Goal: Information Seeking & Learning: Learn about a topic

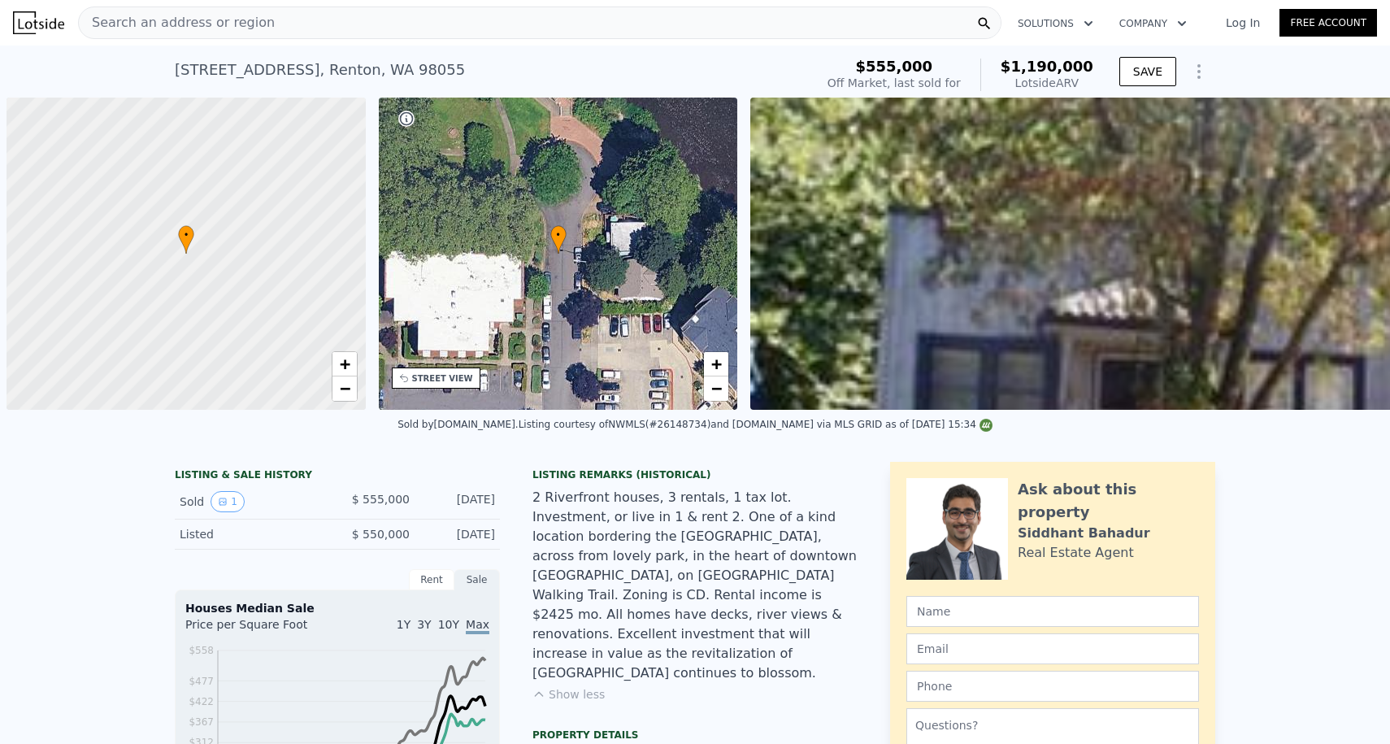
scroll to position [0, 744]
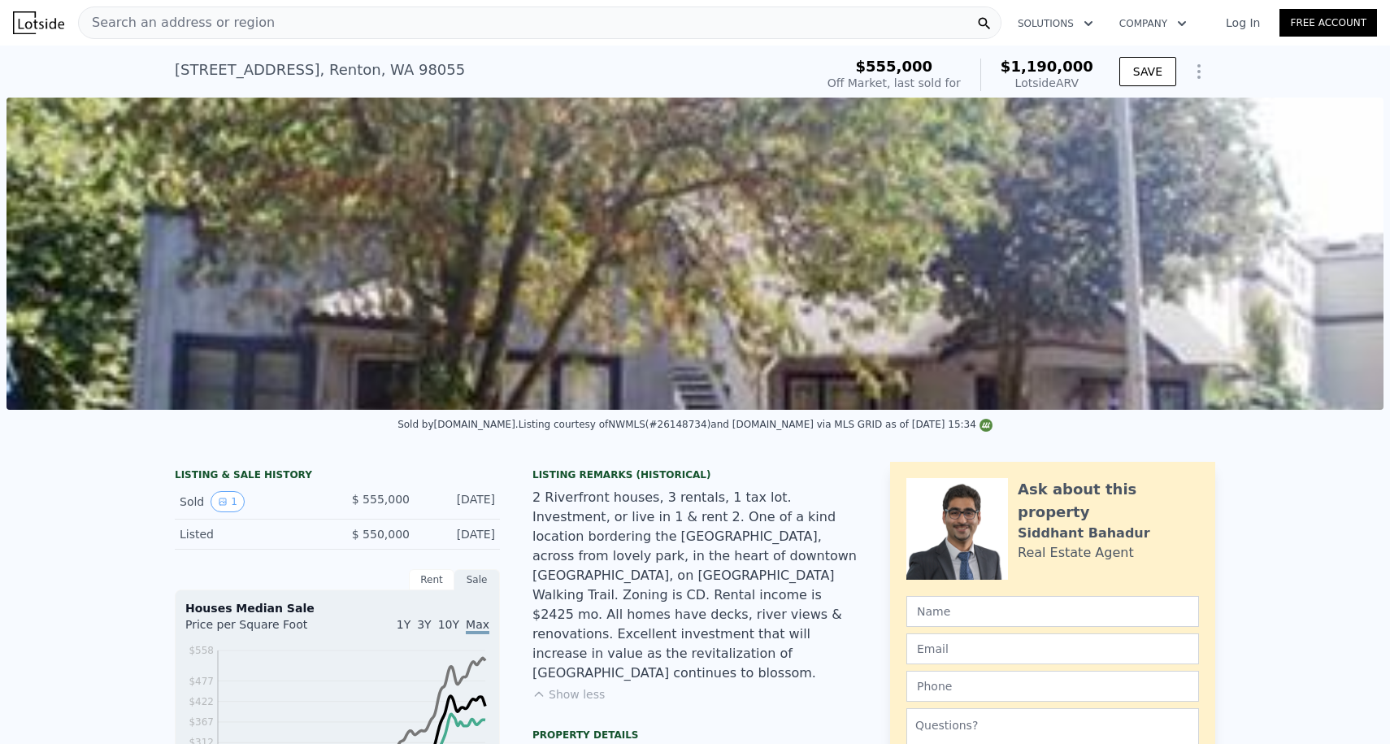
click at [260, 18] on div "Search an address or region" at bounding box center [539, 23] width 923 height 33
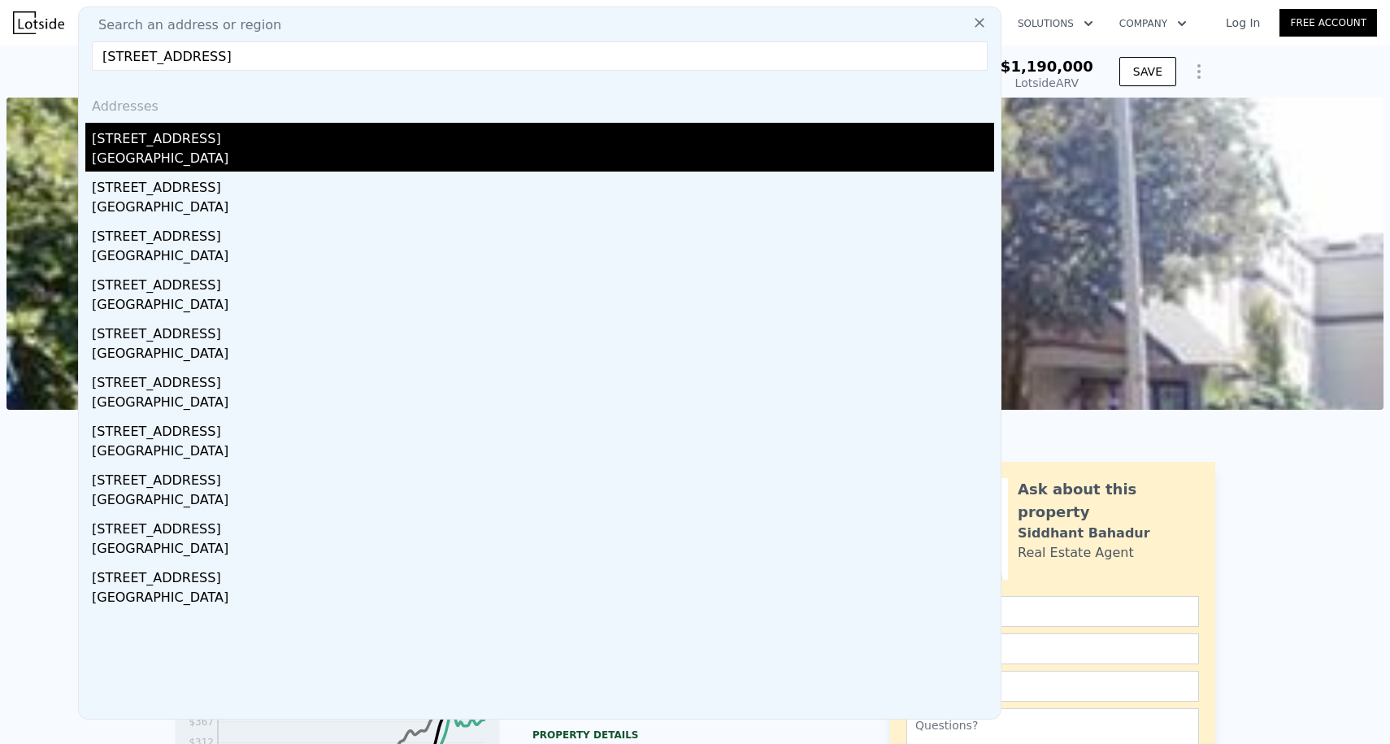
type input "[STREET_ADDRESS]"
click at [199, 151] on div "[GEOGRAPHIC_DATA]" at bounding box center [543, 160] width 902 height 23
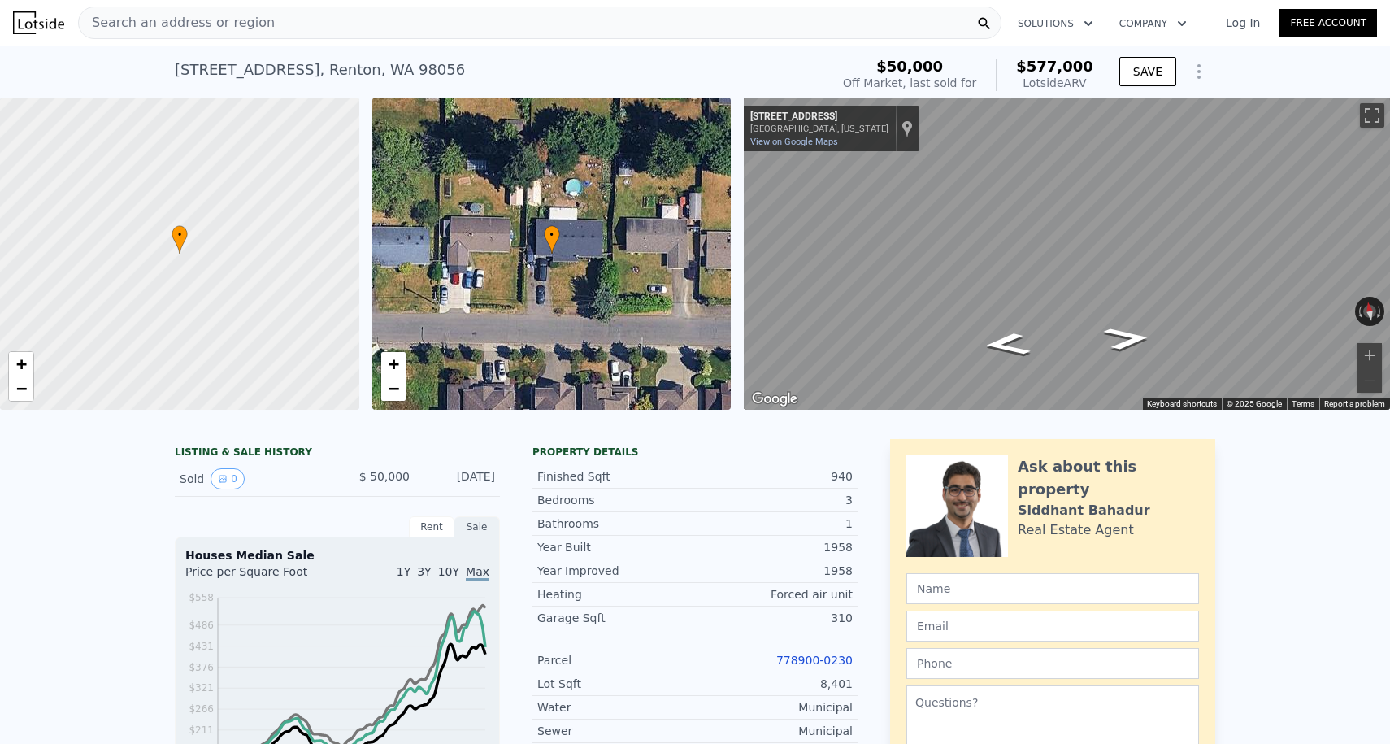
click at [293, 16] on div "Search an address or region" at bounding box center [539, 23] width 923 height 33
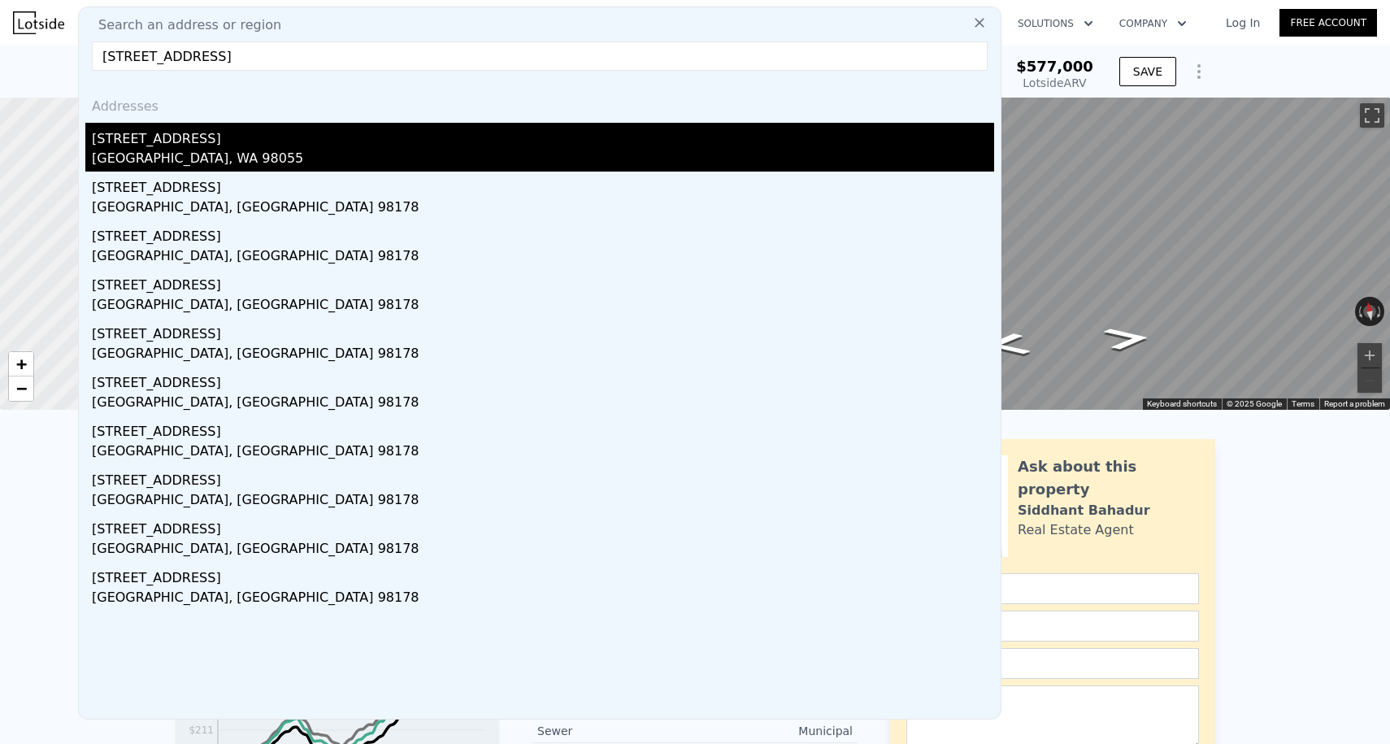
type input "[STREET_ADDRESS]"
click at [214, 149] on div "[GEOGRAPHIC_DATA], WA 98055" at bounding box center [543, 160] width 902 height 23
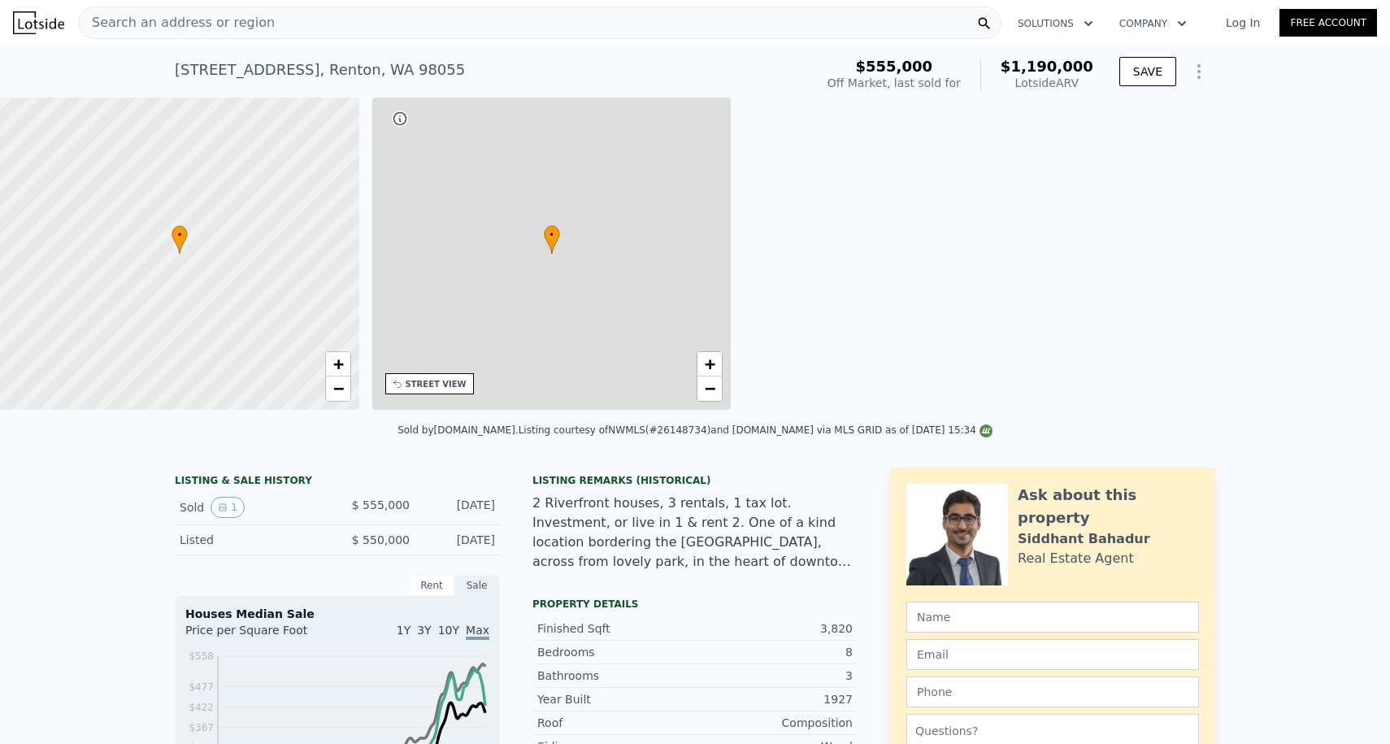
type input "$ 1,190,000"
type input "8"
type input "1"
type input "5"
type input "1"
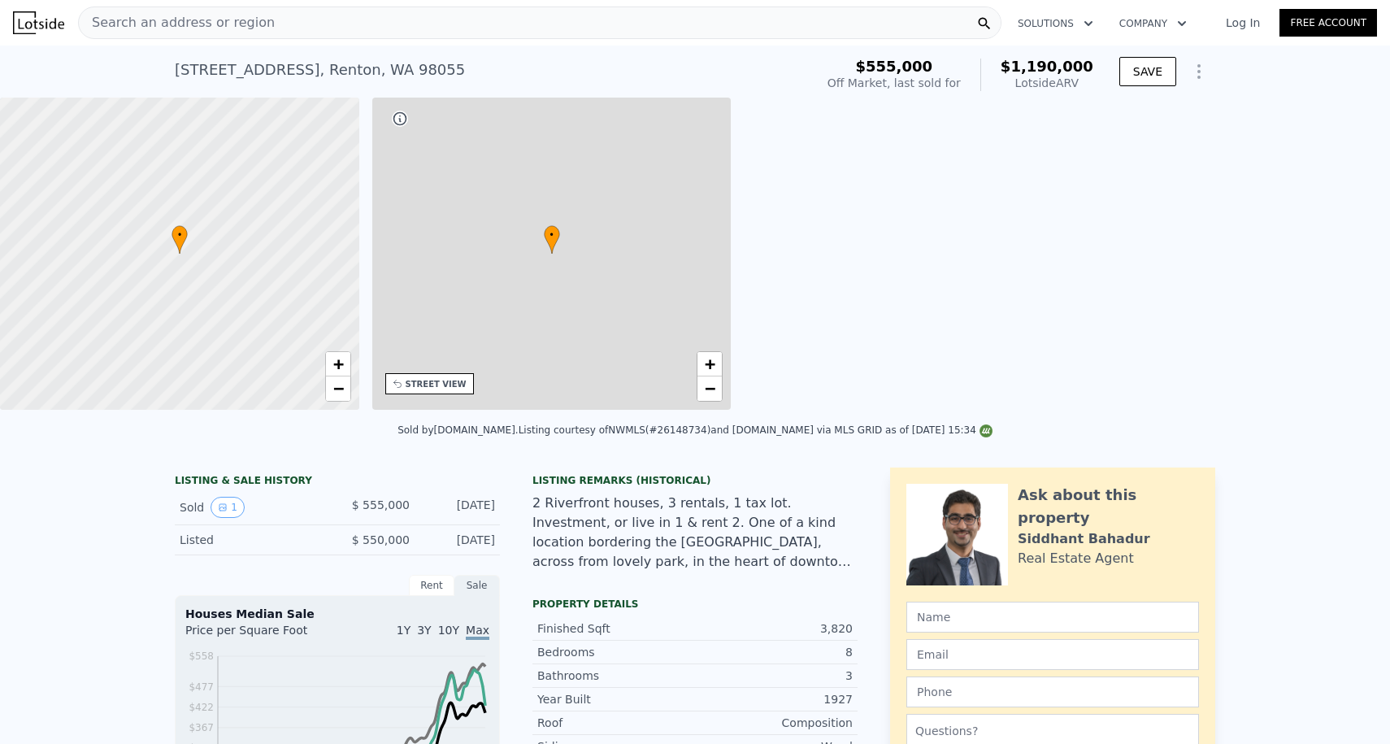
type input "3.5"
type input "2740"
type input "3530"
type input "4750"
type input "7250"
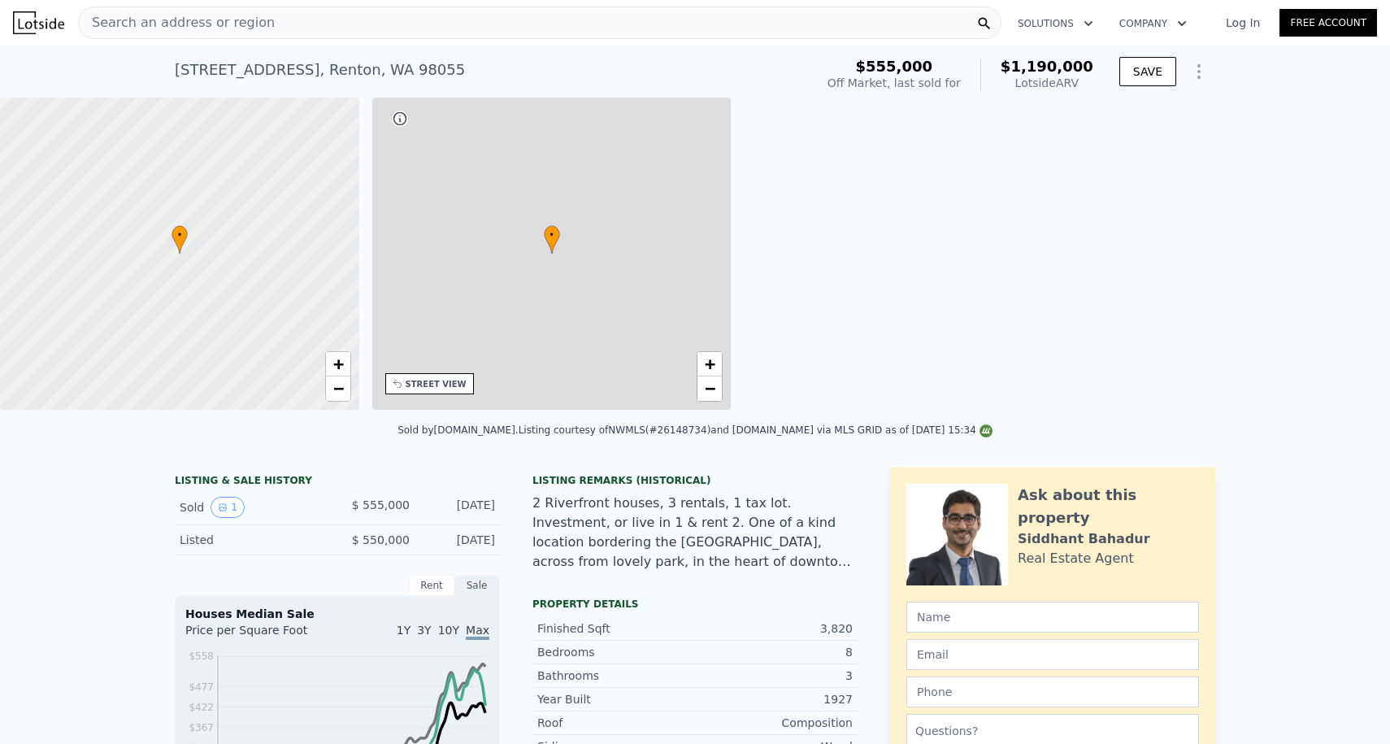
type input "$ 489,775"
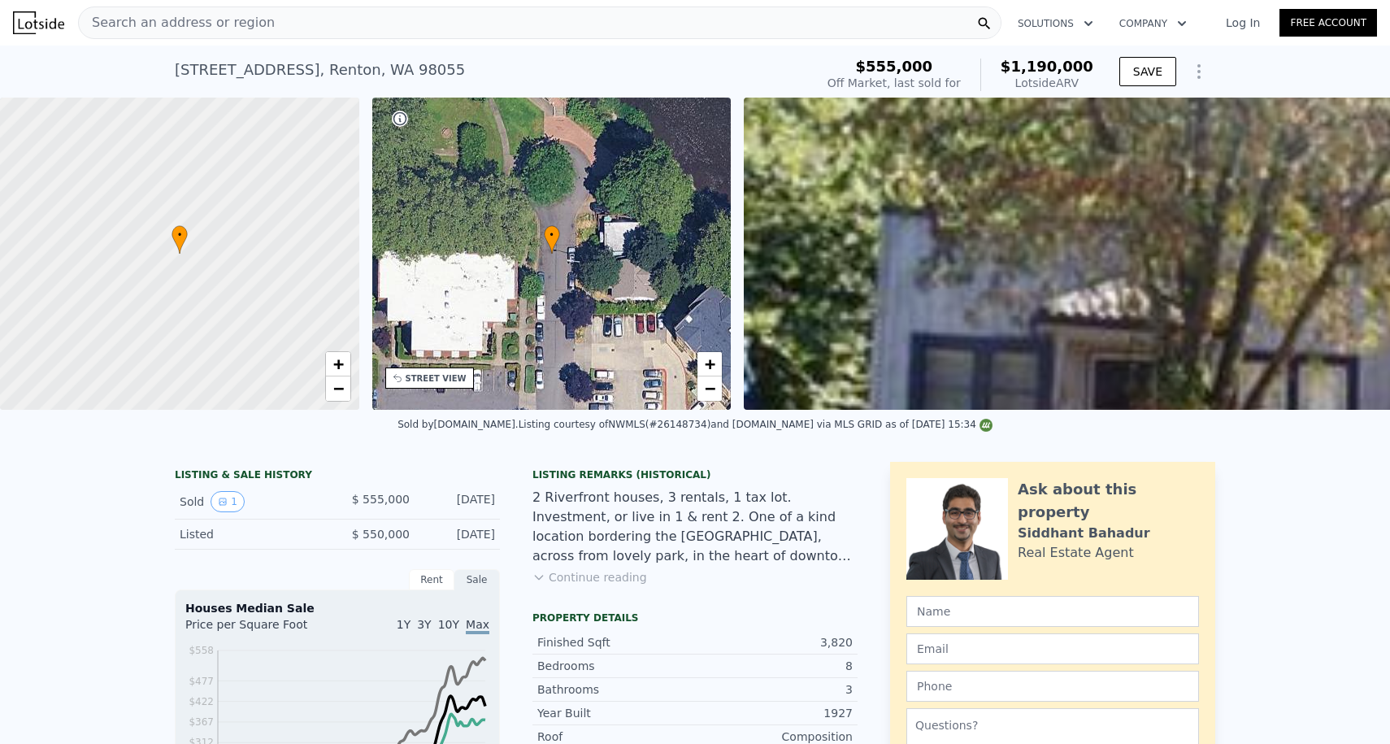
scroll to position [168, 0]
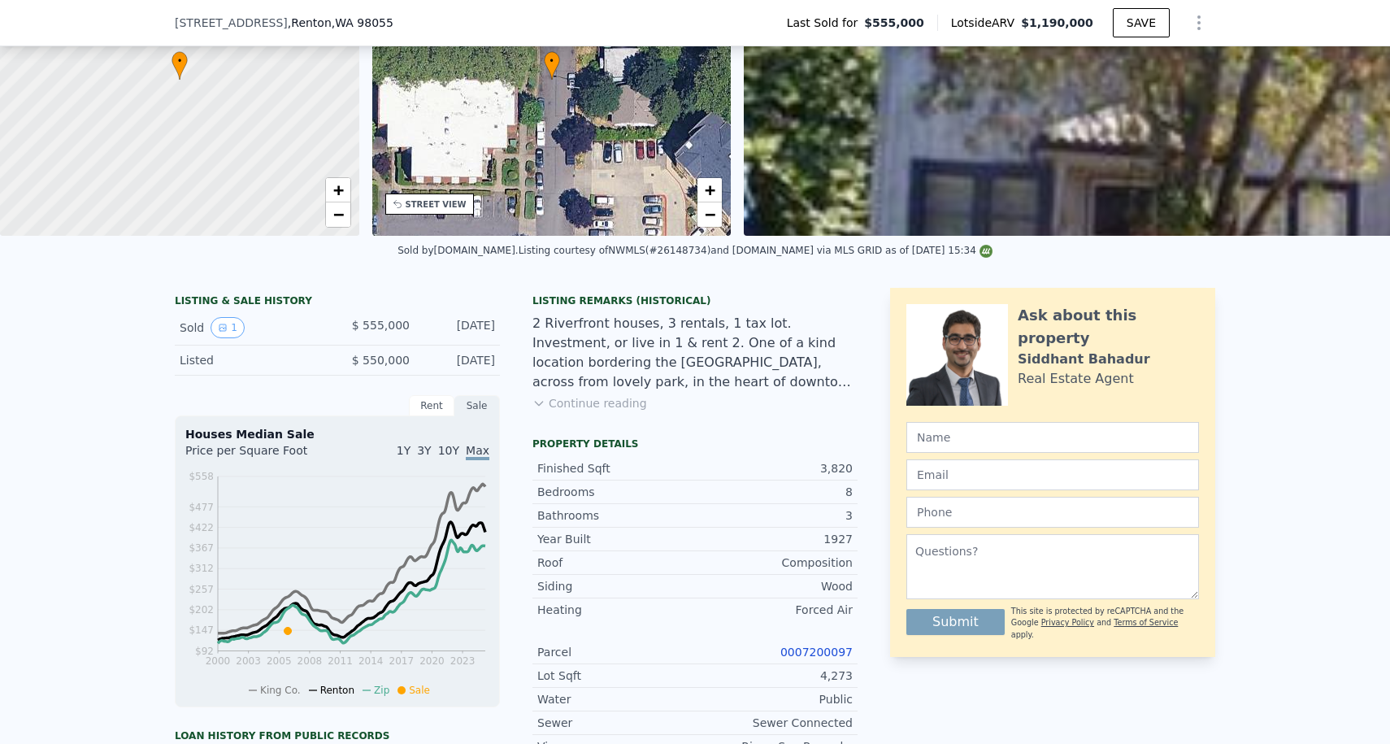
click at [609, 402] on button "Continue reading" at bounding box center [589, 403] width 115 height 16
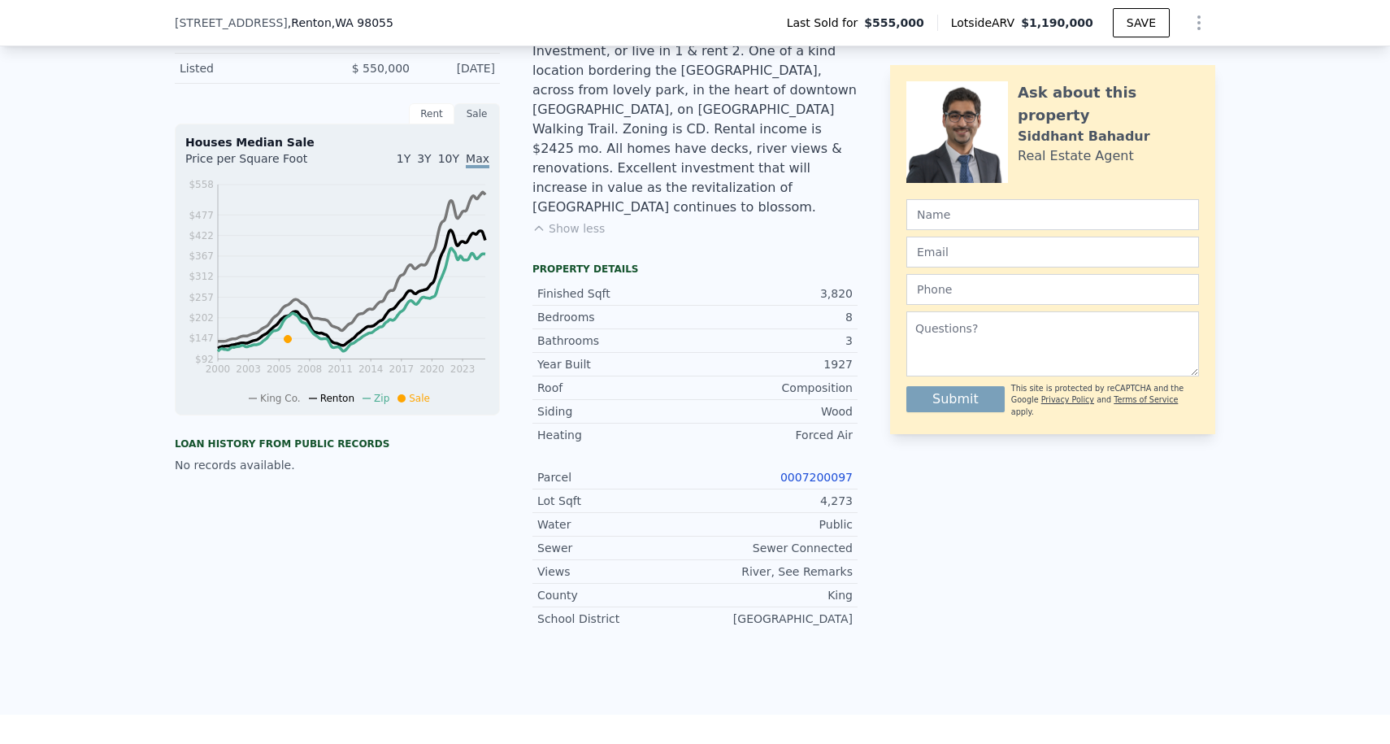
scroll to position [490, 0]
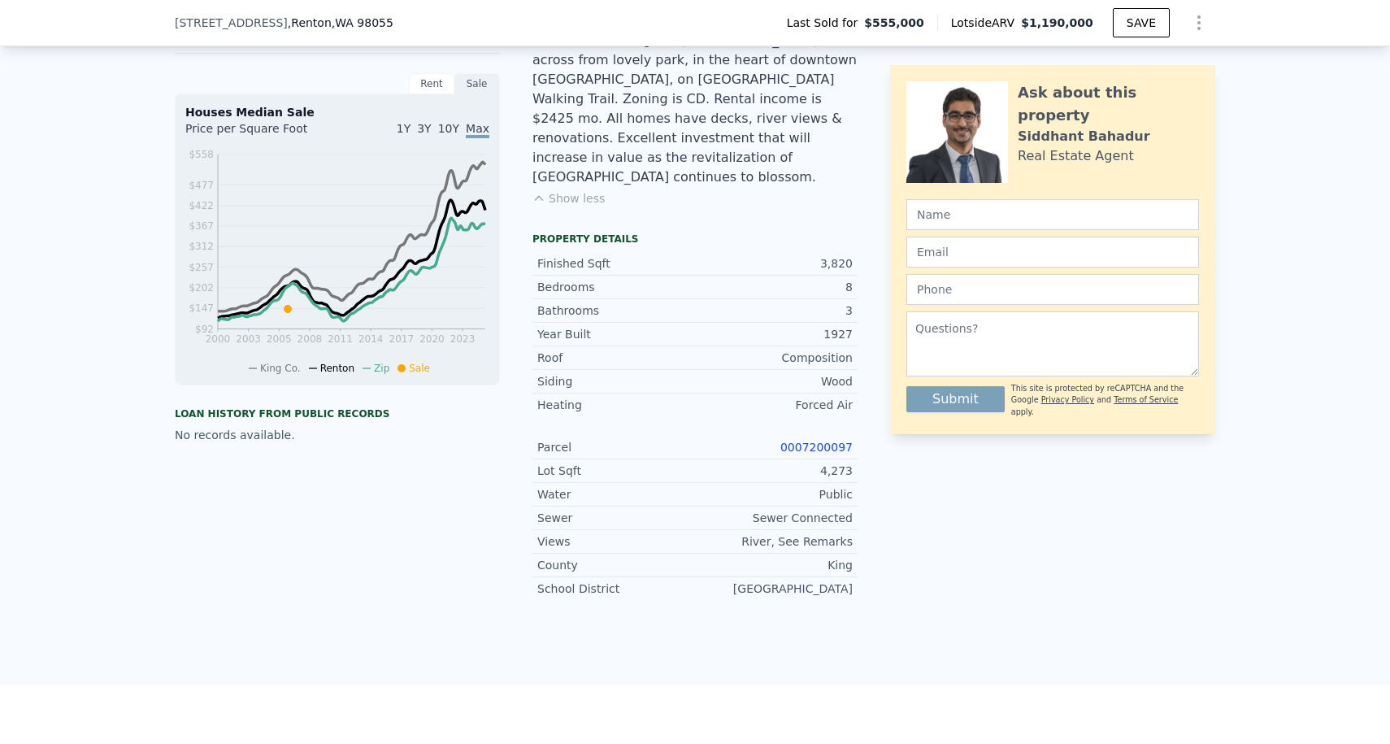
click at [822, 441] on link "0007200097" at bounding box center [816, 447] width 72 height 13
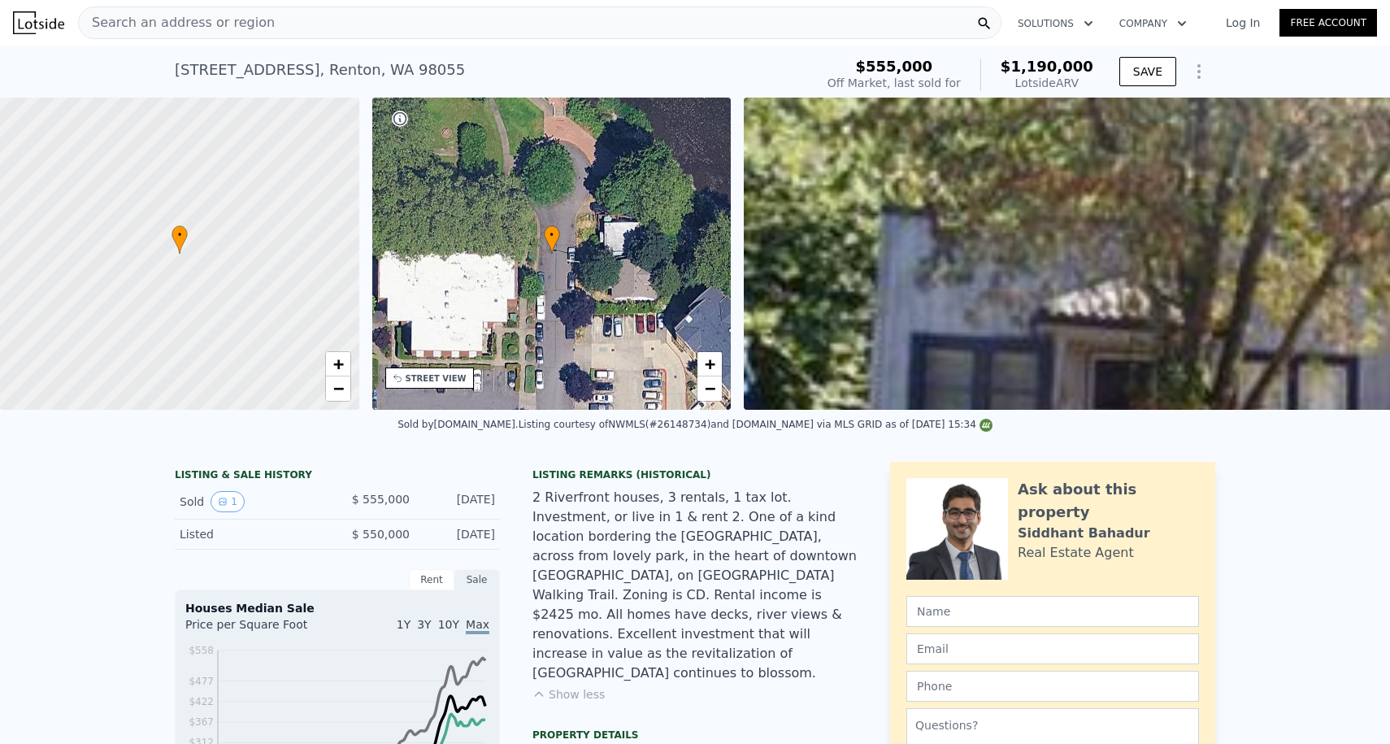
scroll to position [-2, 0]
click at [301, 24] on div "Search an address or region" at bounding box center [539, 23] width 923 height 33
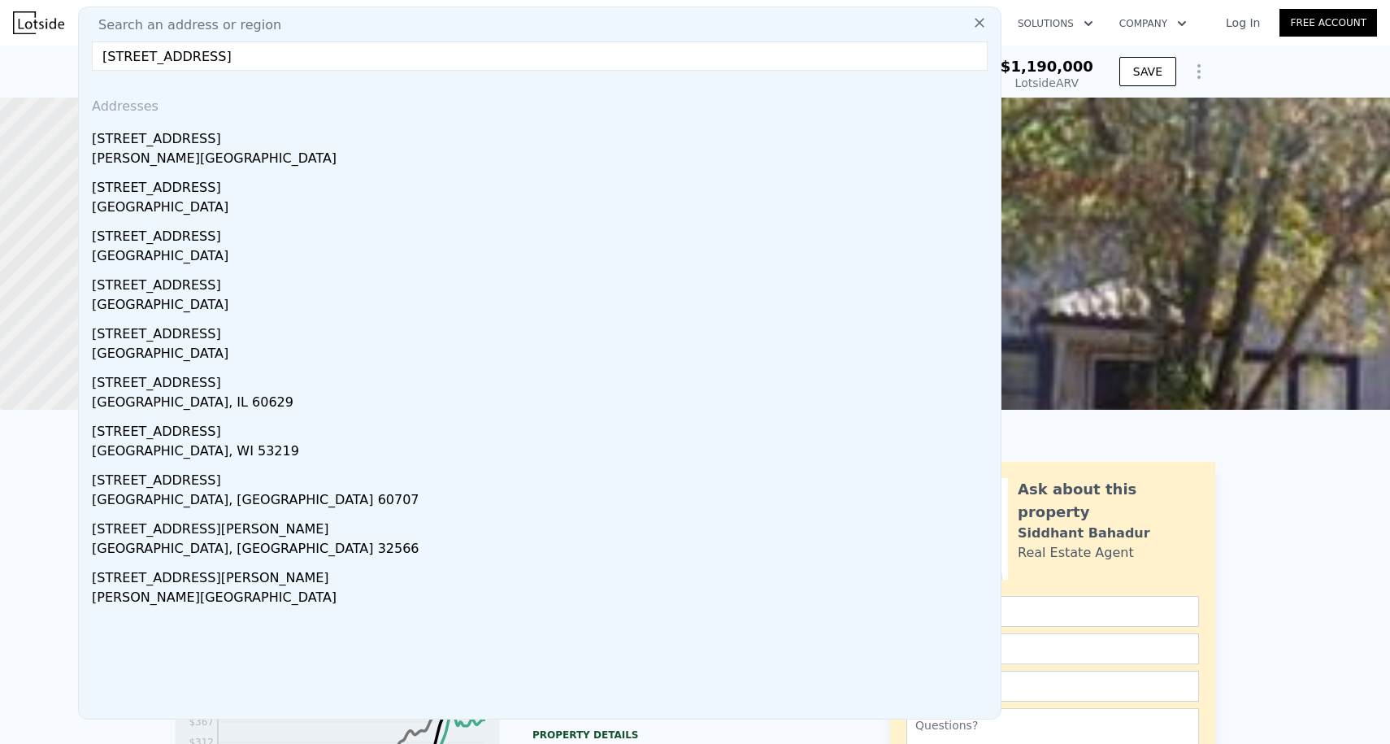
type input "[STREET_ADDRESS]"
click at [196, 141] on div "[STREET_ADDRESS]" at bounding box center [543, 136] width 902 height 26
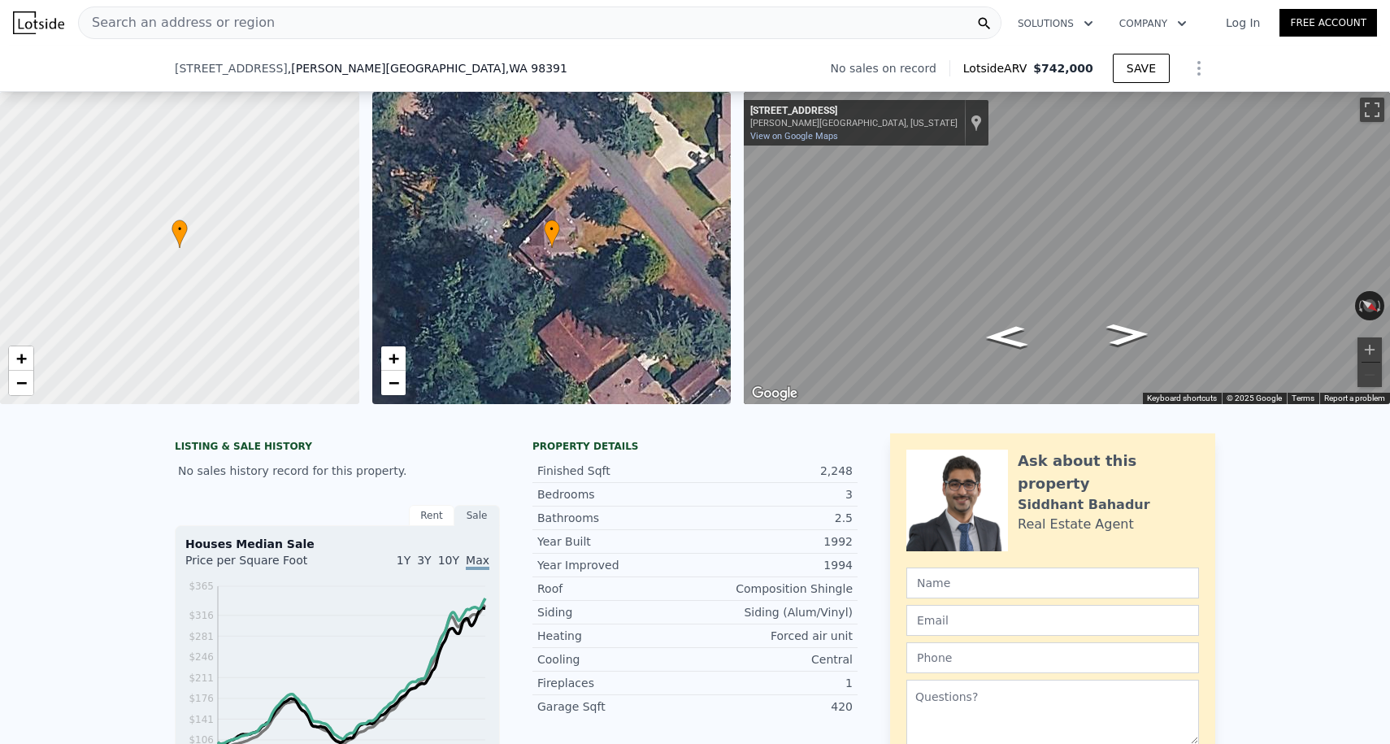
scroll to position [209, 0]
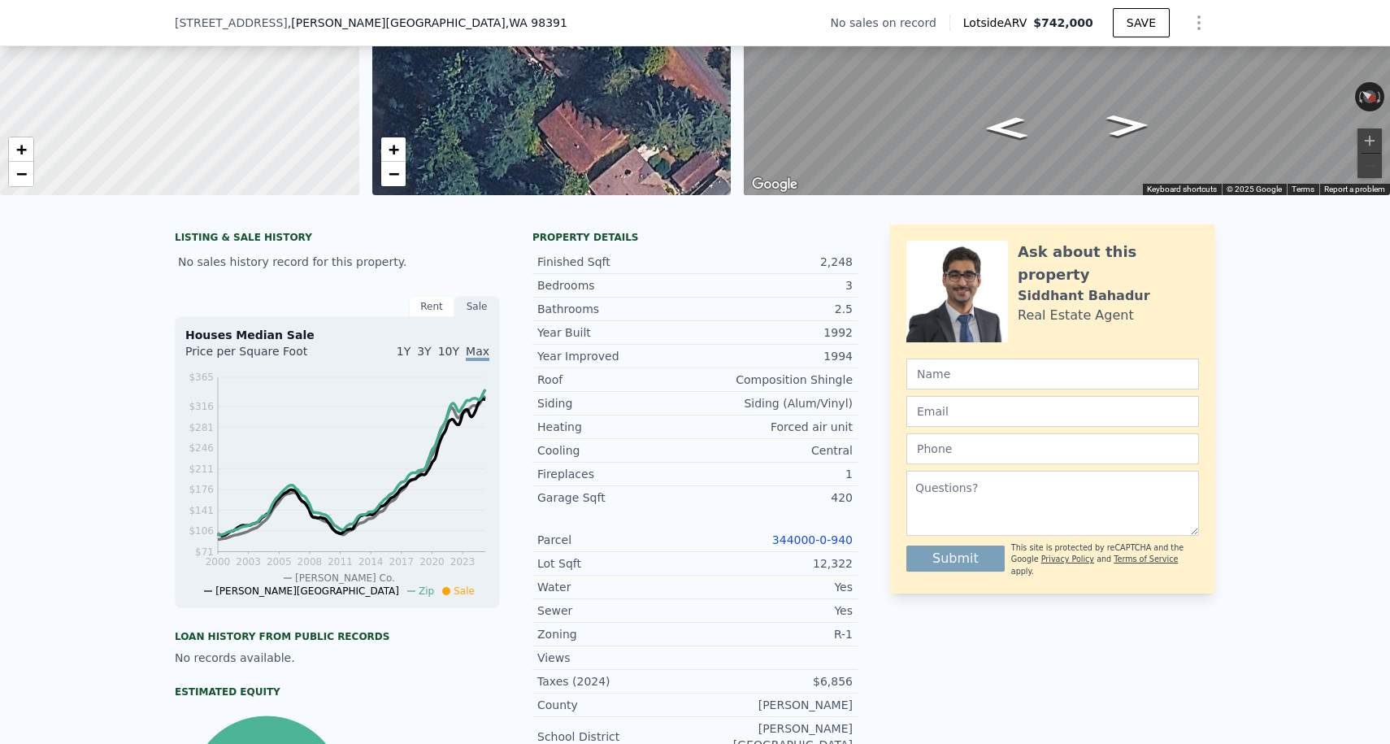
click at [795, 540] on link "344000-0-940" at bounding box center [812, 539] width 80 height 13
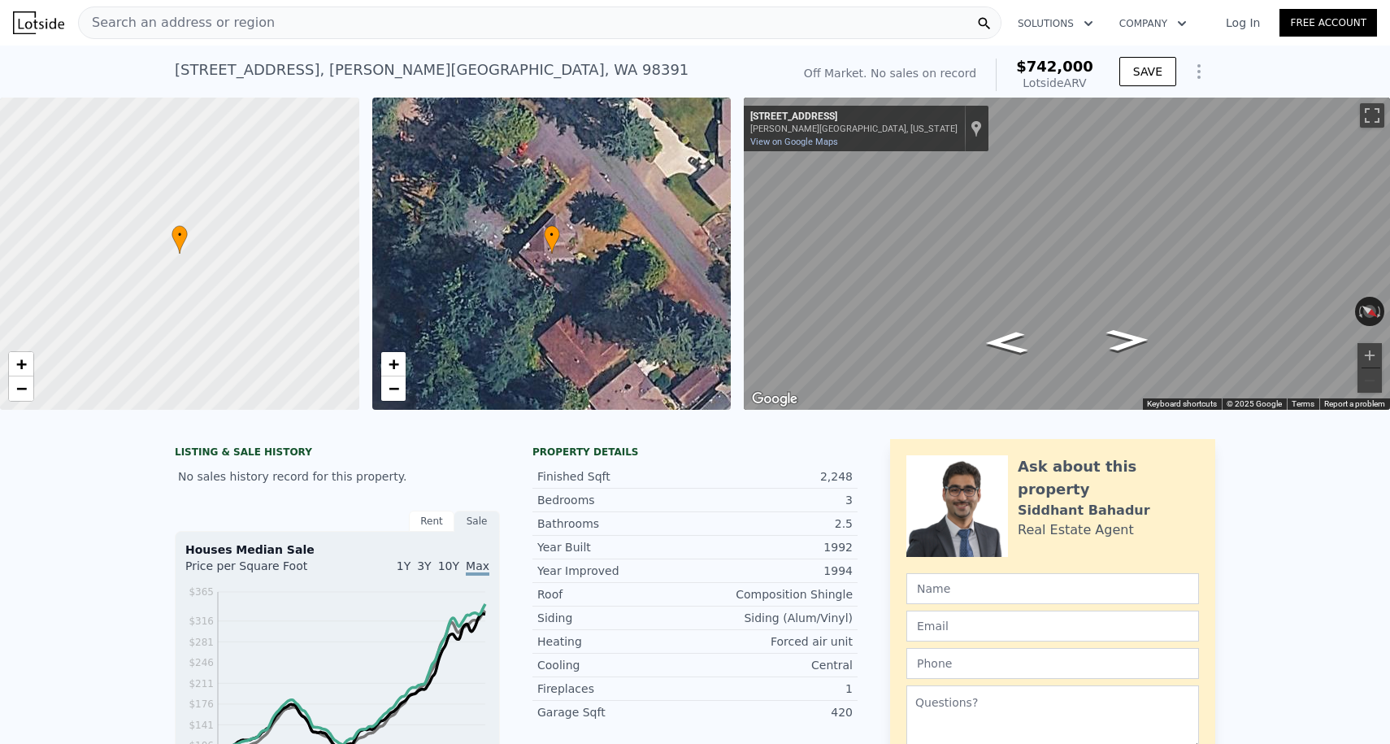
scroll to position [0, 0]
click at [370, 28] on div "Search an address or region" at bounding box center [539, 23] width 923 height 33
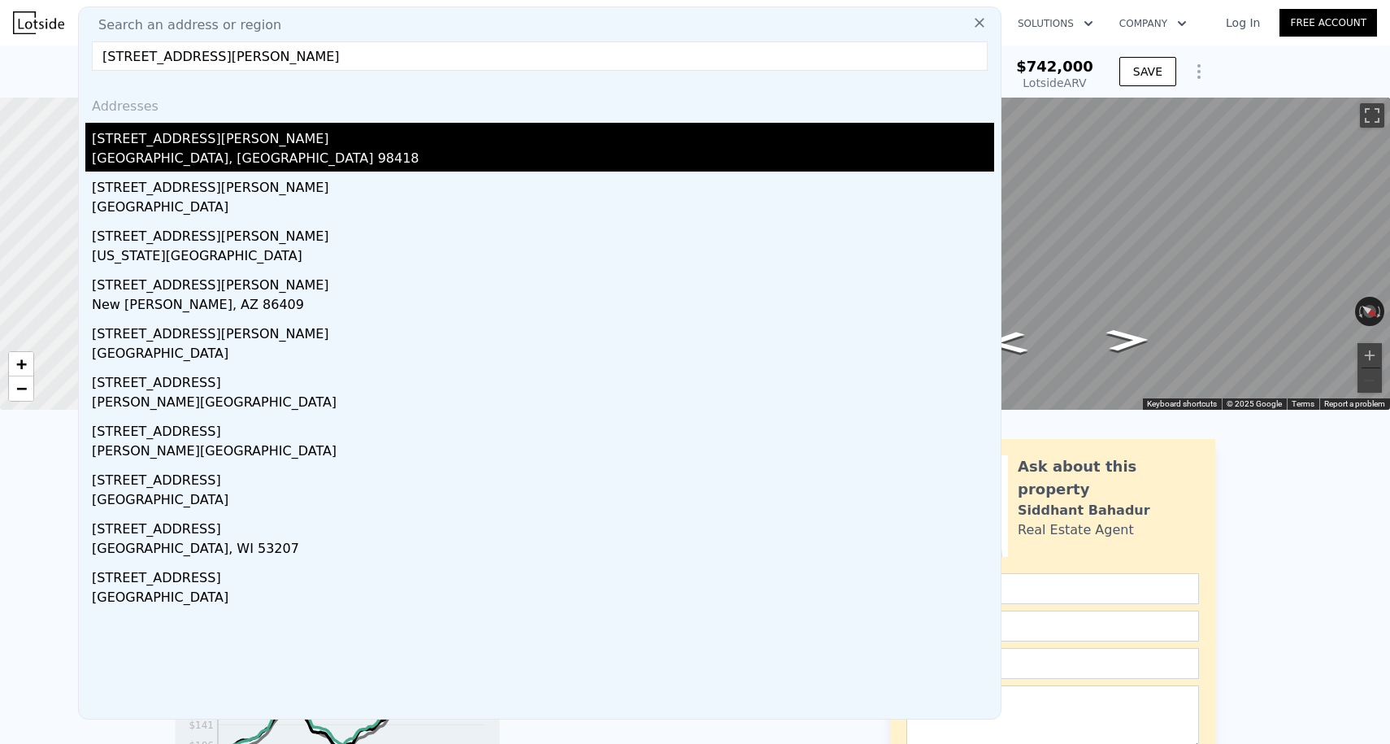
type input "[STREET_ADDRESS][PERSON_NAME]"
click at [251, 128] on div "[STREET_ADDRESS][PERSON_NAME]" at bounding box center [543, 136] width 902 height 26
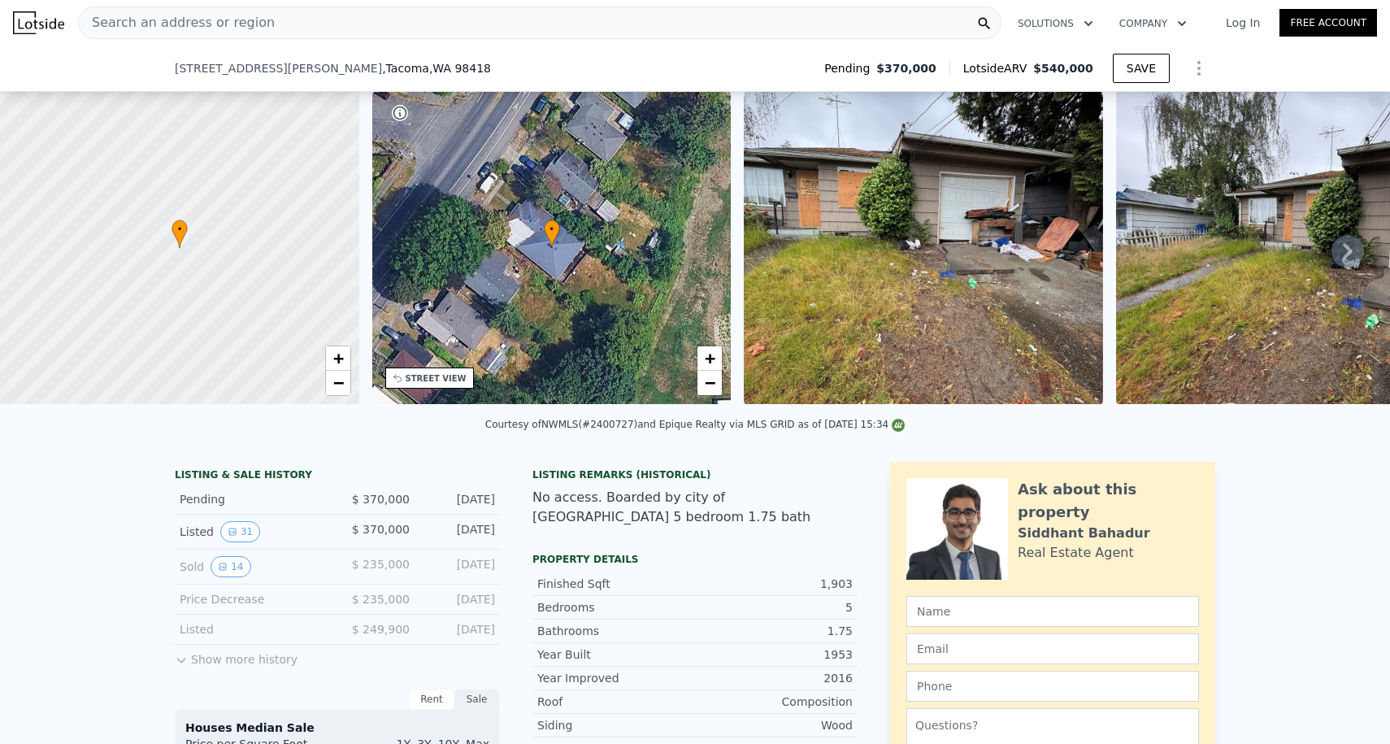
scroll to position [156, 0]
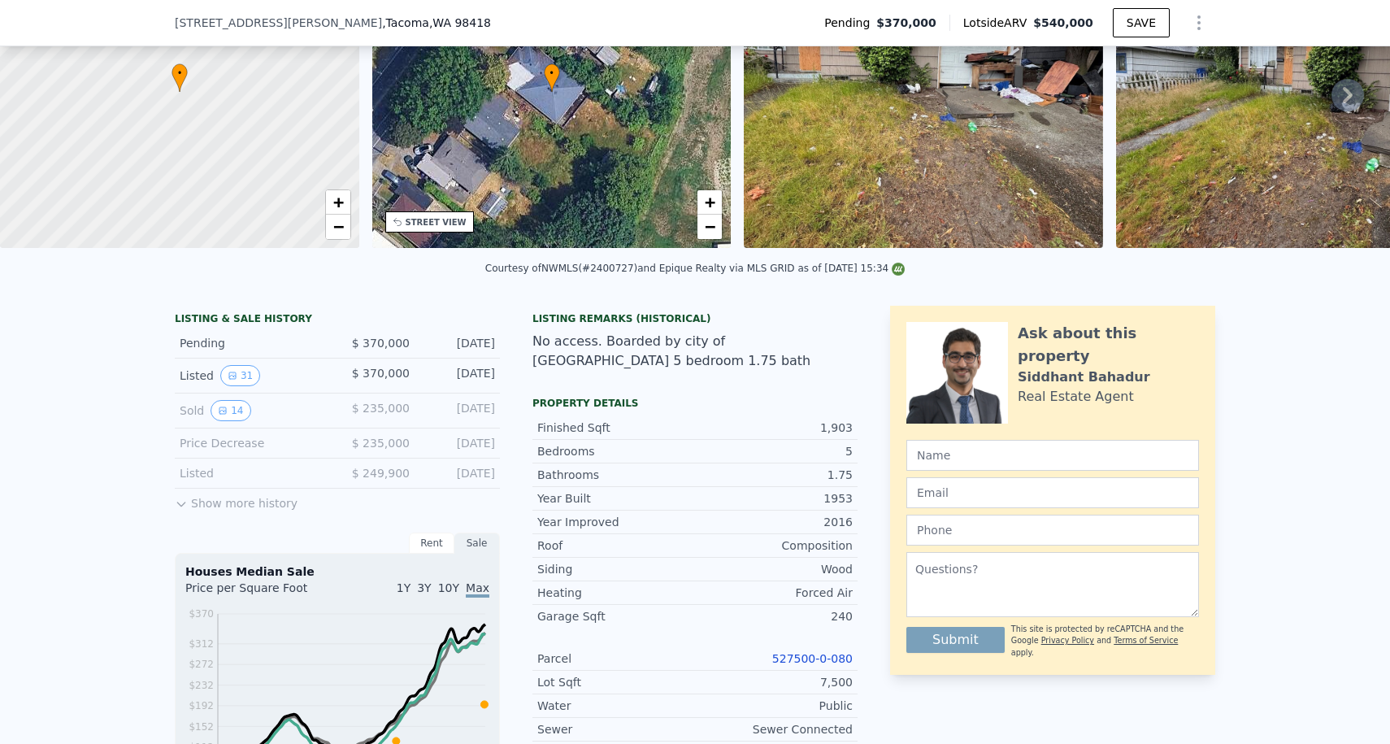
click at [807, 643] on div "Year Improved 2016 Roof Composition Siding Wood Heating Forced Air Garage Sqft …" at bounding box center [694, 672] width 325 height 325
click at [800, 658] on link "527500-0-080" at bounding box center [812, 658] width 80 height 13
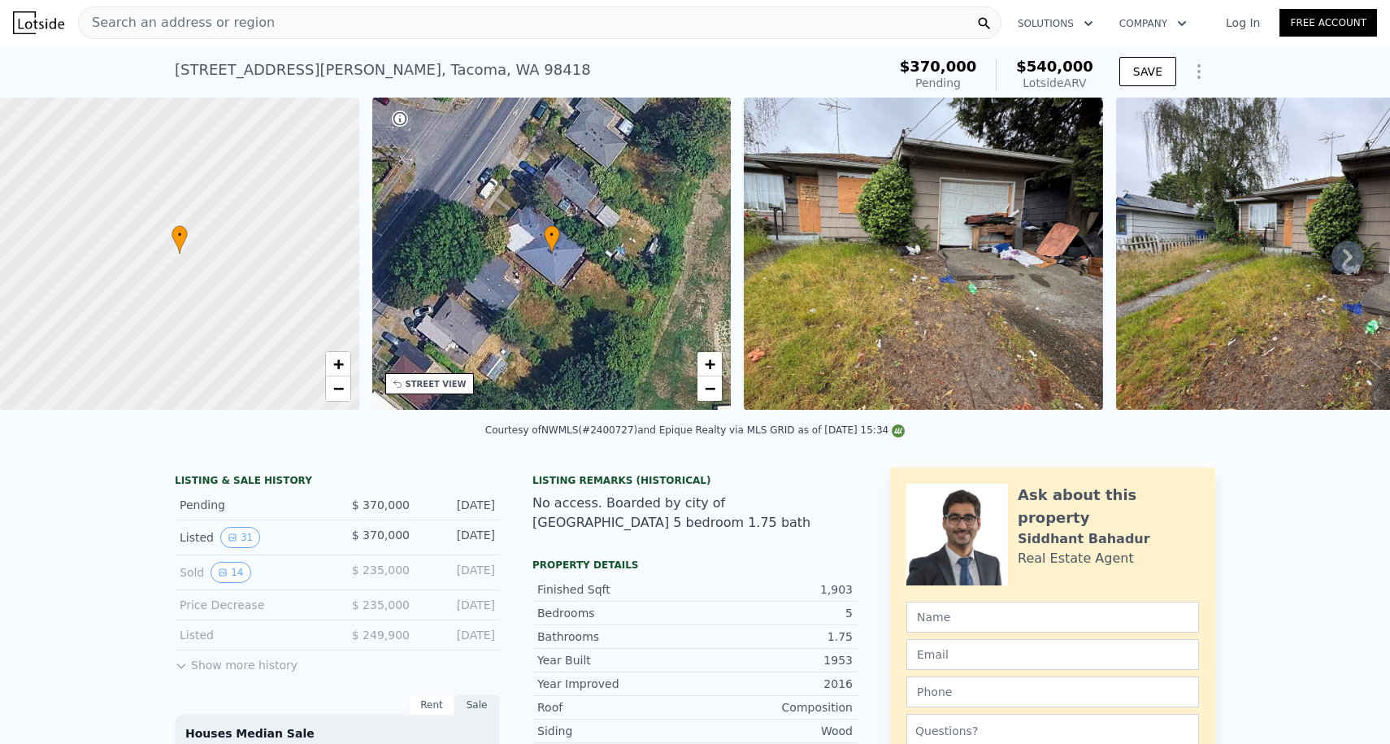
scroll to position [0, 0]
click at [271, 13] on div "Search an address or region" at bounding box center [539, 23] width 923 height 33
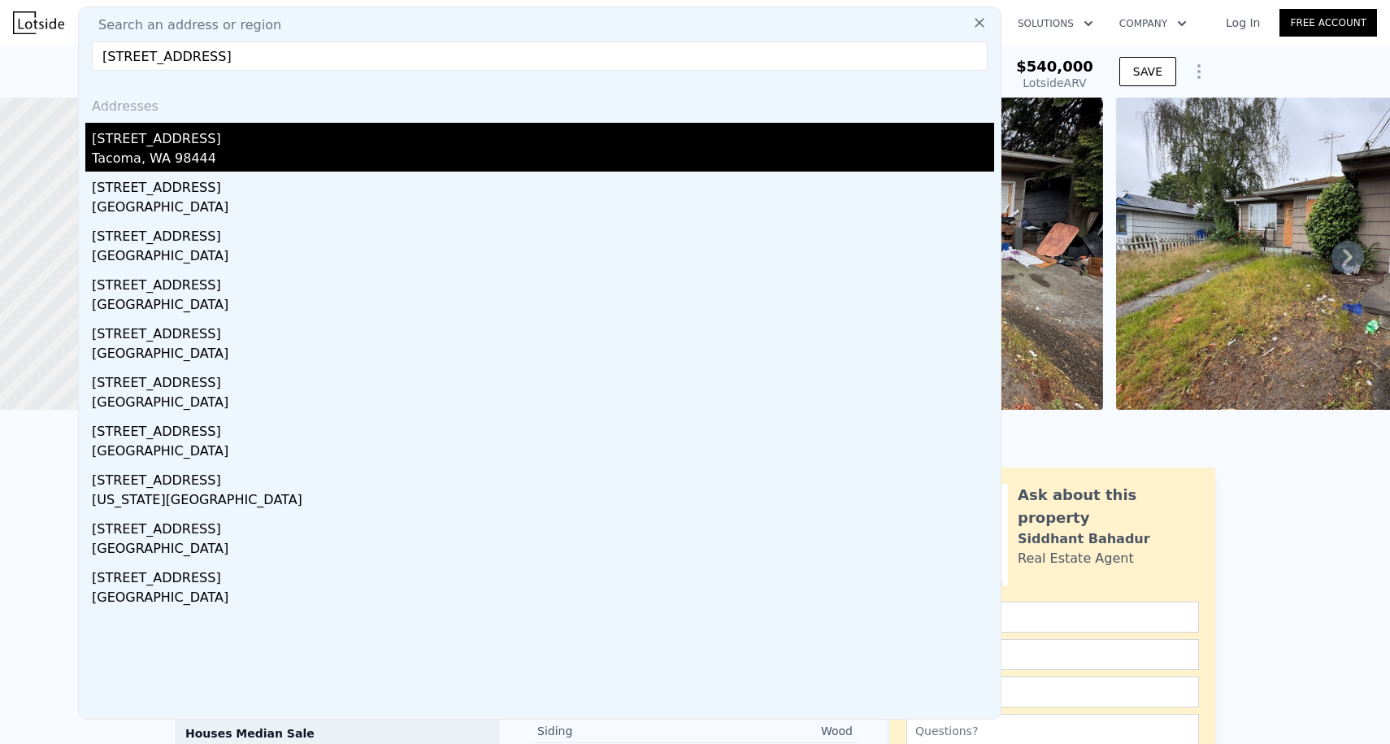
type input "[STREET_ADDRESS]"
click at [207, 141] on div "[STREET_ADDRESS]" at bounding box center [543, 136] width 902 height 26
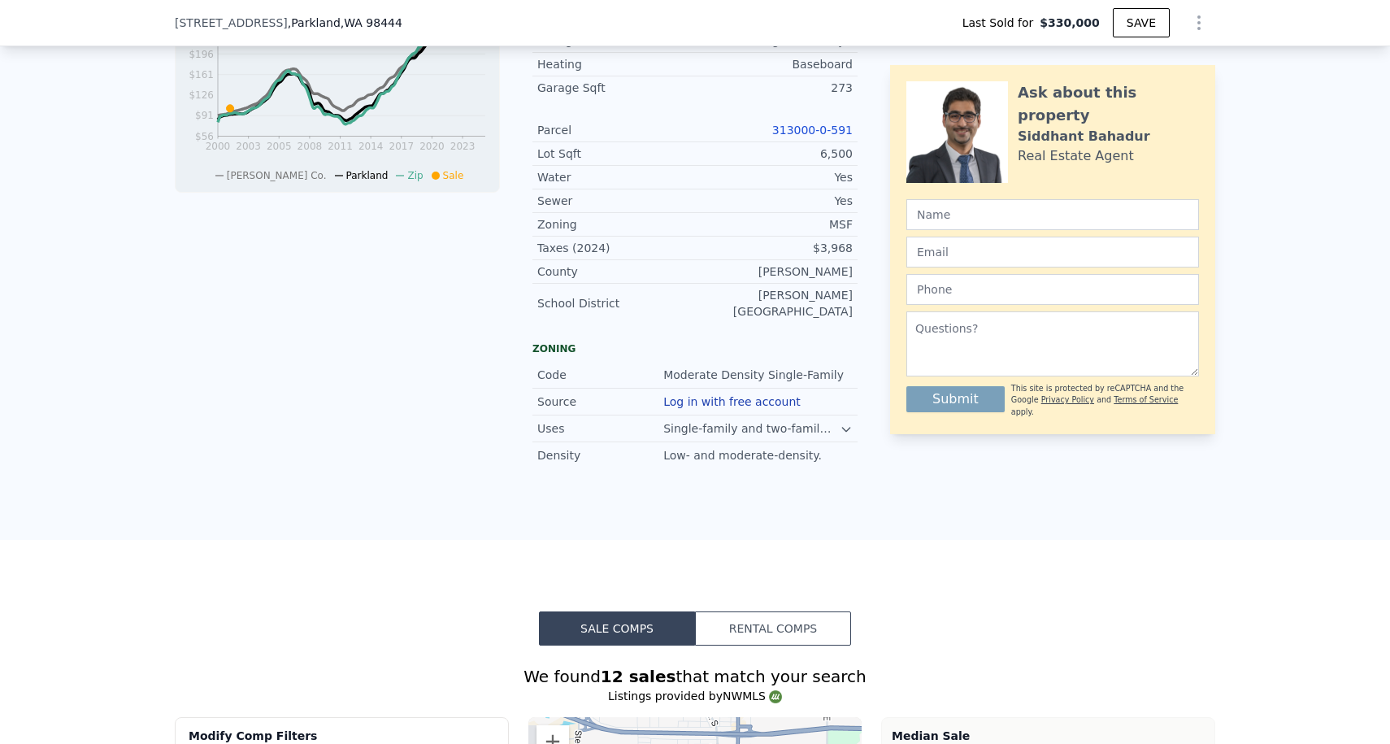
scroll to position [586, 0]
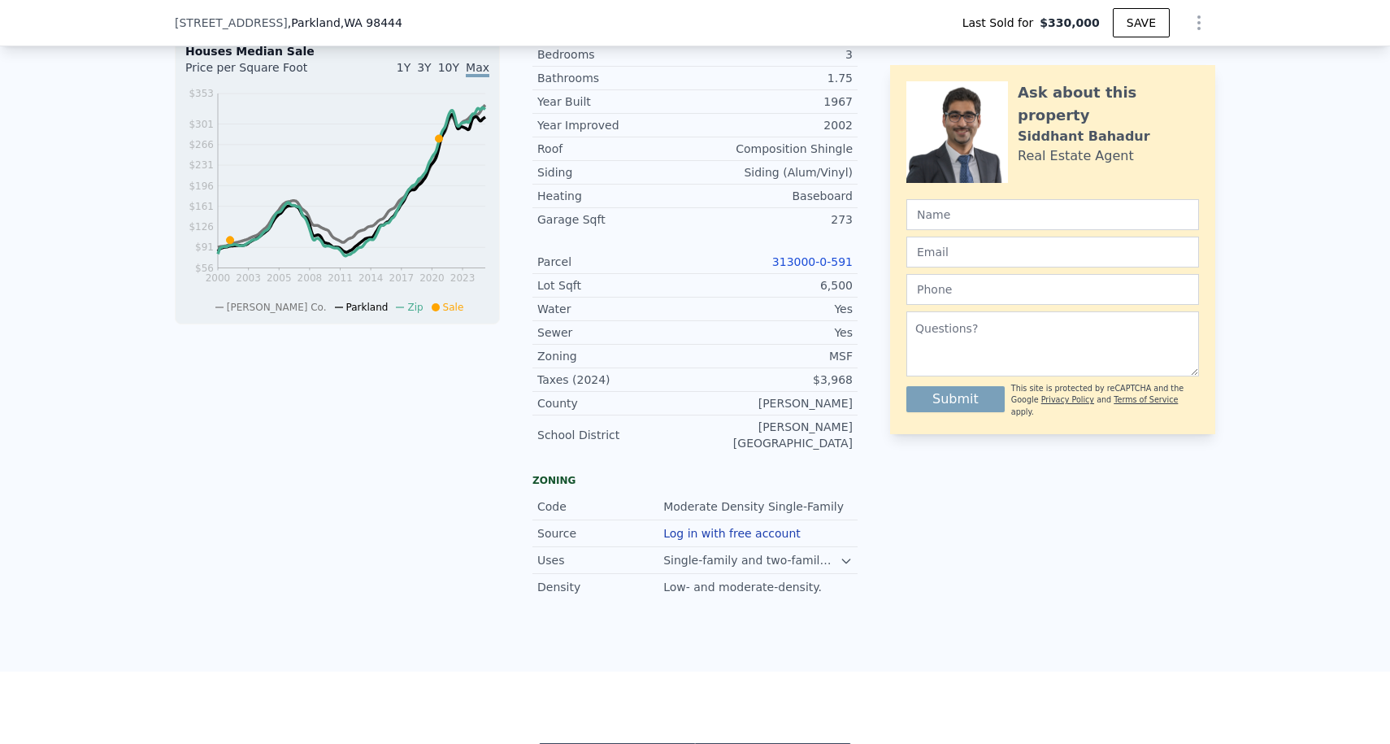
click at [810, 267] on link "313000-0-591" at bounding box center [812, 261] width 80 height 13
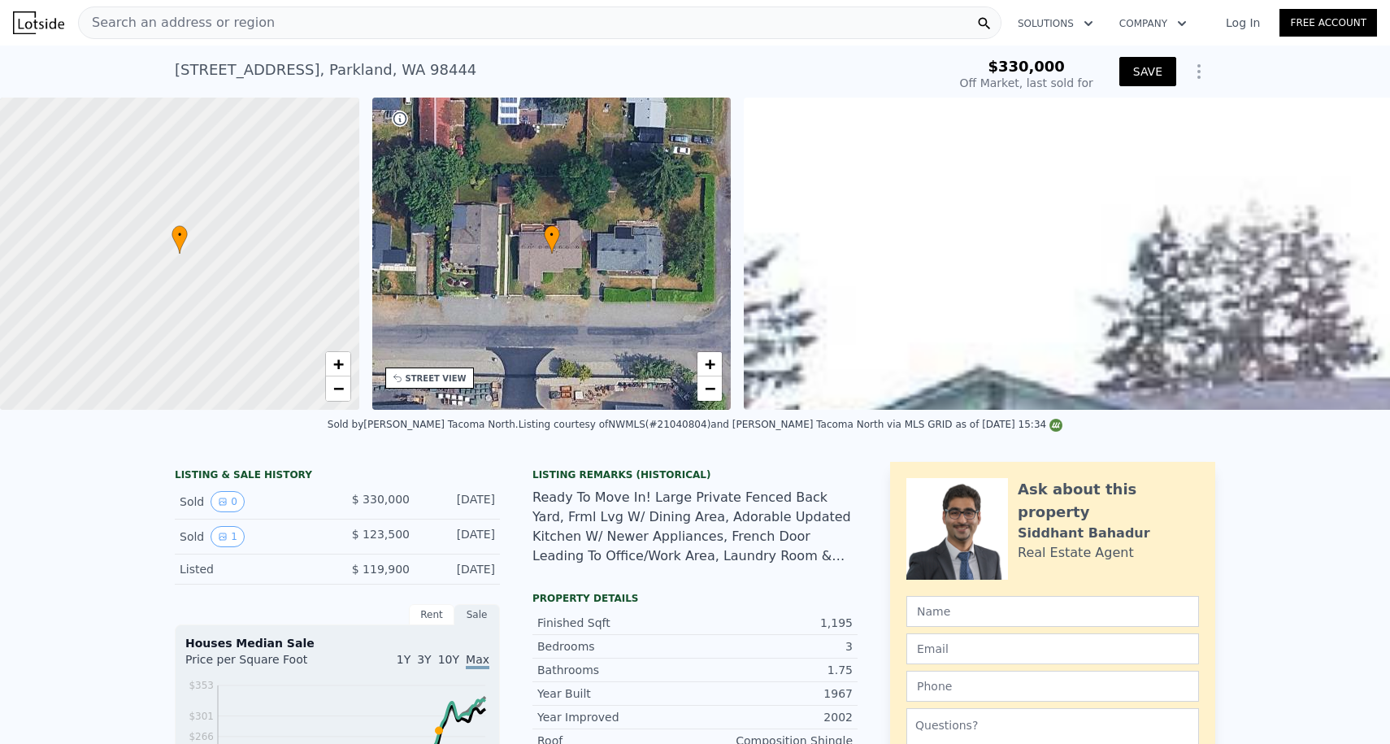
scroll to position [-2, 0]
type input "$ 442,000"
type input "$ 278,370"
click at [1200, 71] on icon "Show Options" at bounding box center [1199, 71] width 2 height 13
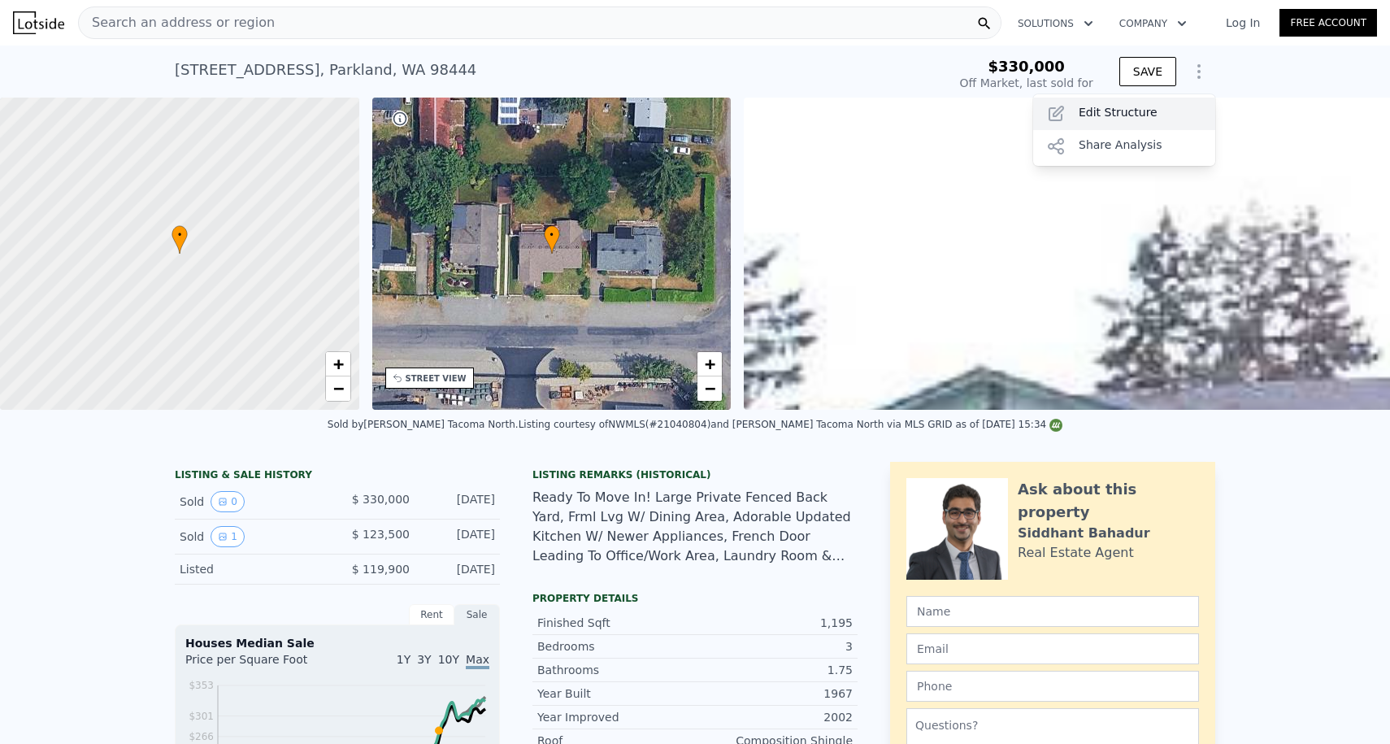
click at [1119, 117] on div "Edit Structure" at bounding box center [1124, 114] width 182 height 33
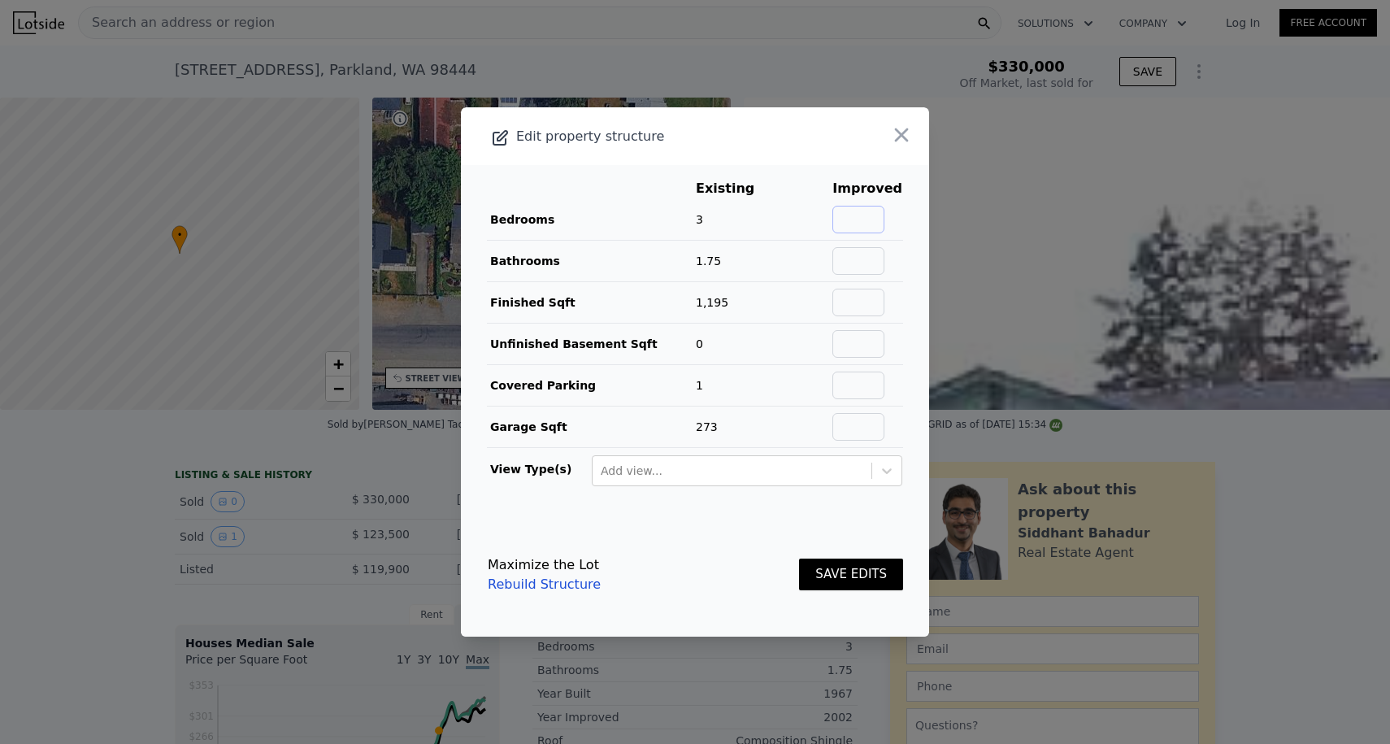
click at [883, 211] on input "text" at bounding box center [858, 220] width 52 height 28
type input "3"
click at [873, 264] on input "text" at bounding box center [858, 261] width 52 height 28
type input "1.75"
click at [876, 296] on input "text" at bounding box center [858, 303] width 52 height 28
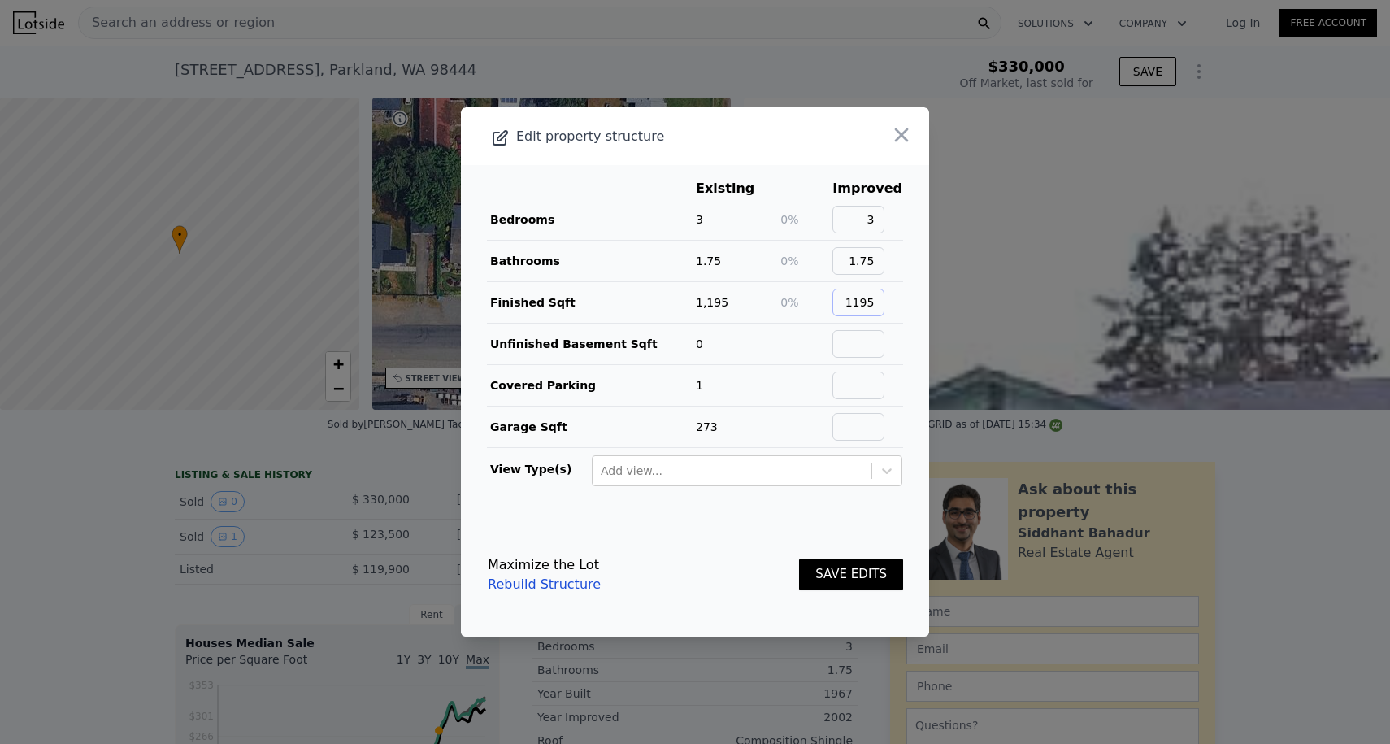
type input "1195"
click at [871, 378] on input "text" at bounding box center [858, 385] width 52 height 28
type input "1"
click at [881, 427] on input "text" at bounding box center [858, 427] width 52 height 28
type input "273"
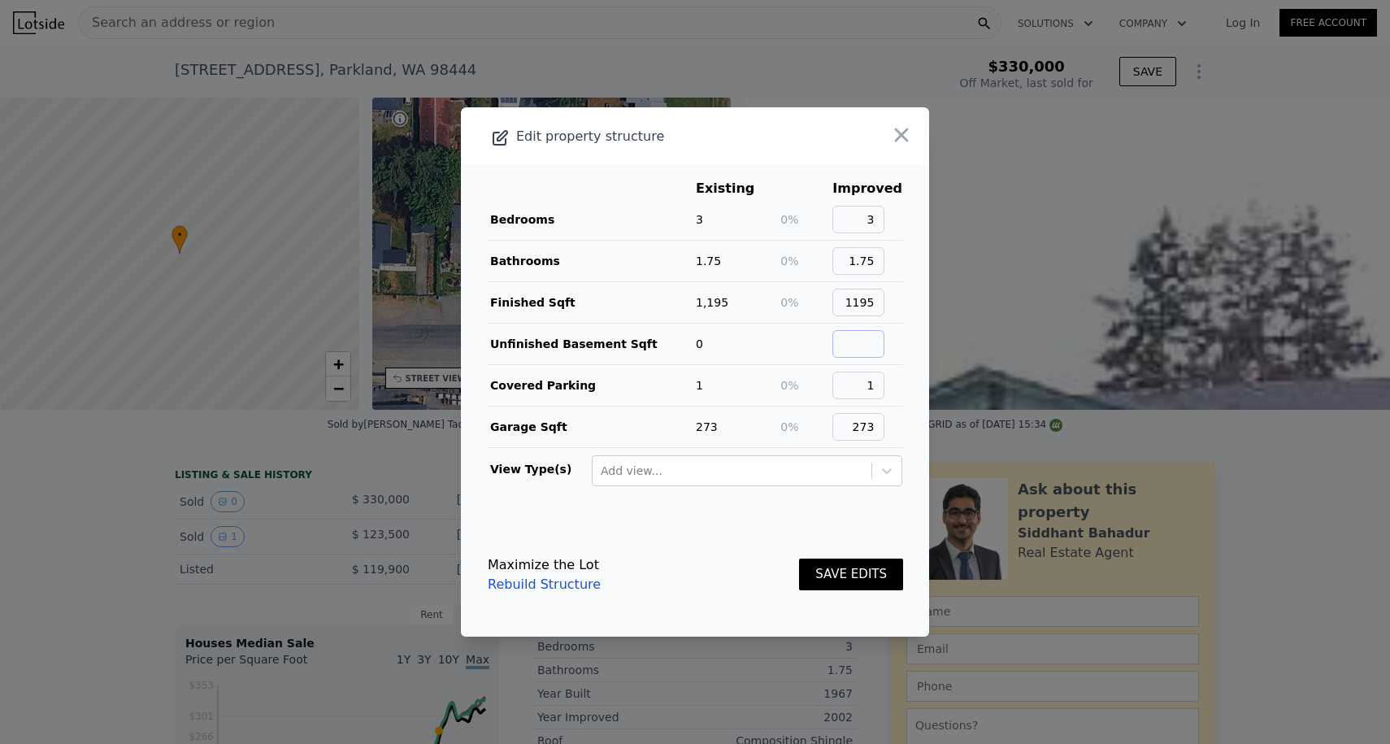
click at [870, 349] on input "text" at bounding box center [858, 344] width 52 height 28
type input "0"
click at [823, 580] on button "SAVE EDITS" at bounding box center [851, 574] width 104 height 32
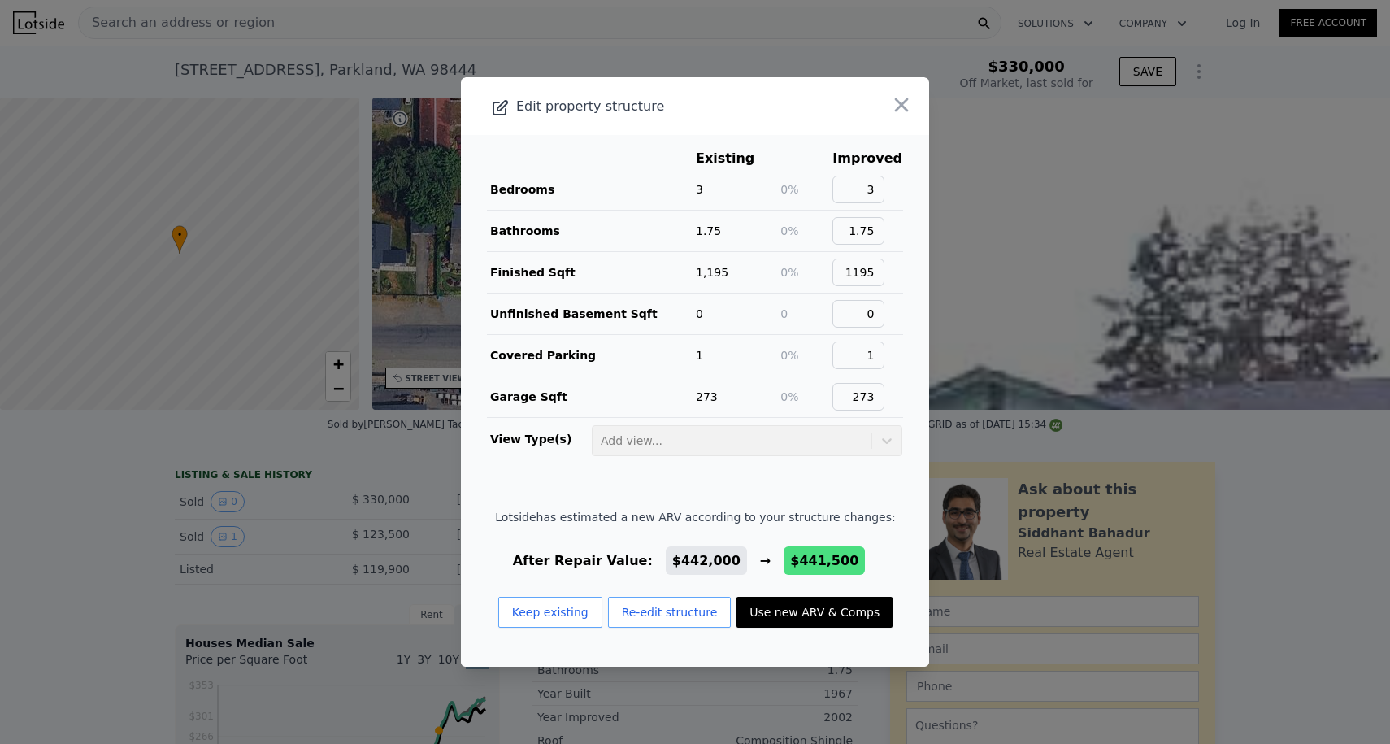
click at [796, 611] on button "Use new ARV & Comps" at bounding box center [814, 612] width 156 height 31
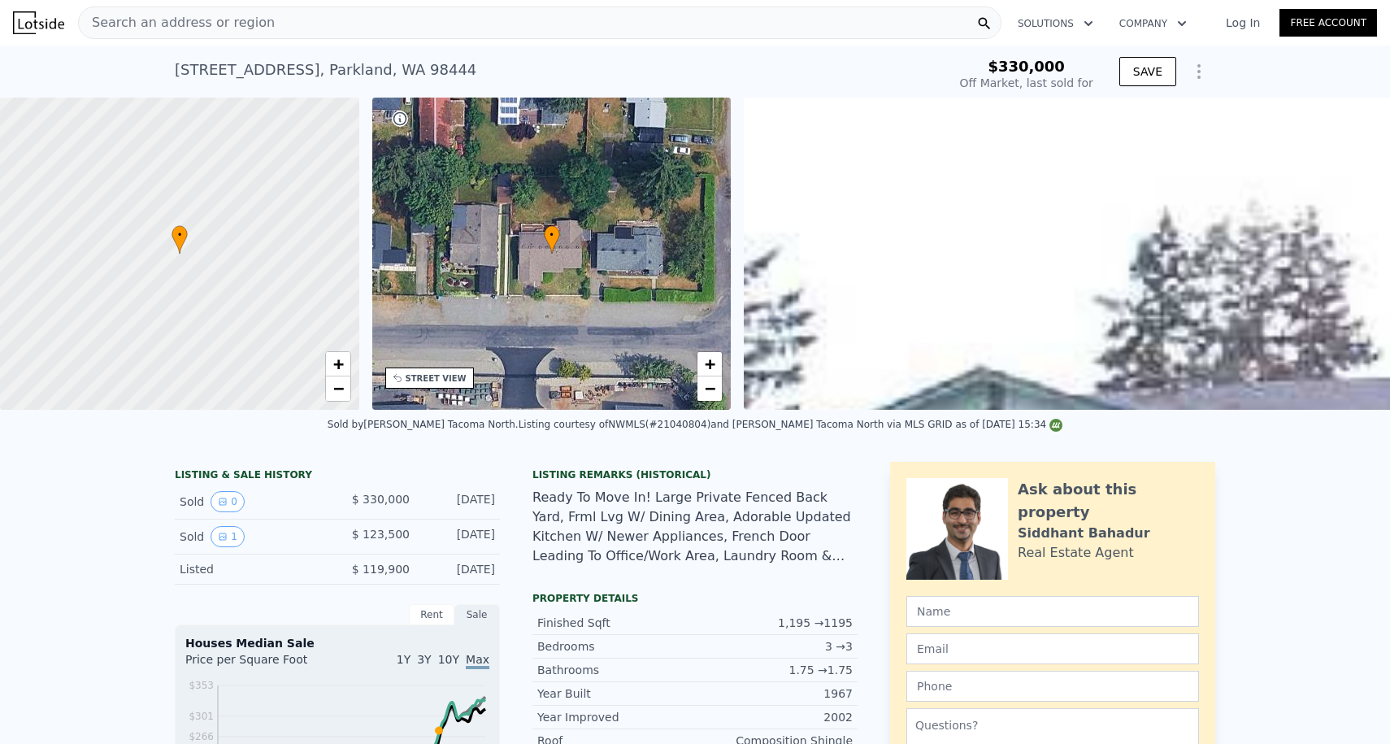
type input "$ 441,500"
type input "$ 277,904"
click at [247, 42] on nav "Search an address or region Solutions Company Open main menu Log In Free Account" at bounding box center [695, 23] width 1390 height 46
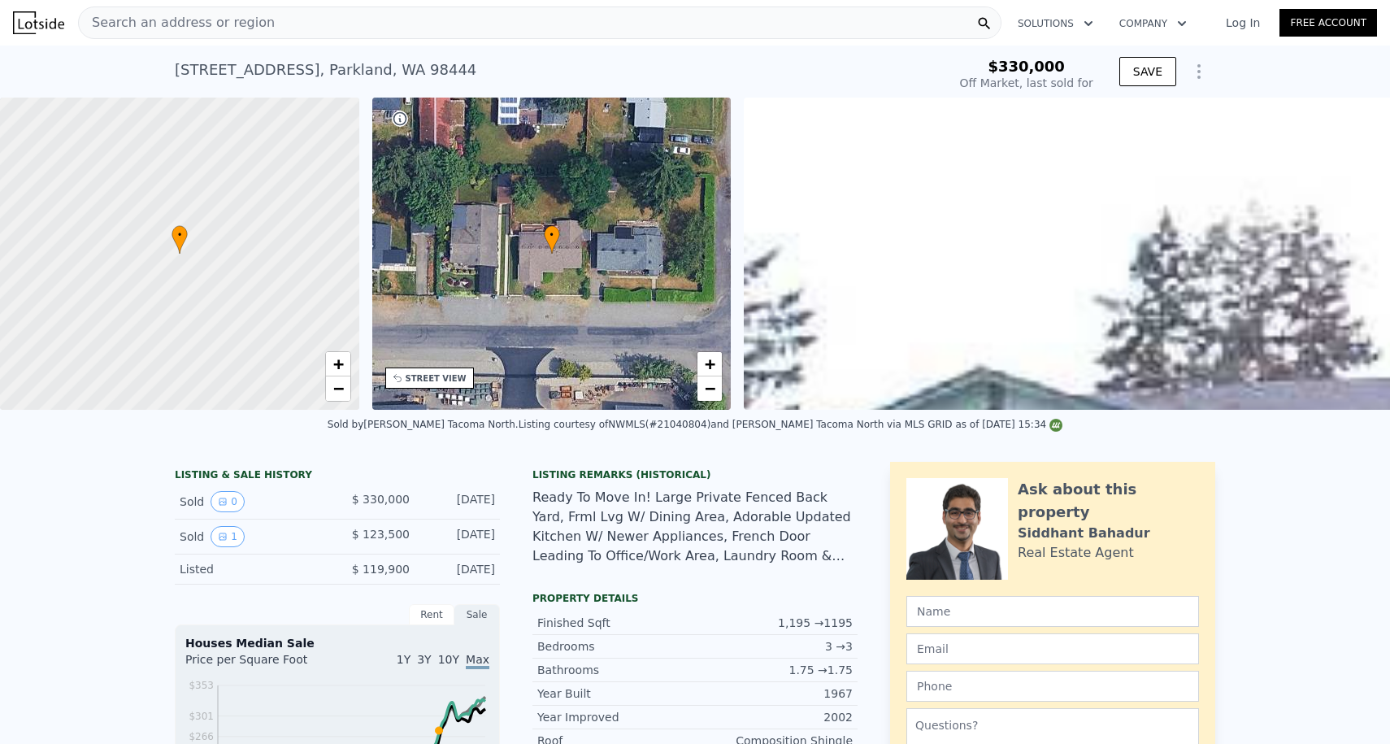
click at [246, 27] on span "Search an address or region" at bounding box center [177, 23] width 196 height 20
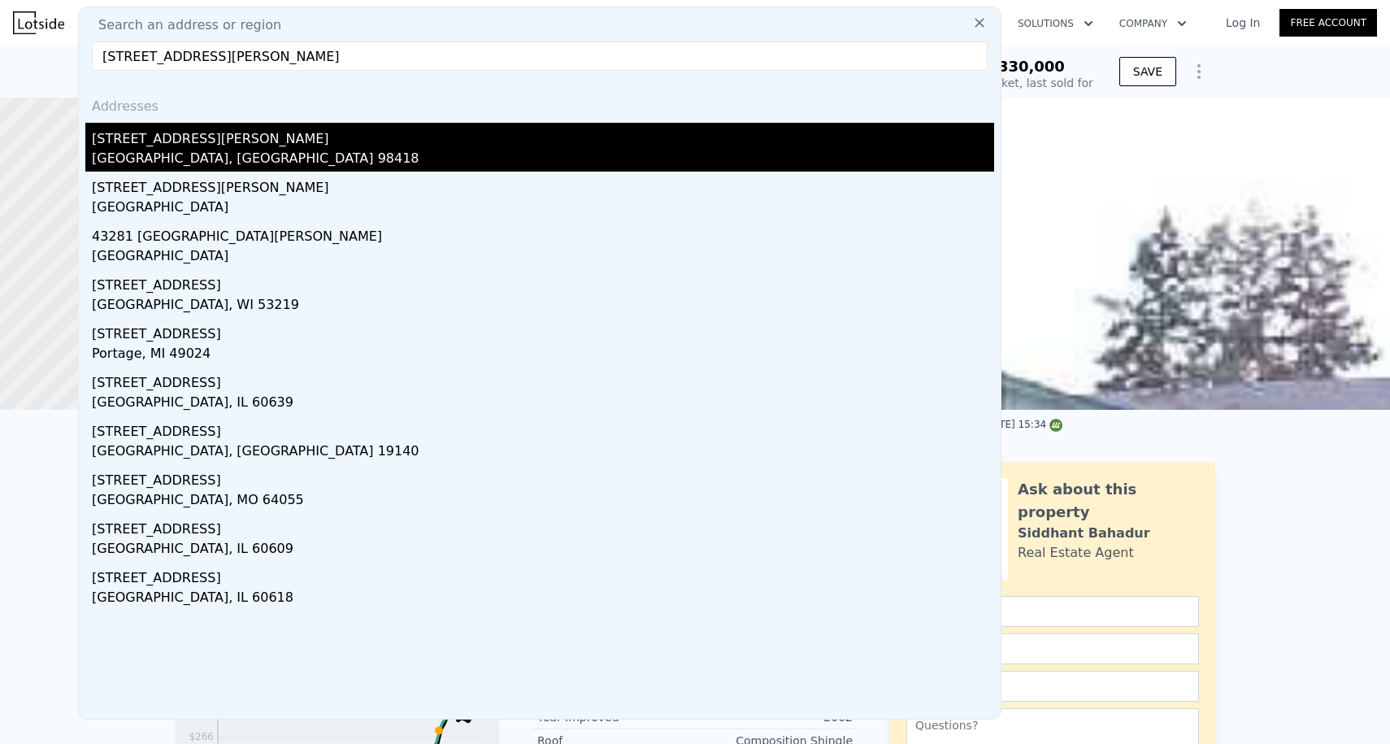
type input "[STREET_ADDRESS][PERSON_NAME]"
click at [241, 128] on div "[STREET_ADDRESS][PERSON_NAME]" at bounding box center [543, 136] width 902 height 26
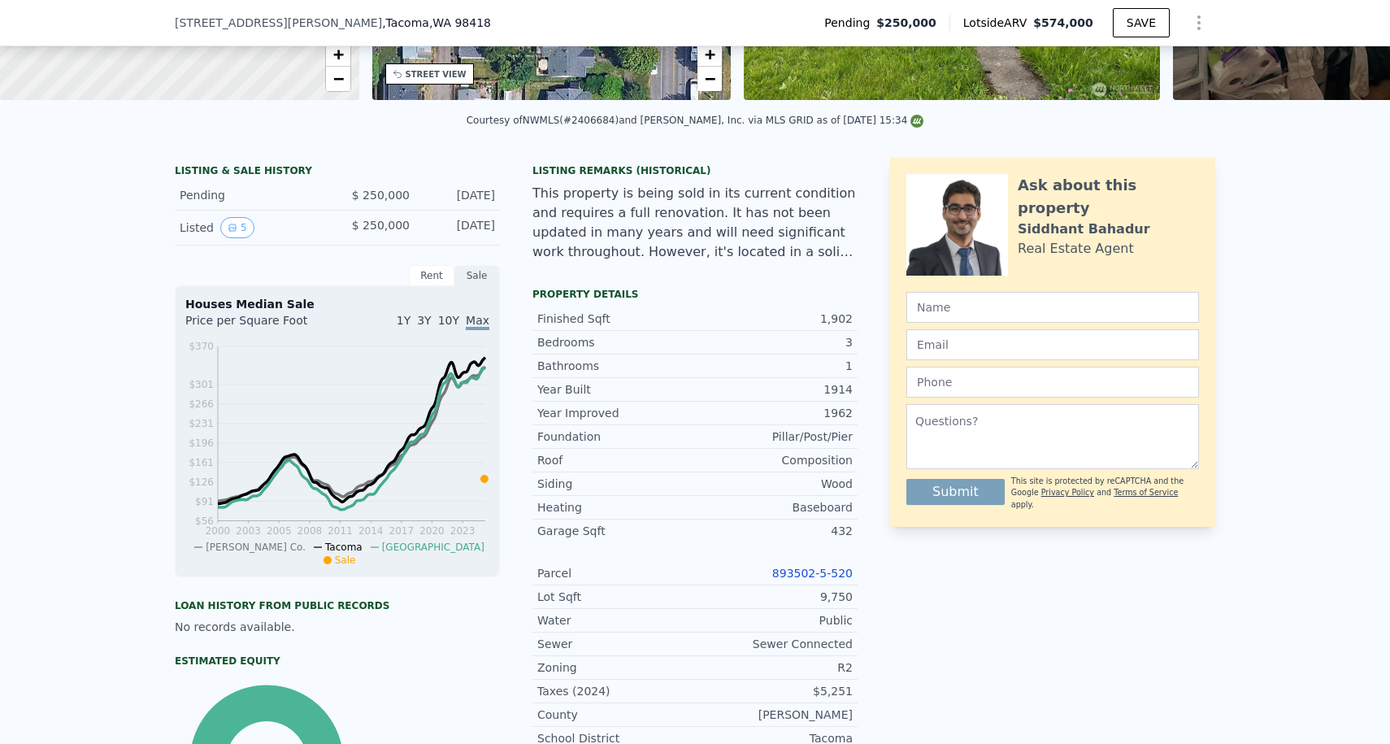
scroll to position [311, 0]
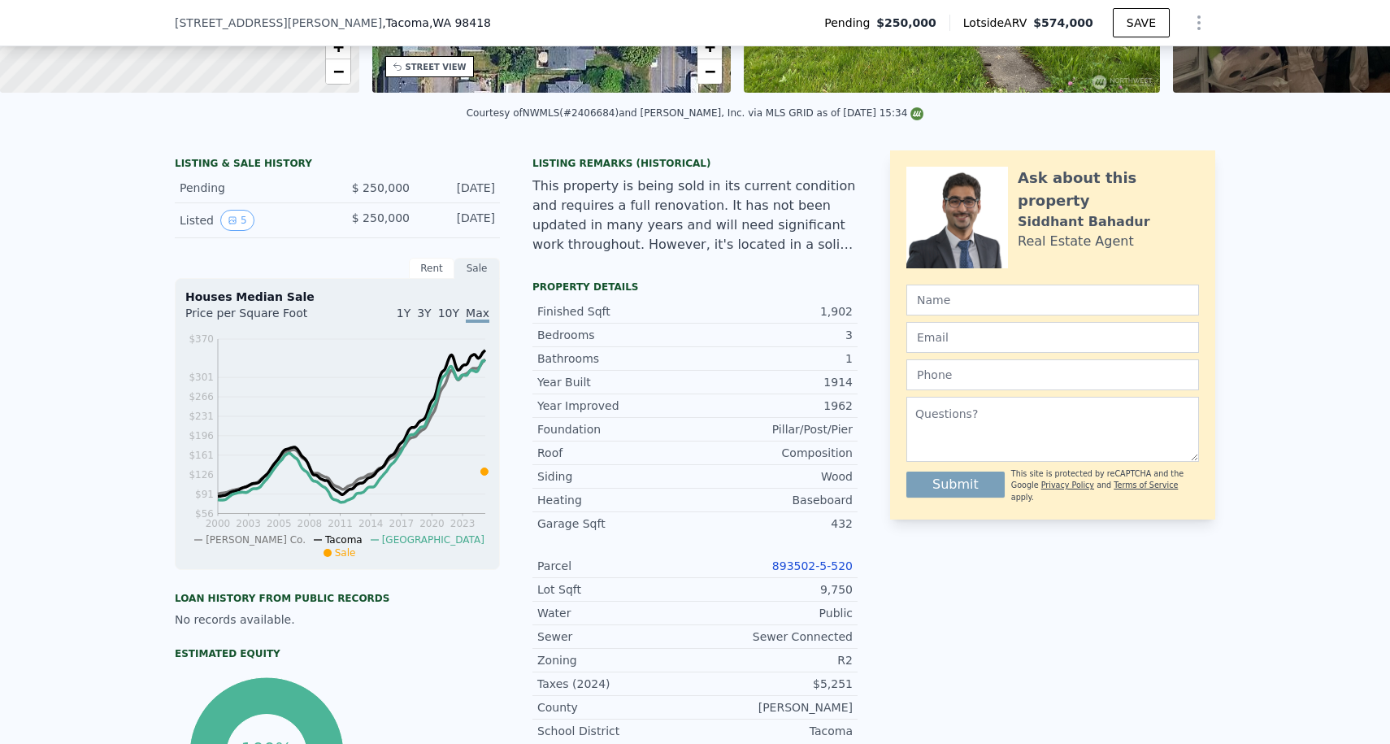
click at [790, 559] on link "893502-5-520" at bounding box center [812, 565] width 80 height 13
drag, startPoint x: 771, startPoint y: 562, endPoint x: 851, endPoint y: 562, distance: 79.7
click at [851, 562] on div "893502-5-520" at bounding box center [774, 566] width 158 height 16
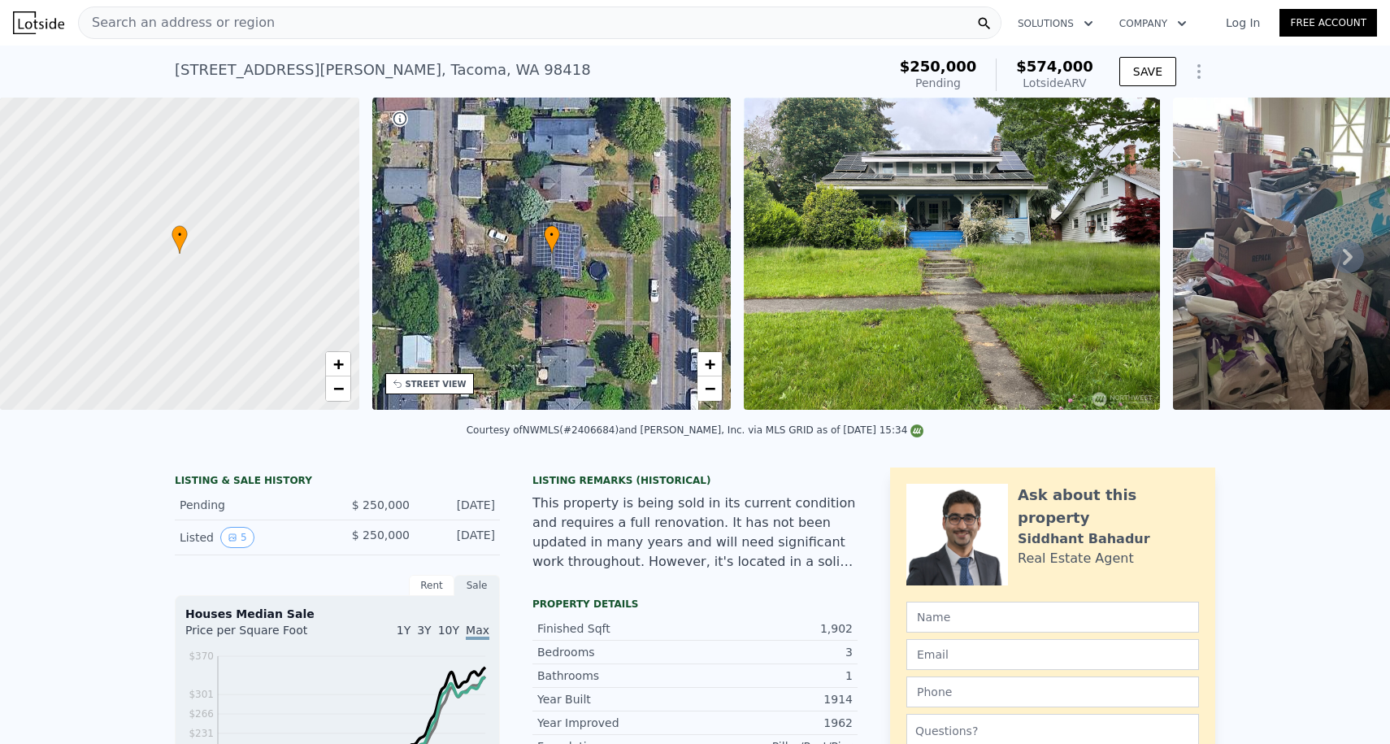
scroll to position [0, 0]
click at [336, 392] on span "−" at bounding box center [337, 388] width 11 height 20
click at [337, 366] on span "+" at bounding box center [337, 364] width 11 height 20
click at [337, 384] on span "−" at bounding box center [337, 388] width 11 height 20
click at [339, 357] on span "+" at bounding box center [337, 364] width 11 height 20
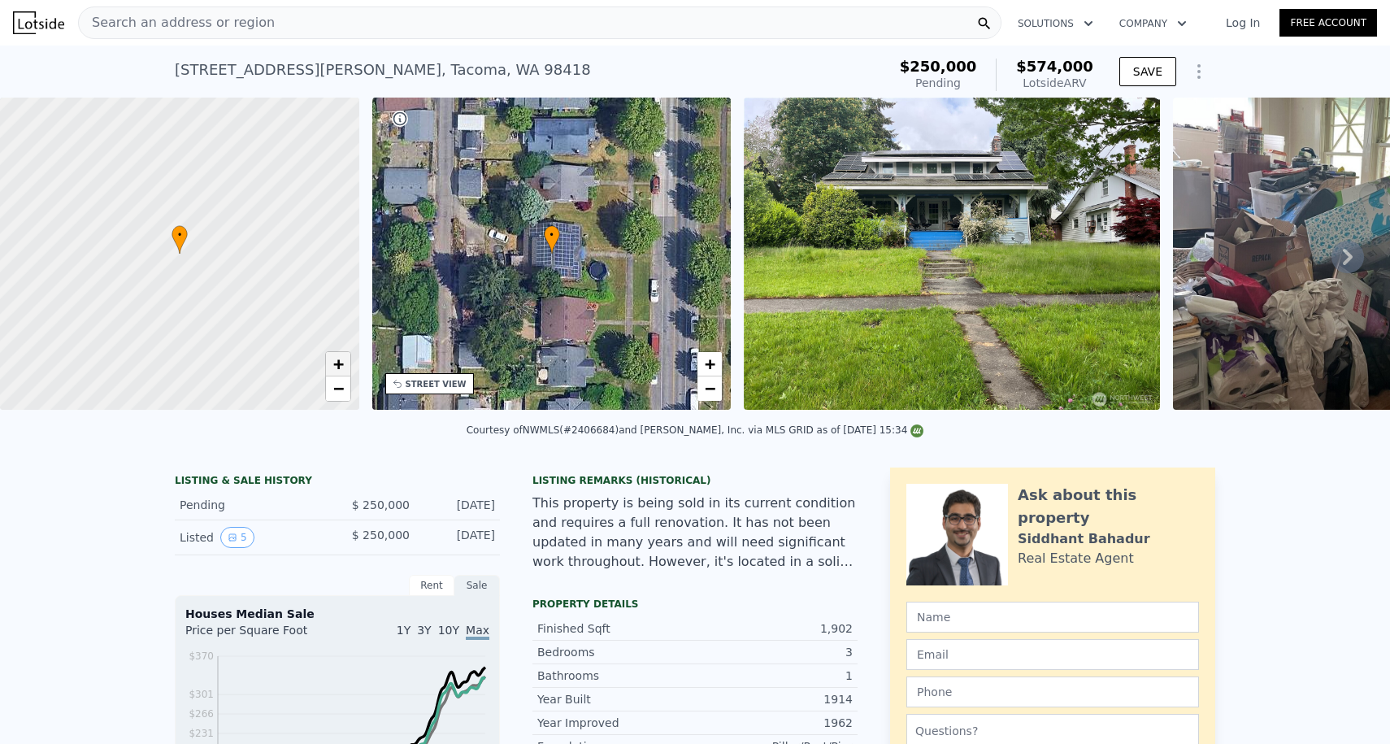
click at [333, 369] on span "+" at bounding box center [337, 364] width 11 height 20
click at [338, 393] on span "−" at bounding box center [337, 388] width 11 height 20
click at [342, 367] on span "+" at bounding box center [337, 364] width 11 height 20
click at [338, 395] on span "−" at bounding box center [337, 388] width 11 height 20
click at [339, 367] on span "+" at bounding box center [337, 364] width 11 height 20
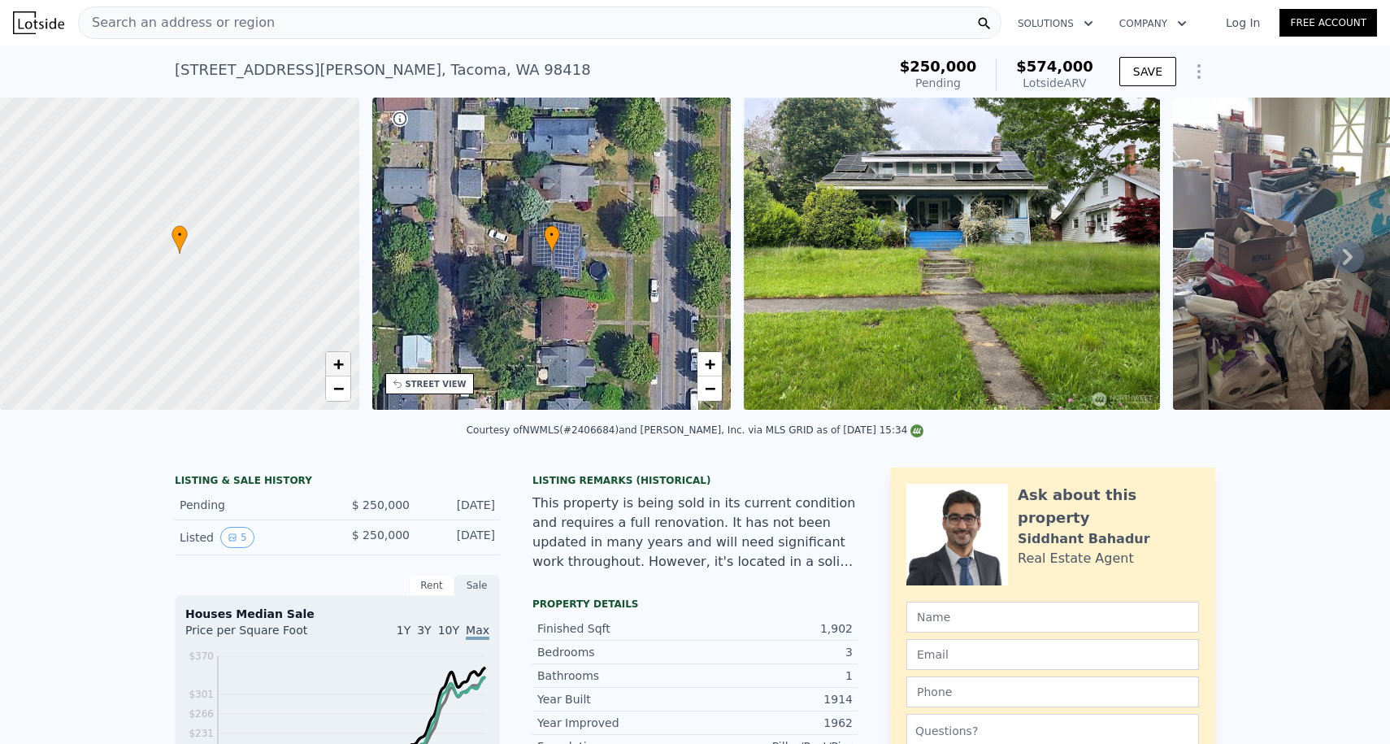
click at [342, 354] on span "+" at bounding box center [337, 364] width 11 height 20
click at [333, 390] on span "−" at bounding box center [337, 388] width 11 height 20
click at [334, 358] on span "+" at bounding box center [337, 364] width 11 height 20
click at [340, 367] on span "+" at bounding box center [337, 364] width 11 height 20
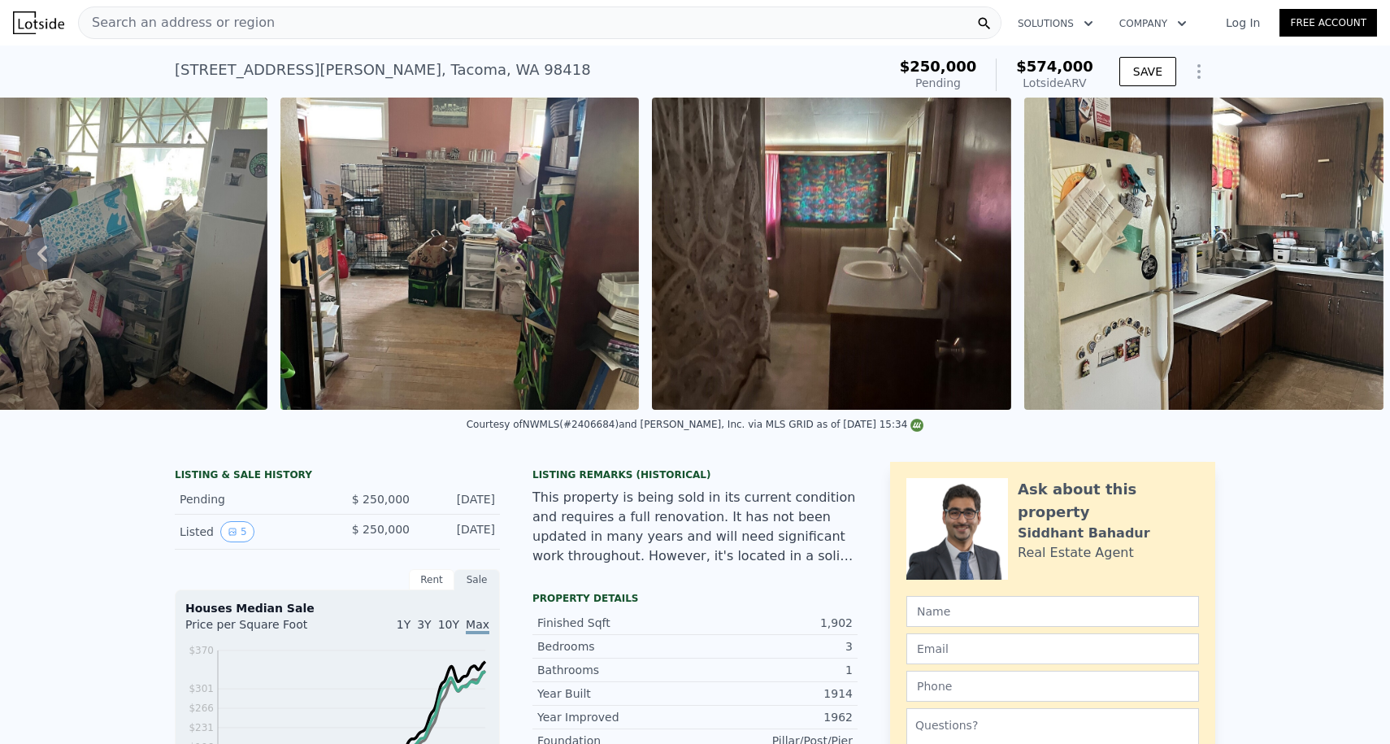
scroll to position [-2, 0]
click at [303, 30] on div "Search an address or region" at bounding box center [539, 23] width 923 height 33
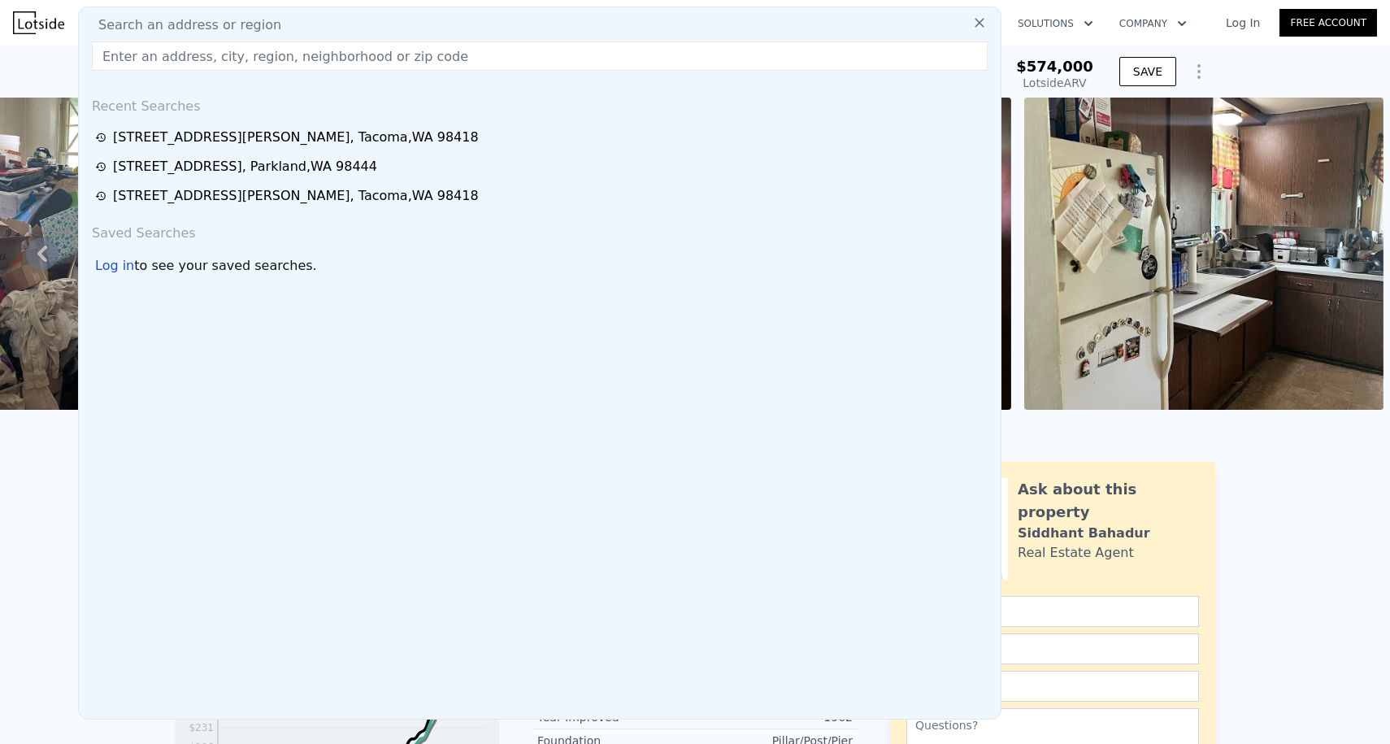
drag, startPoint x: 218, startPoint y: 54, endPoint x: 46, endPoint y: 19, distance: 175.0
click at [46, 19] on div "Search an address or region Search an address or region Recent Searches [STREET…" at bounding box center [695, 22] width 1364 height 39
click at [46, 19] on img at bounding box center [38, 22] width 51 height 23
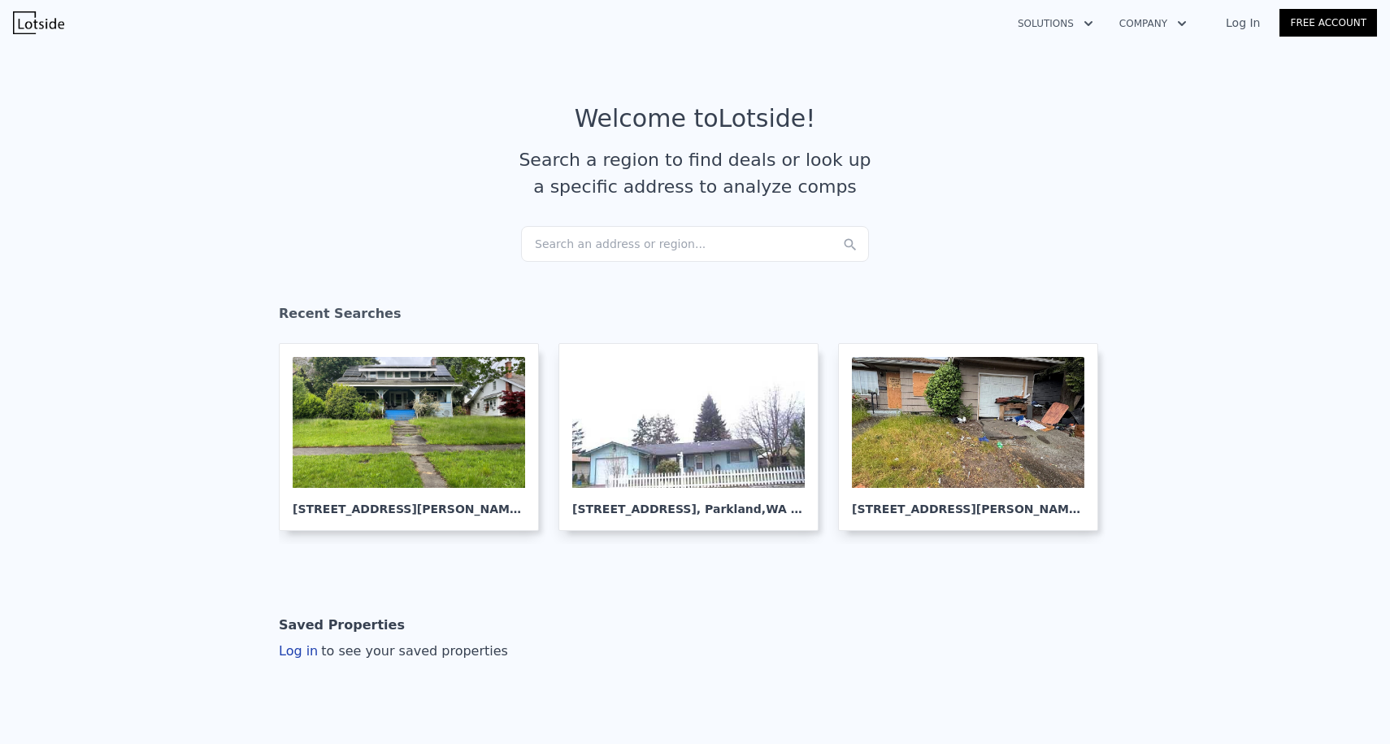
click at [606, 256] on div "Search an address or region..." at bounding box center [695, 244] width 348 height 36
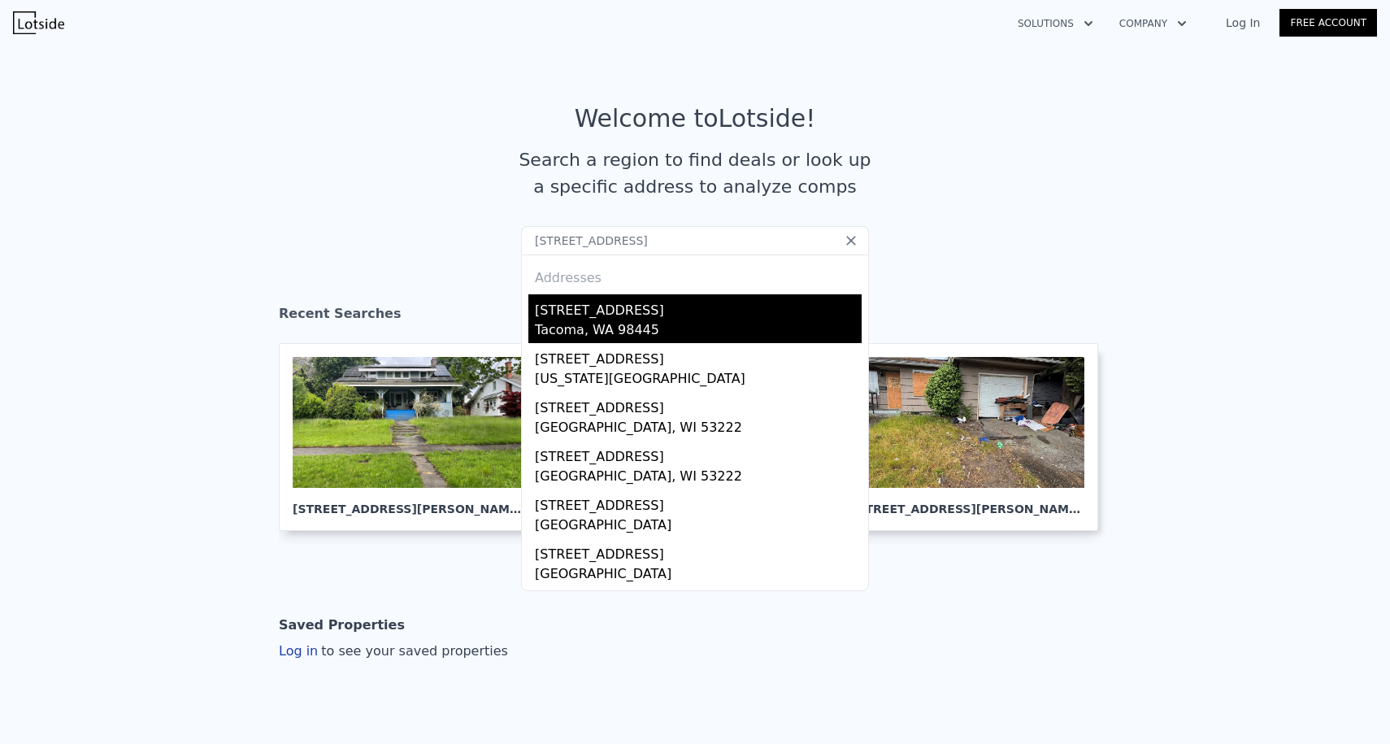
type input "[STREET_ADDRESS]"
click at [641, 311] on div "[STREET_ADDRESS]" at bounding box center [698, 307] width 327 height 26
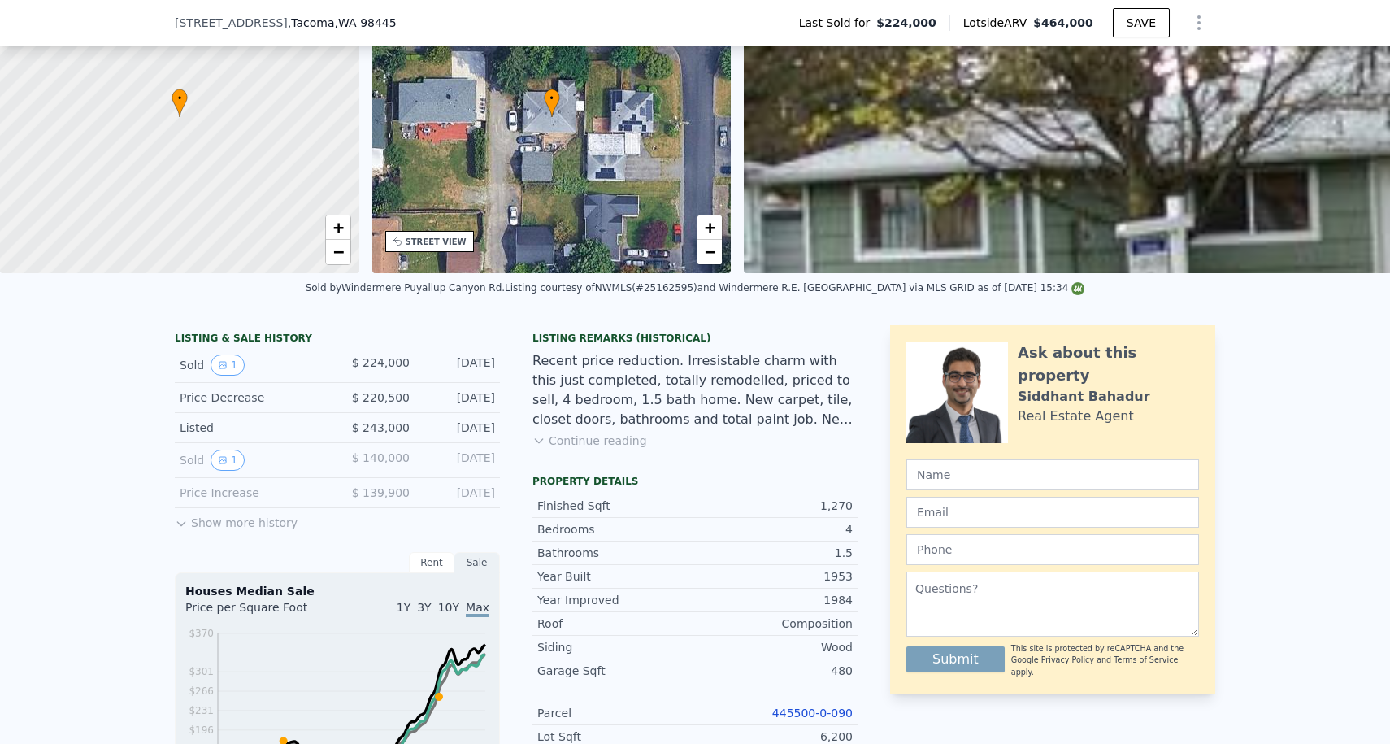
scroll to position [389, 0]
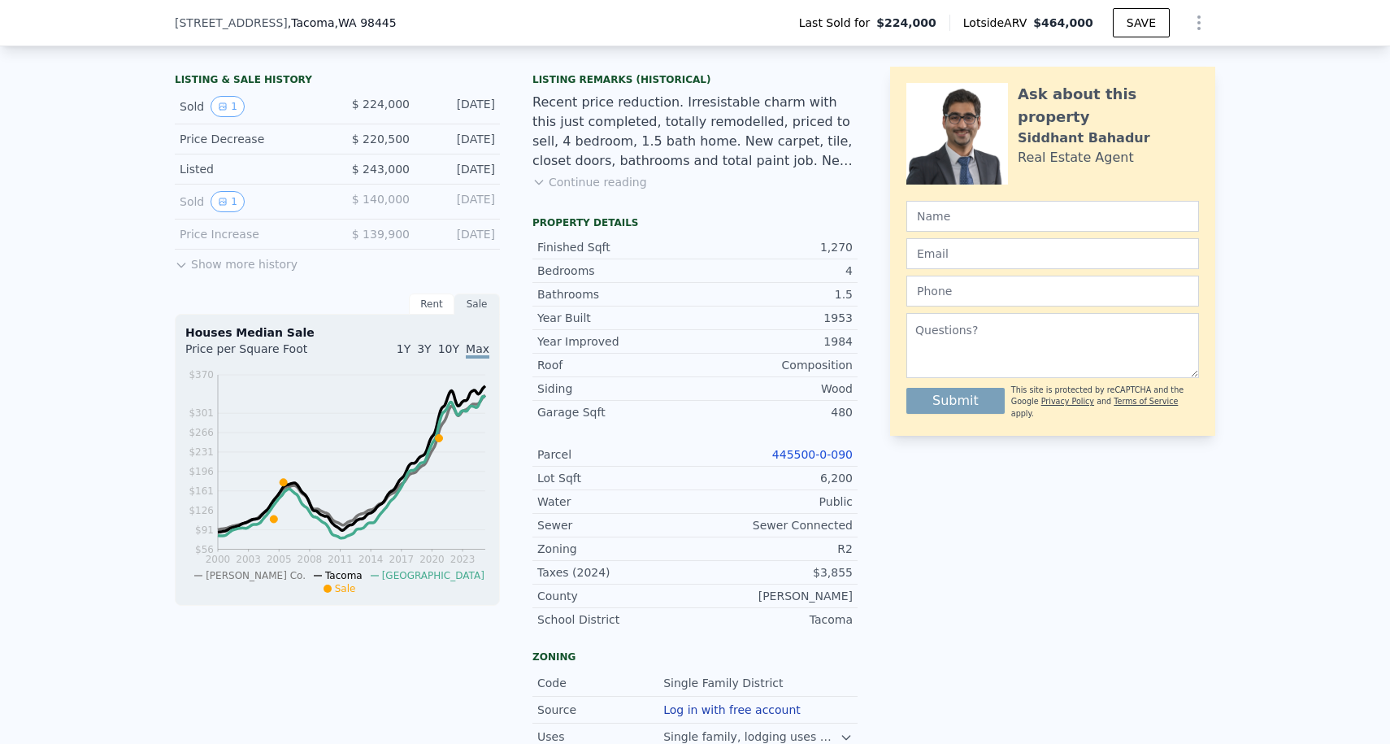
click at [814, 450] on link "445500-0-090" at bounding box center [812, 454] width 80 height 13
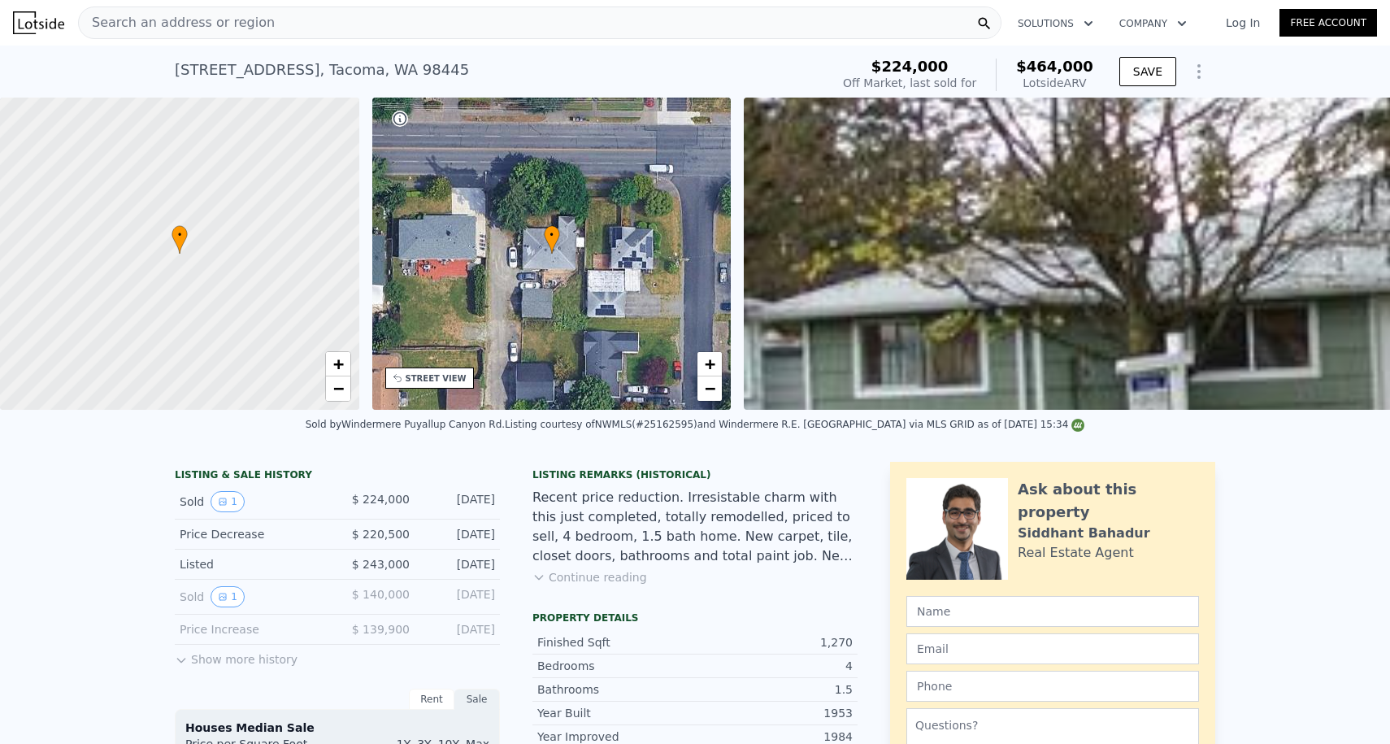
scroll to position [-1, 0]
click at [306, 15] on div "Search an address or region" at bounding box center [539, 23] width 923 height 33
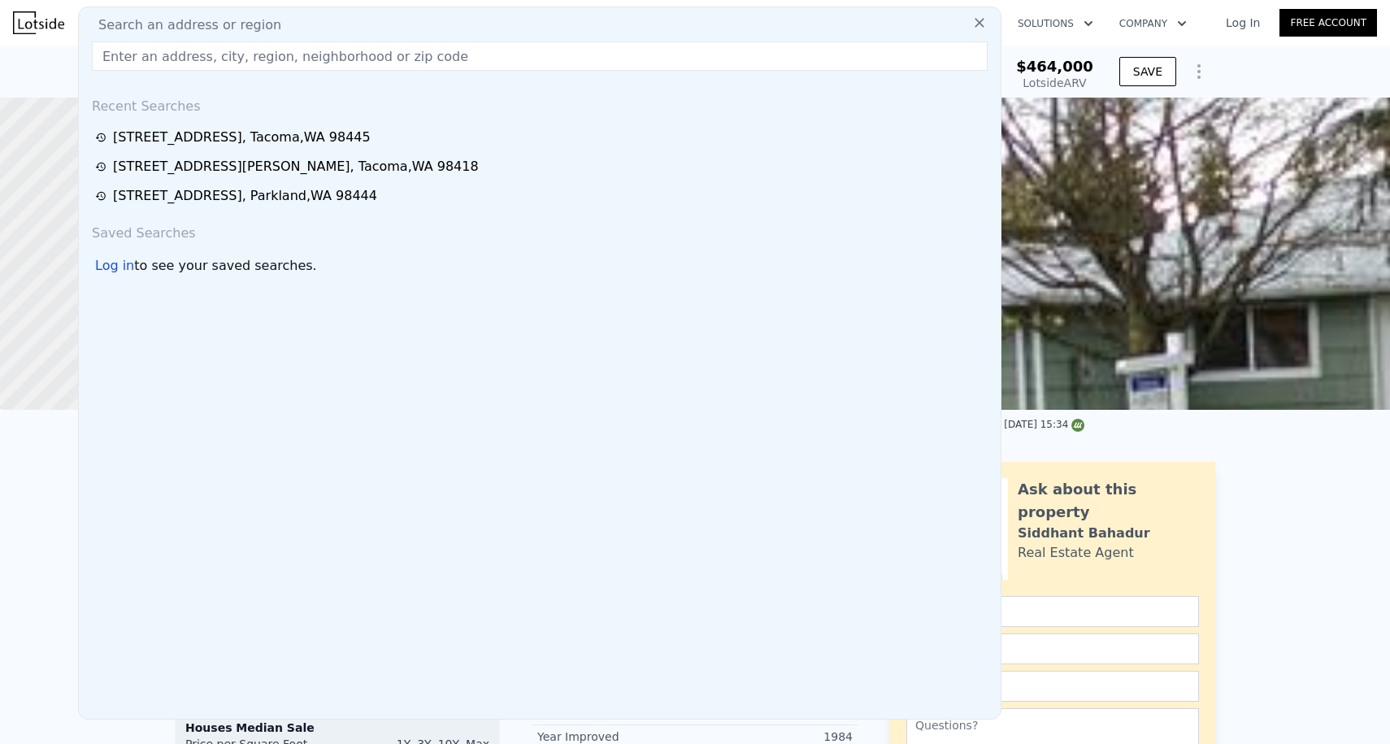
scroll to position [0, 0]
click at [42, 23] on img at bounding box center [38, 22] width 51 height 23
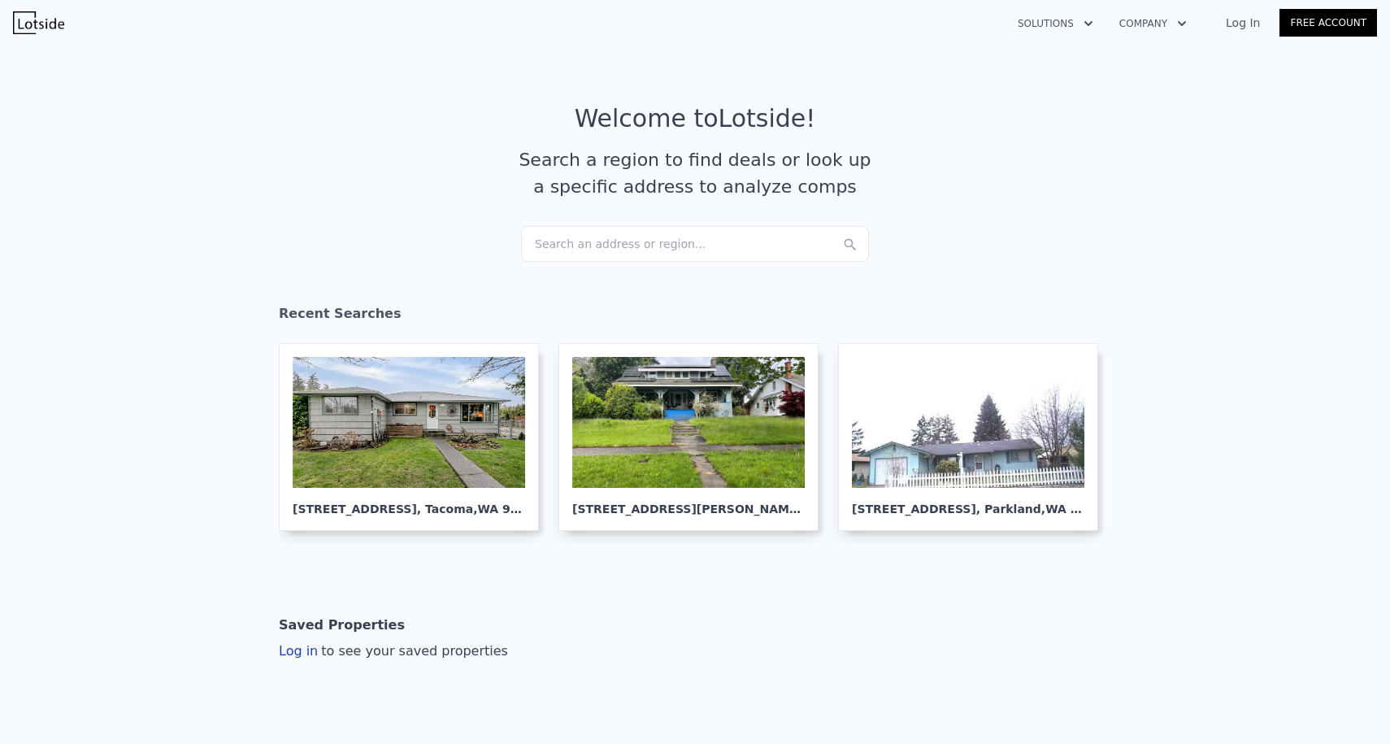
click at [594, 253] on div "Search an address or region..." at bounding box center [695, 244] width 348 height 36
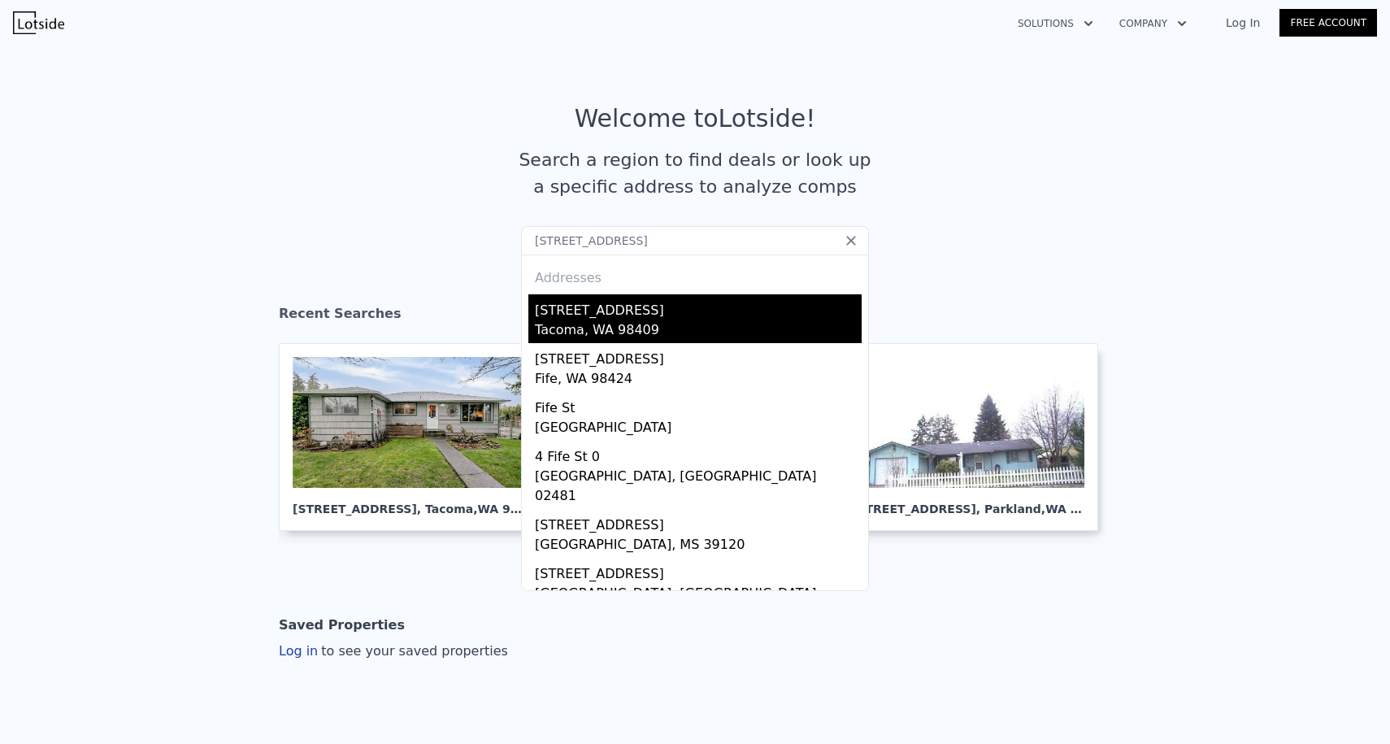
type input "[STREET_ADDRESS]"
click at [636, 312] on div "[STREET_ADDRESS]" at bounding box center [698, 307] width 327 height 26
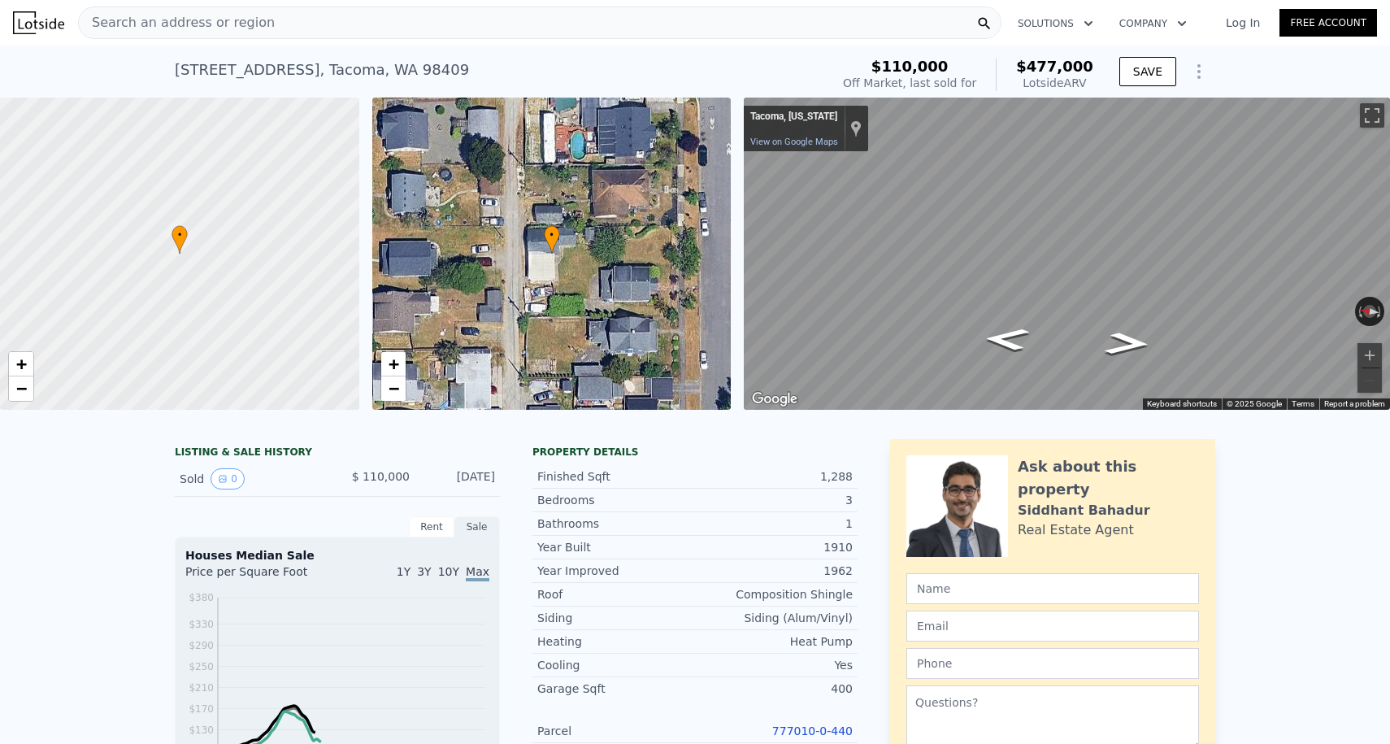
scroll to position [536, 0]
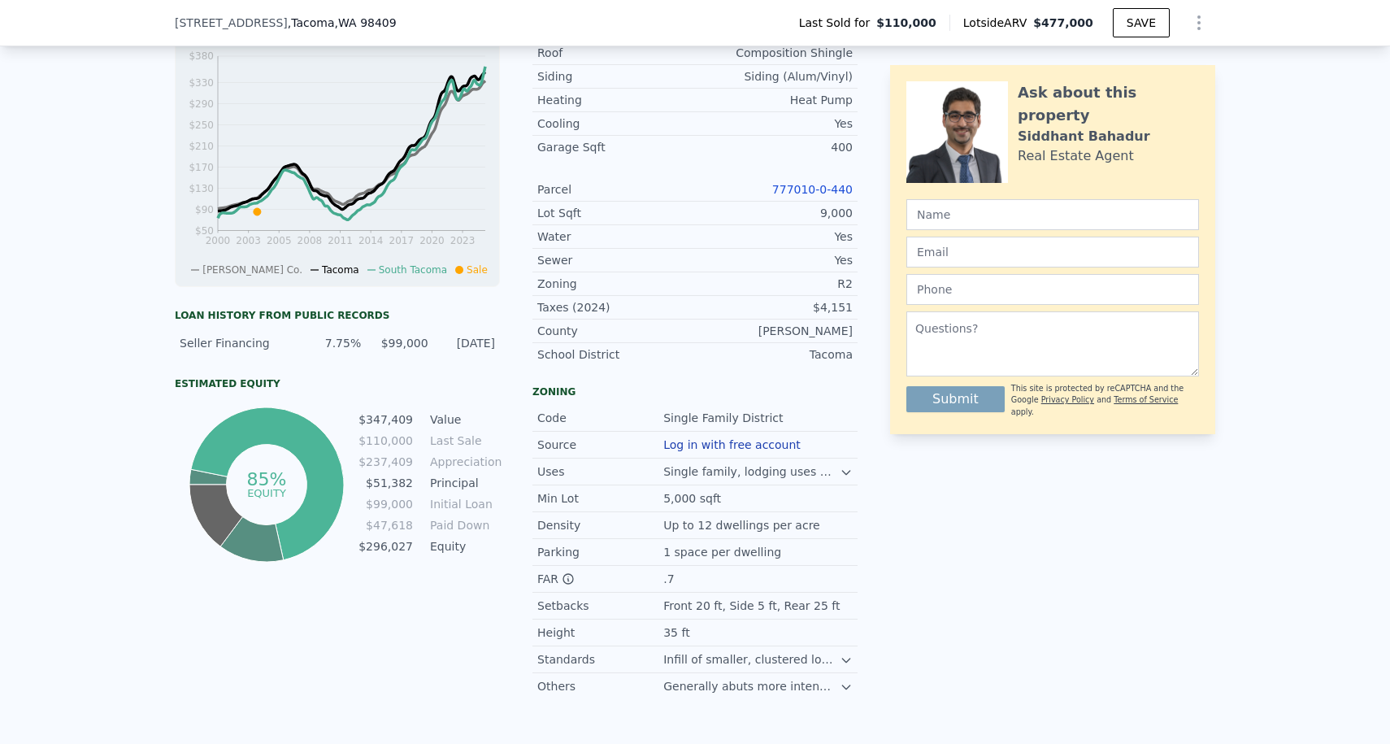
click at [824, 179] on div "Parcel 777010-0-440" at bounding box center [694, 190] width 325 height 24
click at [821, 186] on link "777010-0-440" at bounding box center [812, 189] width 80 height 13
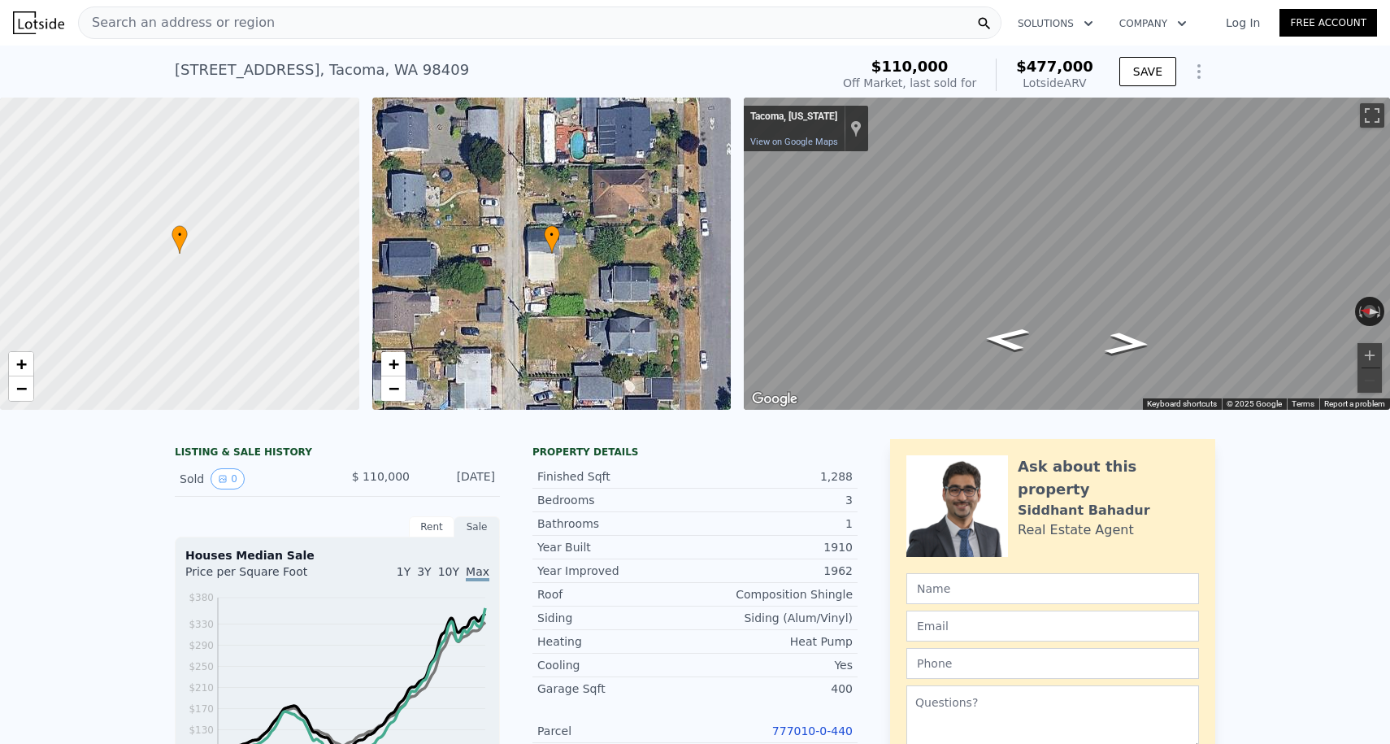
scroll to position [0, 0]
drag, startPoint x: 178, startPoint y: 72, endPoint x: 403, endPoint y: 79, distance: 225.3
click at [403, 79] on div "[STREET_ADDRESS]" at bounding box center [322, 70] width 294 height 23
click at [243, 8] on div "Search an address or region" at bounding box center [177, 22] width 196 height 31
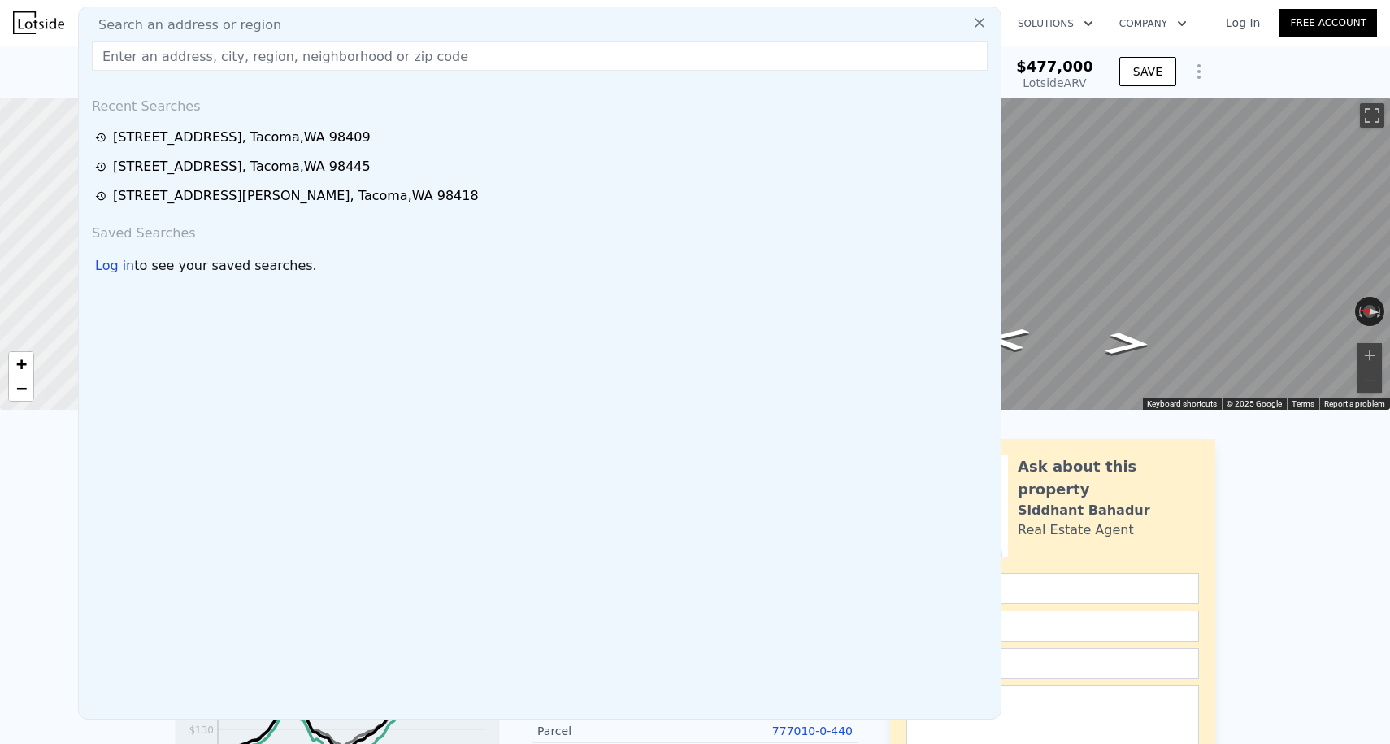
click at [45, 25] on img at bounding box center [38, 22] width 51 height 23
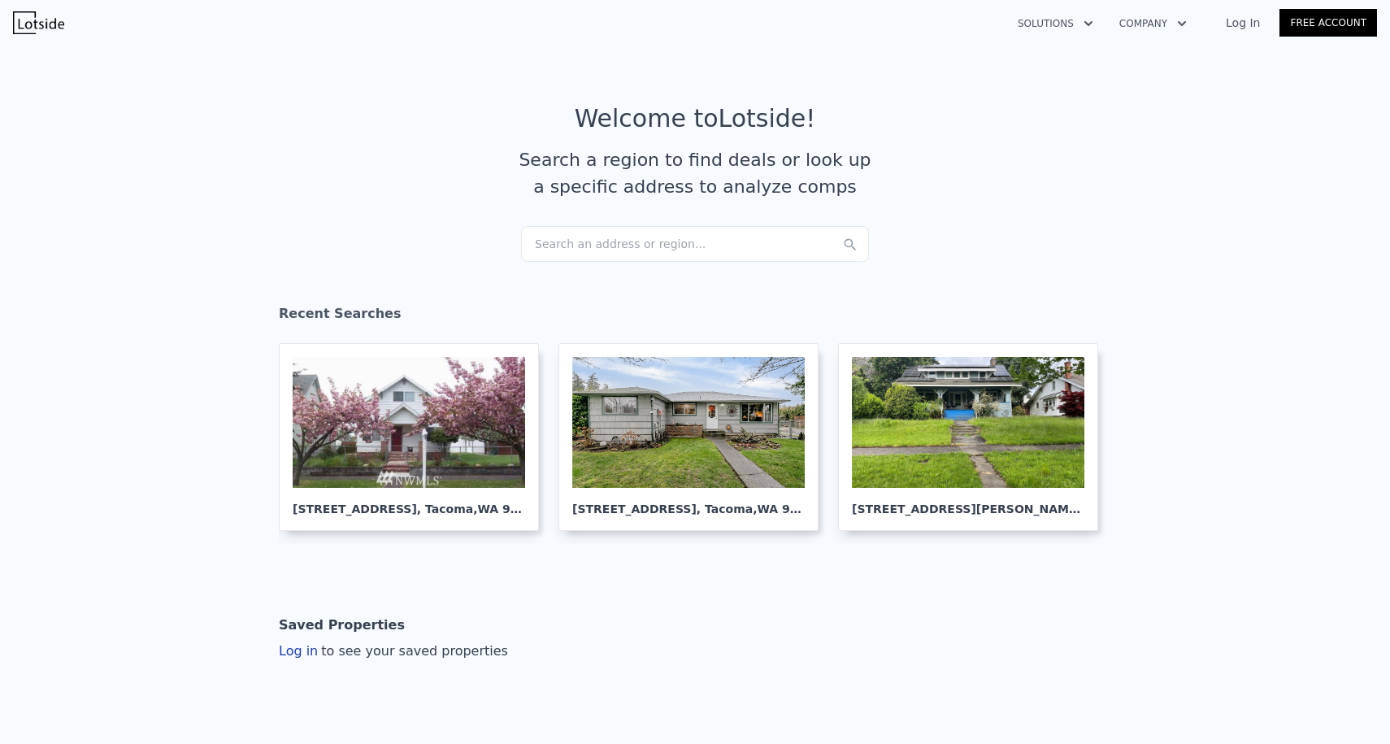
click at [588, 250] on div "Search an address or region..." at bounding box center [695, 244] width 348 height 36
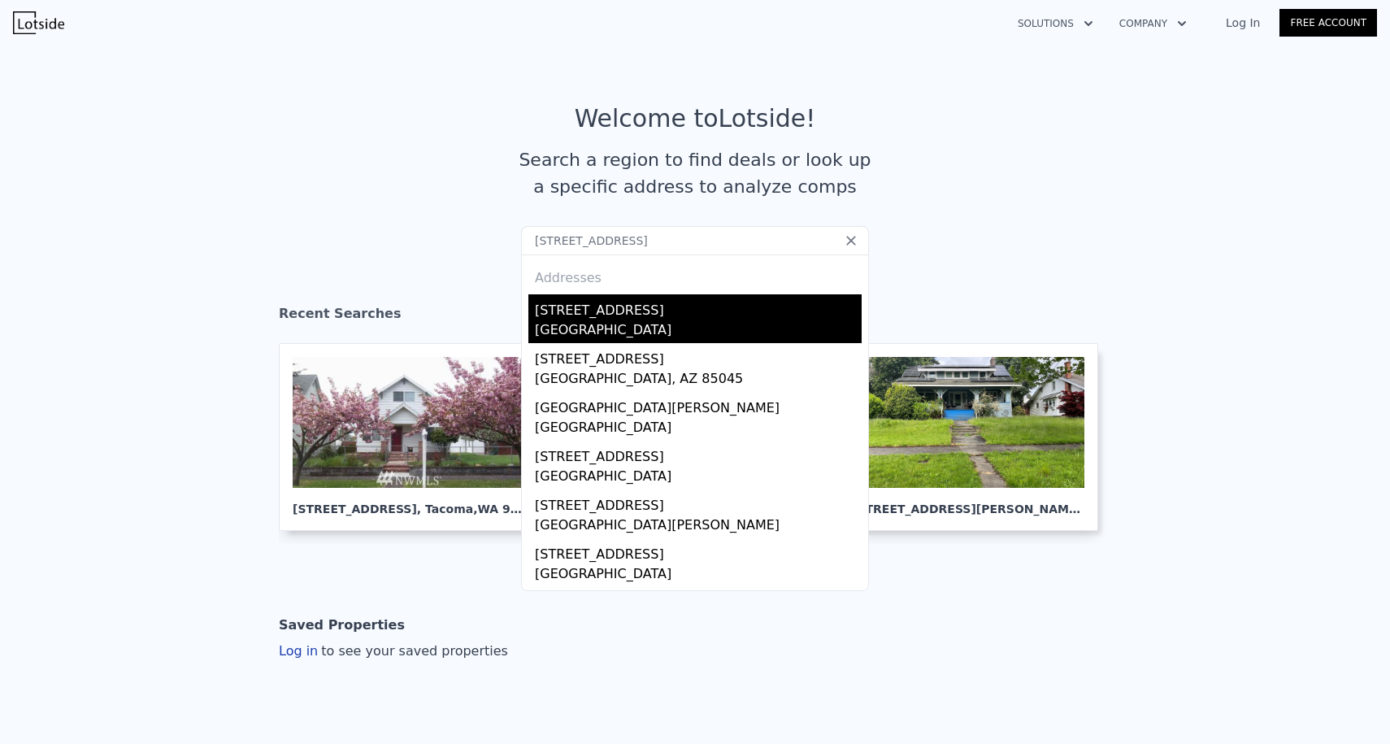
type input "[STREET_ADDRESS]"
click at [597, 326] on div "[GEOGRAPHIC_DATA]" at bounding box center [698, 331] width 327 height 23
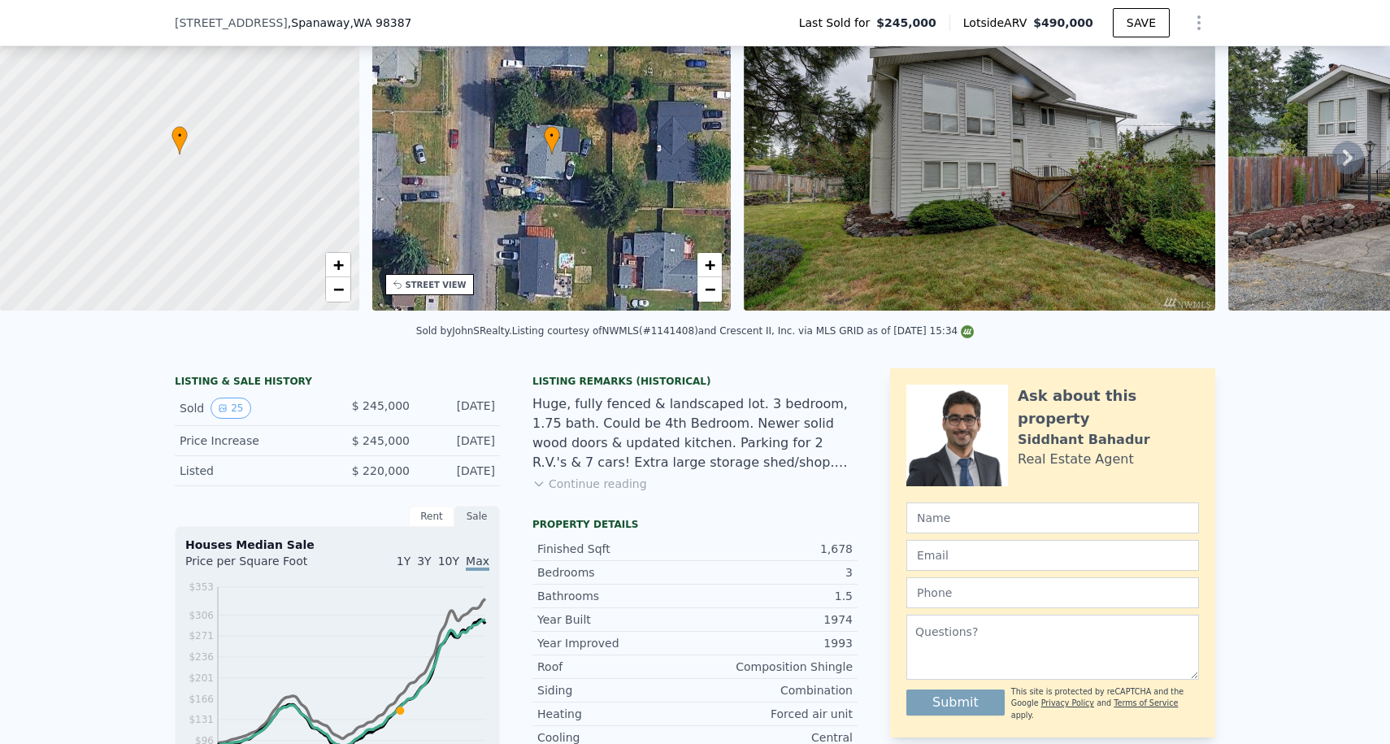
scroll to position [362, 0]
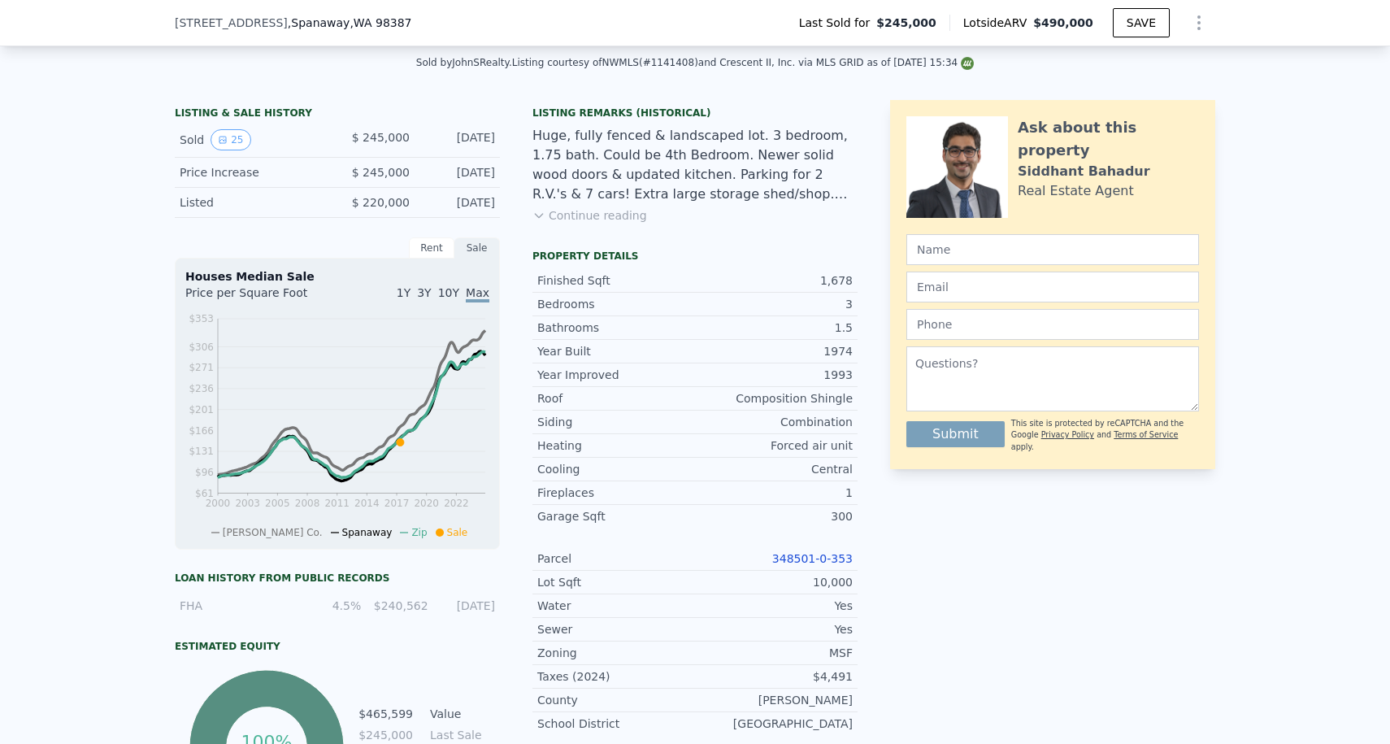
click at [819, 558] on link "348501-0-353" at bounding box center [812, 558] width 80 height 13
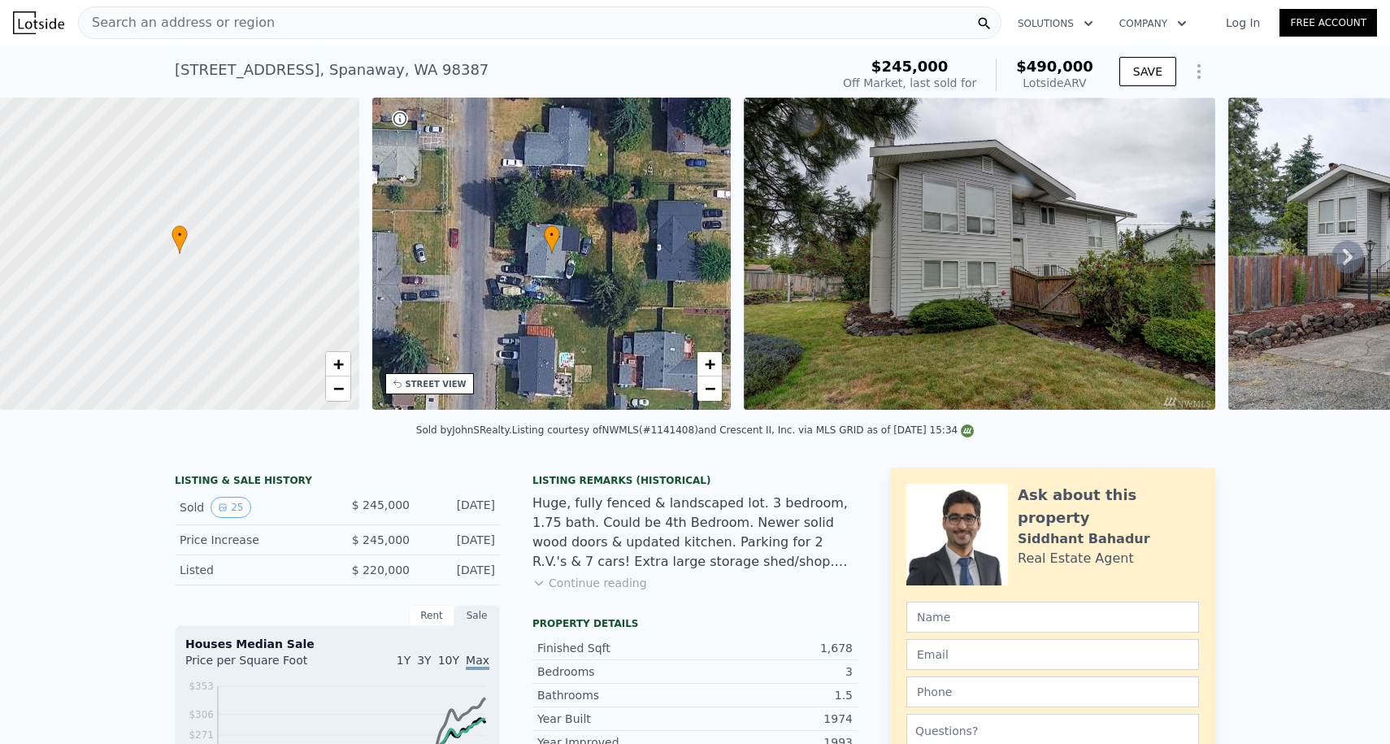
scroll to position [0, 0]
click at [341, 386] on span "−" at bounding box center [337, 388] width 11 height 20
click at [340, 365] on span "+" at bounding box center [337, 364] width 11 height 20
click at [233, 20] on span "Search an address or region" at bounding box center [177, 23] width 196 height 20
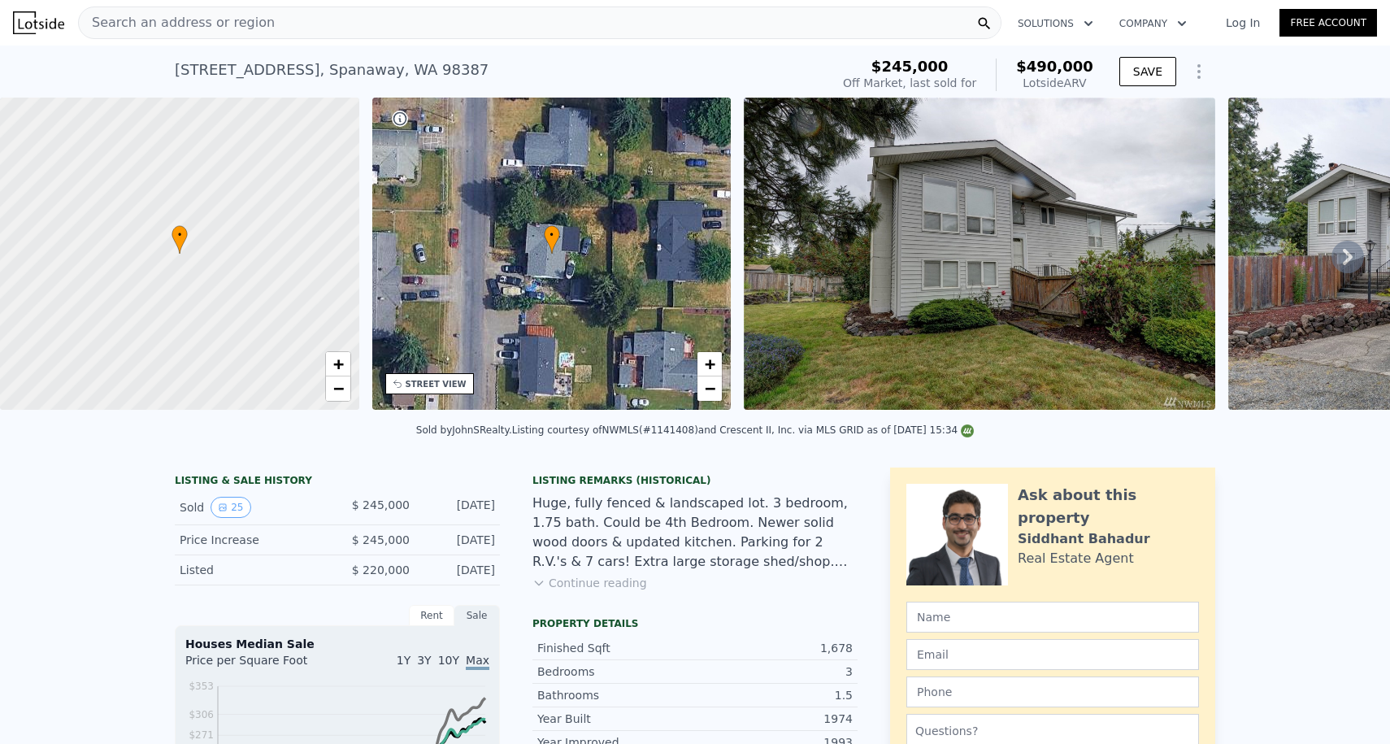
click at [73, 24] on div at bounding box center [45, 22] width 65 height 23
click at [61, 24] on img at bounding box center [38, 22] width 51 height 23
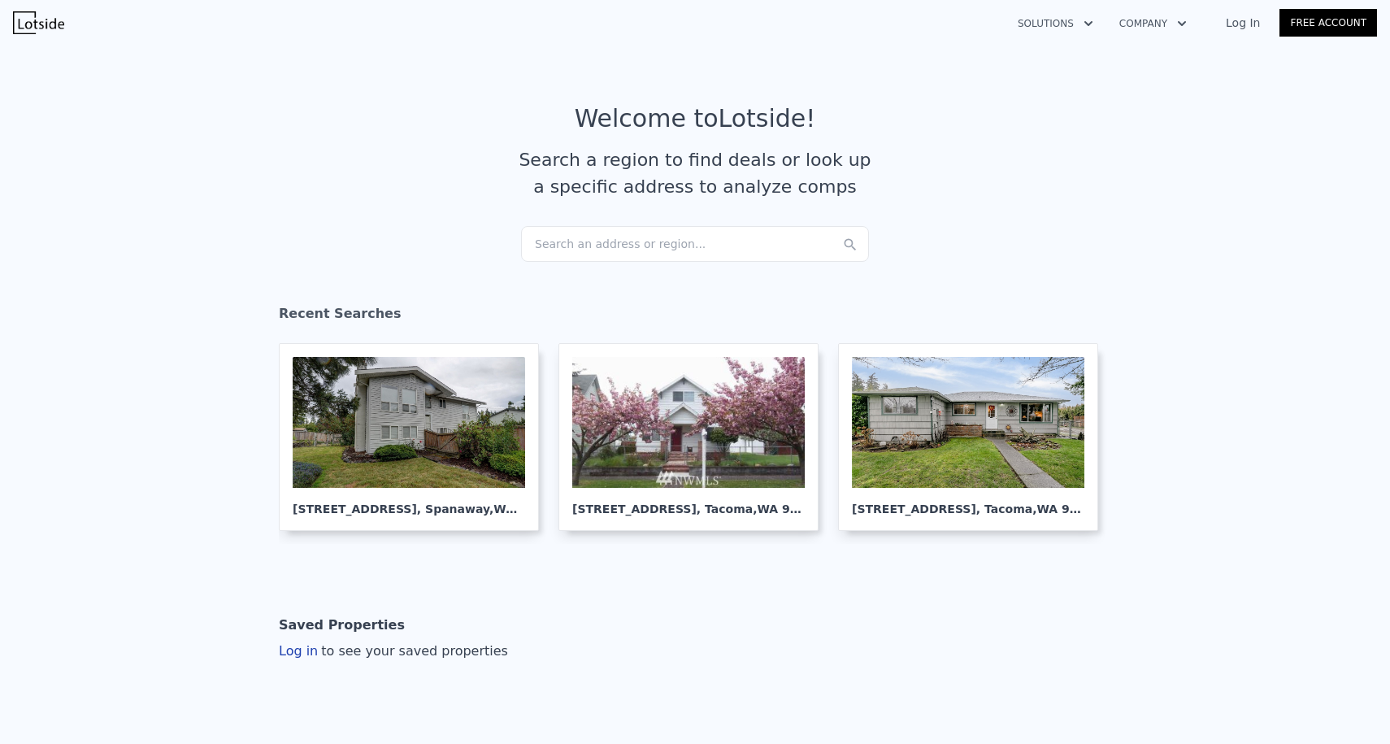
click at [569, 254] on div "Search an address or region..." at bounding box center [695, 244] width 348 height 36
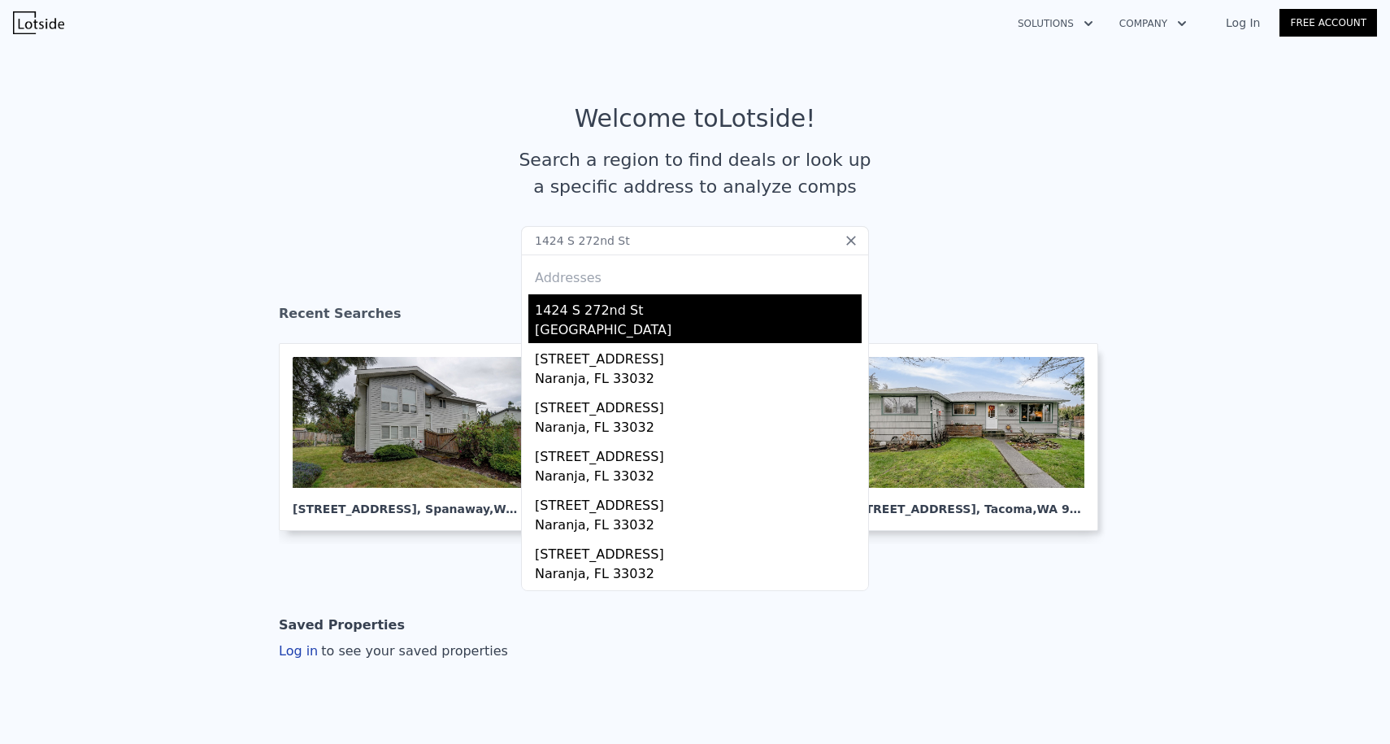
type input "1424 S 272nd St"
click at [571, 320] on div "[GEOGRAPHIC_DATA]" at bounding box center [698, 331] width 327 height 23
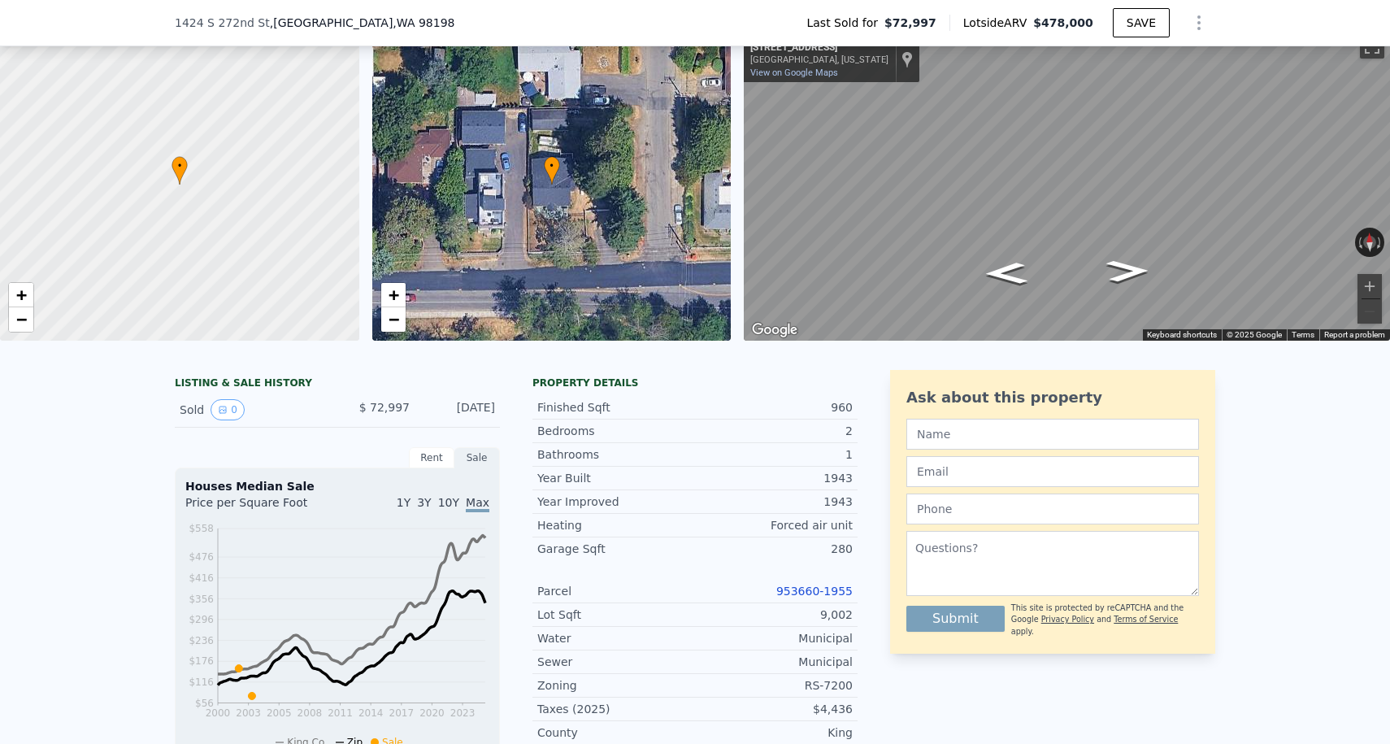
scroll to position [280, 0]
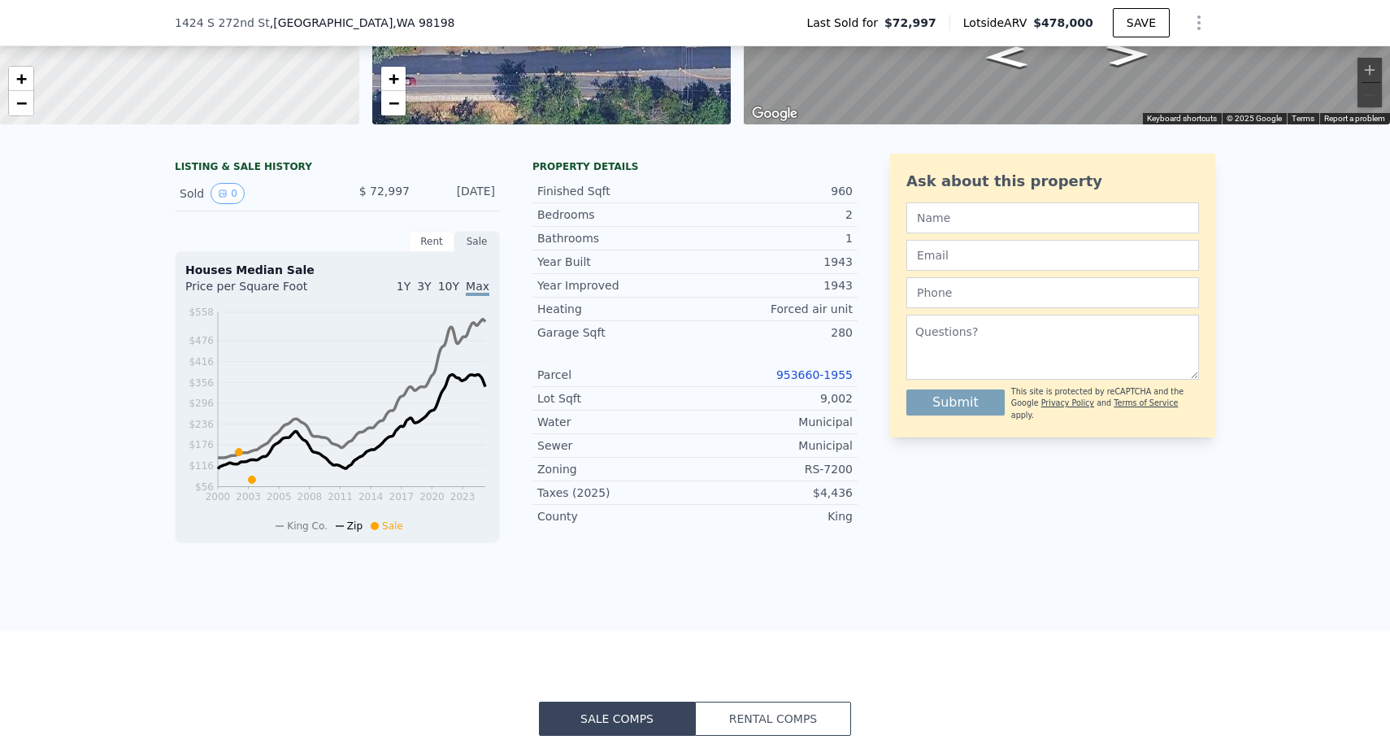
click at [804, 374] on link "953660-1955" at bounding box center [814, 374] width 76 height 13
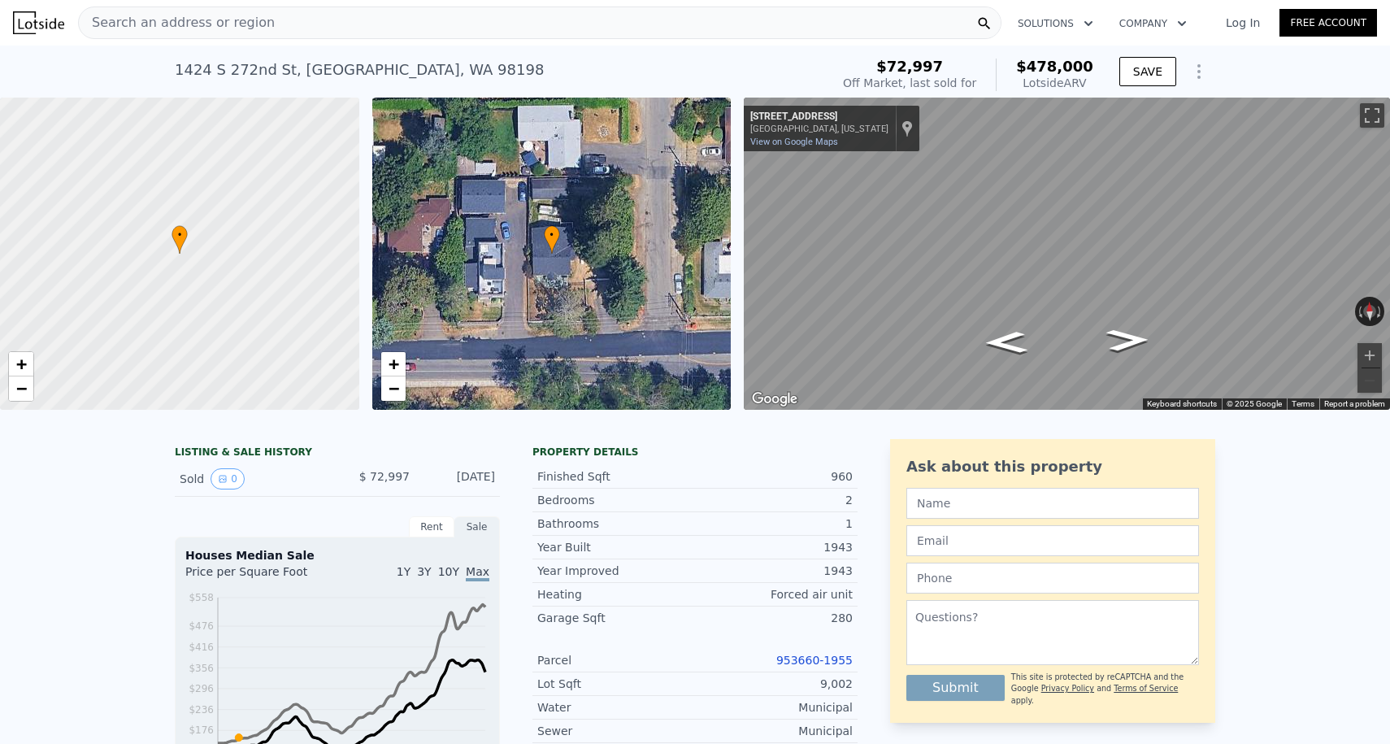
scroll to position [0, 0]
click at [328, 33] on div "Search an address or region" at bounding box center [539, 23] width 923 height 33
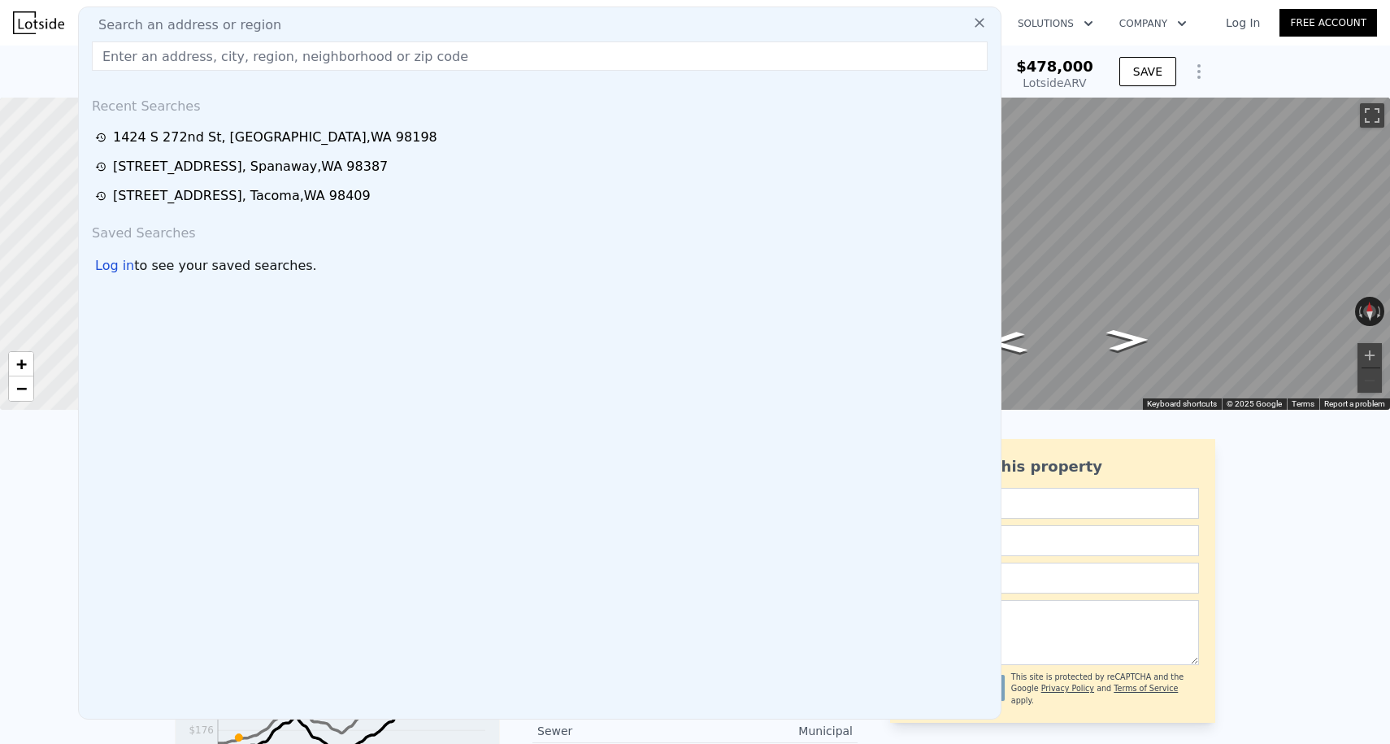
drag, startPoint x: 196, startPoint y: 54, endPoint x: 45, endPoint y: 20, distance: 155.0
click at [45, 20] on div "Search an address or region Search an address or region Recent Searches [STREET…" at bounding box center [695, 22] width 1364 height 39
click at [45, 20] on img at bounding box center [38, 22] width 51 height 23
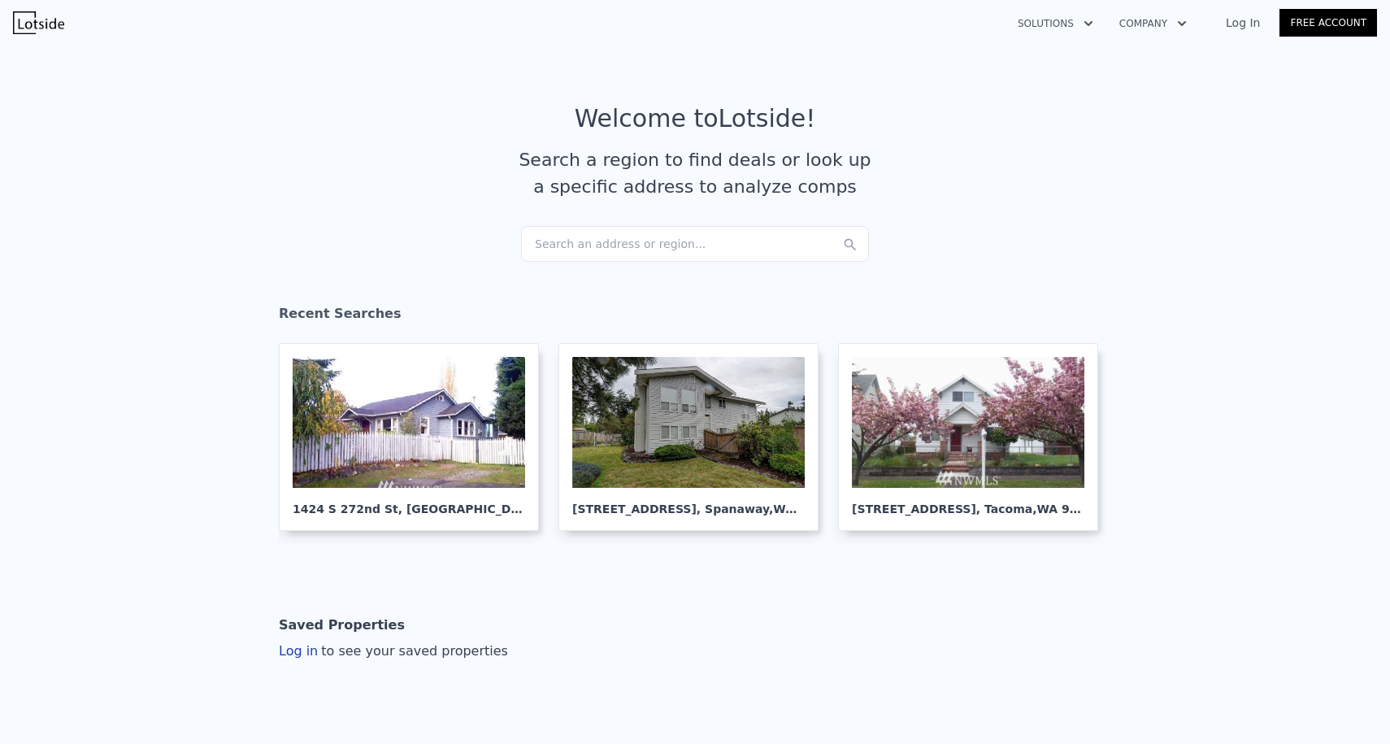
click at [565, 238] on div "Search an address or region..." at bounding box center [695, 244] width 348 height 36
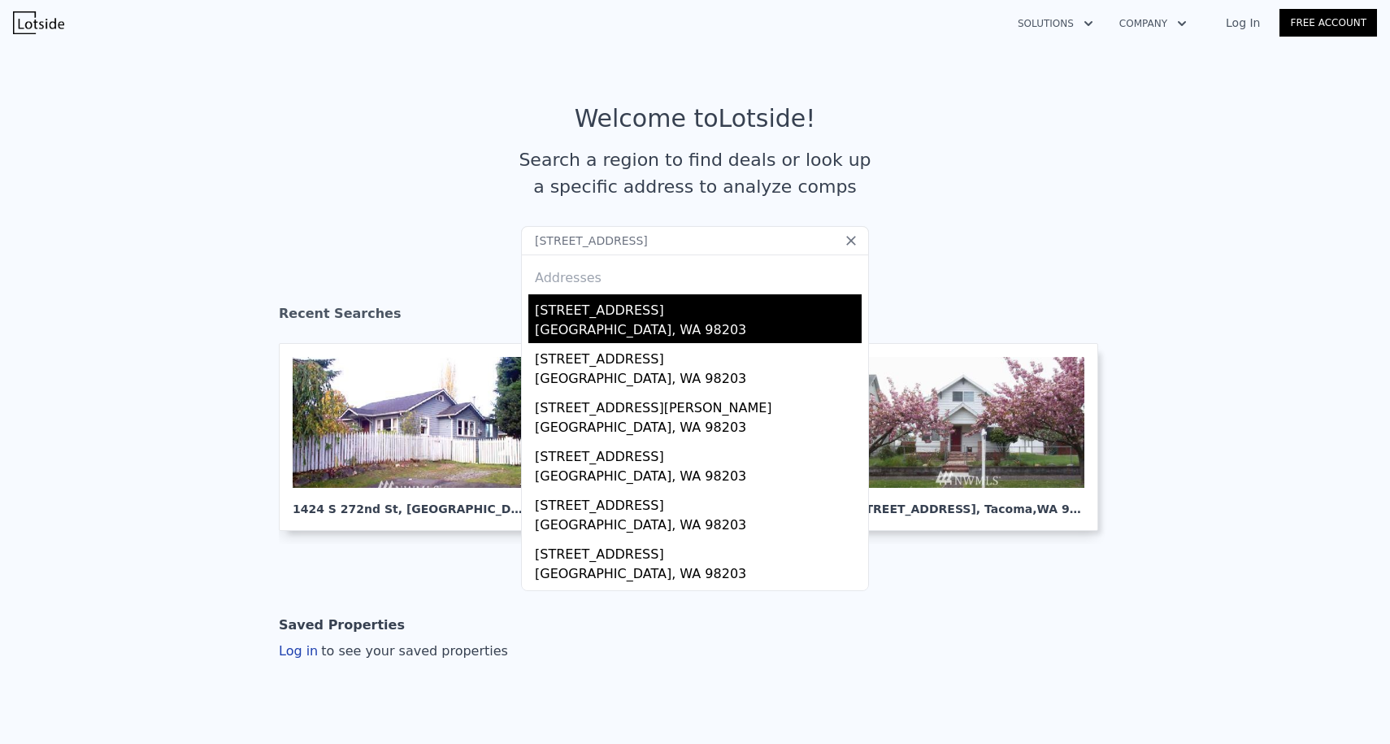
type input "[STREET_ADDRESS]"
click at [614, 302] on div "[STREET_ADDRESS]" at bounding box center [698, 307] width 327 height 26
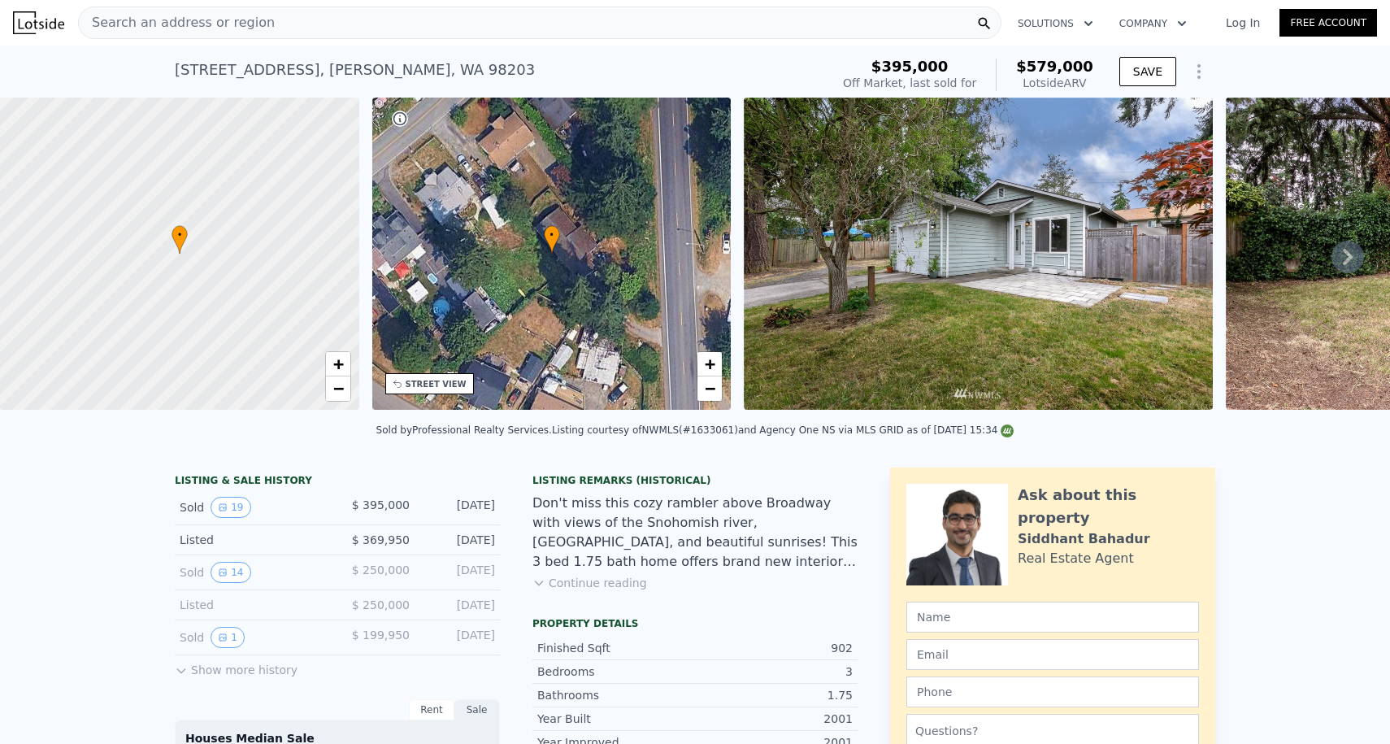
scroll to position [543, 0]
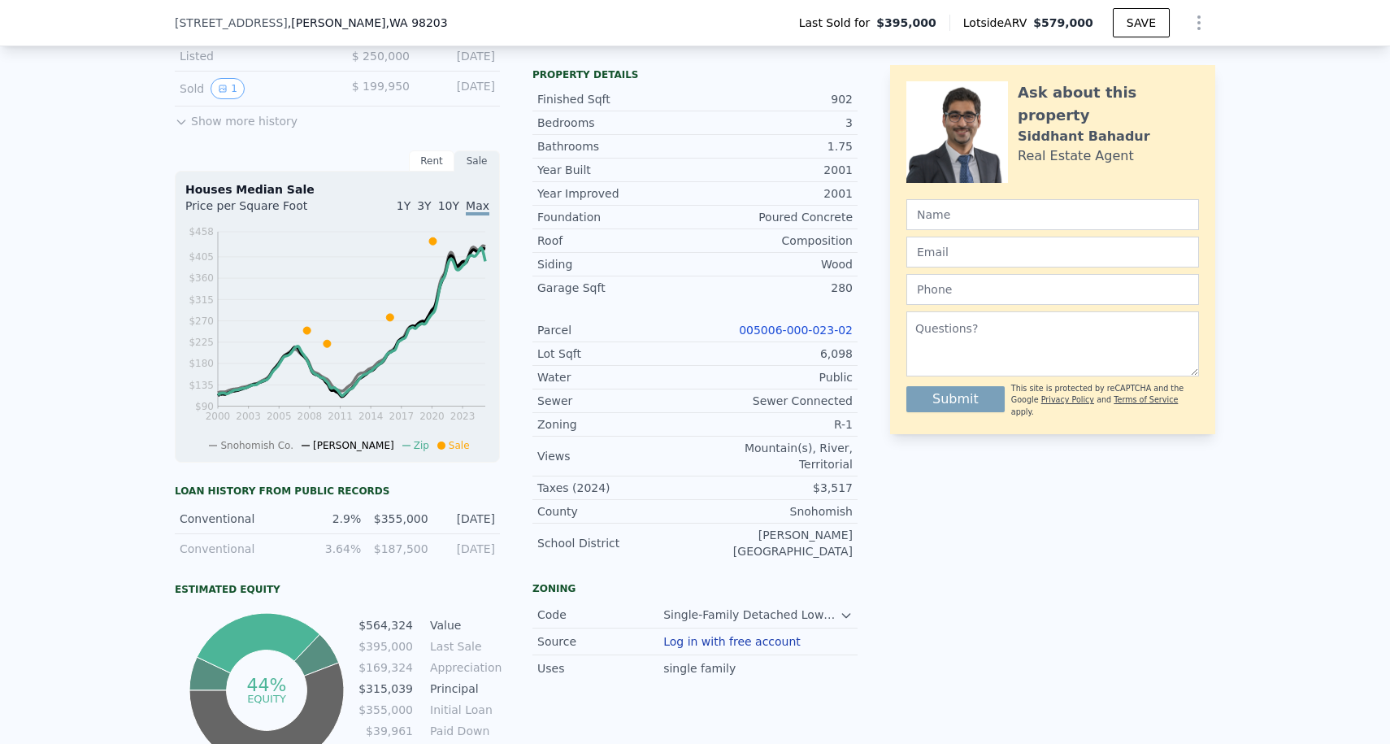
click at [787, 330] on link "005006-000-023-02" at bounding box center [796, 329] width 114 height 13
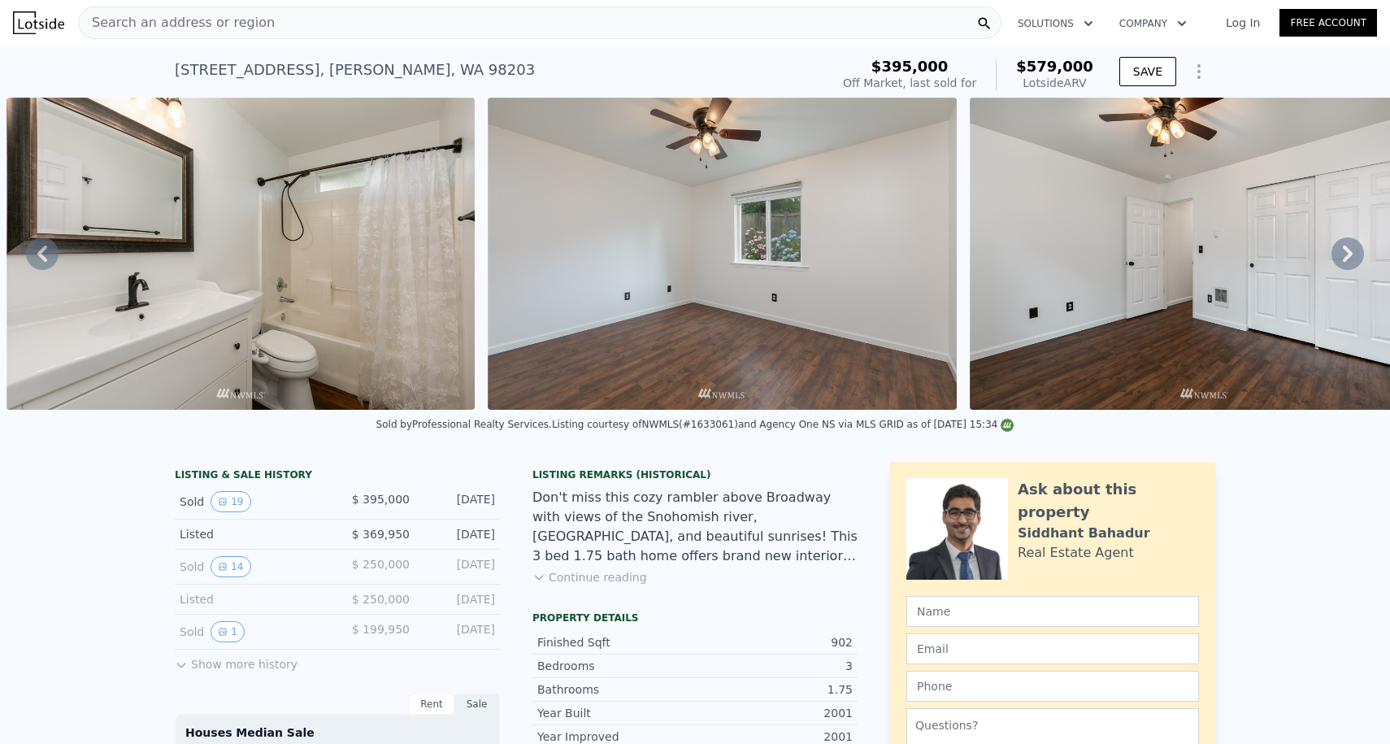
scroll to position [0, 0]
click at [256, 25] on span "Search an address or region" at bounding box center [177, 23] width 196 height 20
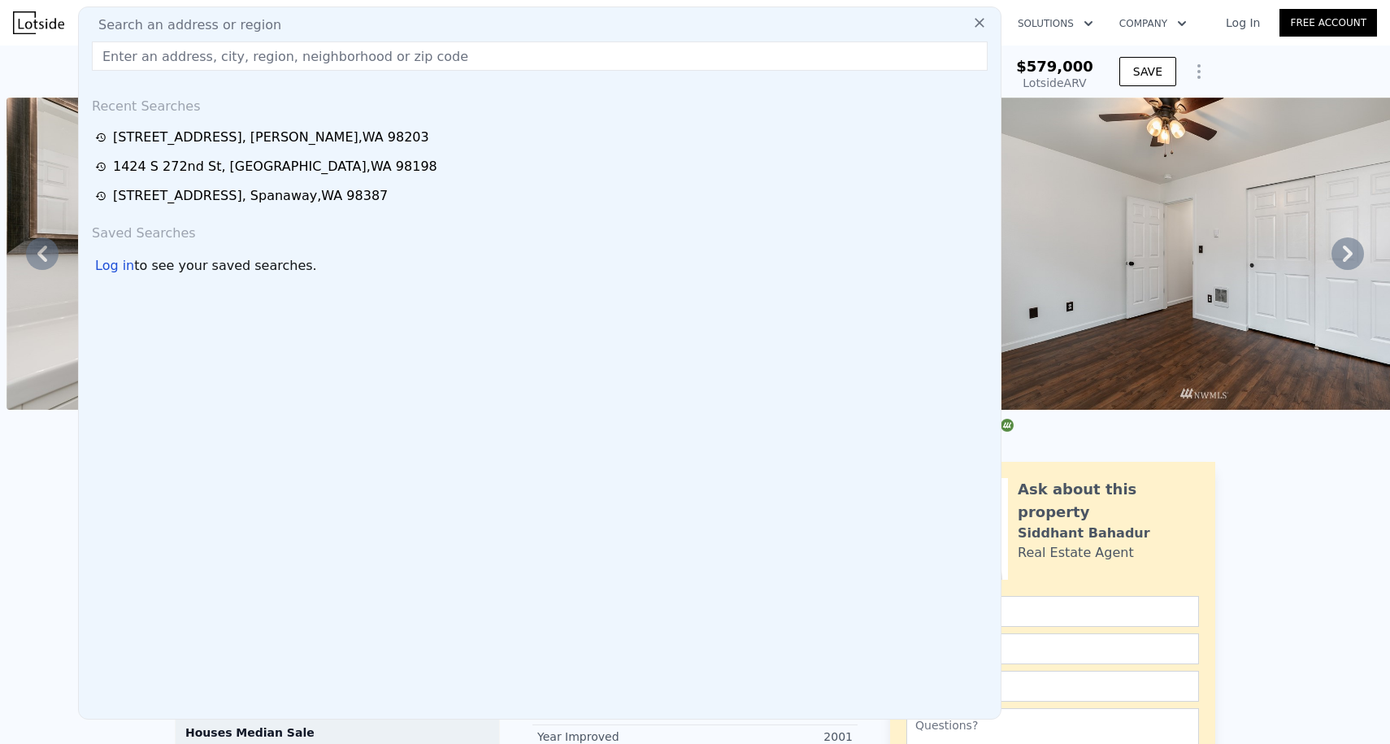
click at [22, 15] on img at bounding box center [38, 22] width 51 height 23
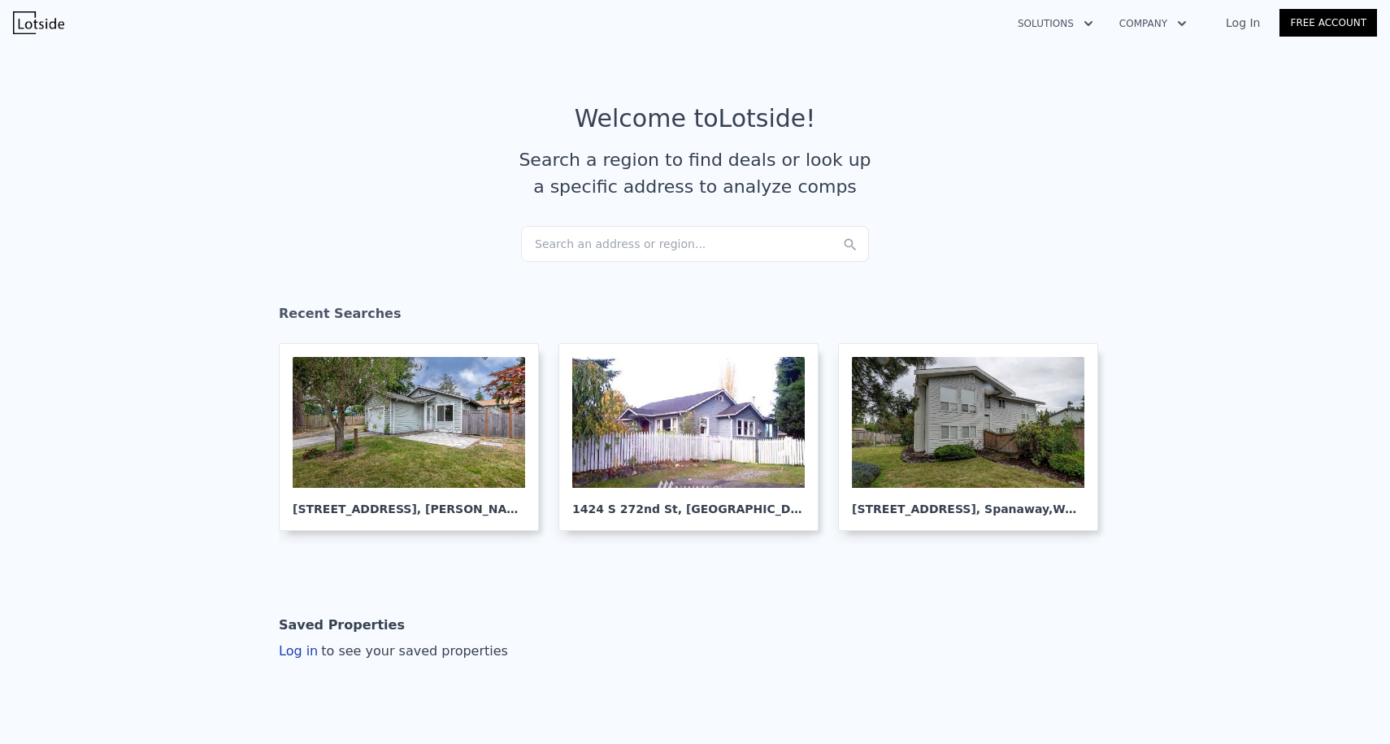
click at [584, 221] on article "Welcome to Lotside ! Search a region to find deals or look up a specific addres…" at bounding box center [695, 165] width 1040 height 122
drag, startPoint x: 581, startPoint y: 247, endPoint x: 564, endPoint y: 245, distance: 17.2
click at [564, 245] on div "Search an address or region..." at bounding box center [695, 244] width 348 height 36
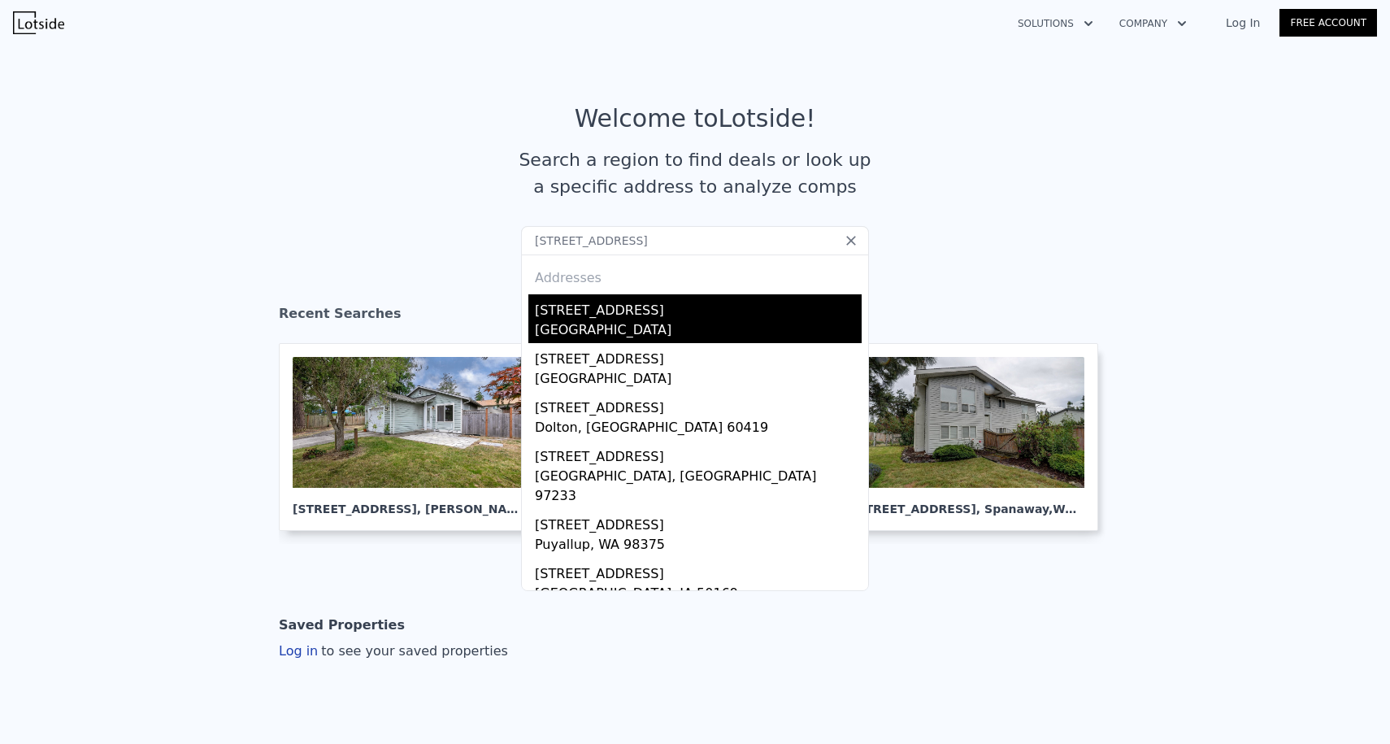
type input "[STREET_ADDRESS]"
click at [588, 312] on div "[STREET_ADDRESS]" at bounding box center [698, 307] width 327 height 26
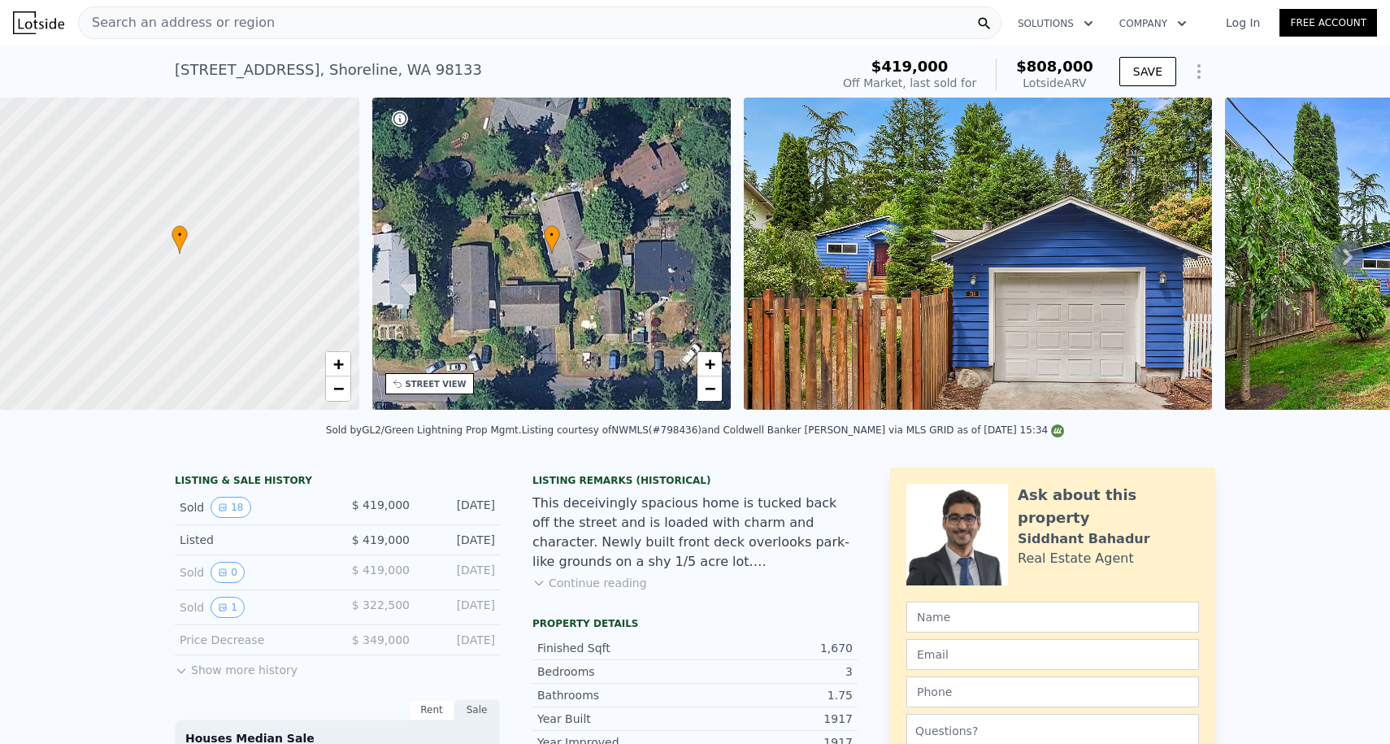
scroll to position [404, 0]
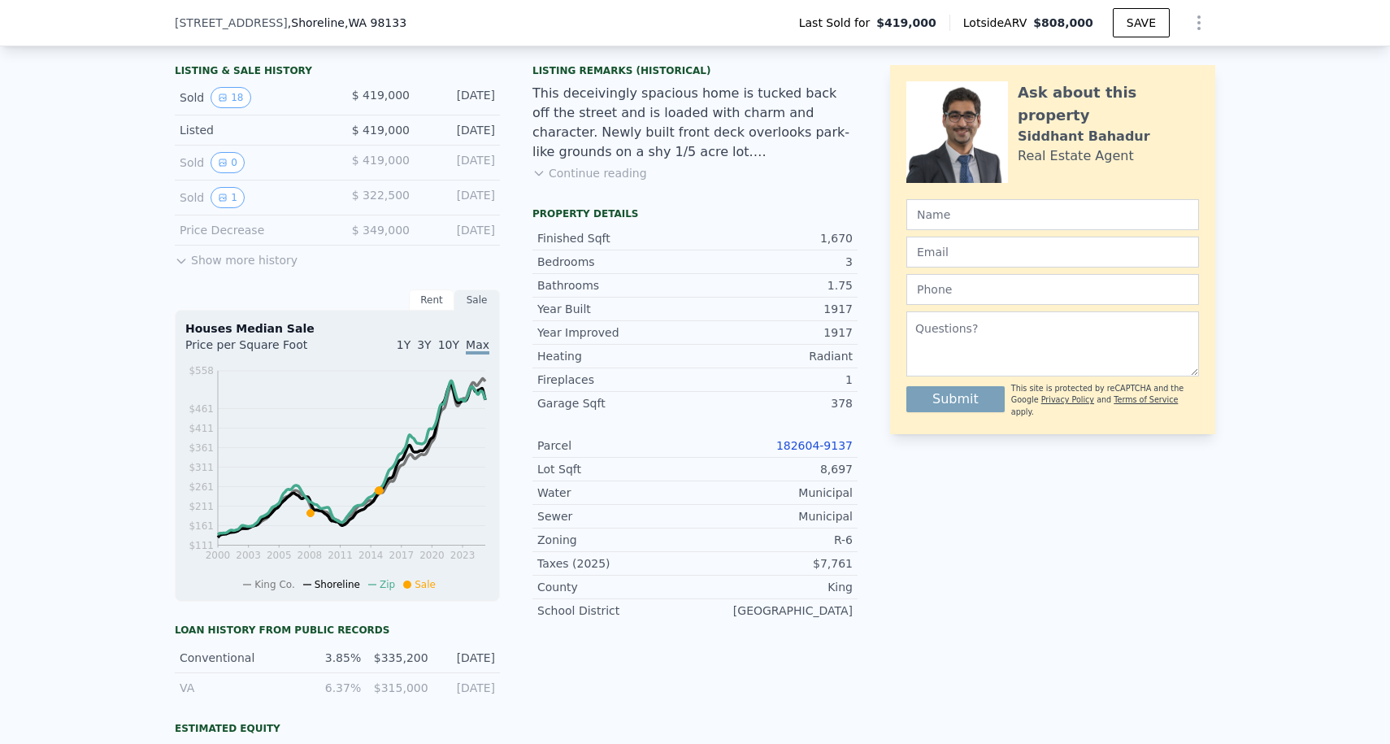
click at [809, 436] on div "Parcel 182604-9137" at bounding box center [694, 446] width 325 height 24
click at [805, 441] on link "182604-9137" at bounding box center [814, 445] width 76 height 13
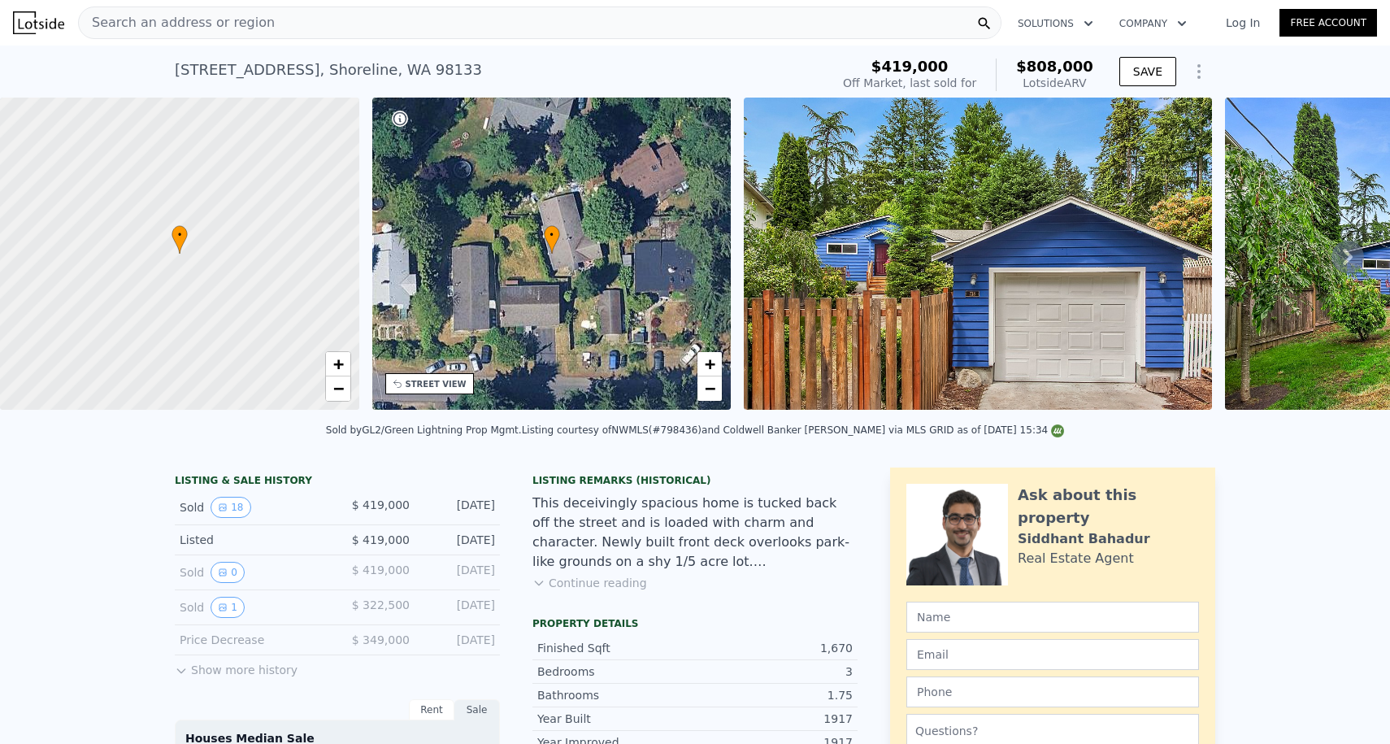
scroll to position [0, 0]
click at [286, 28] on div "Search an address or region" at bounding box center [539, 23] width 923 height 33
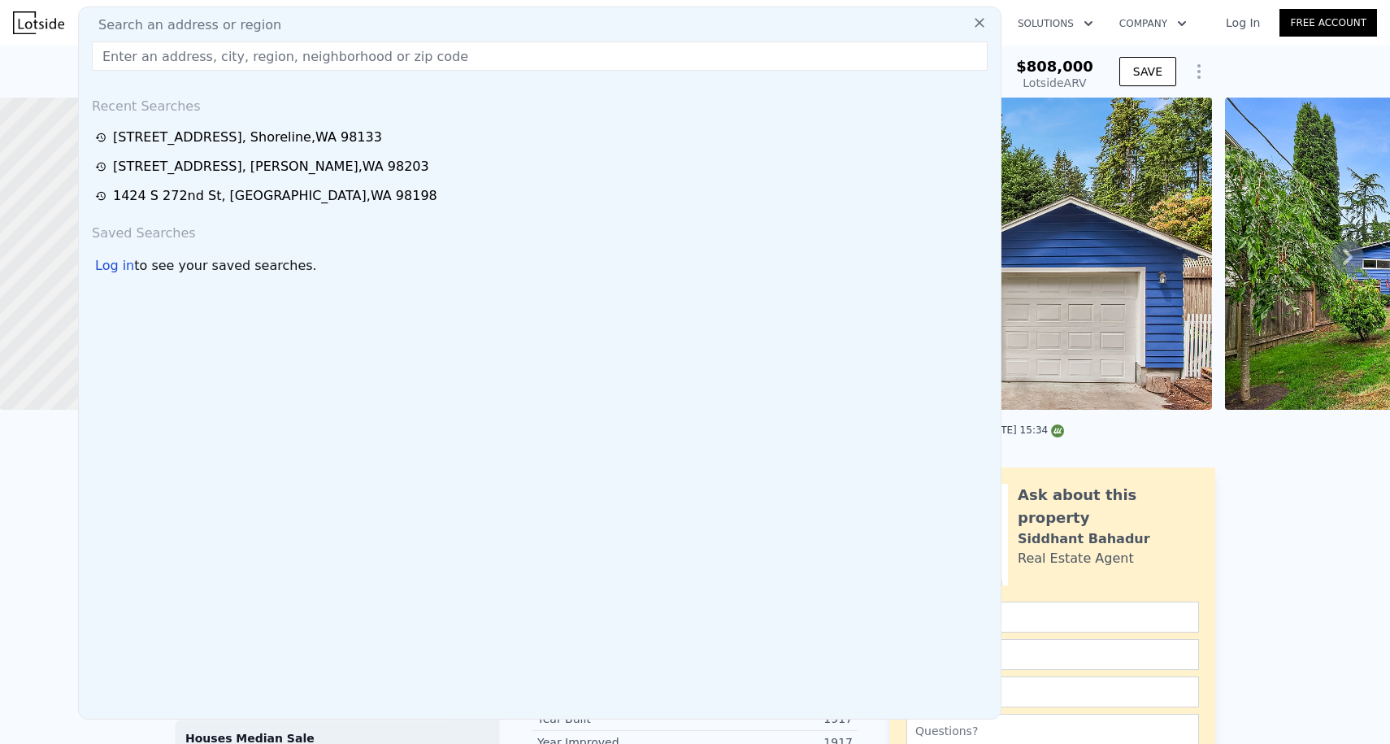
drag, startPoint x: 200, startPoint y: 54, endPoint x: 22, endPoint y: 30, distance: 179.7
click at [22, 30] on div "Search an address or region Search an address or region Recent Searches [STREET…" at bounding box center [695, 22] width 1364 height 39
click at [22, 30] on img at bounding box center [38, 22] width 51 height 23
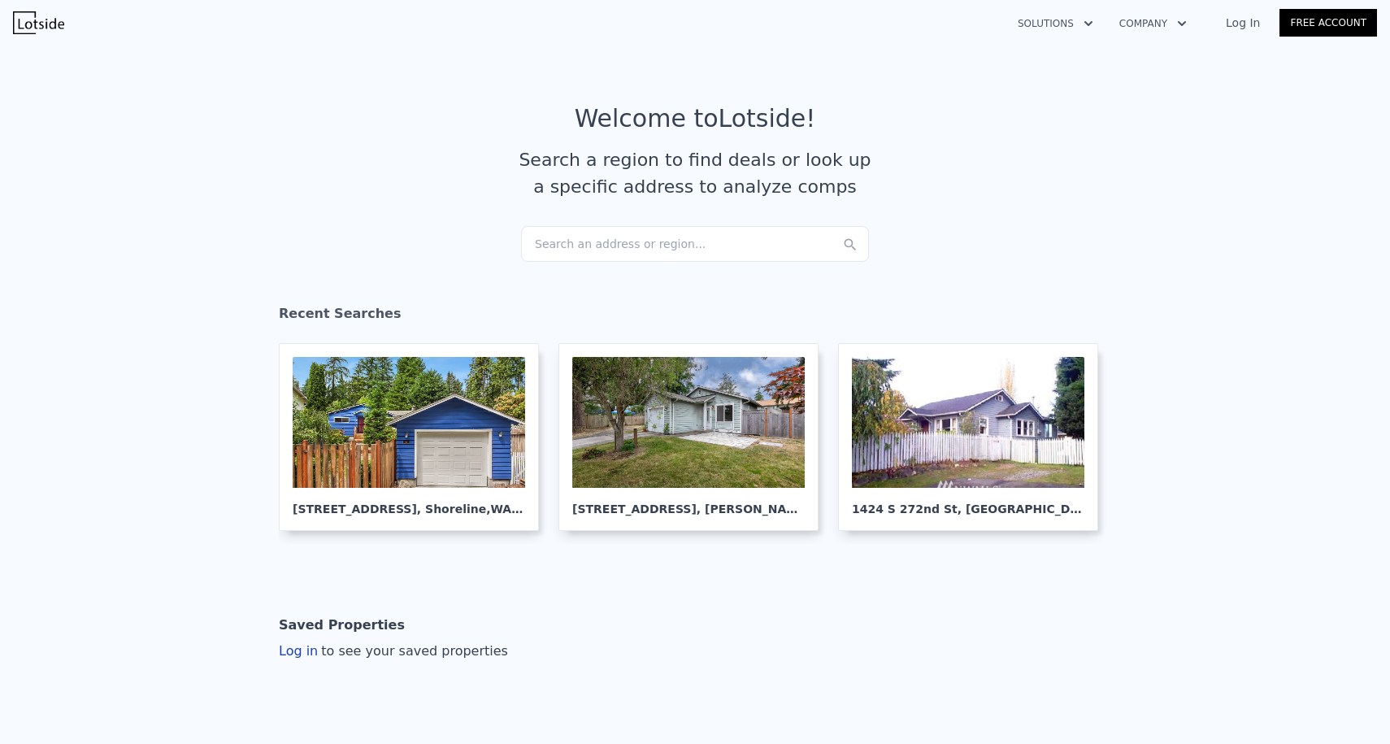
click at [539, 241] on div "Search an address or region..." at bounding box center [695, 244] width 348 height 36
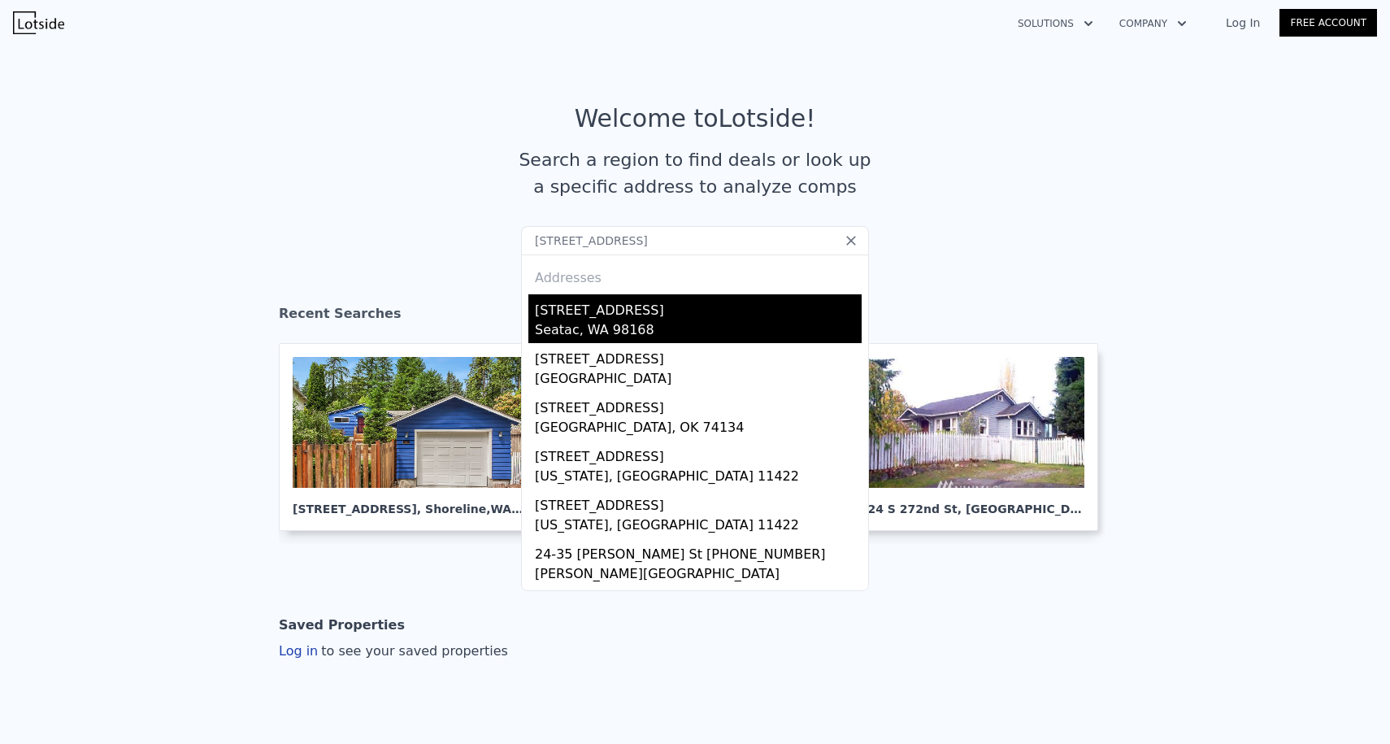
type input "[STREET_ADDRESS]"
click at [603, 305] on div "[STREET_ADDRESS]" at bounding box center [698, 307] width 327 height 26
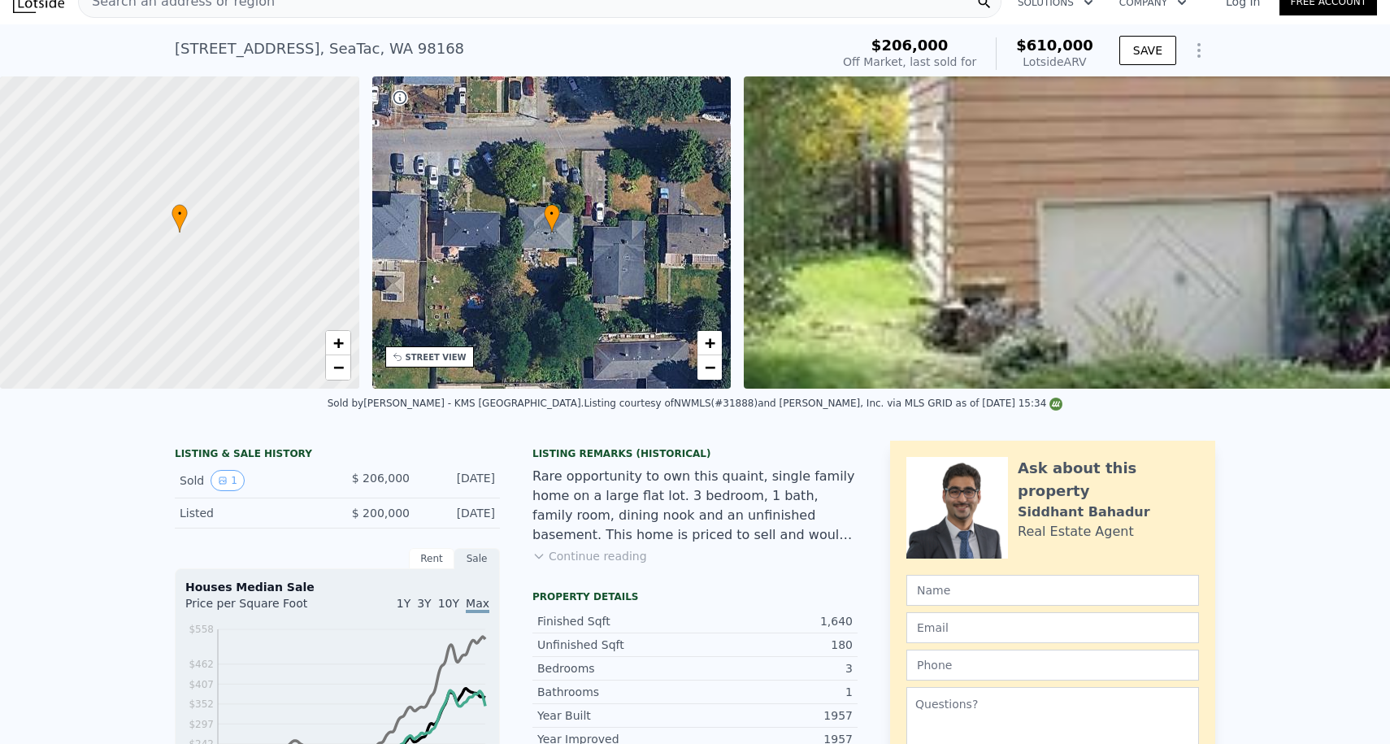
scroll to position [306, 0]
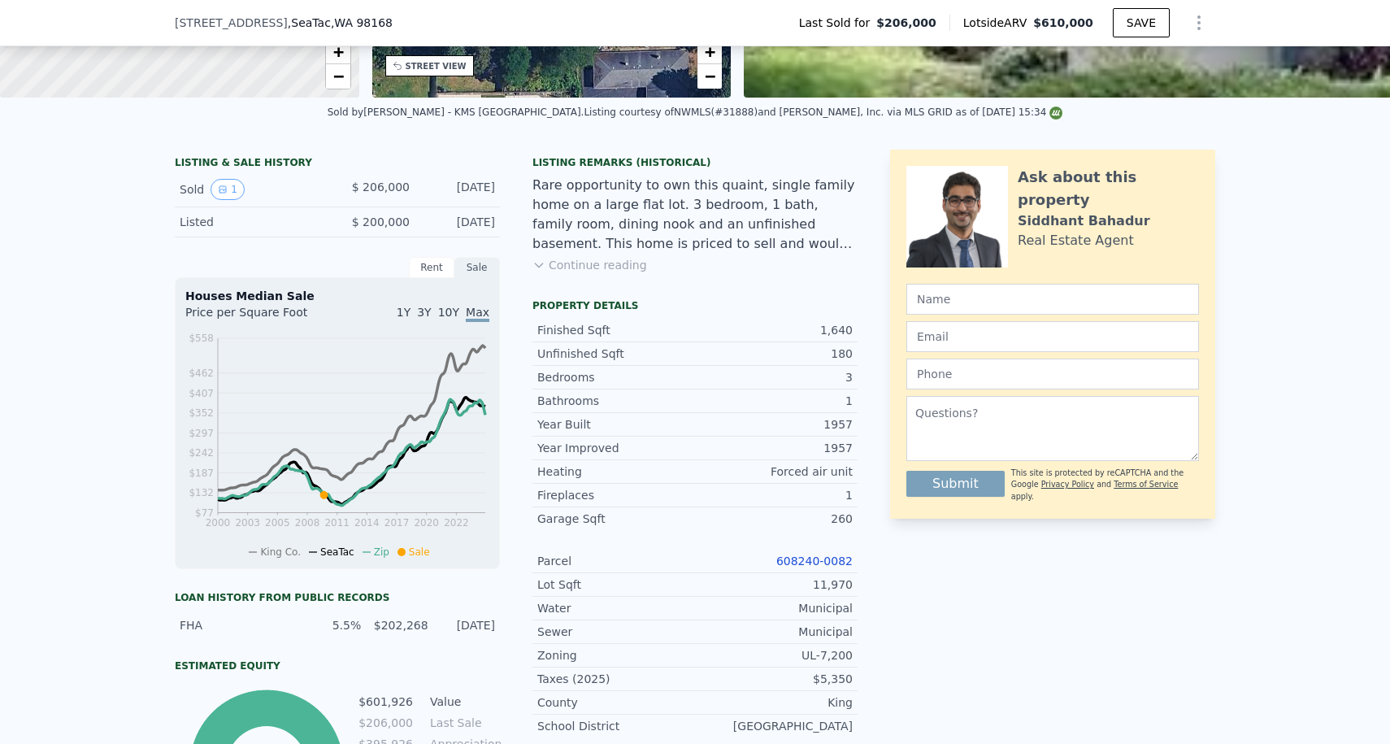
click at [814, 559] on link "608240-0082" at bounding box center [814, 560] width 76 height 13
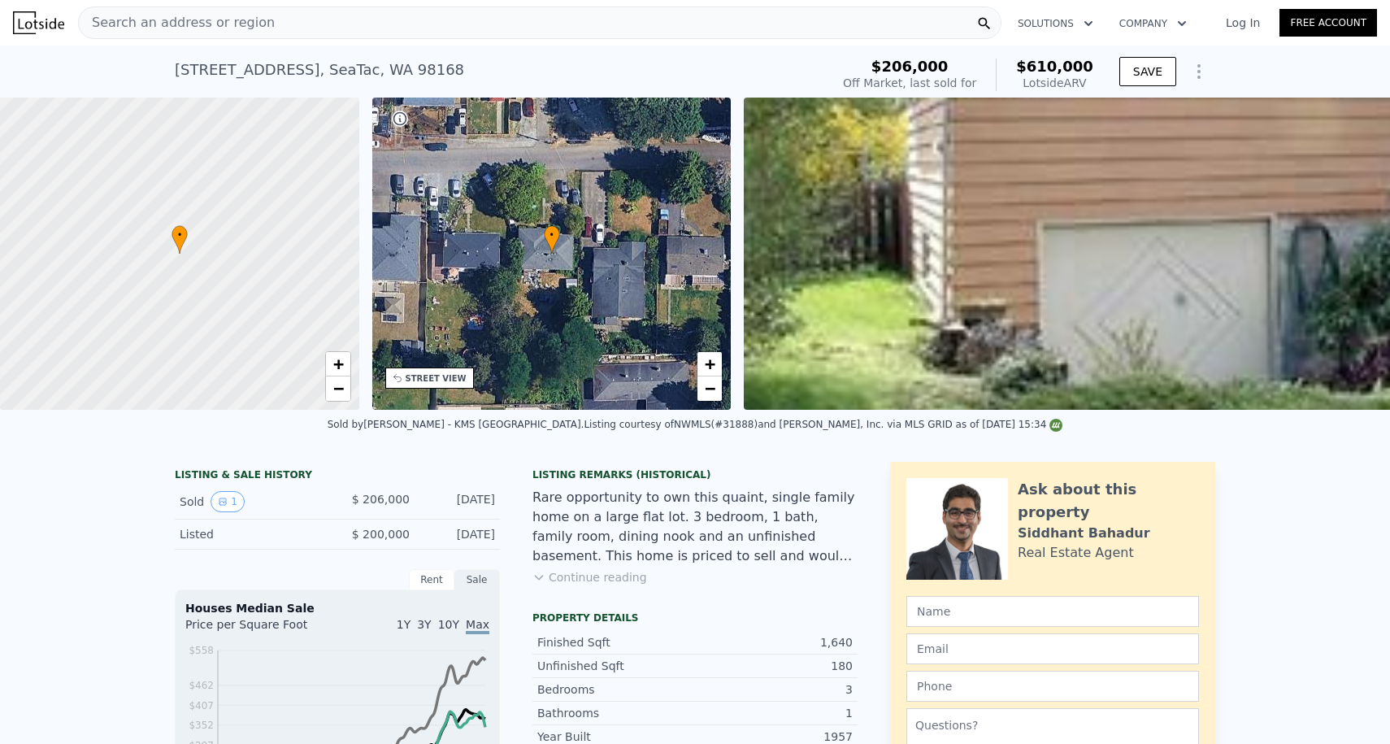
scroll to position [0, 0]
click at [176, 8] on div "Search an address or region" at bounding box center [177, 22] width 196 height 31
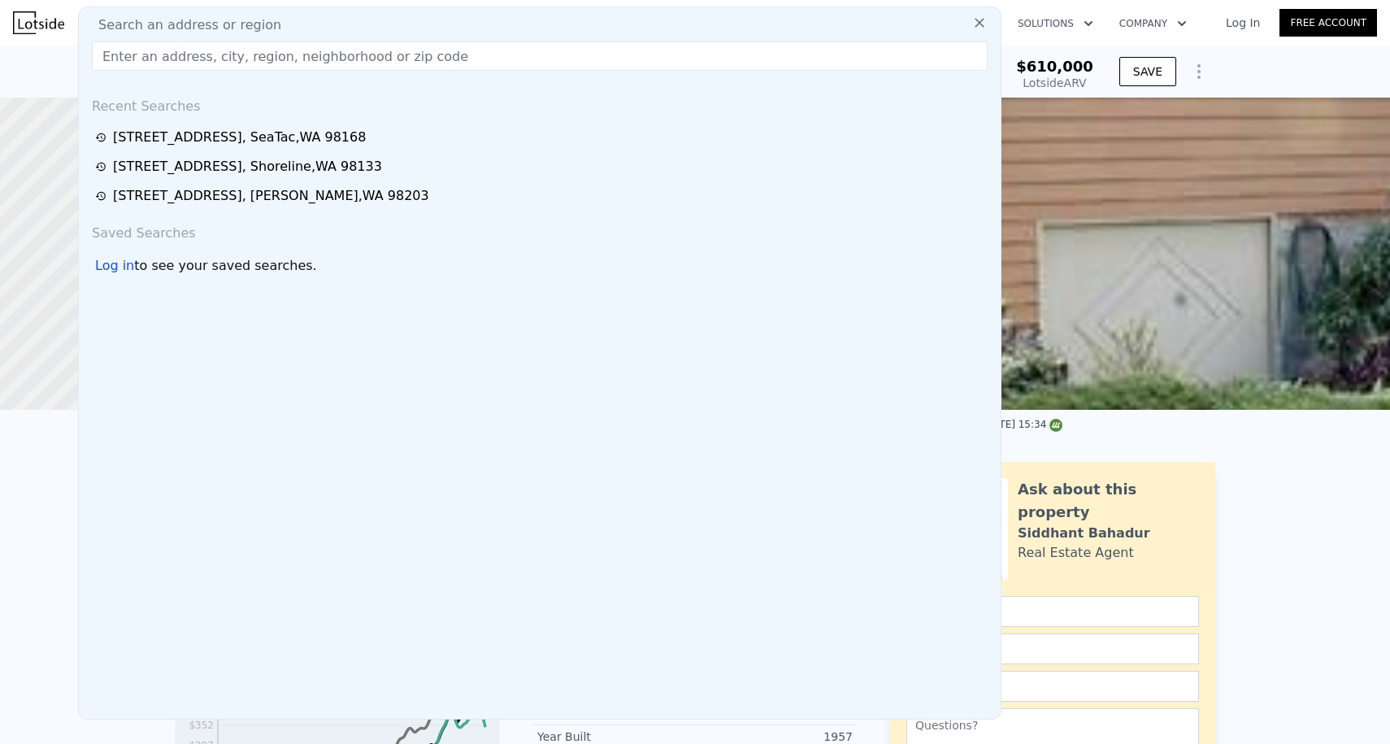
click at [49, 11] on img at bounding box center [38, 22] width 51 height 23
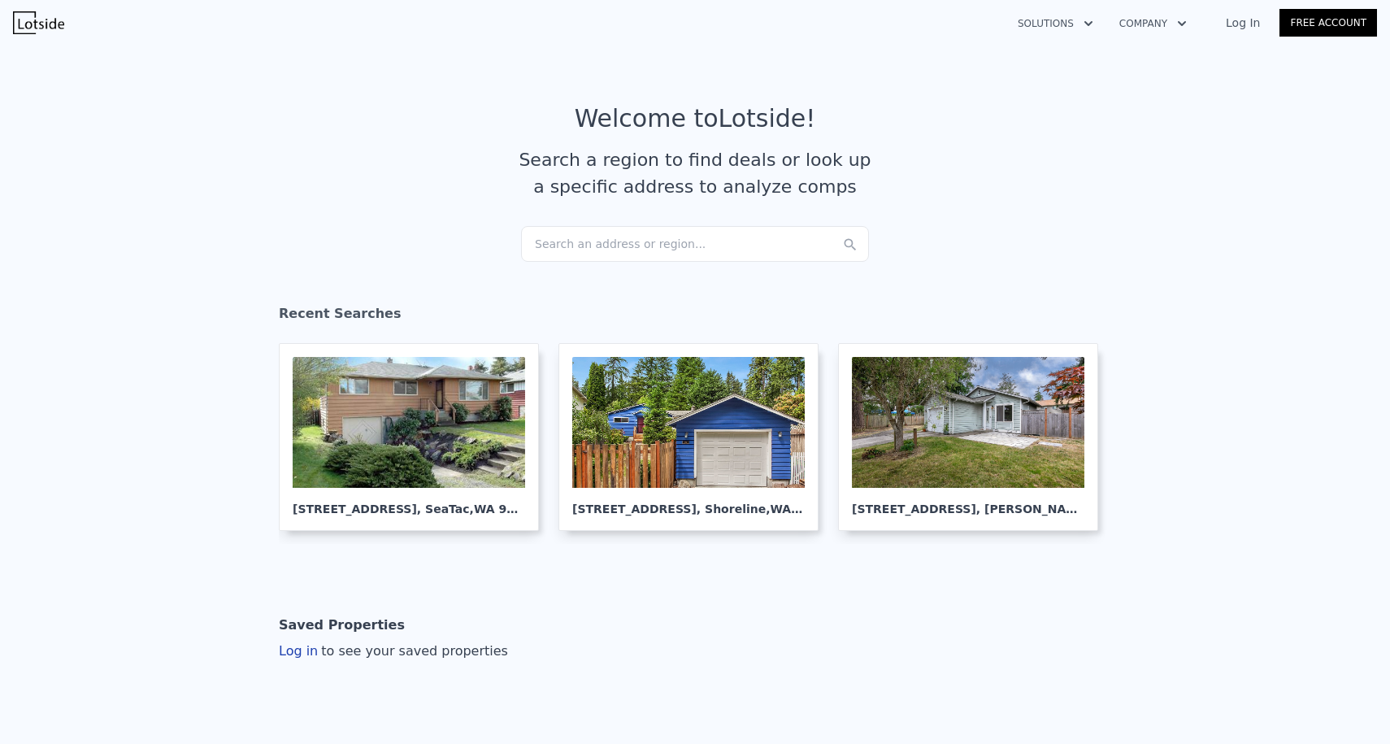
click at [591, 227] on div "Search an address or region..." at bounding box center [695, 244] width 348 height 36
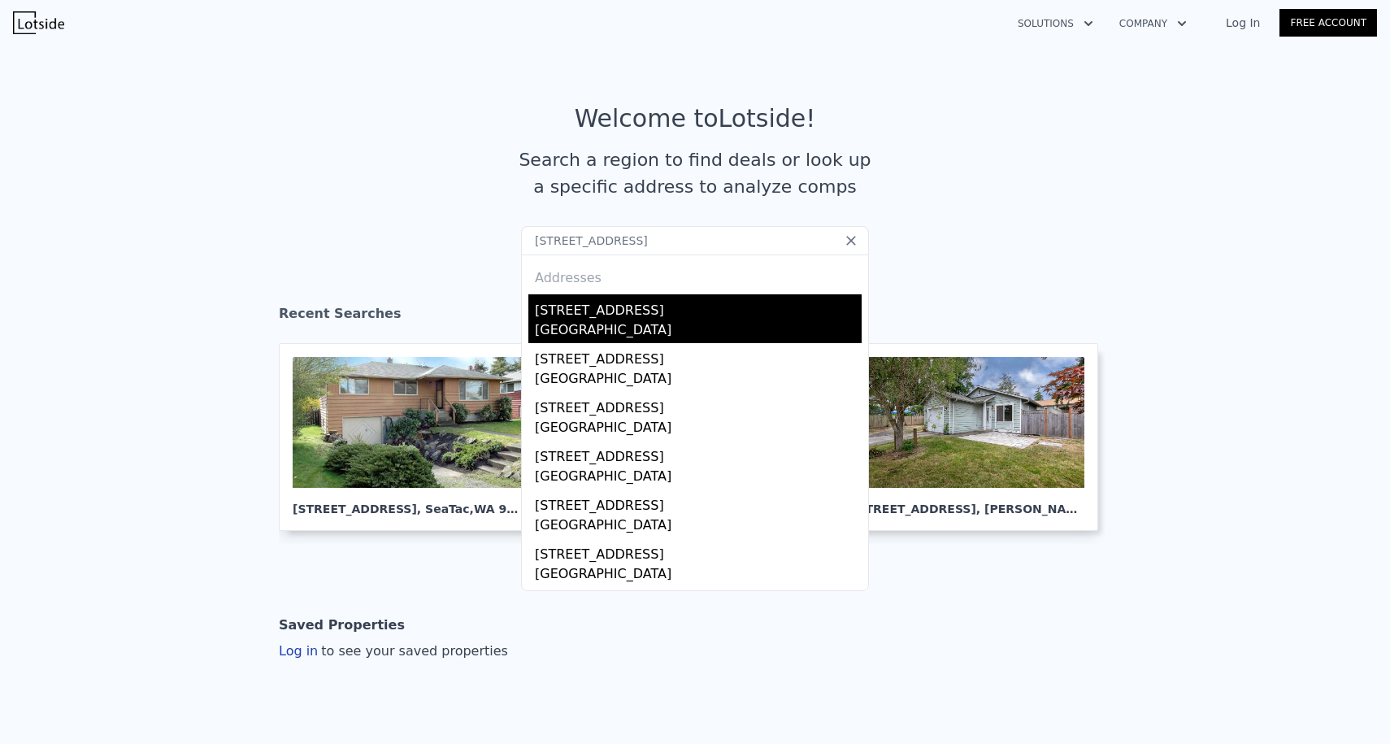
type input "[STREET_ADDRESS]"
click at [617, 323] on div "[GEOGRAPHIC_DATA]" at bounding box center [698, 331] width 327 height 23
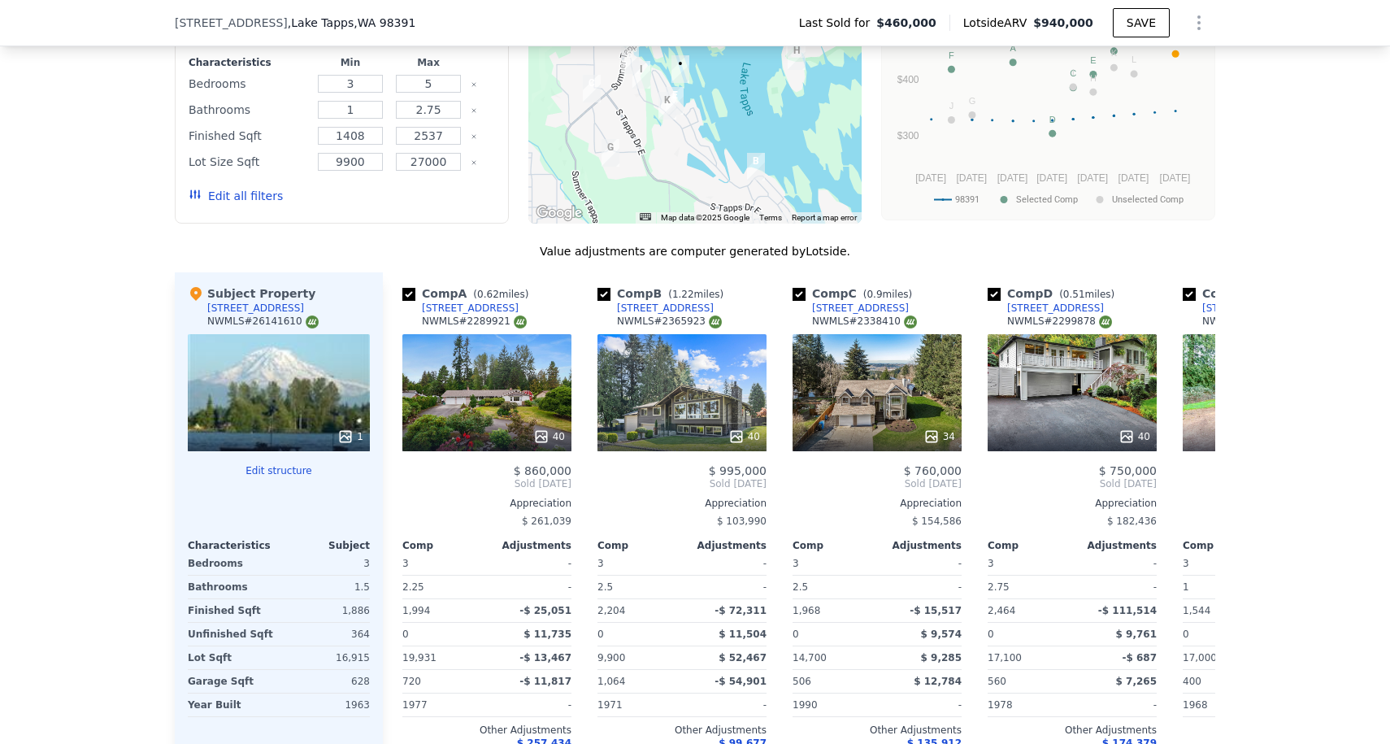
scroll to position [1540, 0]
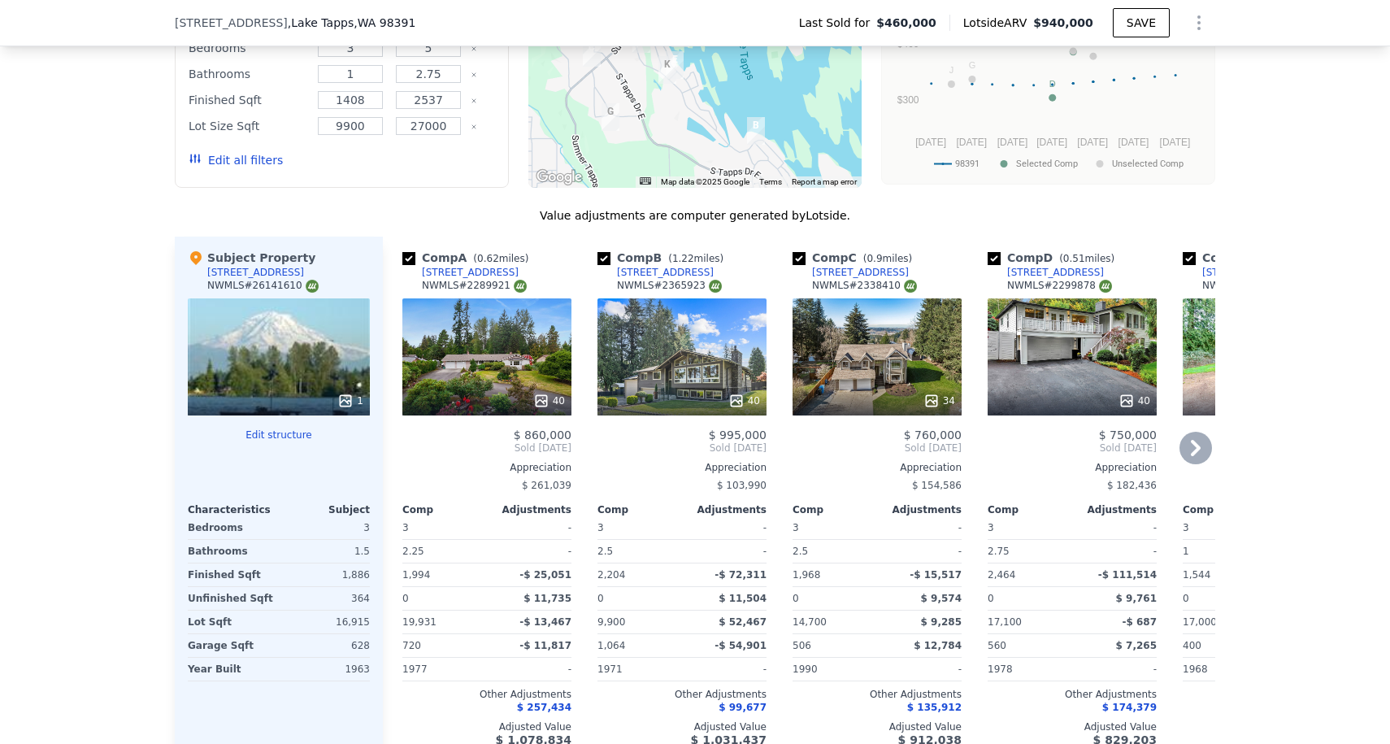
click at [715, 337] on div "40" at bounding box center [681, 356] width 169 height 117
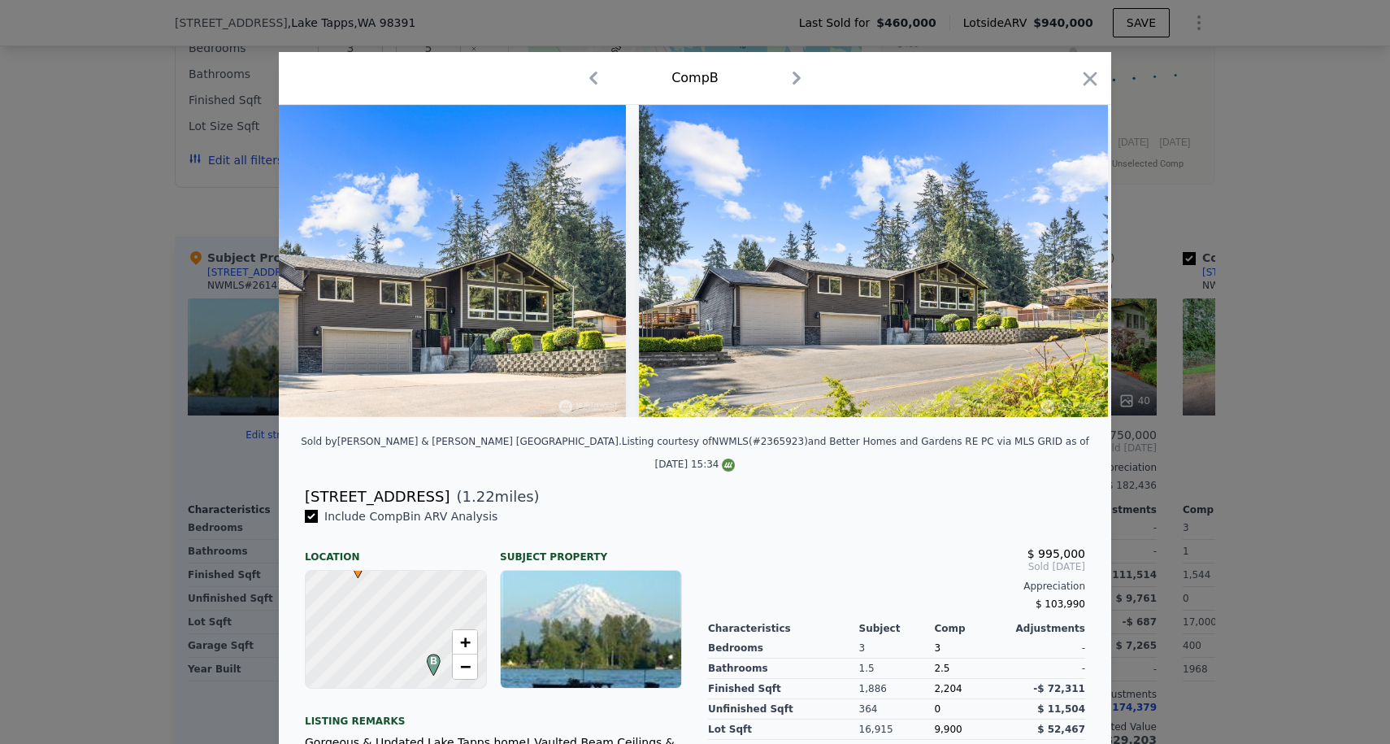
scroll to position [0, 1169]
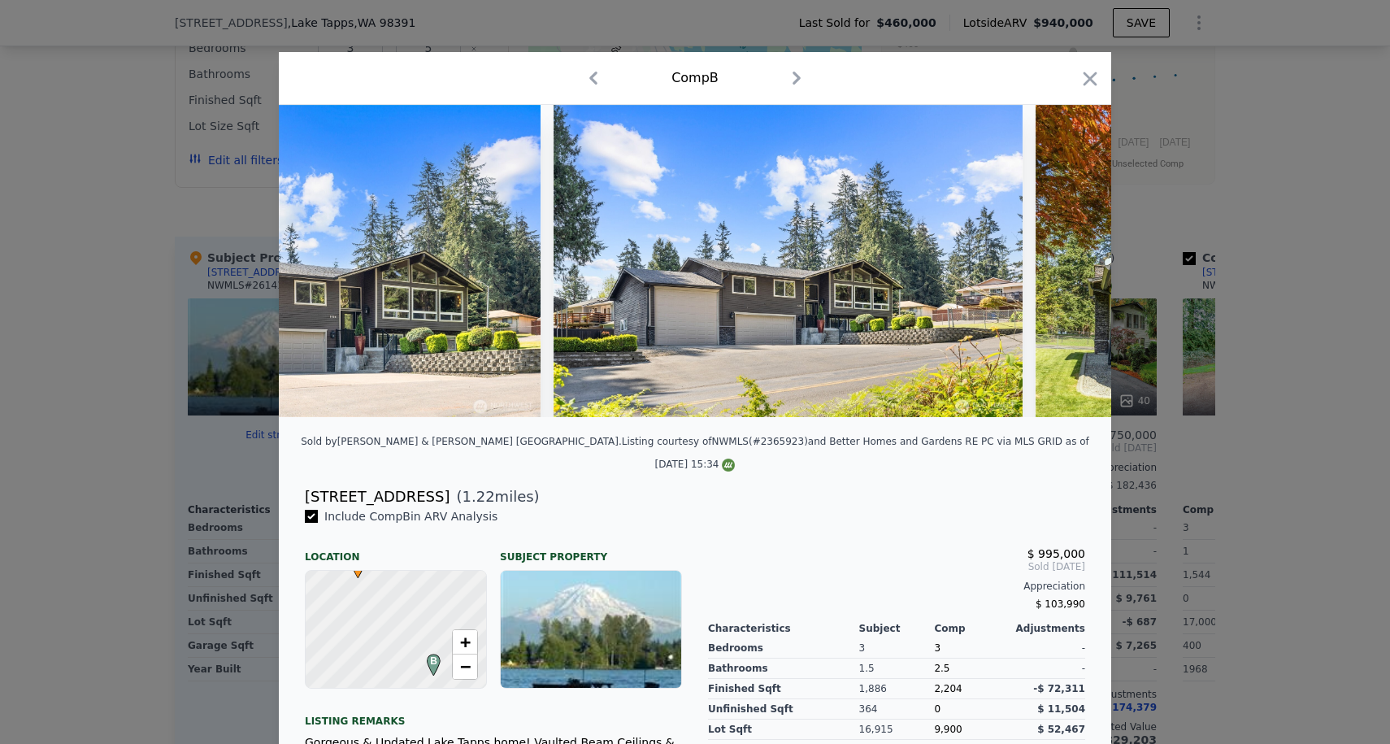
click at [1103, 81] on div "Comp B" at bounding box center [695, 78] width 832 height 53
click at [1092, 81] on icon "button" at bounding box center [1090, 79] width 14 height 14
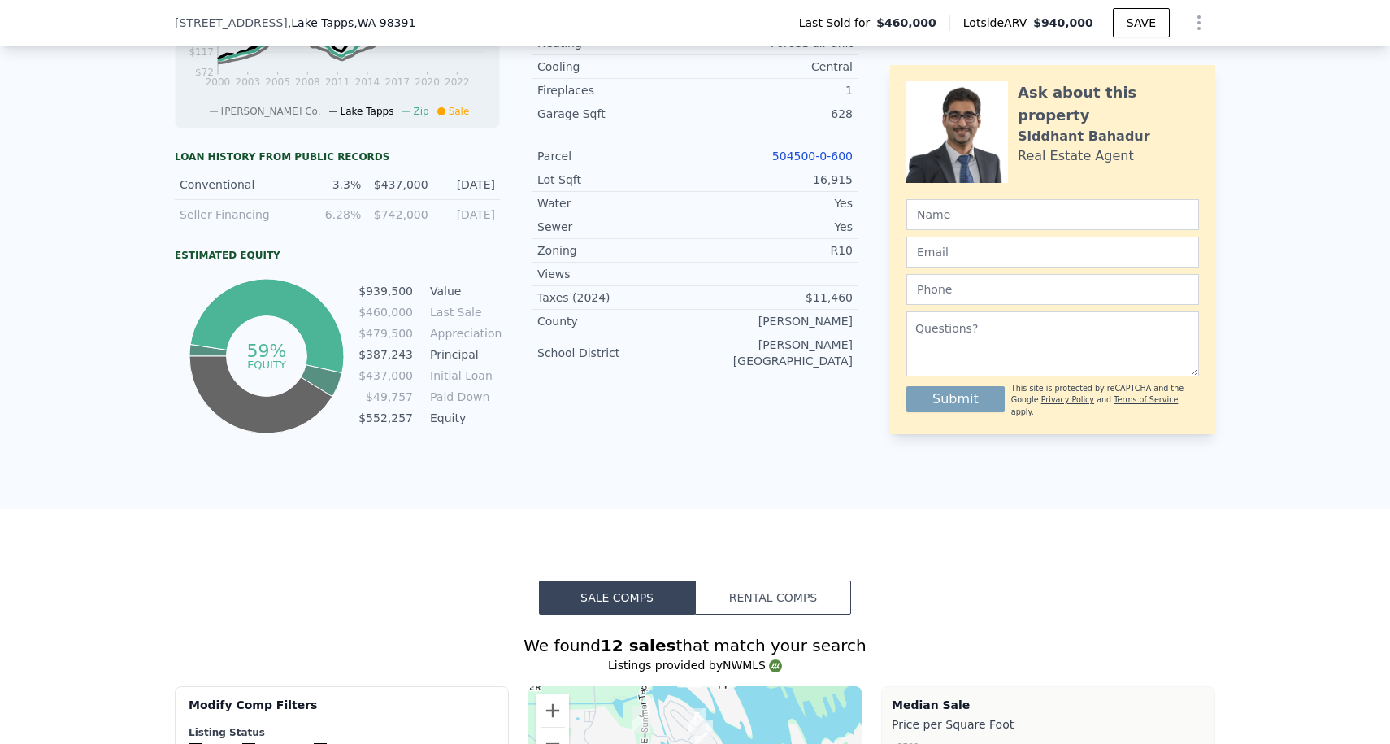
scroll to position [467, 0]
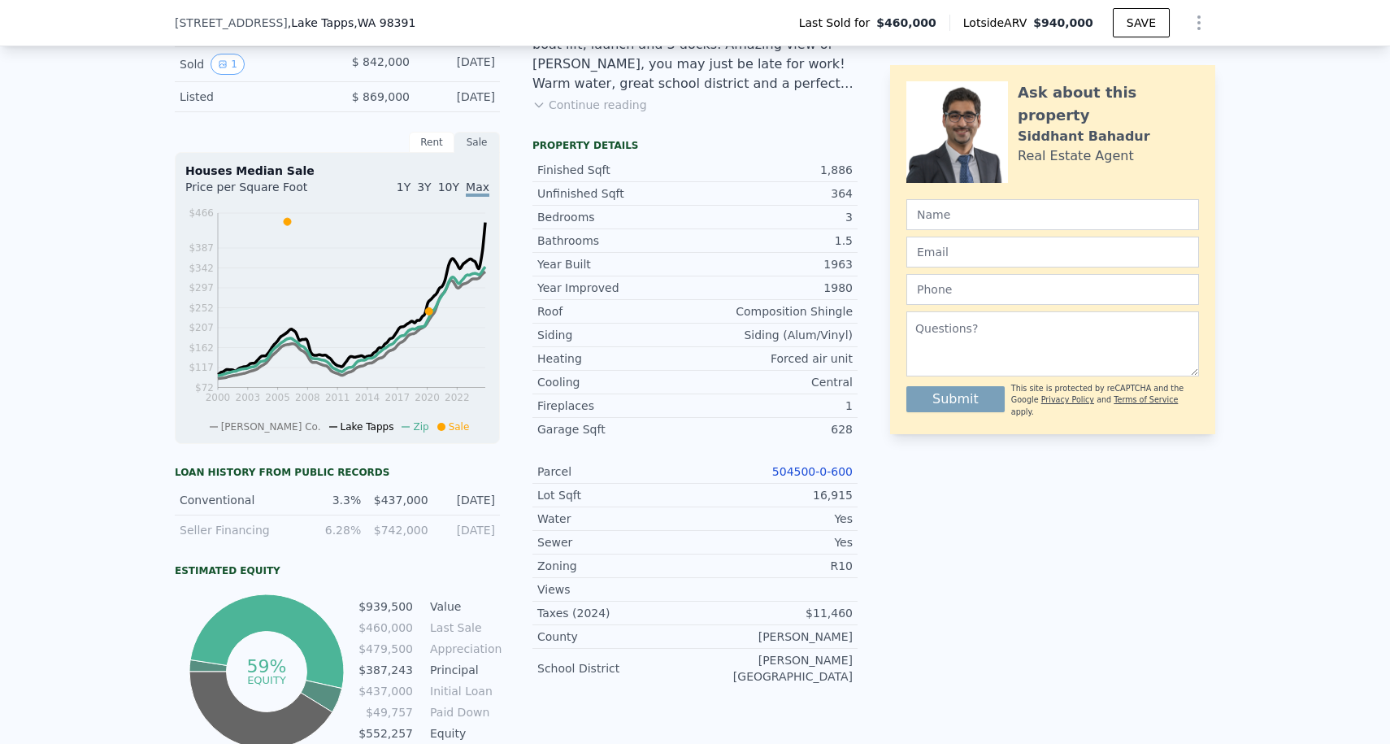
click at [793, 467] on link "504500-0-600" at bounding box center [812, 471] width 80 height 13
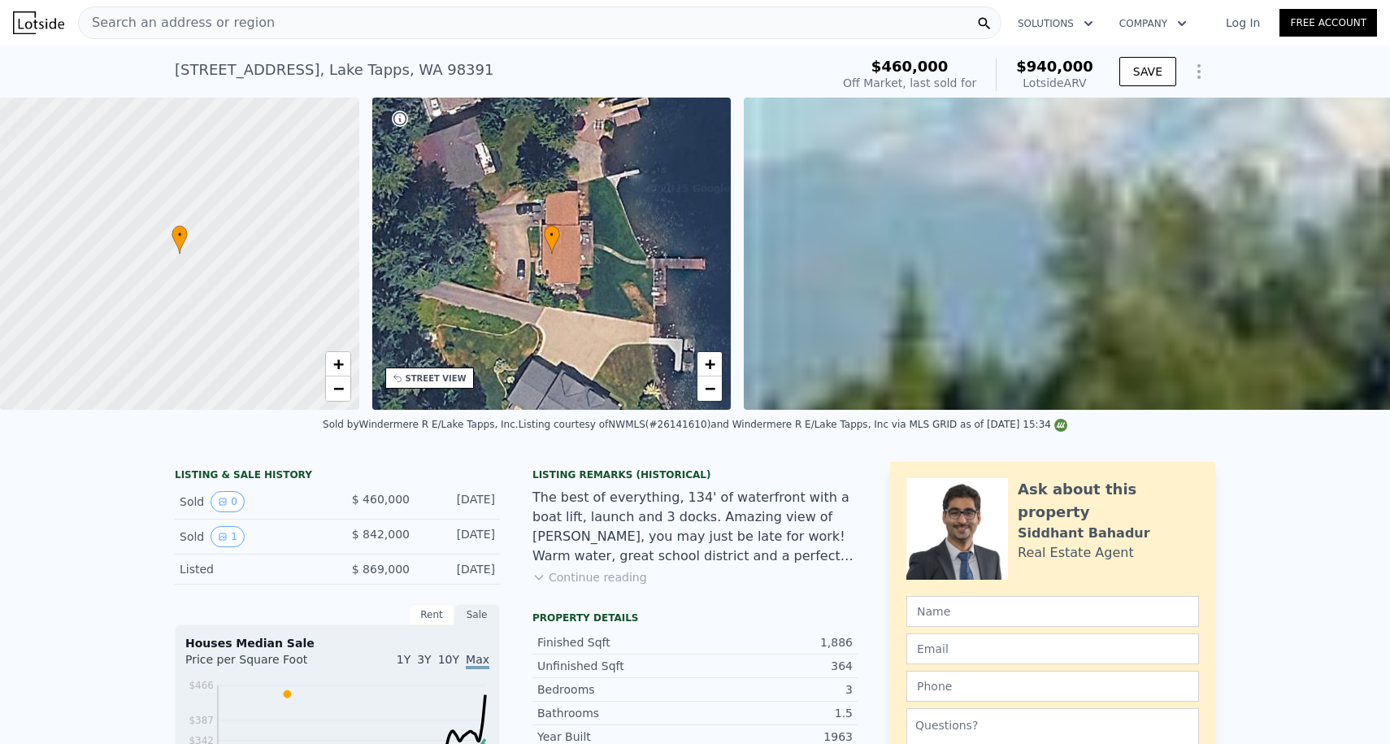
scroll to position [-1, 0]
click at [209, 11] on div "Search an address or region" at bounding box center [177, 22] width 196 height 31
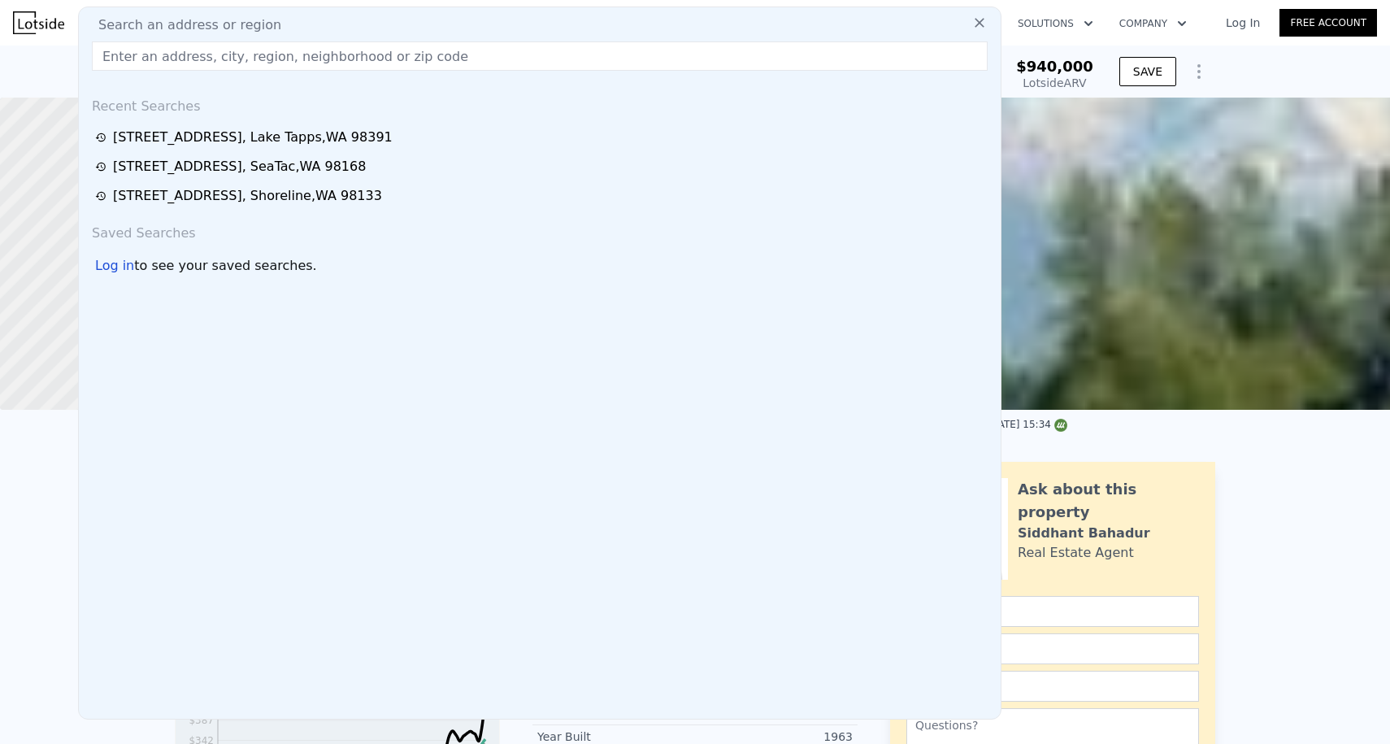
drag, startPoint x: 133, startPoint y: 54, endPoint x: 56, endPoint y: 24, distance: 83.2
click at [56, 24] on div "Search an address or region Search an address or region Recent Searches [STREET…" at bounding box center [695, 22] width 1364 height 39
click at [54, 23] on img at bounding box center [38, 22] width 51 height 23
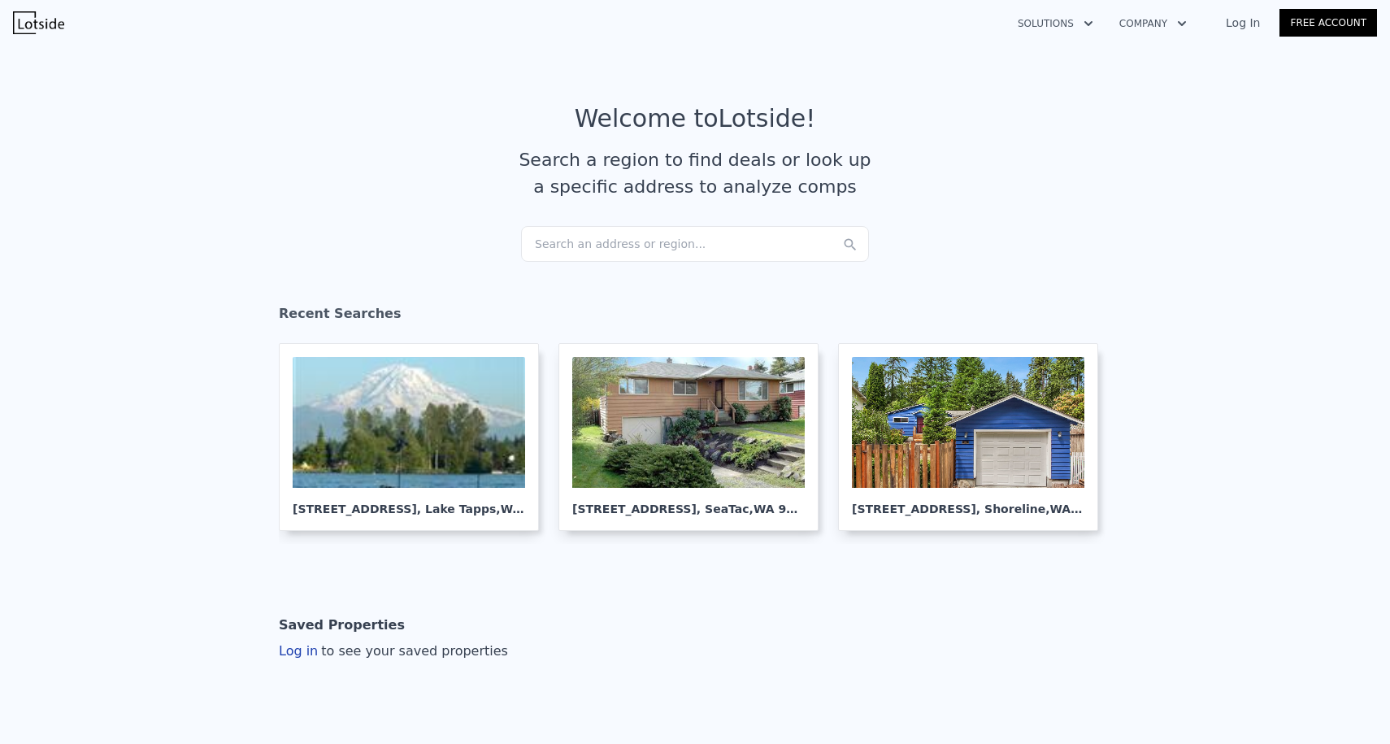
click at [568, 241] on div "Search an address or region..." at bounding box center [695, 244] width 348 height 36
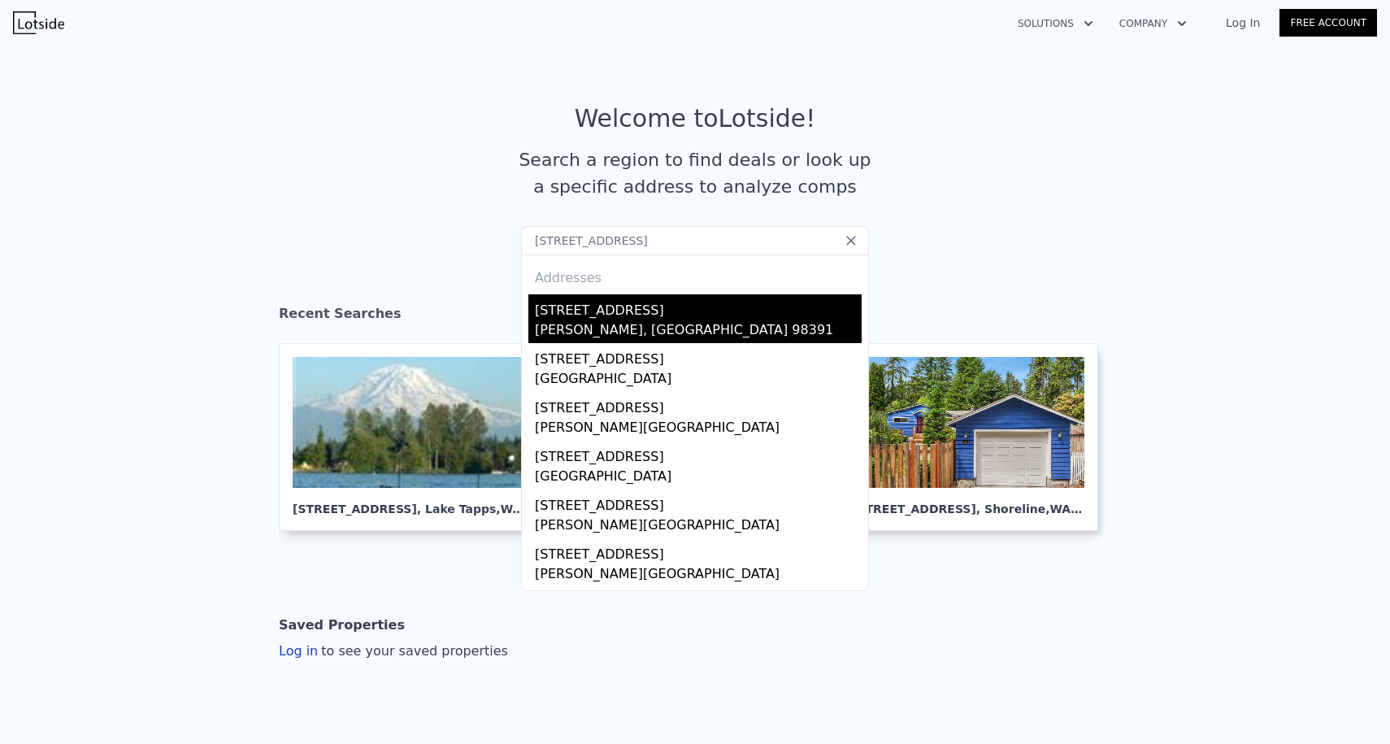
type input "[STREET_ADDRESS]"
click at [581, 318] on div "[STREET_ADDRESS]" at bounding box center [698, 307] width 327 height 26
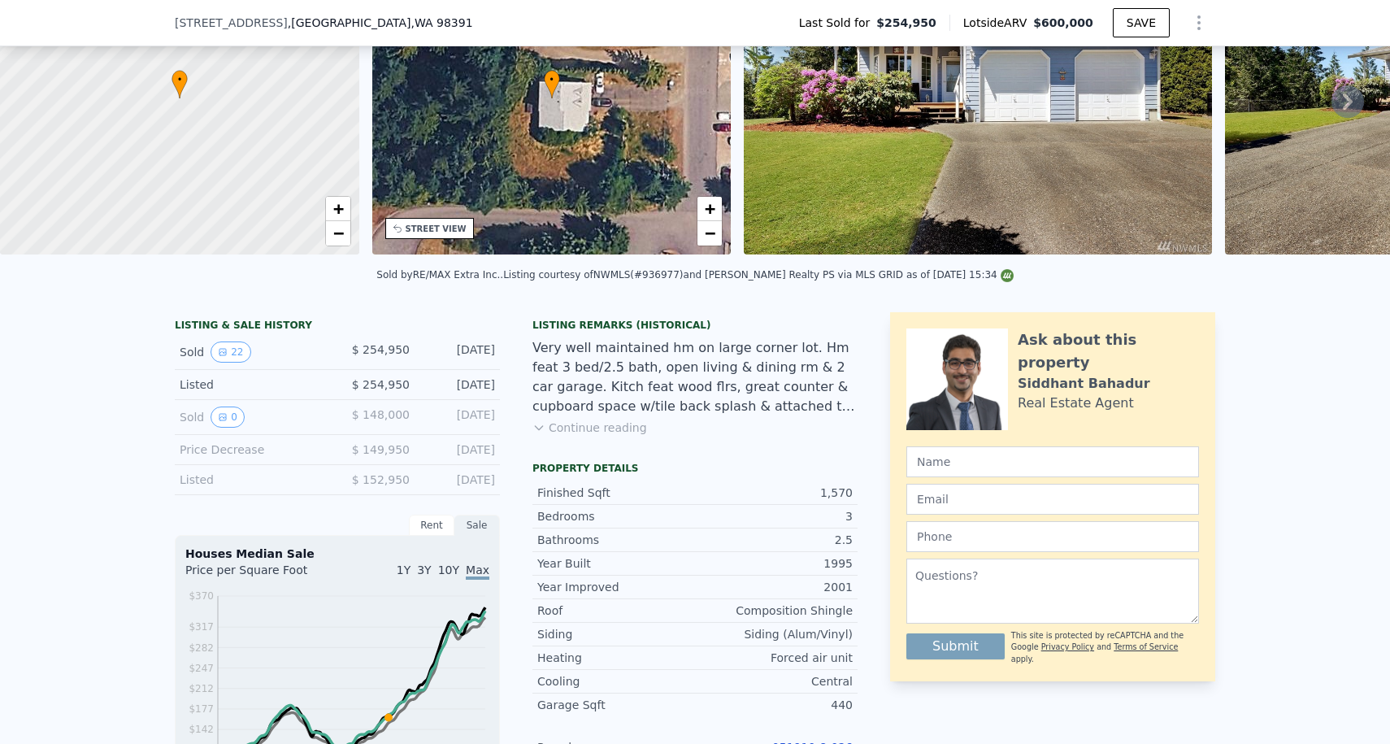
scroll to position [253, 0]
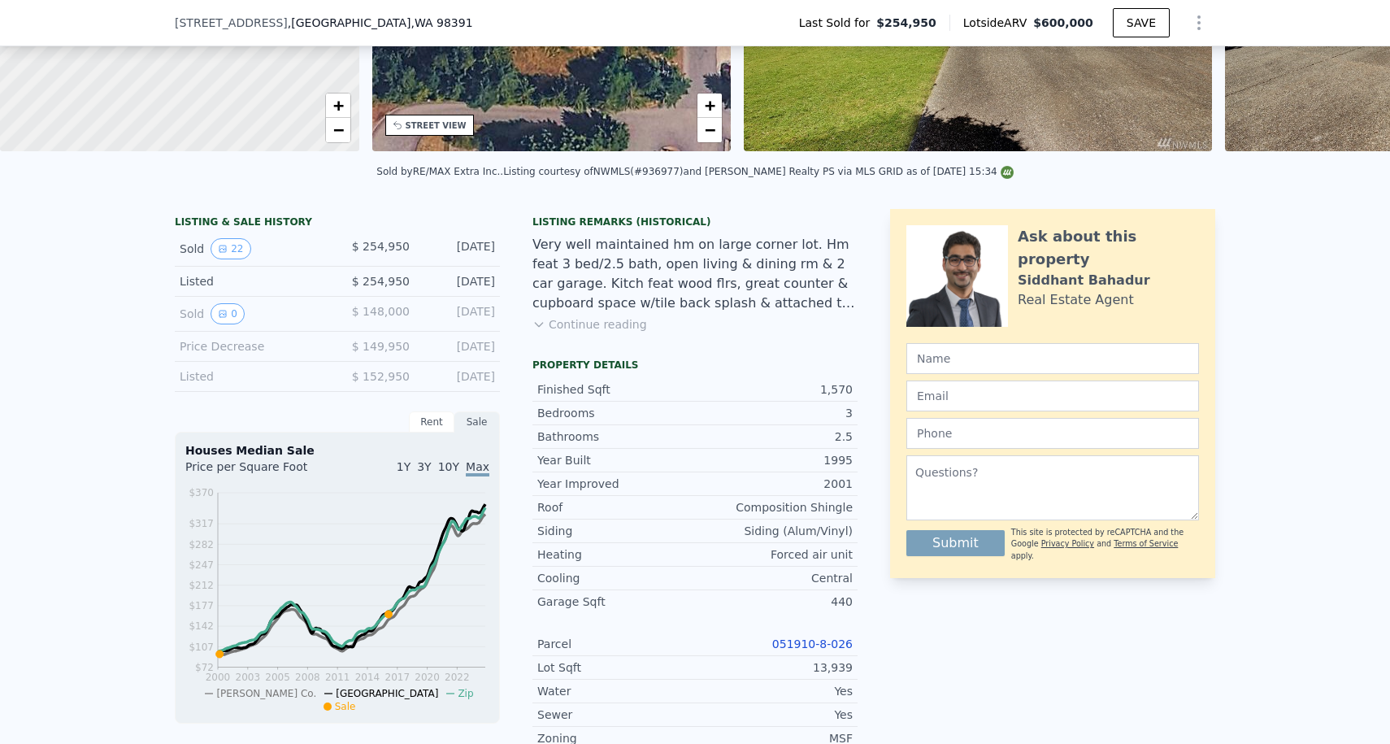
click at [798, 645] on link "051910-8-026" at bounding box center [812, 643] width 80 height 13
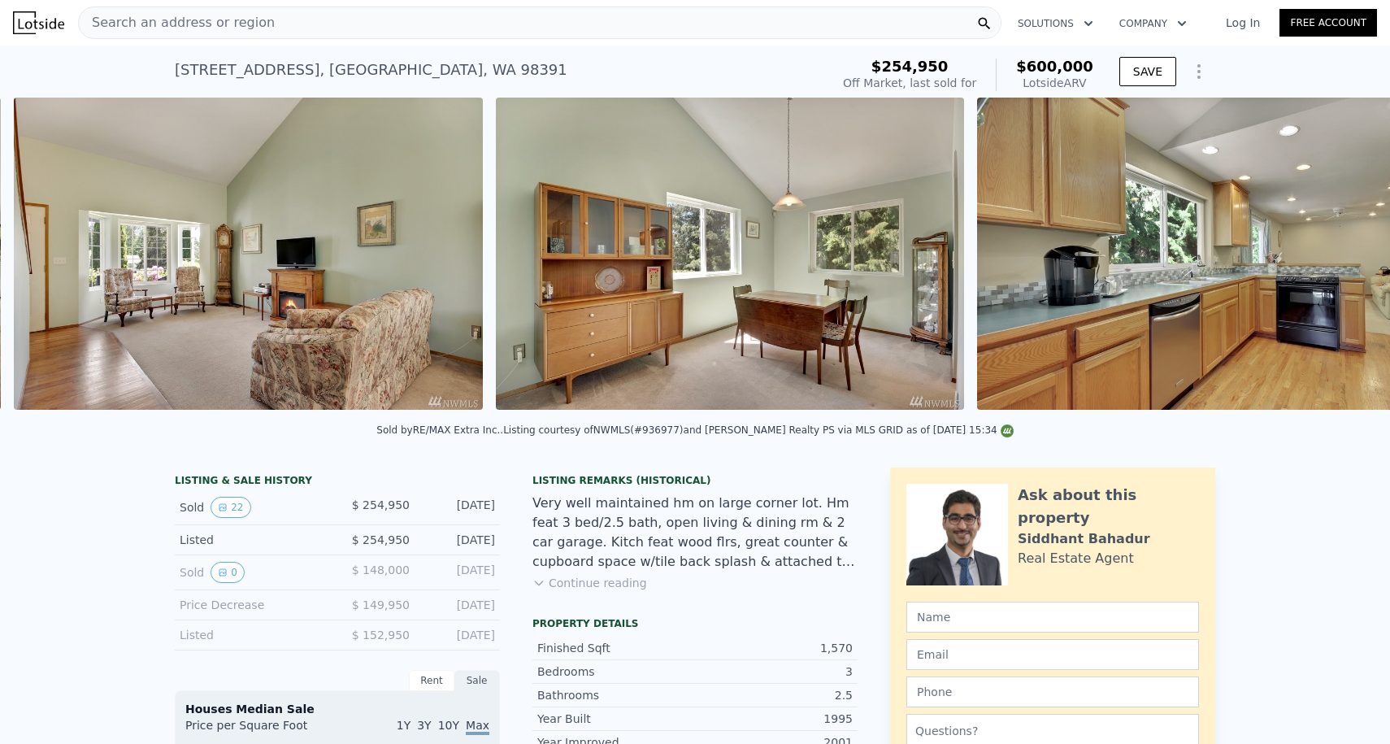
scroll to position [0, 4593]
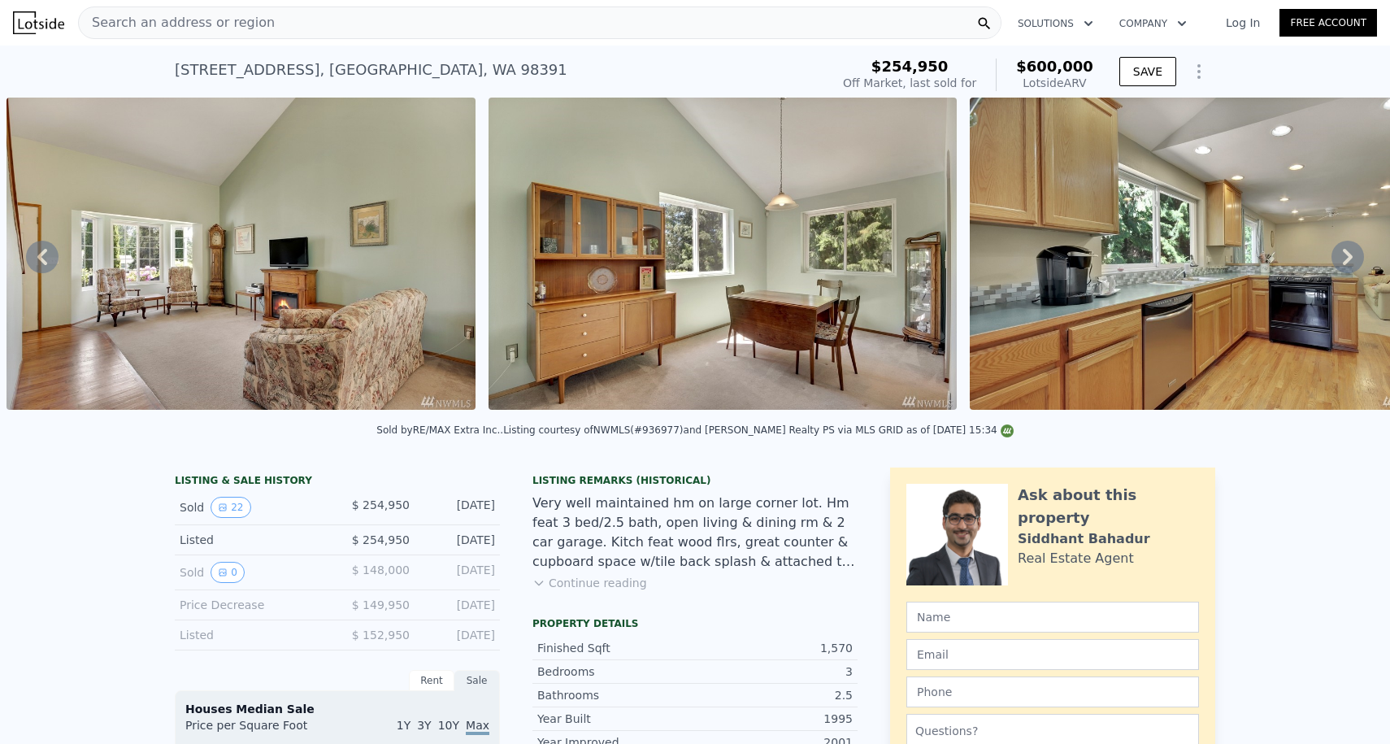
click at [187, 18] on span "Search an address or region" at bounding box center [177, 23] width 196 height 20
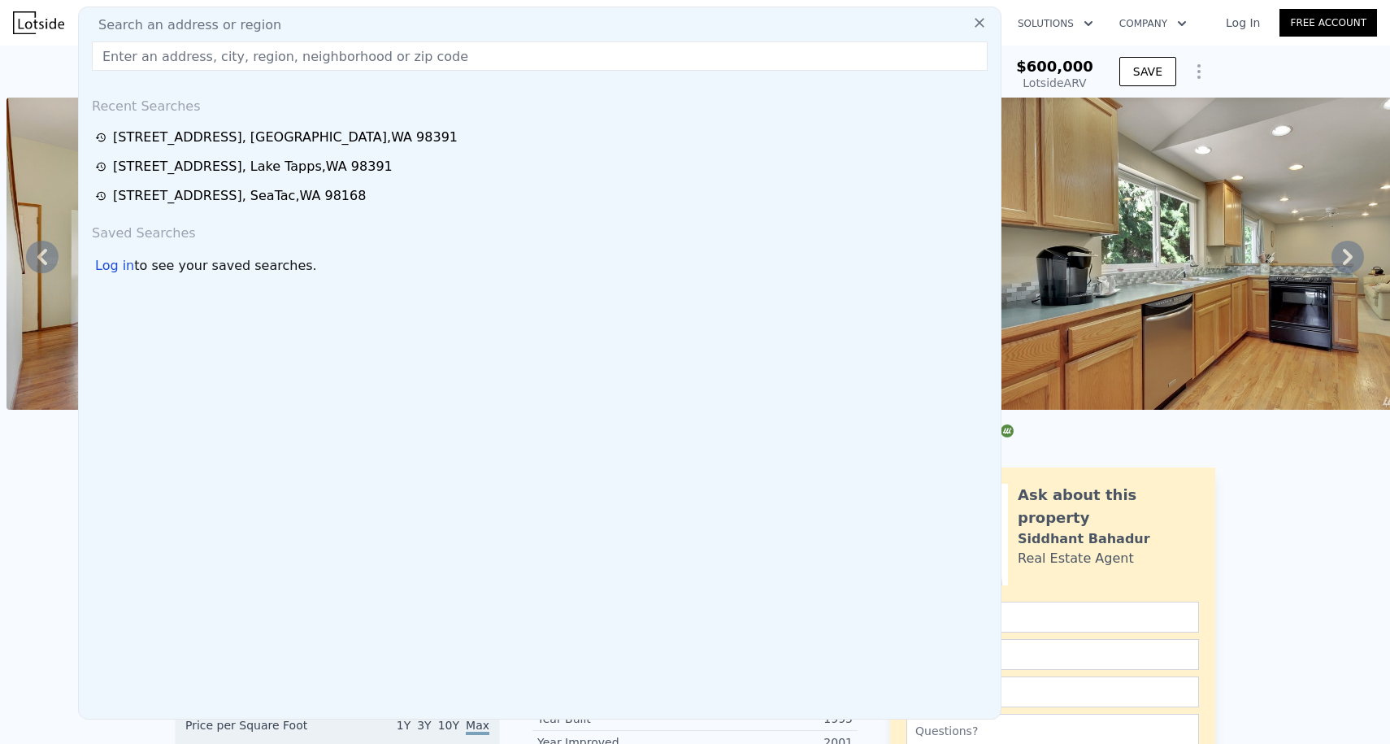
click at [37, 18] on img at bounding box center [38, 22] width 51 height 23
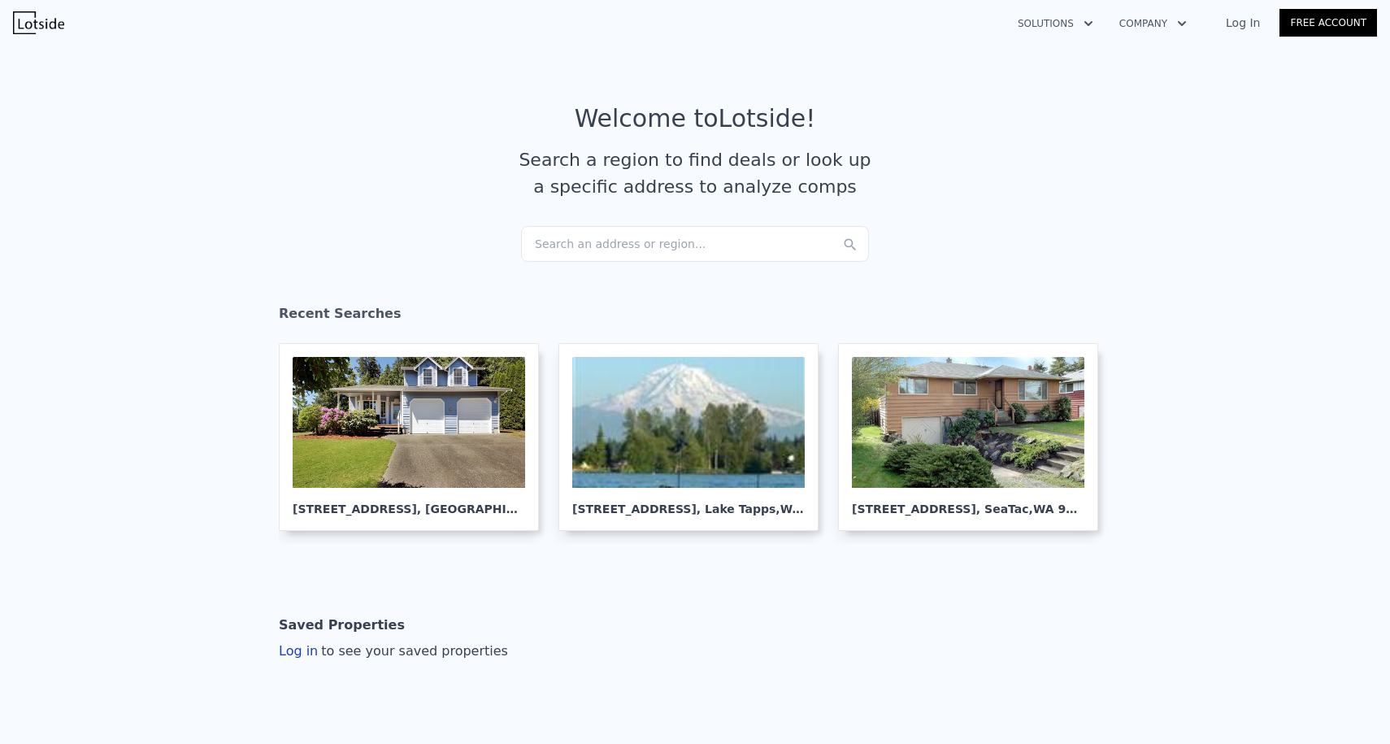
click at [37, 18] on img at bounding box center [38, 22] width 51 height 23
click at [594, 244] on div "Search an address or region..." at bounding box center [695, 244] width 348 height 36
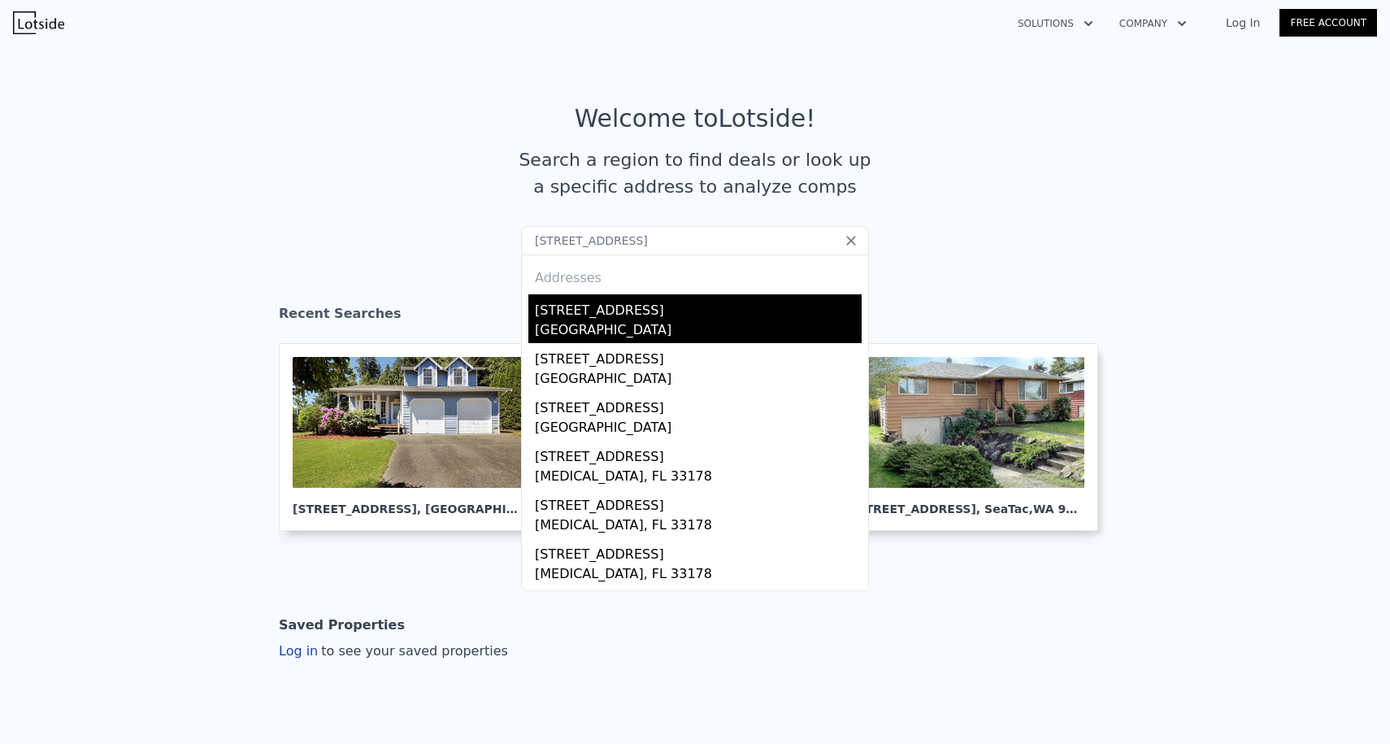
type input "[STREET_ADDRESS]"
click at [605, 310] on div "[STREET_ADDRESS]" at bounding box center [698, 307] width 327 height 26
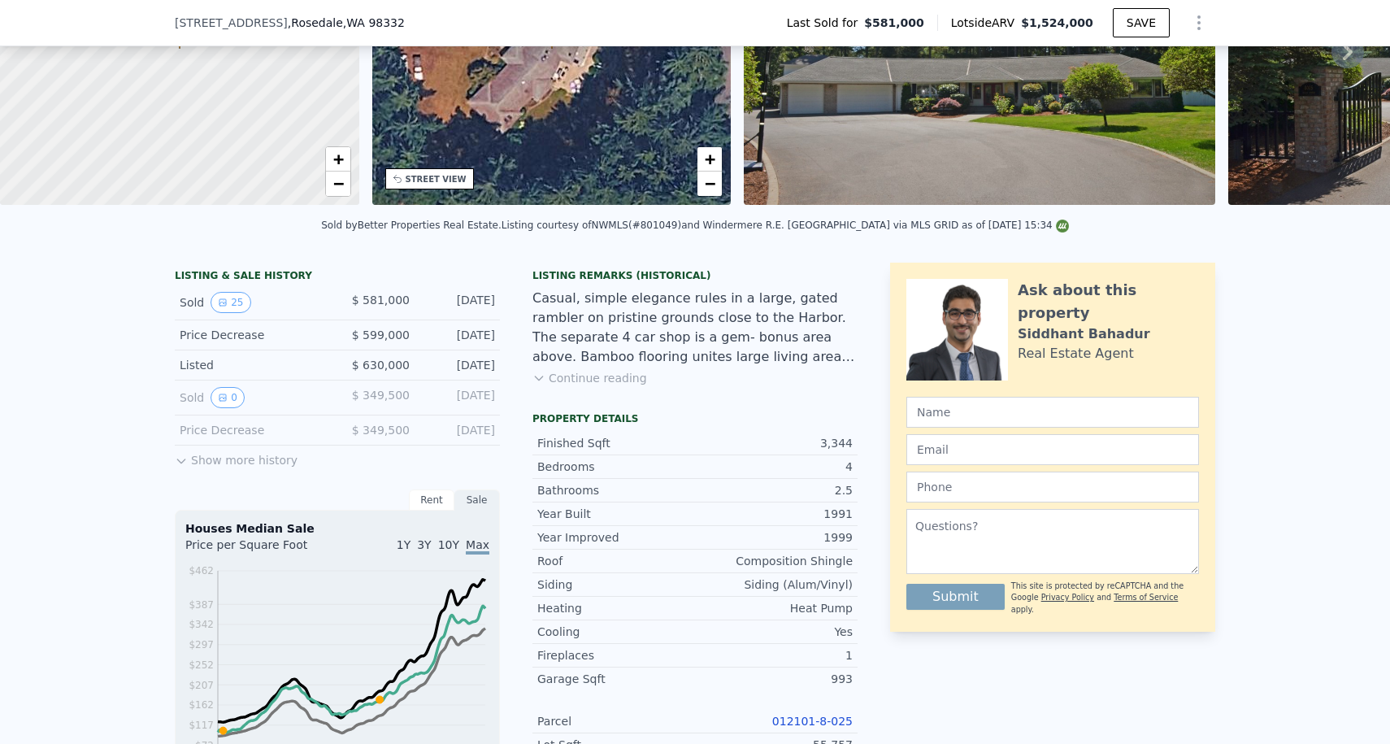
scroll to position [419, 0]
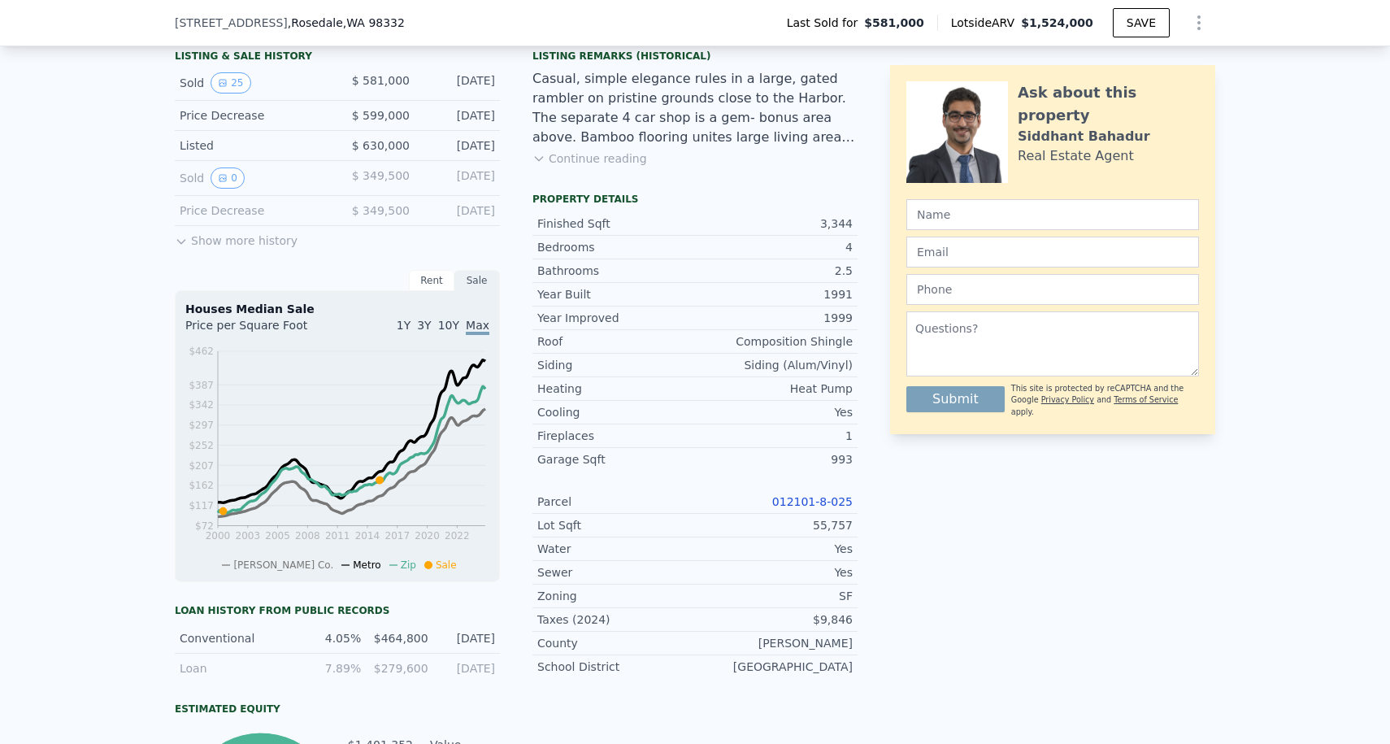
click at [803, 493] on div "012101-8-025" at bounding box center [774, 501] width 158 height 16
click at [801, 495] on link "012101-8-025" at bounding box center [812, 501] width 80 height 13
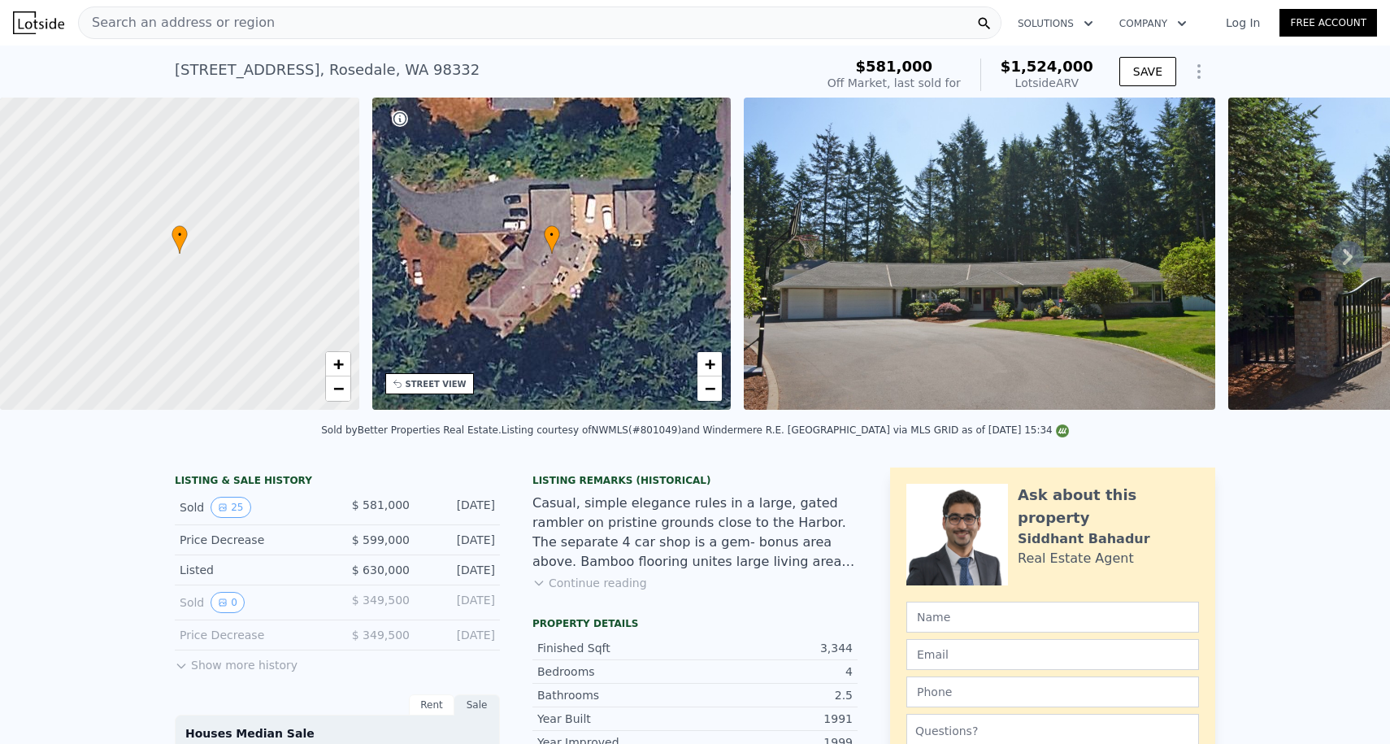
scroll to position [0, 0]
click at [394, 61] on div "[STREET_ADDRESS]" at bounding box center [327, 70] width 305 height 23
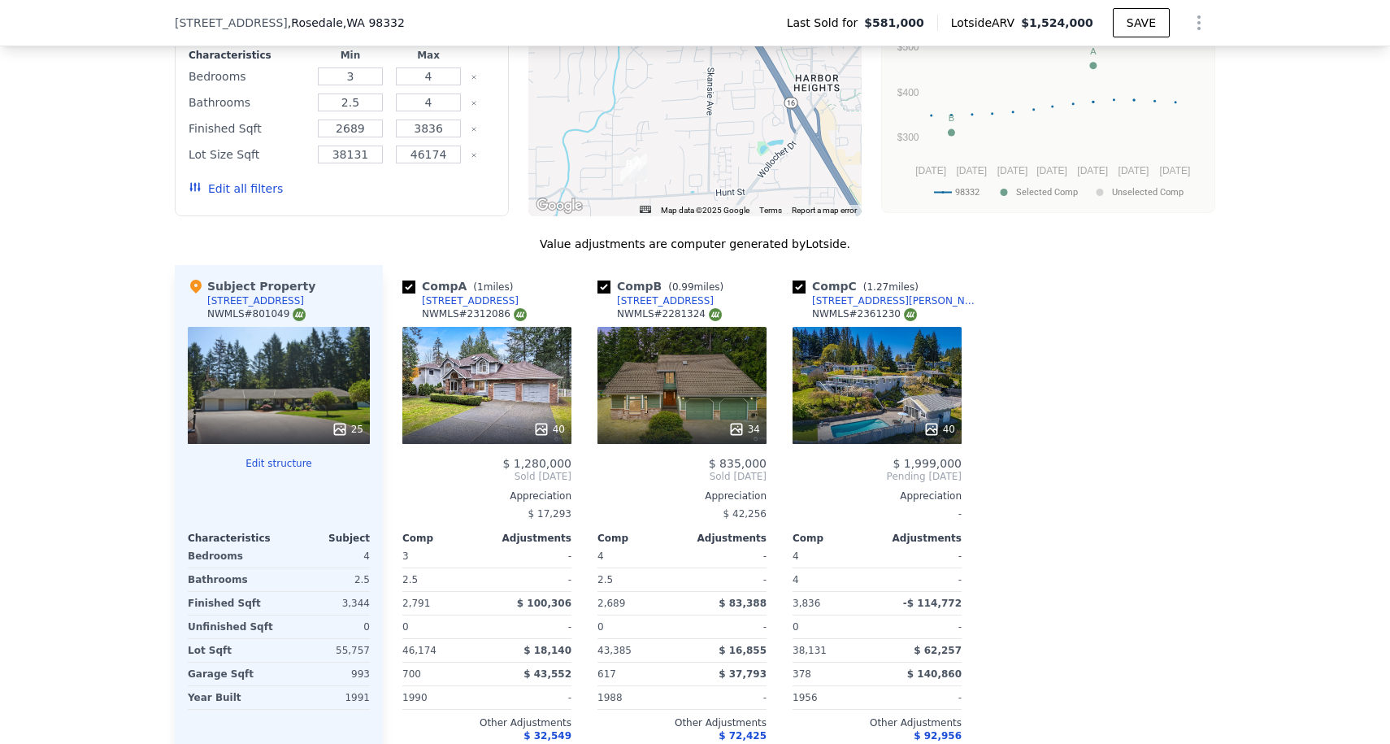
scroll to position [1694, 0]
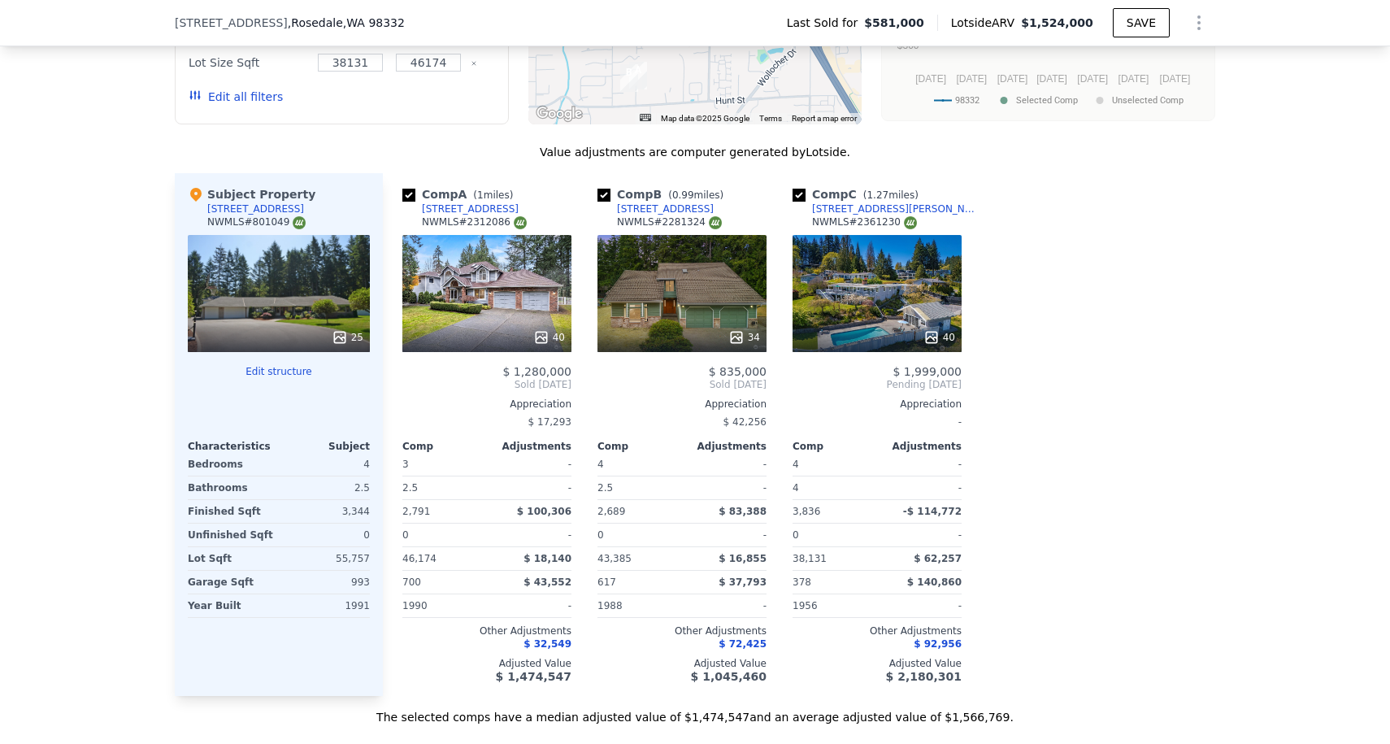
click at [843, 312] on div "40" at bounding box center [876, 293] width 169 height 117
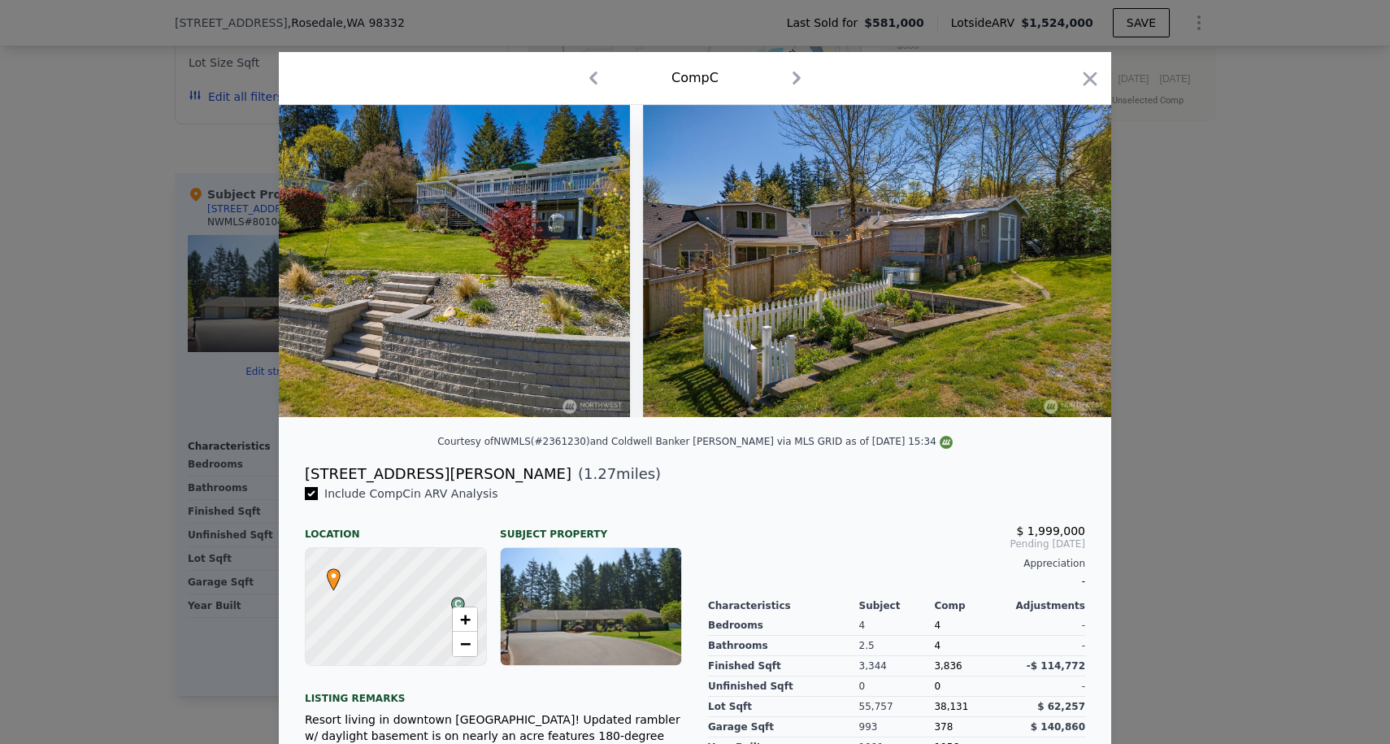
scroll to position [0, 18406]
click at [102, 253] on div at bounding box center [695, 372] width 1390 height 744
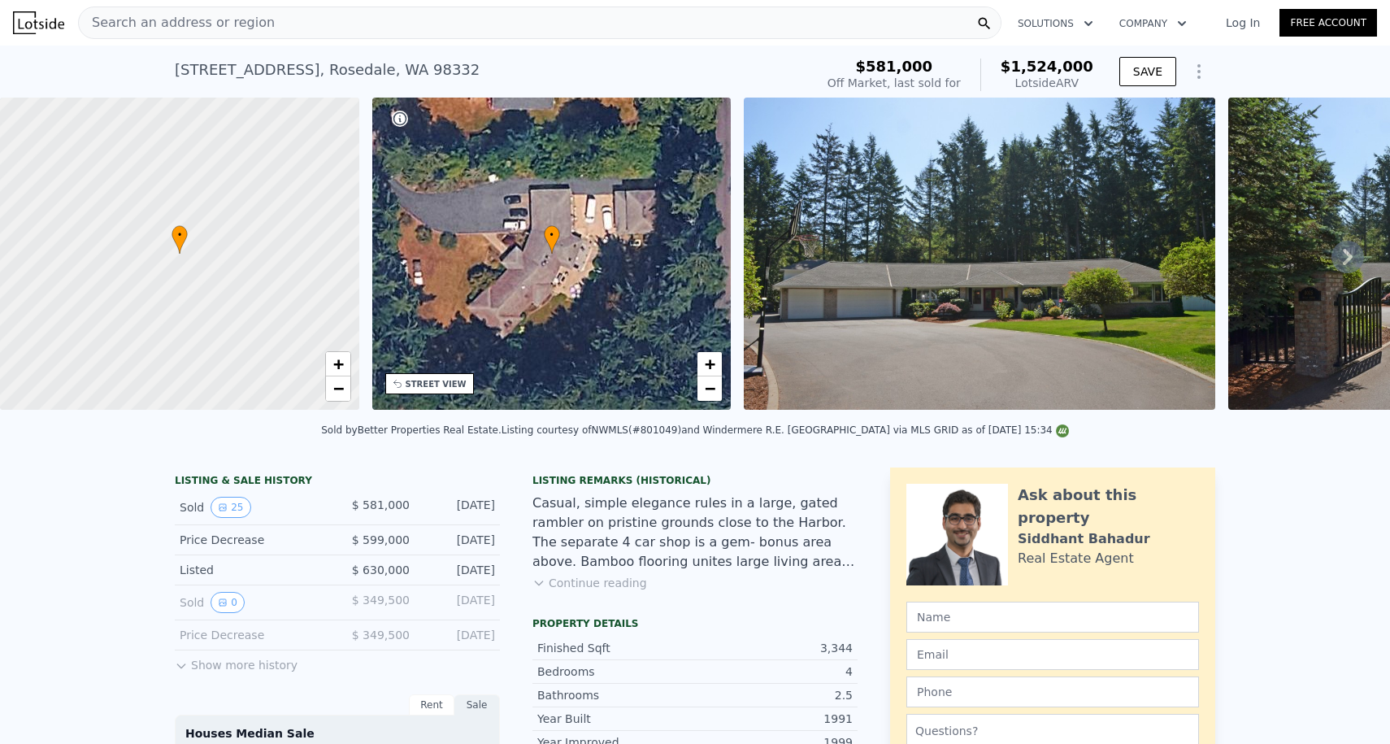
click at [213, 12] on div "Search an address or region" at bounding box center [177, 22] width 196 height 31
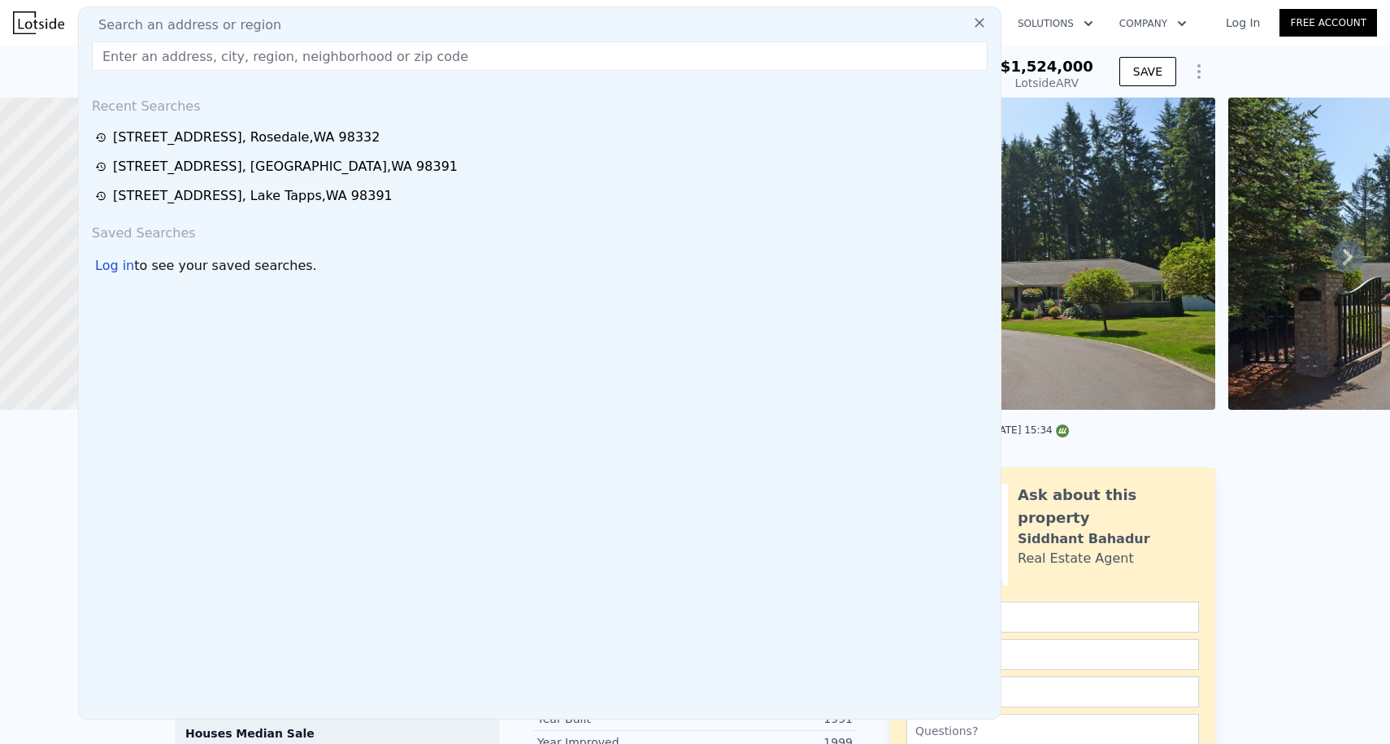
drag, startPoint x: 158, startPoint y: 54, endPoint x: 49, endPoint y: 29, distance: 111.8
click at [49, 29] on div "Search an address or region Search an address or region Recent Searches [STREET…" at bounding box center [695, 22] width 1364 height 39
click at [49, 25] on img at bounding box center [38, 22] width 51 height 23
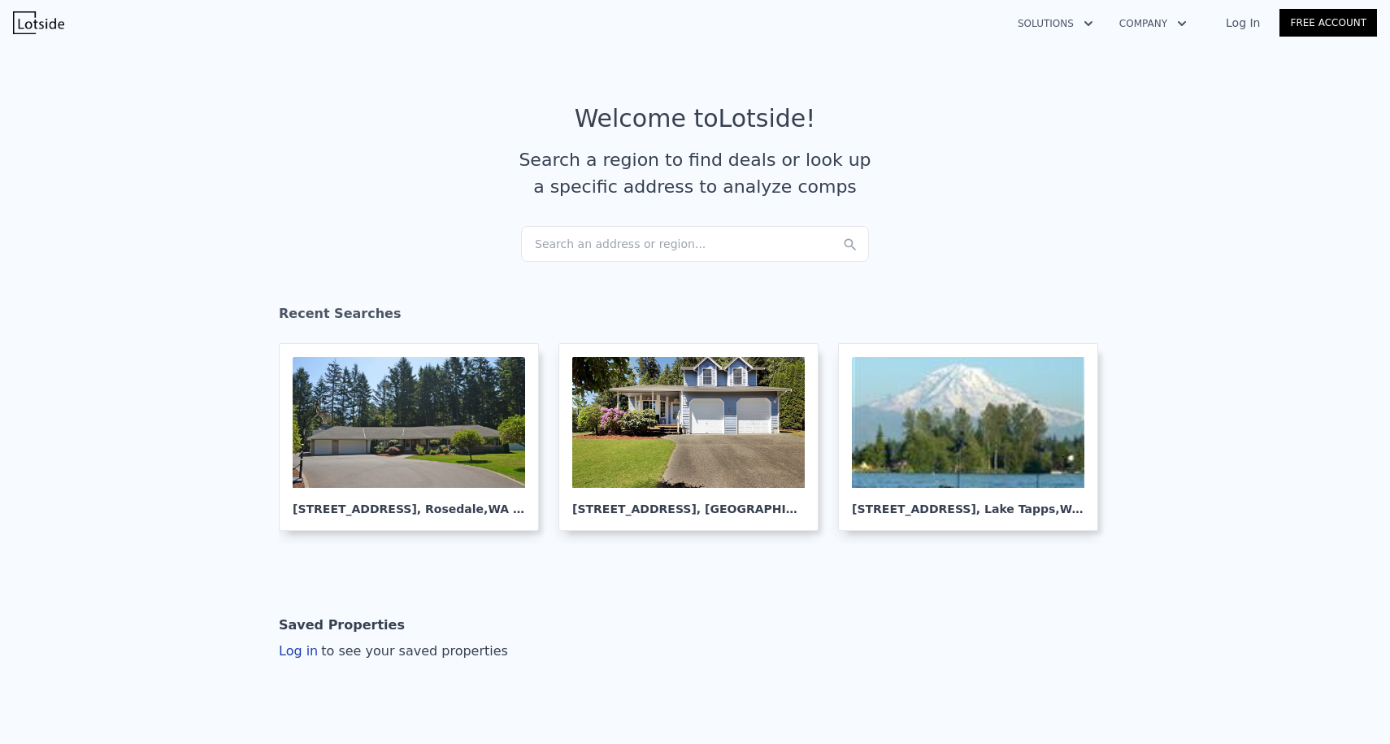
click at [578, 233] on div "Search an address or region..." at bounding box center [695, 244] width 348 height 36
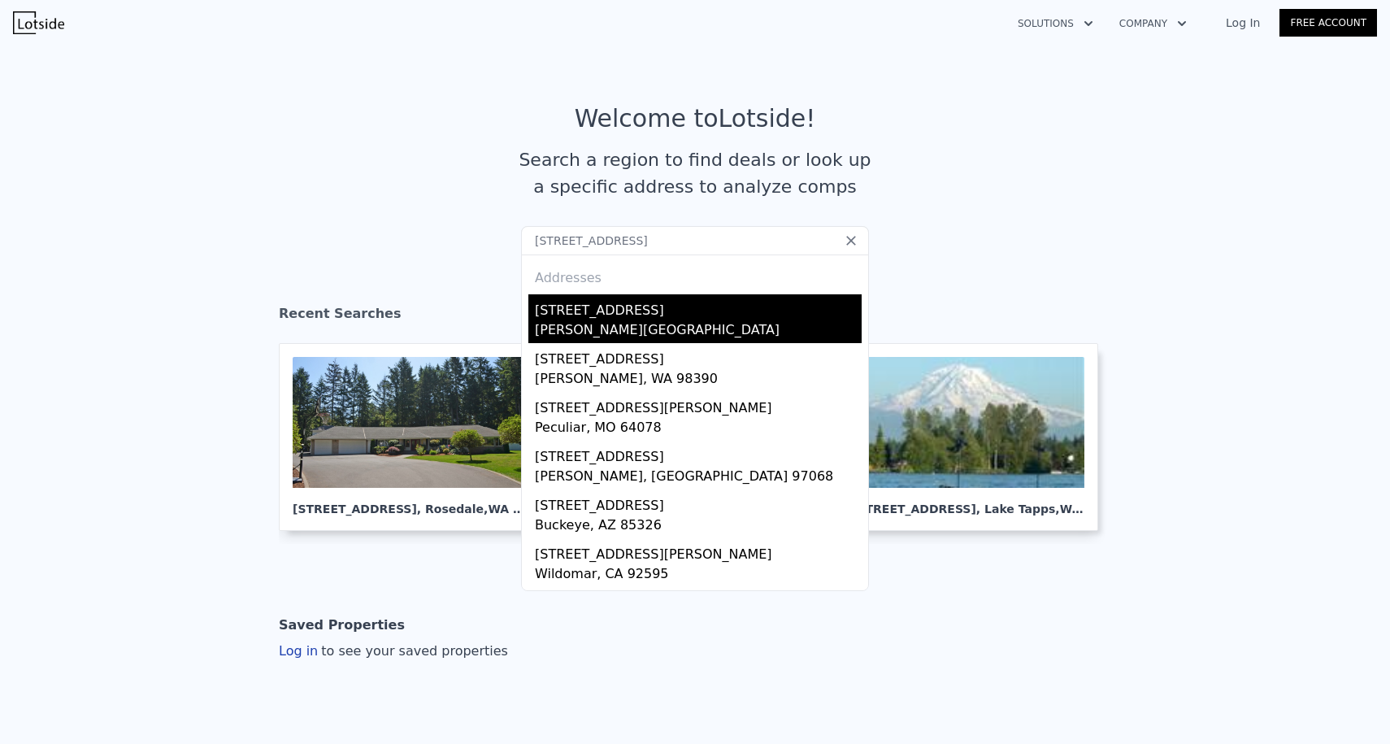
type input "[STREET_ADDRESS]"
click at [597, 302] on div "[STREET_ADDRESS]" at bounding box center [698, 307] width 327 height 26
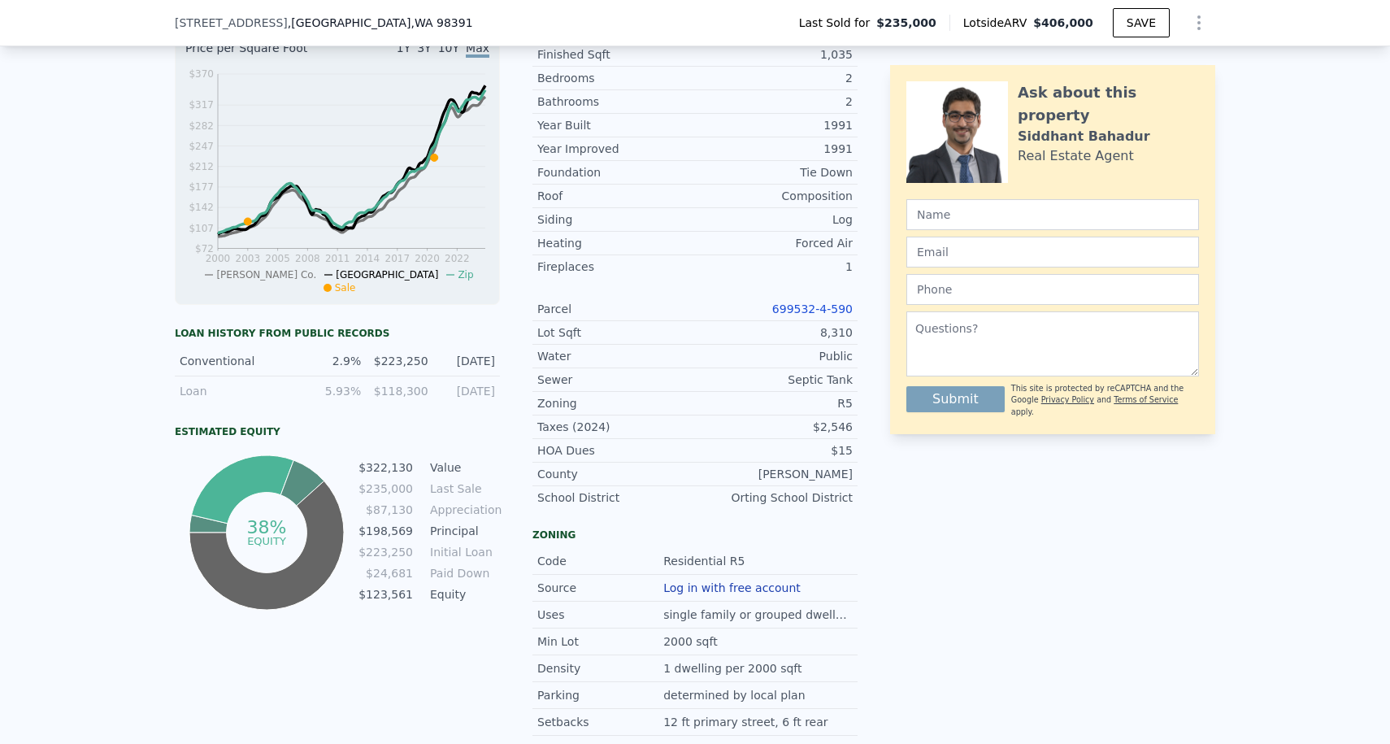
scroll to position [624, 0]
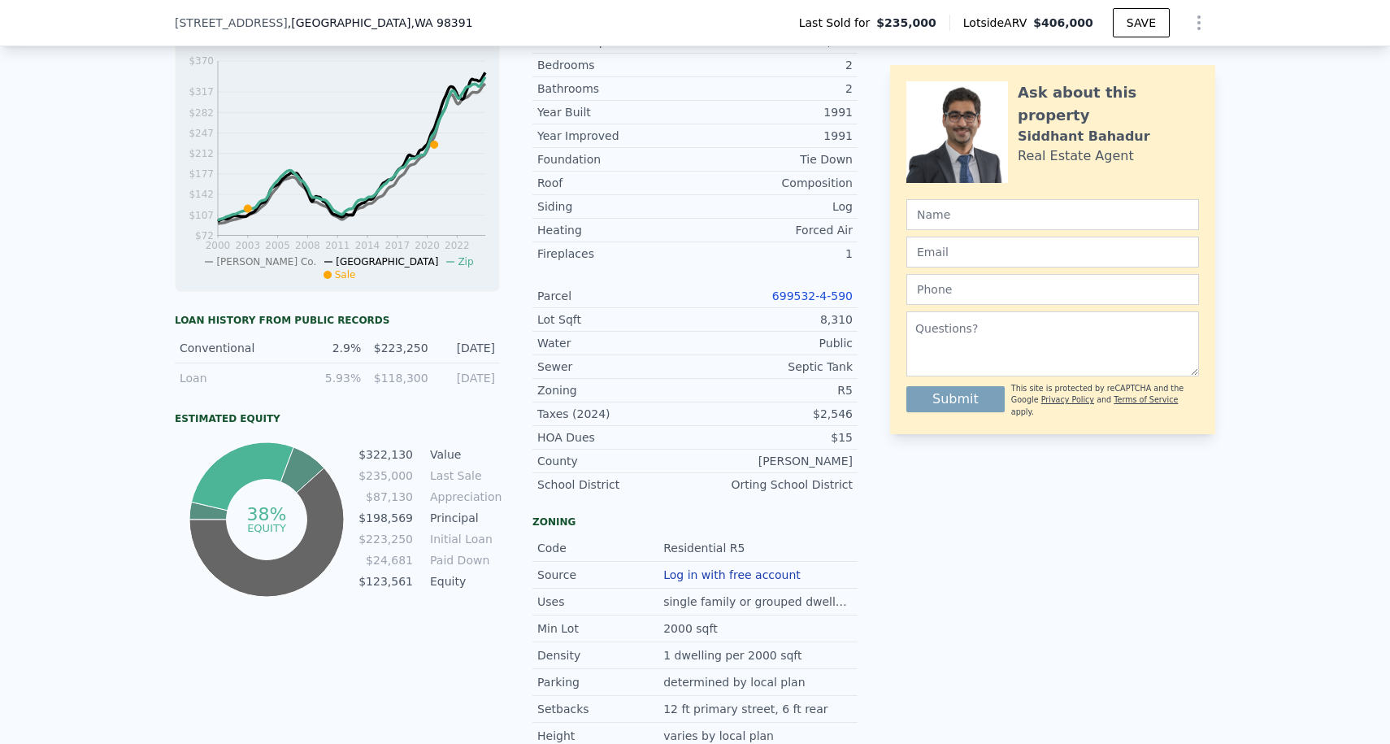
click at [805, 290] on link "699532-4-590" at bounding box center [812, 295] width 80 height 13
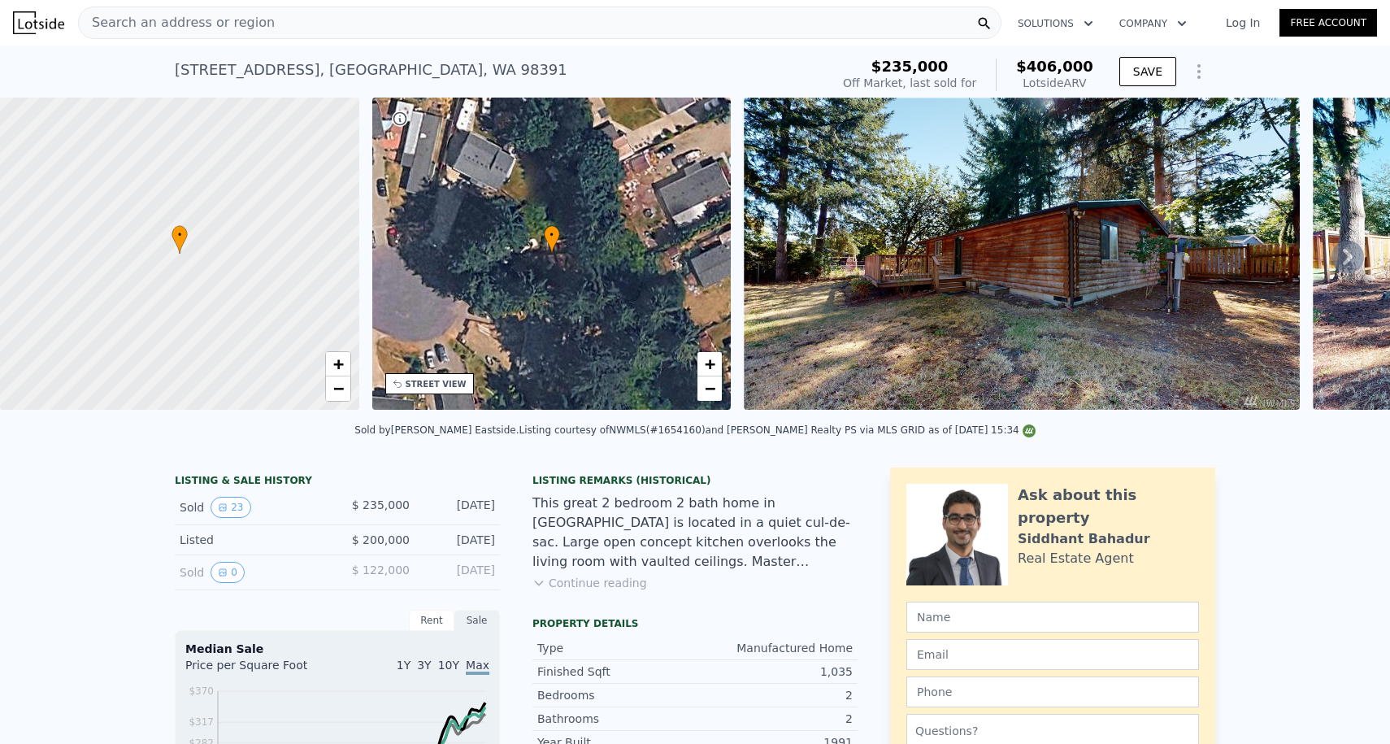
scroll to position [-2, 0]
click at [220, 14] on div "Search an address or region" at bounding box center [177, 22] width 196 height 31
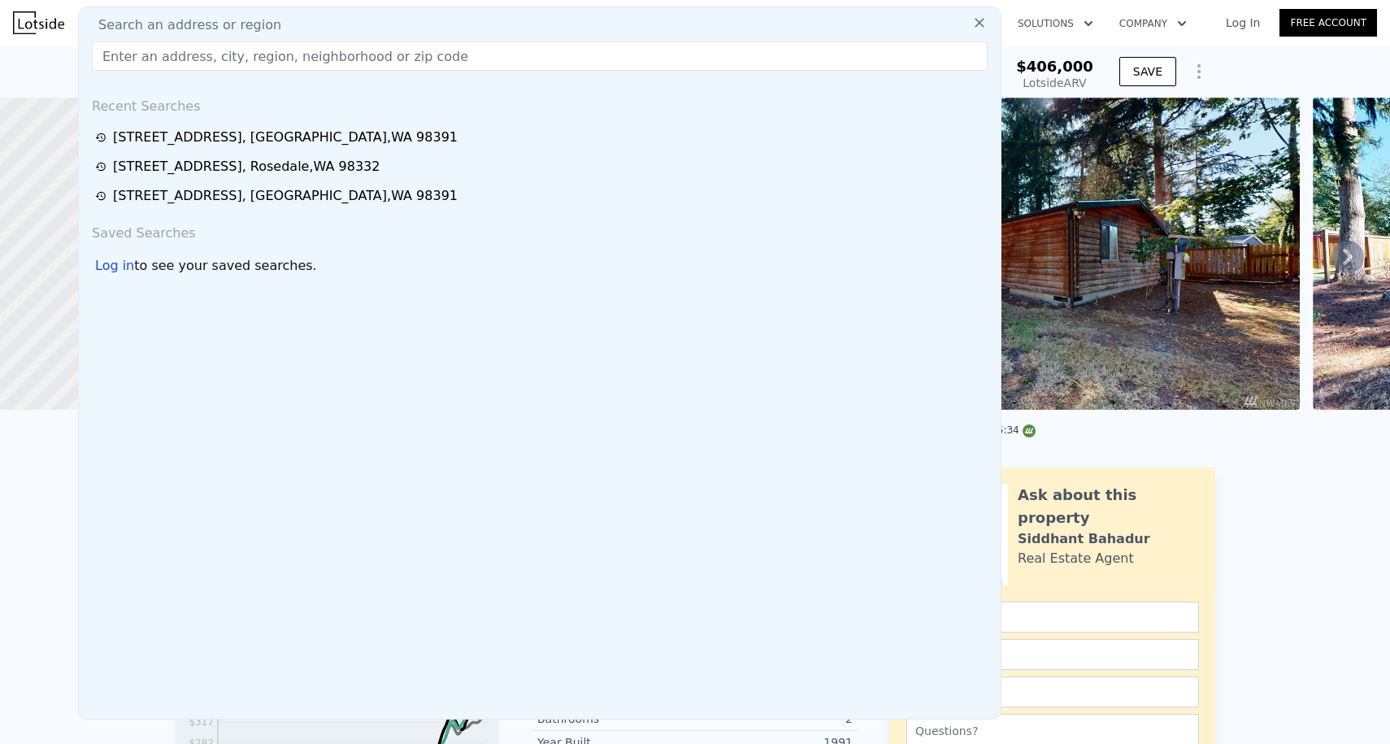
click at [30, 20] on img at bounding box center [38, 22] width 51 height 23
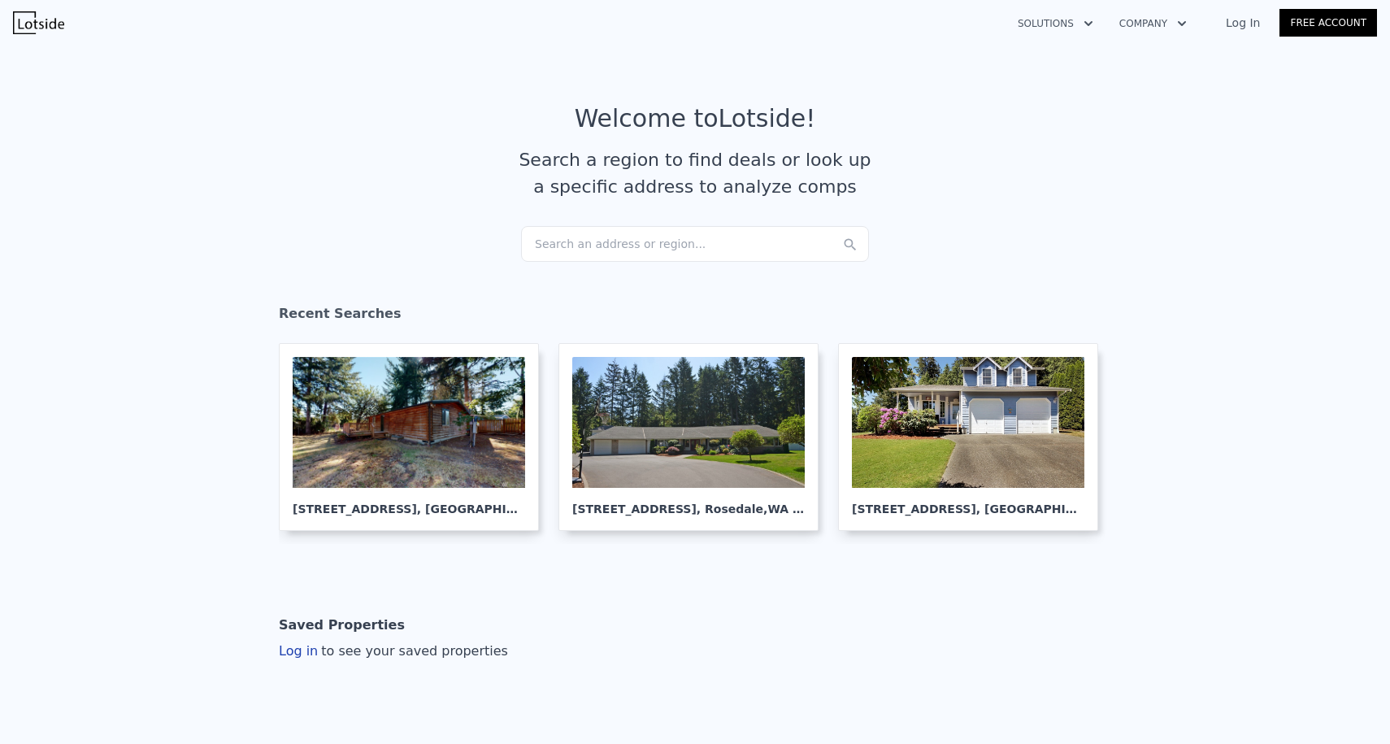
click at [553, 224] on article "Welcome to Lotside ! Search a region to find deals or look up a specific addres…" at bounding box center [695, 165] width 1040 height 122
click at [553, 240] on div "Search an address or region..." at bounding box center [695, 244] width 348 height 36
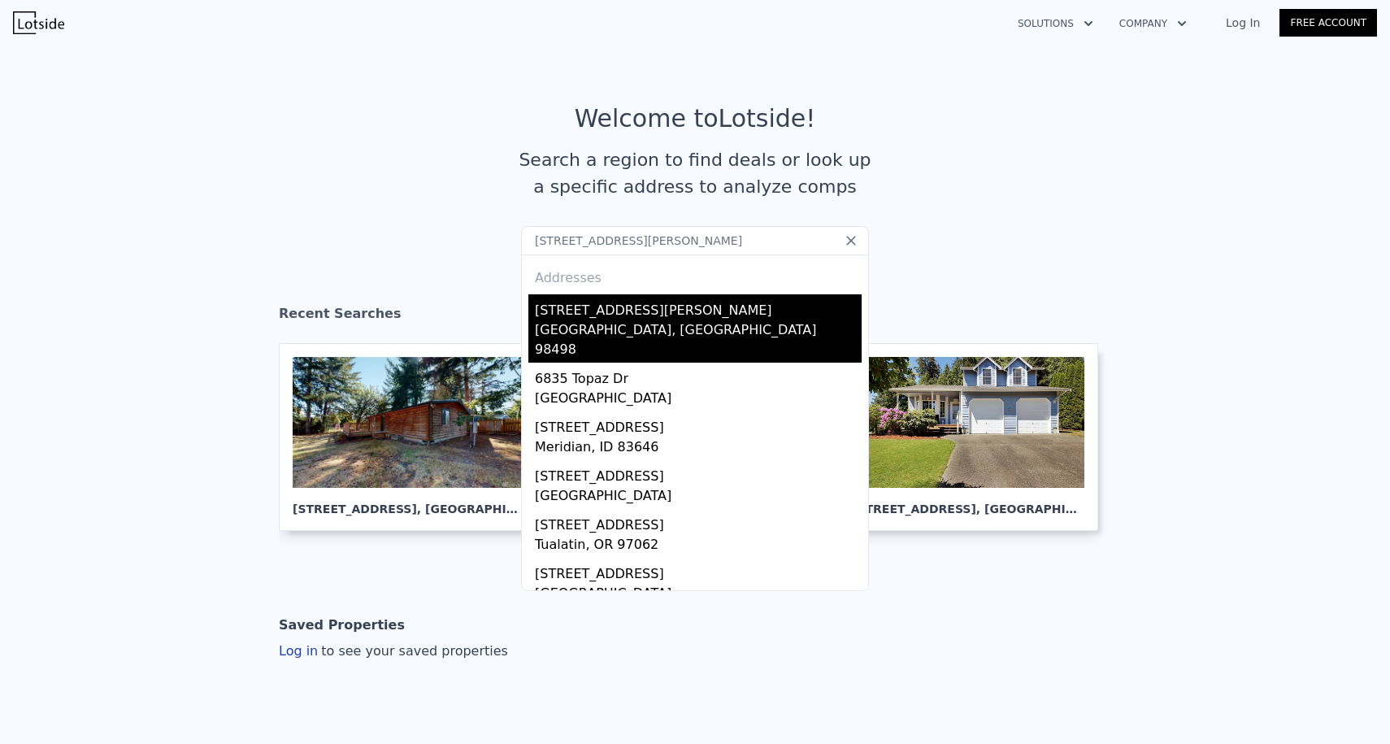
type input "[STREET_ADDRESS][PERSON_NAME]"
click at [610, 323] on div "[GEOGRAPHIC_DATA], [GEOGRAPHIC_DATA] 98498" at bounding box center [698, 341] width 327 height 42
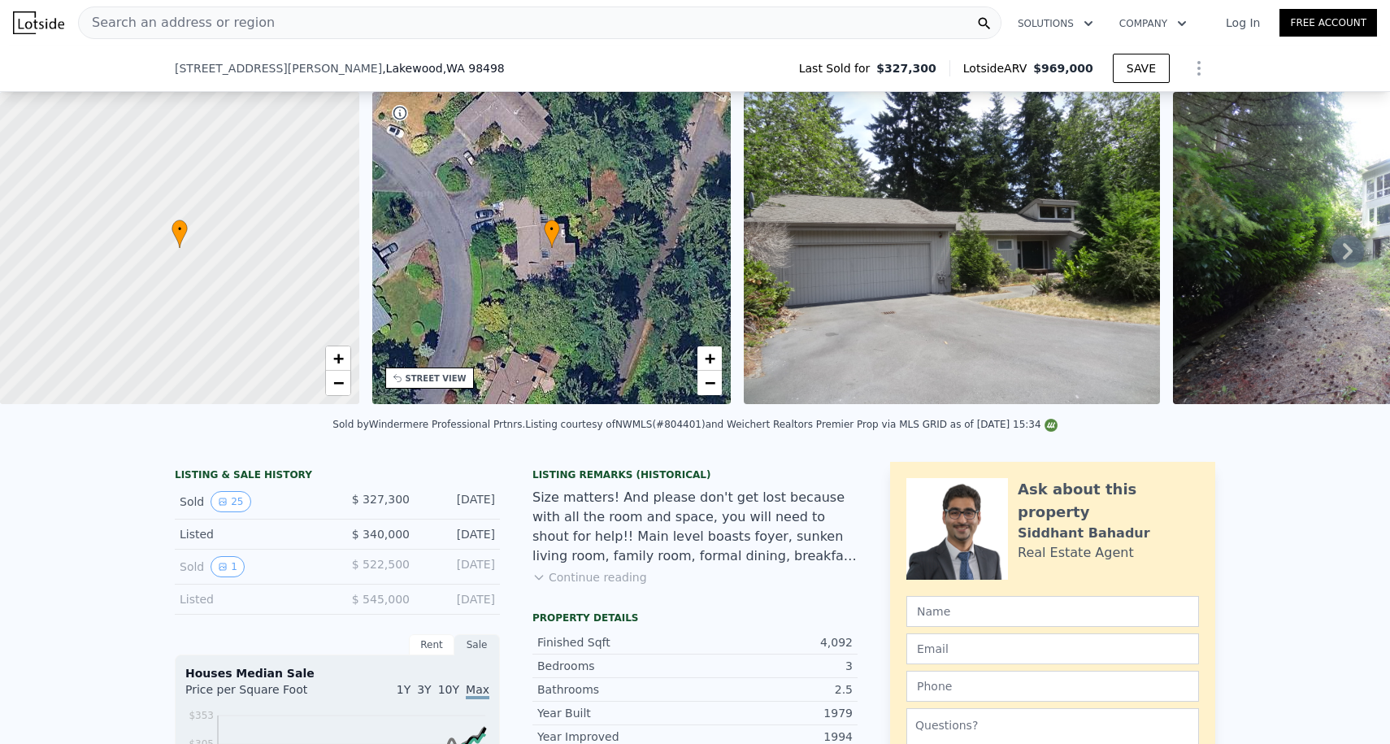
scroll to position [660, 0]
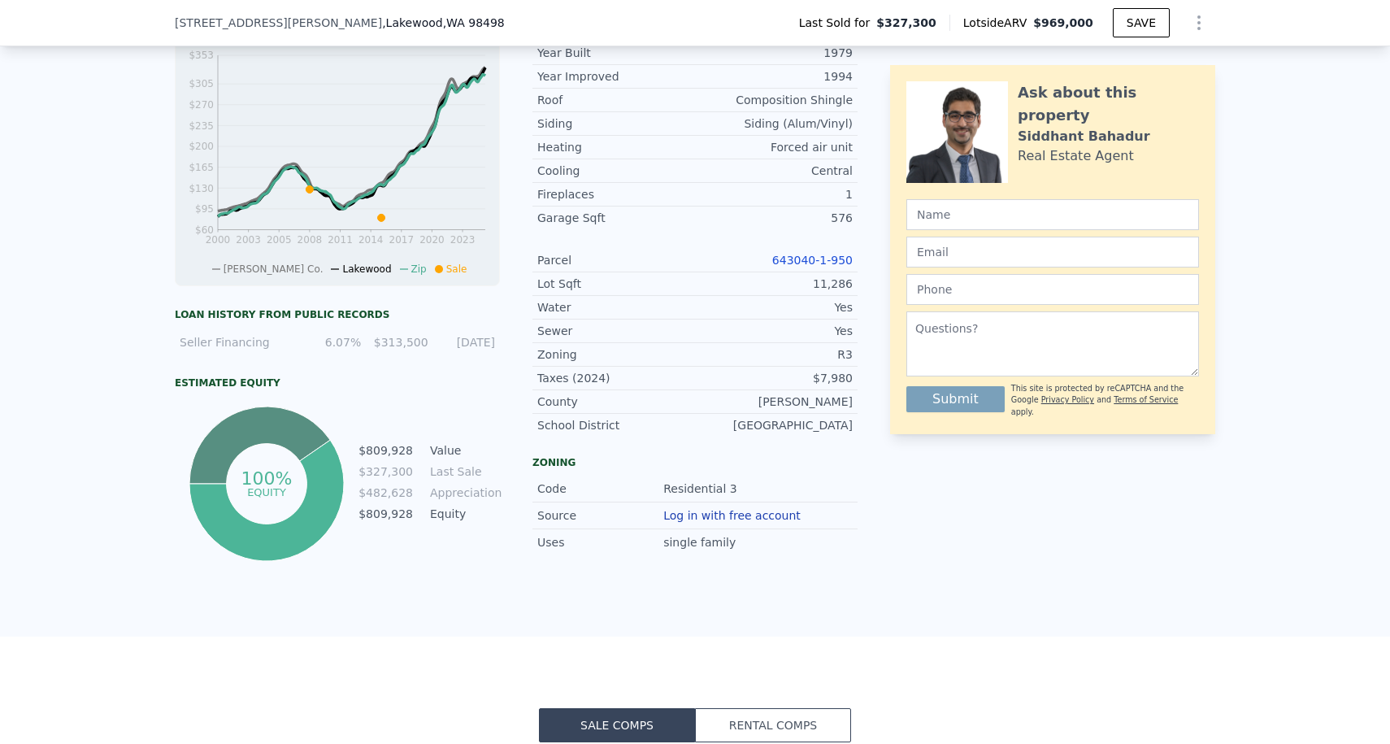
click at [816, 254] on link "643040-1-950" at bounding box center [812, 260] width 80 height 13
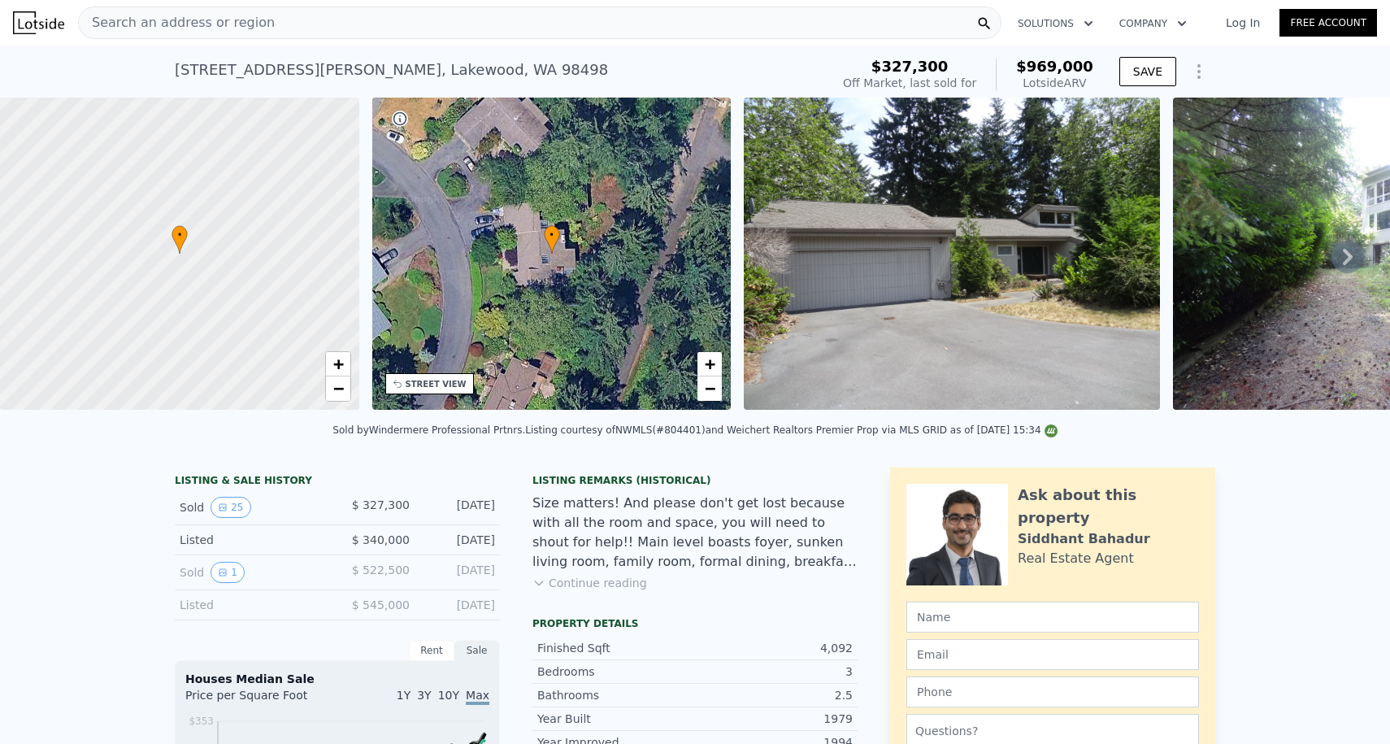
scroll to position [0, 0]
click at [212, 33] on div "Search an address or region" at bounding box center [177, 22] width 196 height 31
click at [37, 33] on img at bounding box center [38, 22] width 51 height 23
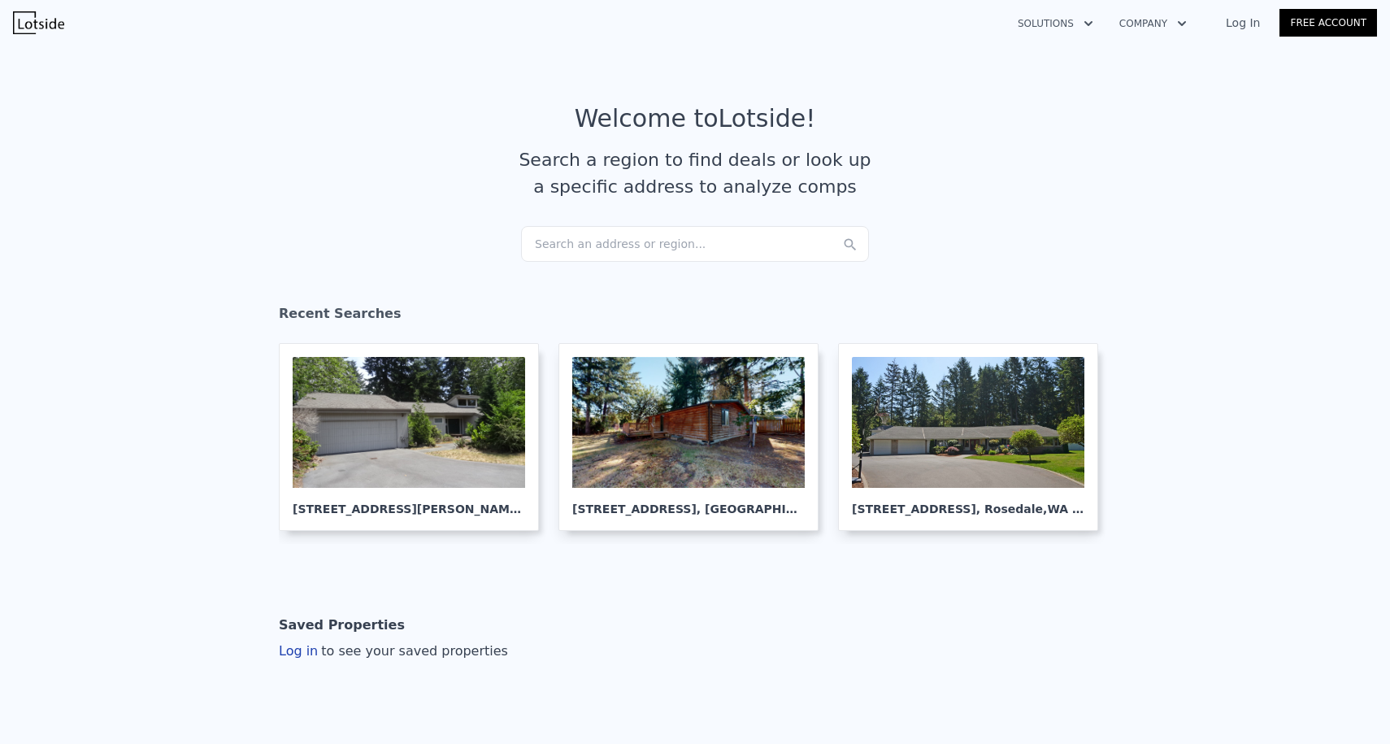
click at [593, 249] on div "Search an address or region..." at bounding box center [695, 244] width 348 height 36
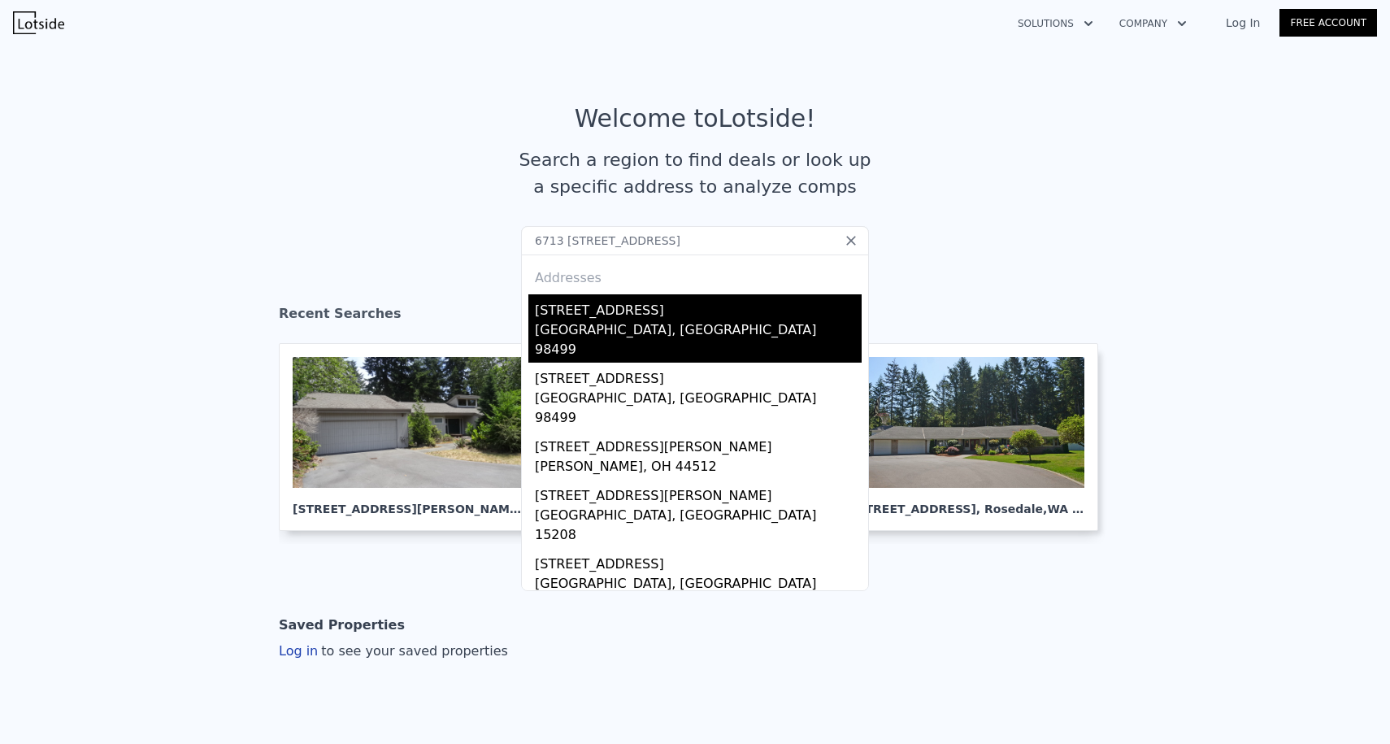
type input "6713 [STREET_ADDRESS]"
click at [596, 332] on div "[GEOGRAPHIC_DATA], [GEOGRAPHIC_DATA] 98499" at bounding box center [698, 341] width 327 height 42
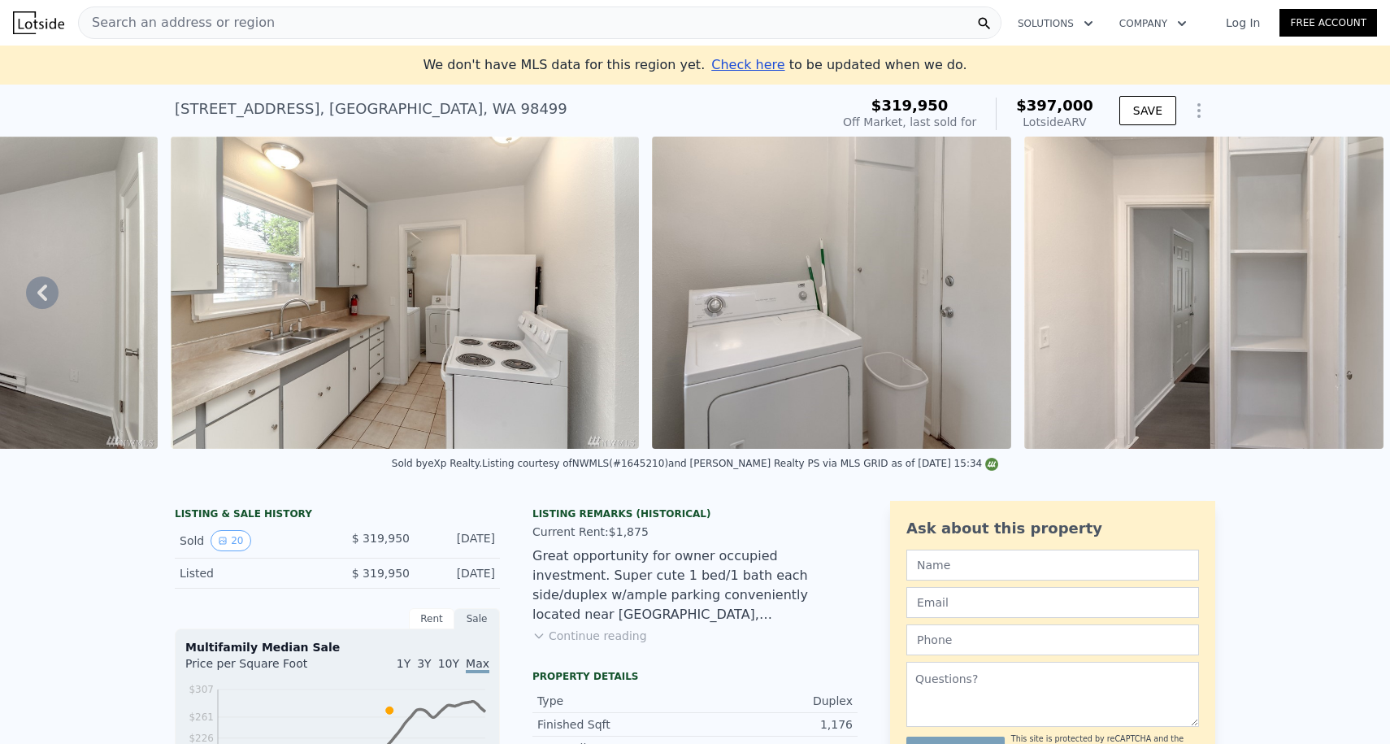
click at [1196, 108] on icon "Show Options" at bounding box center [1199, 111] width 20 height 20
click at [1108, 158] on div "Edit Structure" at bounding box center [1124, 153] width 182 height 33
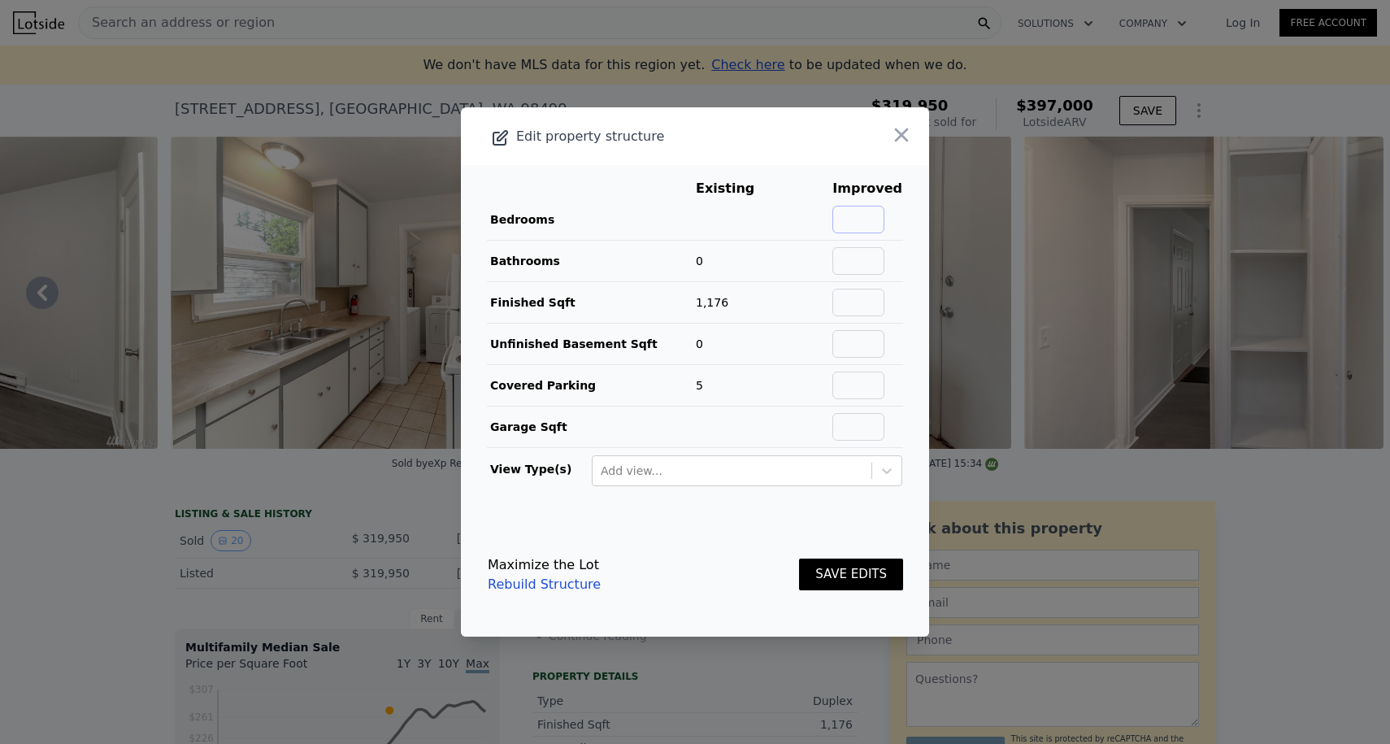
click at [884, 215] on input "text" at bounding box center [858, 220] width 52 height 28
type input "2"
click at [870, 263] on input "text" at bounding box center [858, 261] width 52 height 28
type input "2"
click at [874, 293] on input "text" at bounding box center [858, 303] width 52 height 28
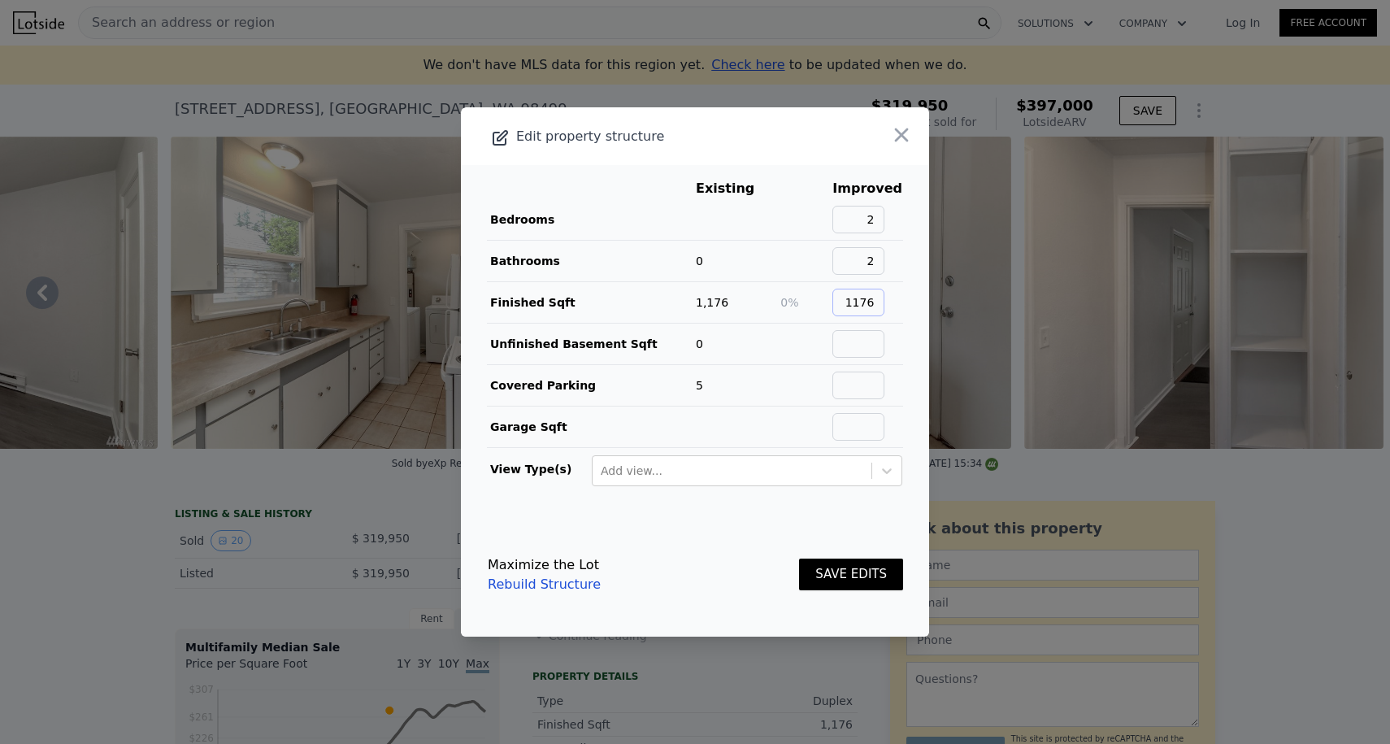
type input "1176"
click at [831, 353] on td at bounding box center [805, 343] width 52 height 41
click at [867, 340] on input "text" at bounding box center [858, 344] width 52 height 28
type input "0"
click at [862, 380] on input "text" at bounding box center [858, 385] width 52 height 28
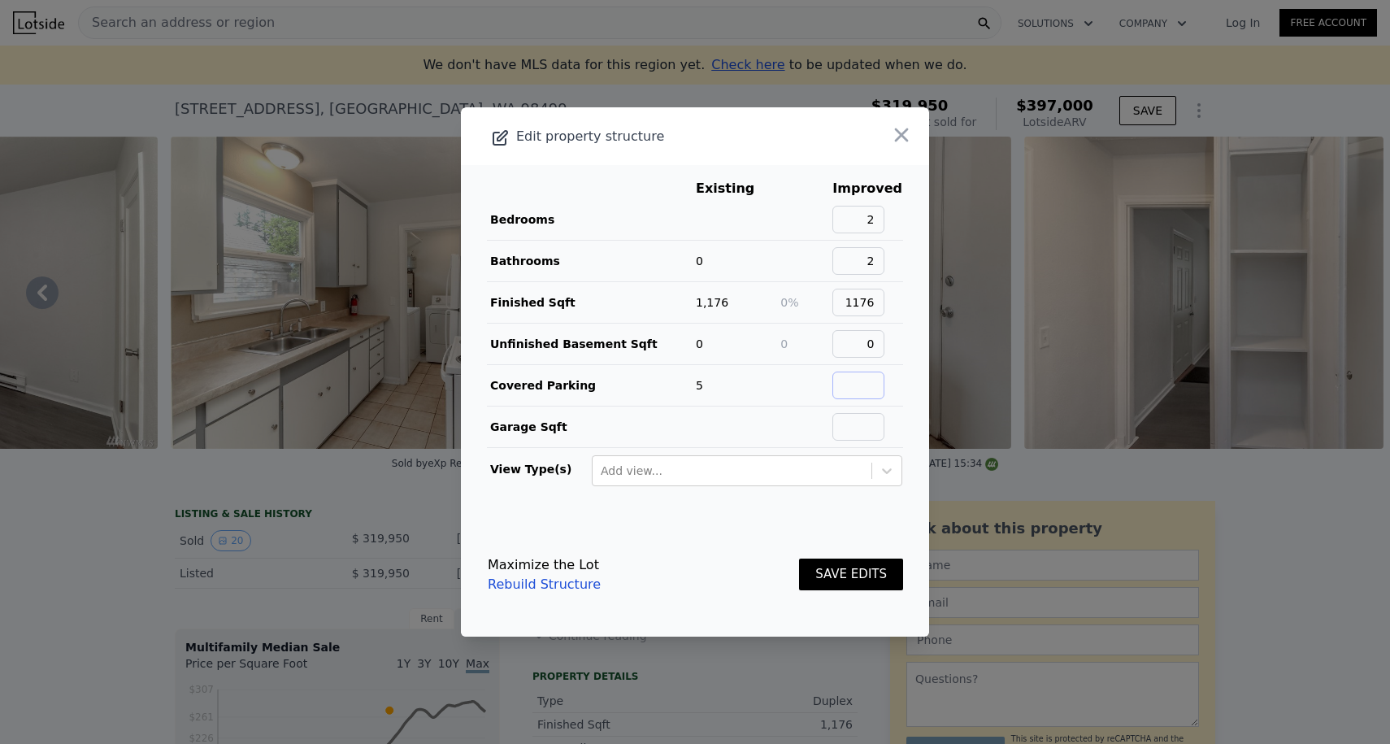
type input "-"
type input "0"
click at [836, 588] on button "SAVE EDITS" at bounding box center [851, 574] width 104 height 32
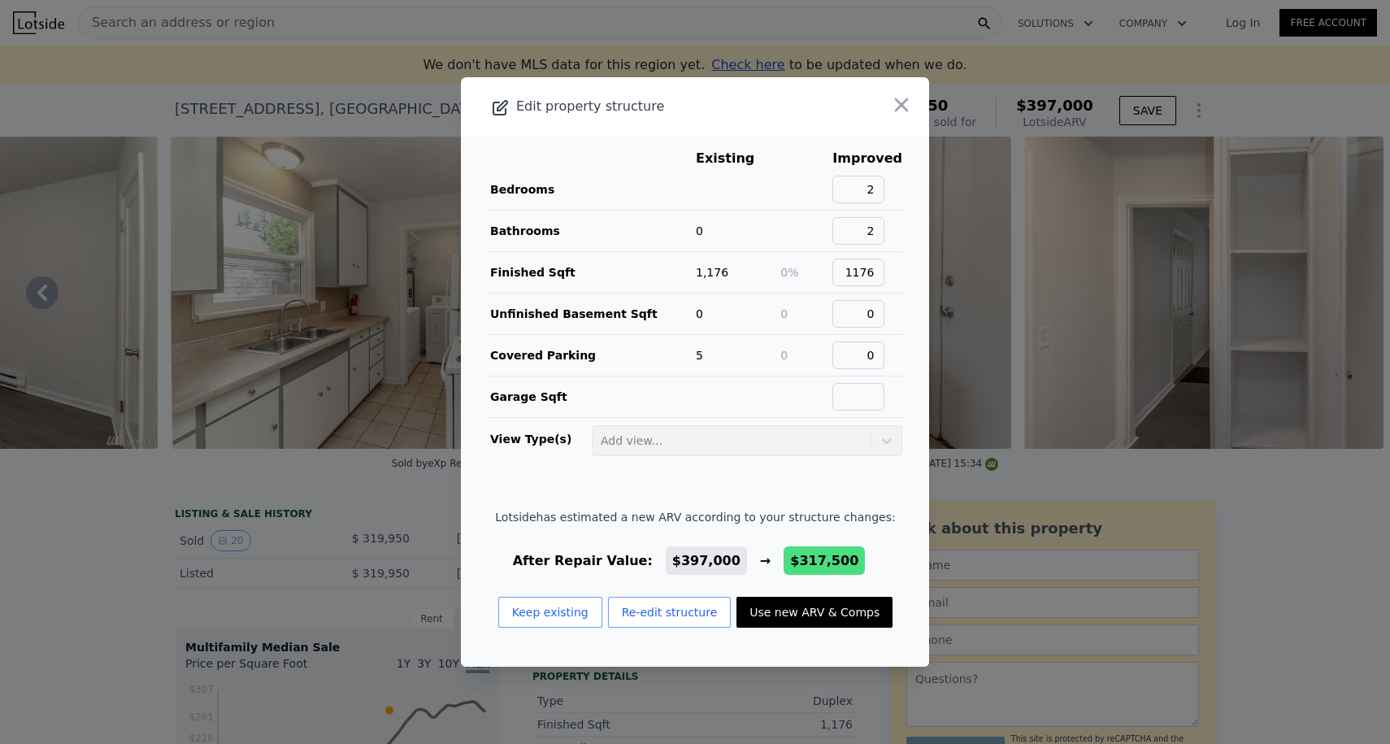
click at [806, 609] on button "Use new ARV & Comps" at bounding box center [814, 612] width 156 height 31
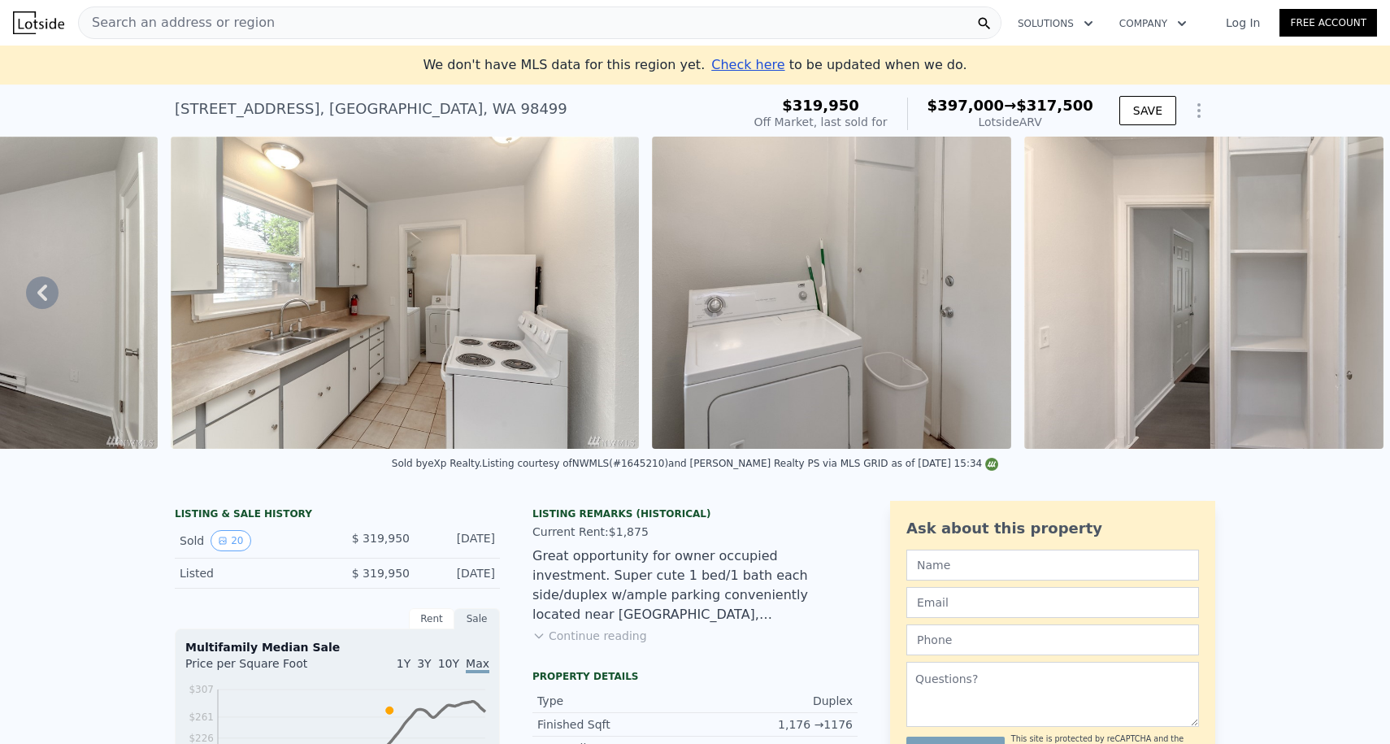
type input "$ 317,500"
type input "-$ 46,036"
type input "$ 397,000"
type input "$ 27,820"
click at [277, 29] on div "Search an address or region" at bounding box center [539, 23] width 923 height 33
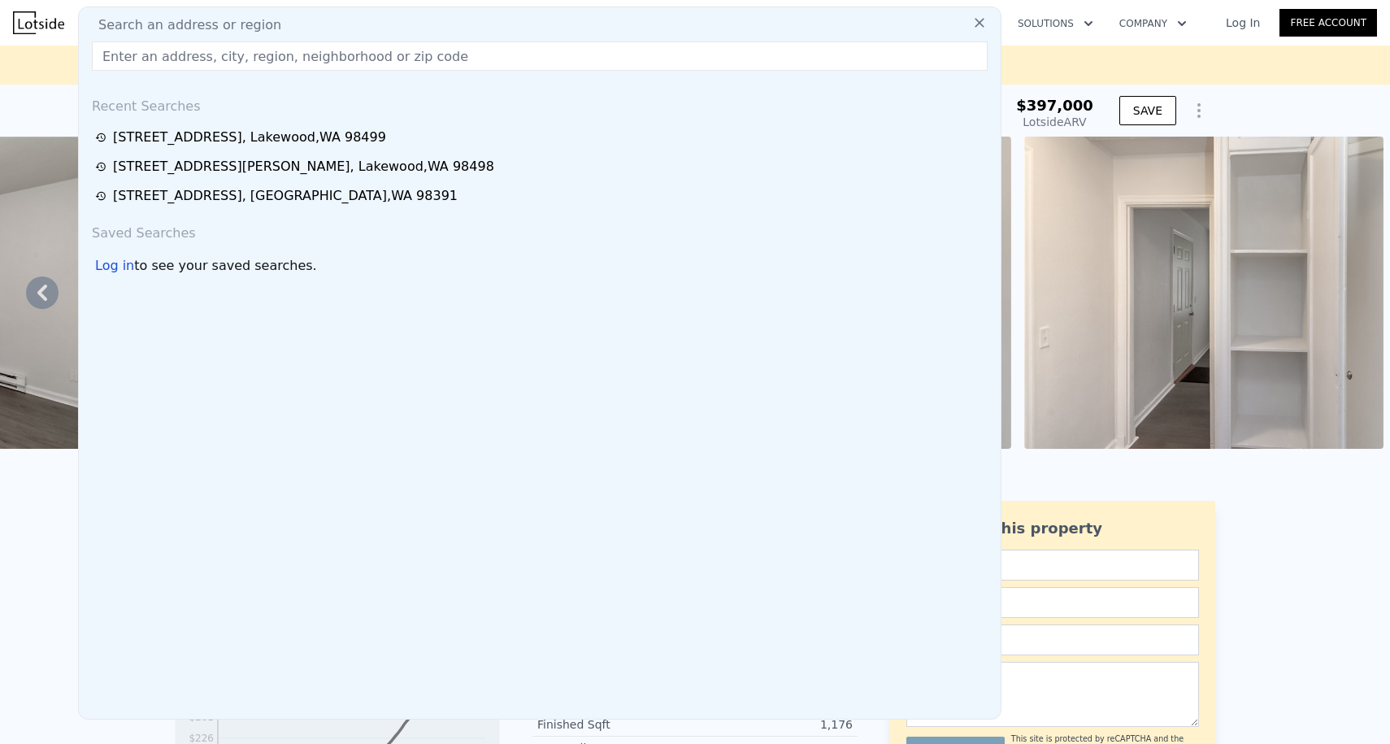
click at [41, 18] on img at bounding box center [38, 22] width 51 height 23
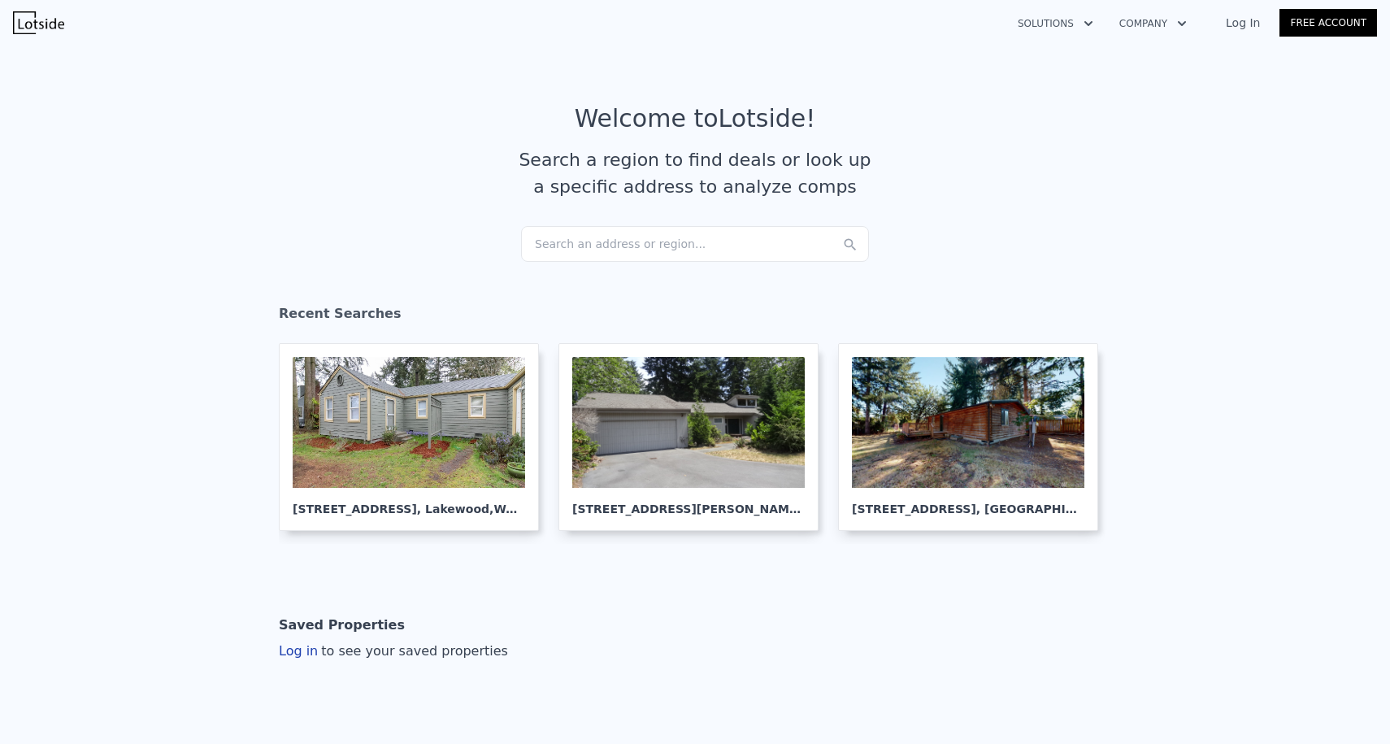
click at [579, 229] on div "Search an address or region..." at bounding box center [695, 244] width 348 height 36
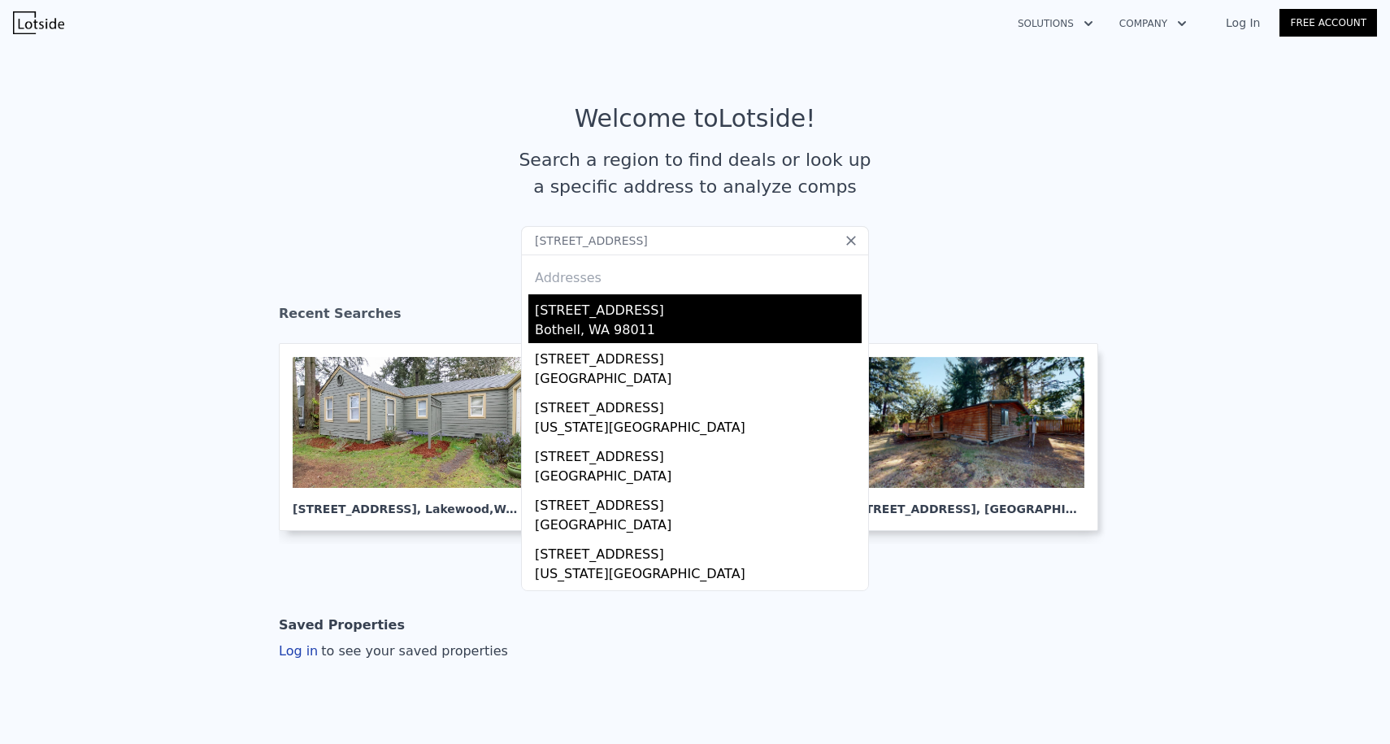
type input "[STREET_ADDRESS]"
click at [578, 304] on div "[STREET_ADDRESS]" at bounding box center [698, 307] width 327 height 26
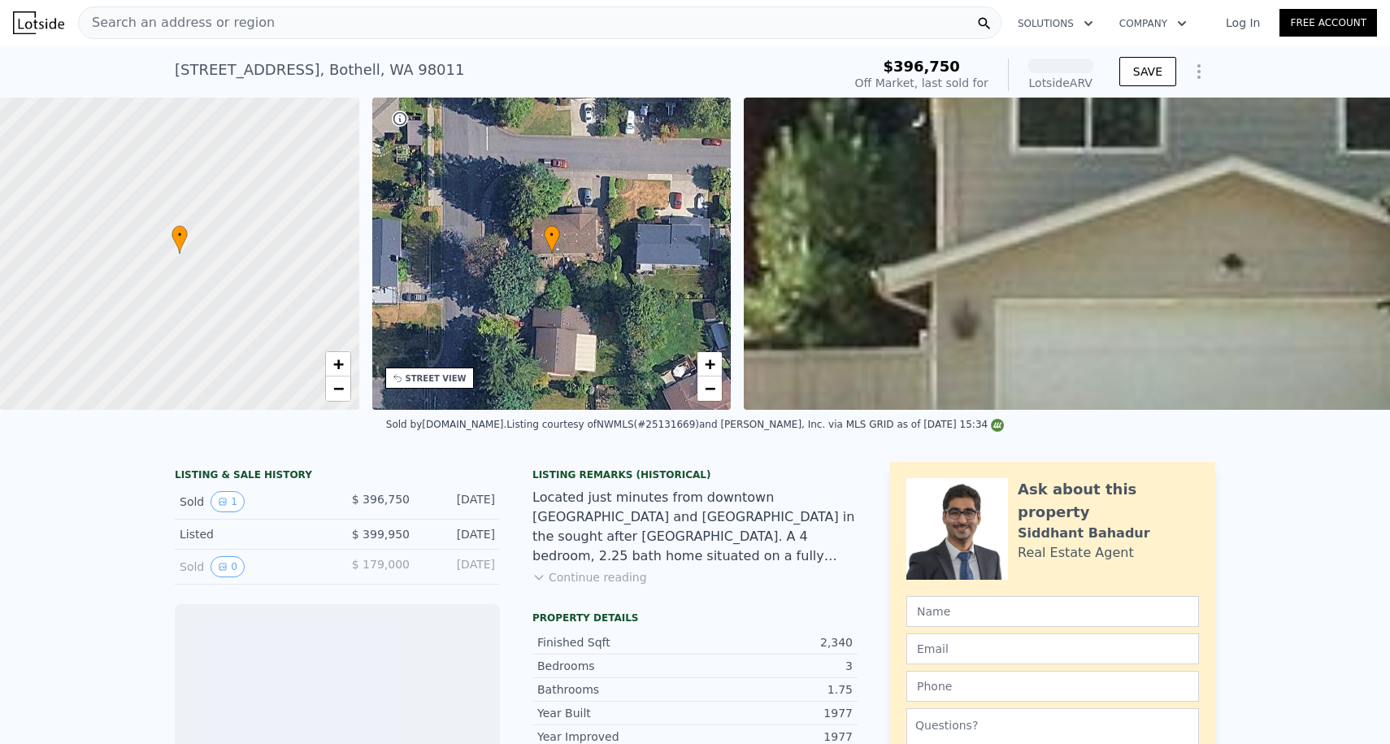
scroll to position [342, 0]
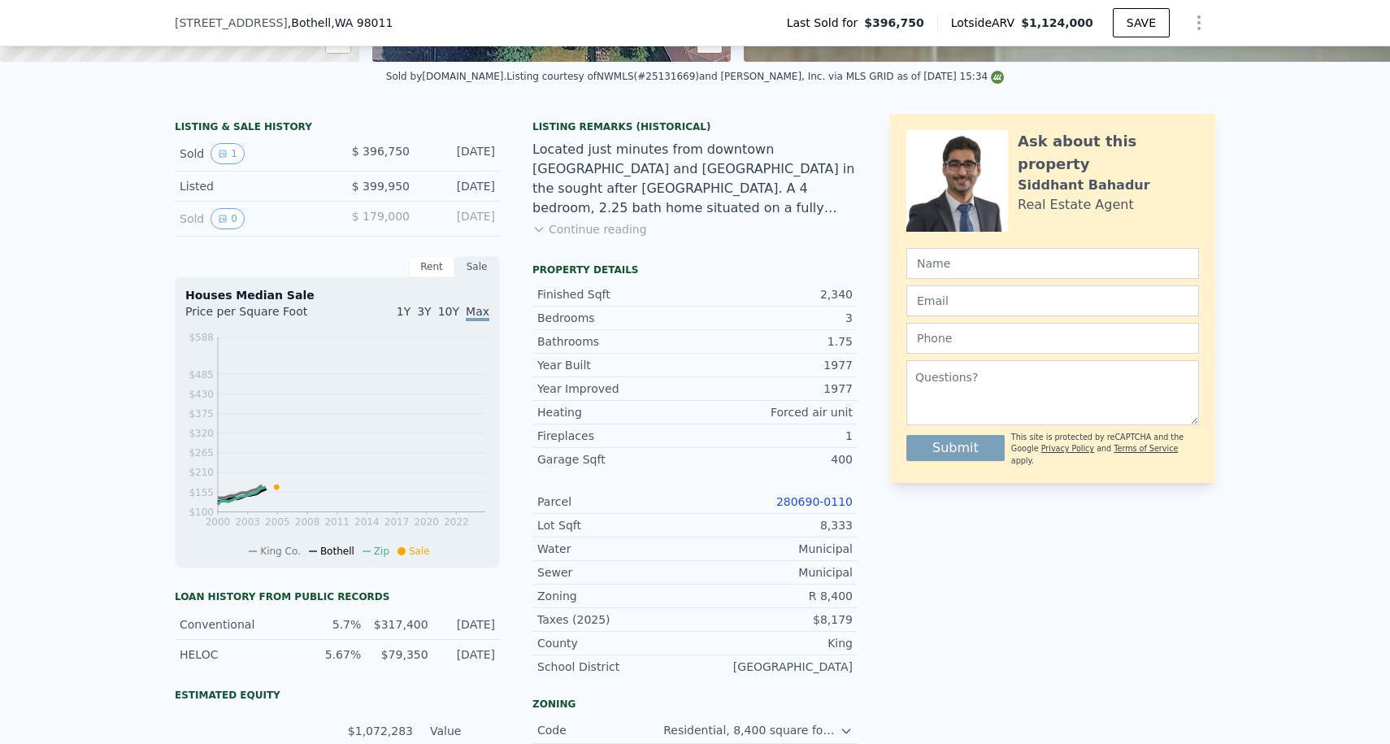
click at [803, 497] on link "280690-0110" at bounding box center [814, 501] width 76 height 13
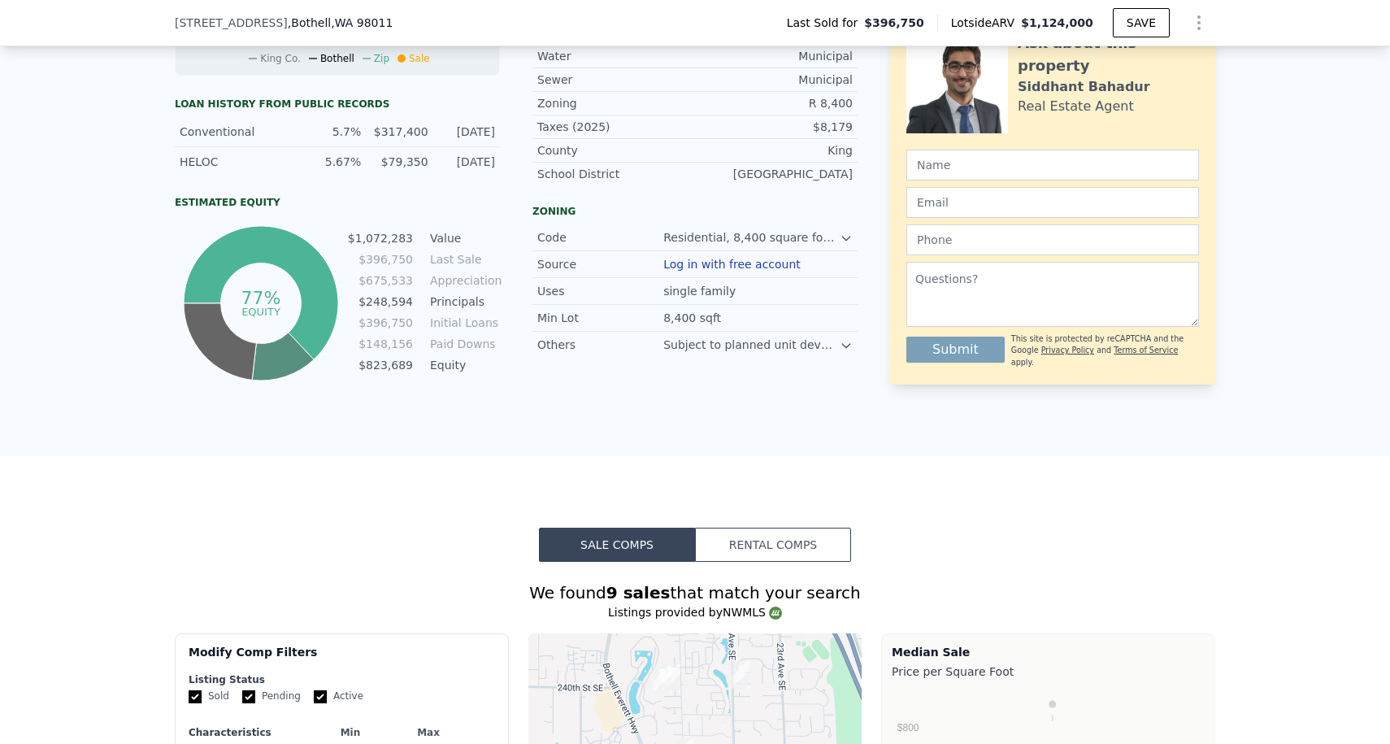
scroll to position [535, 0]
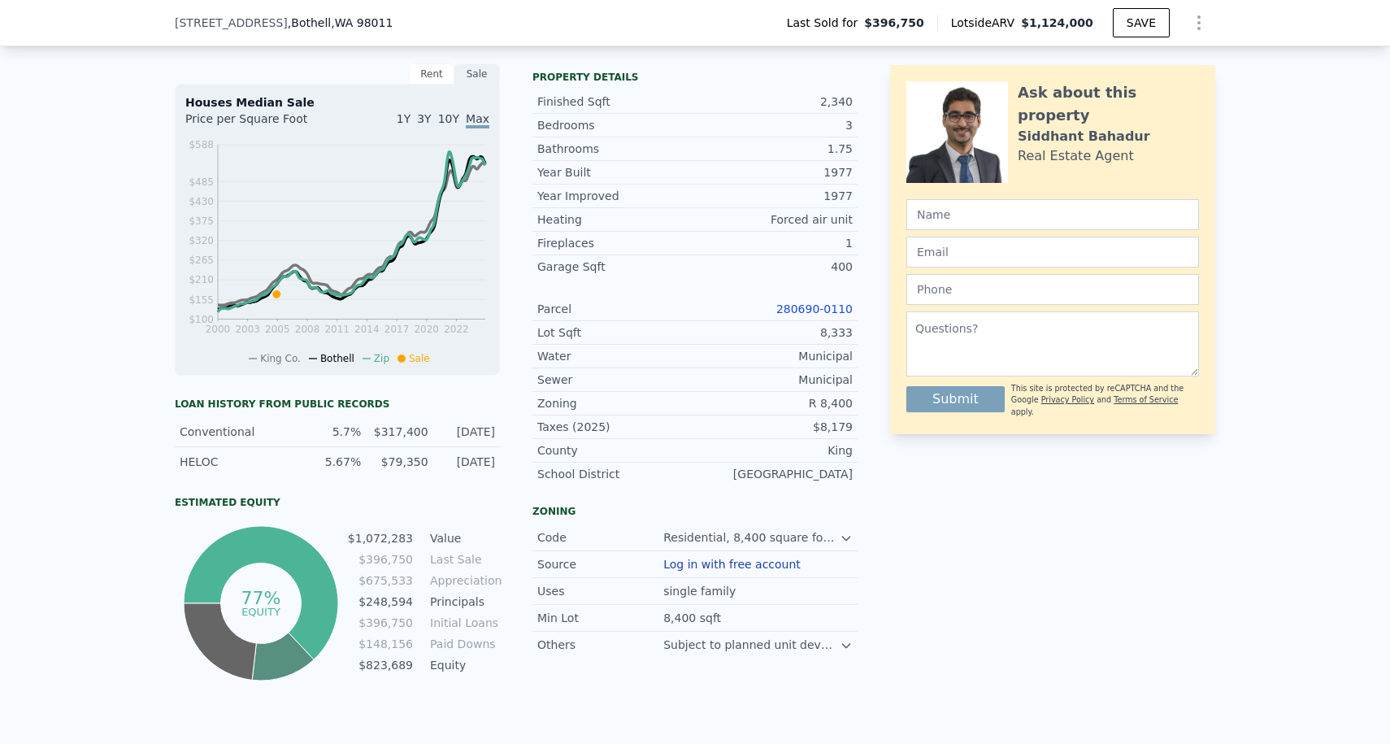
click at [792, 313] on link "280690-0110" at bounding box center [814, 308] width 76 height 13
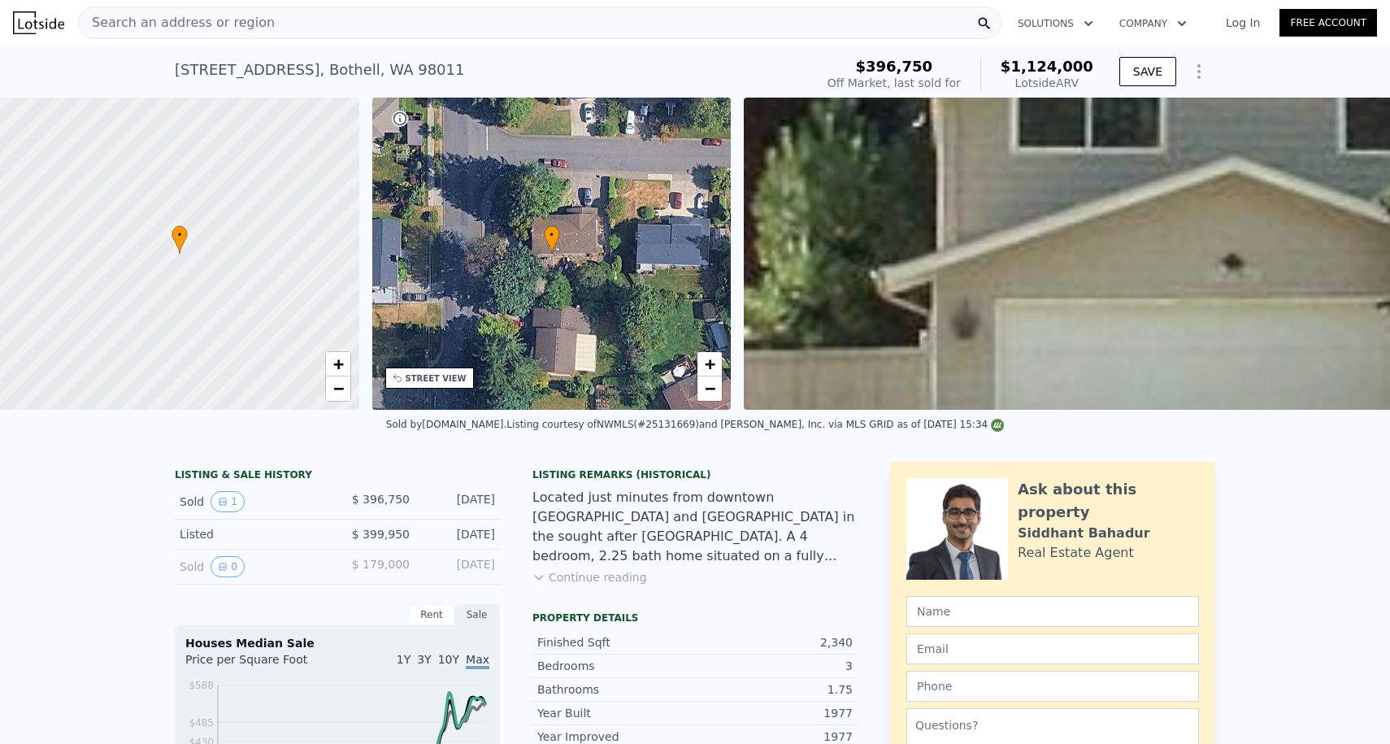
scroll to position [0, 0]
click at [212, 25] on span "Search an address or region" at bounding box center [177, 23] width 196 height 20
click at [45, 16] on img at bounding box center [38, 22] width 51 height 23
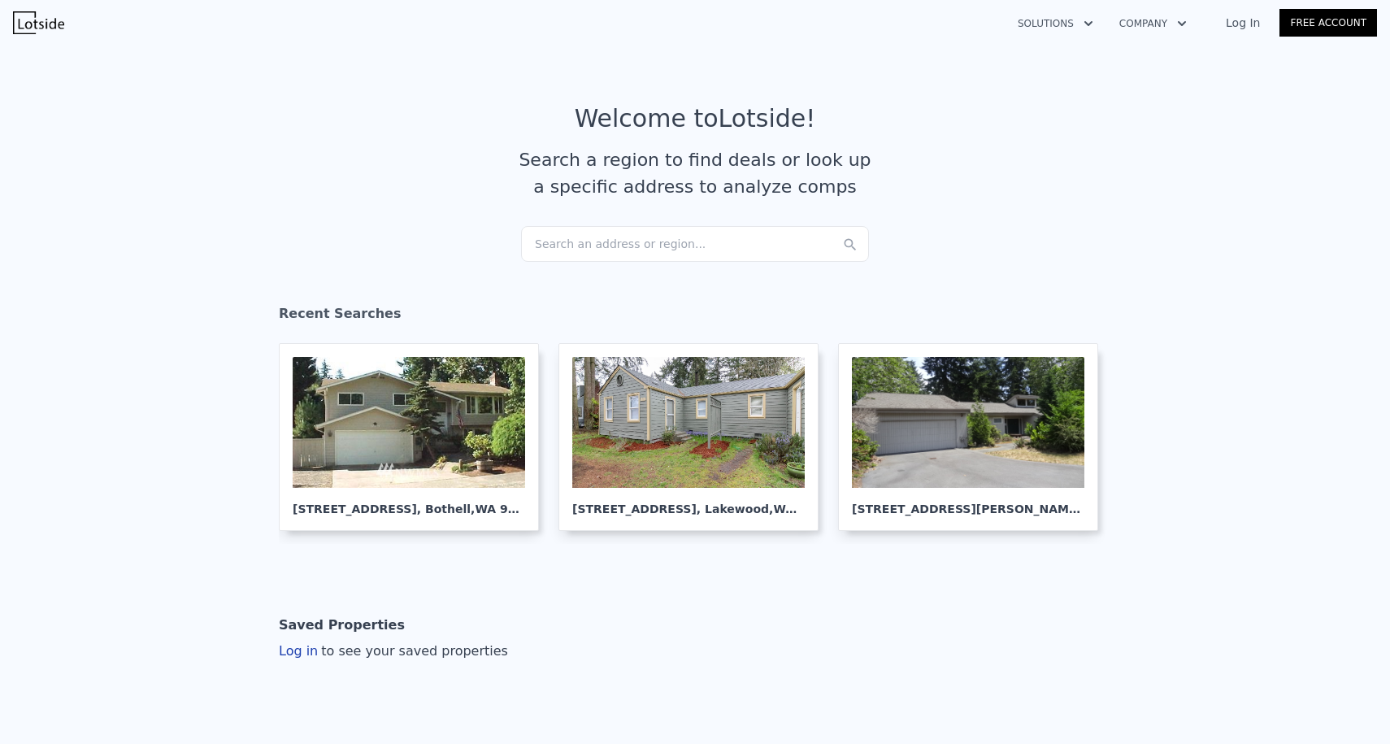
click at [564, 241] on div "Search an address or region..." at bounding box center [695, 244] width 348 height 36
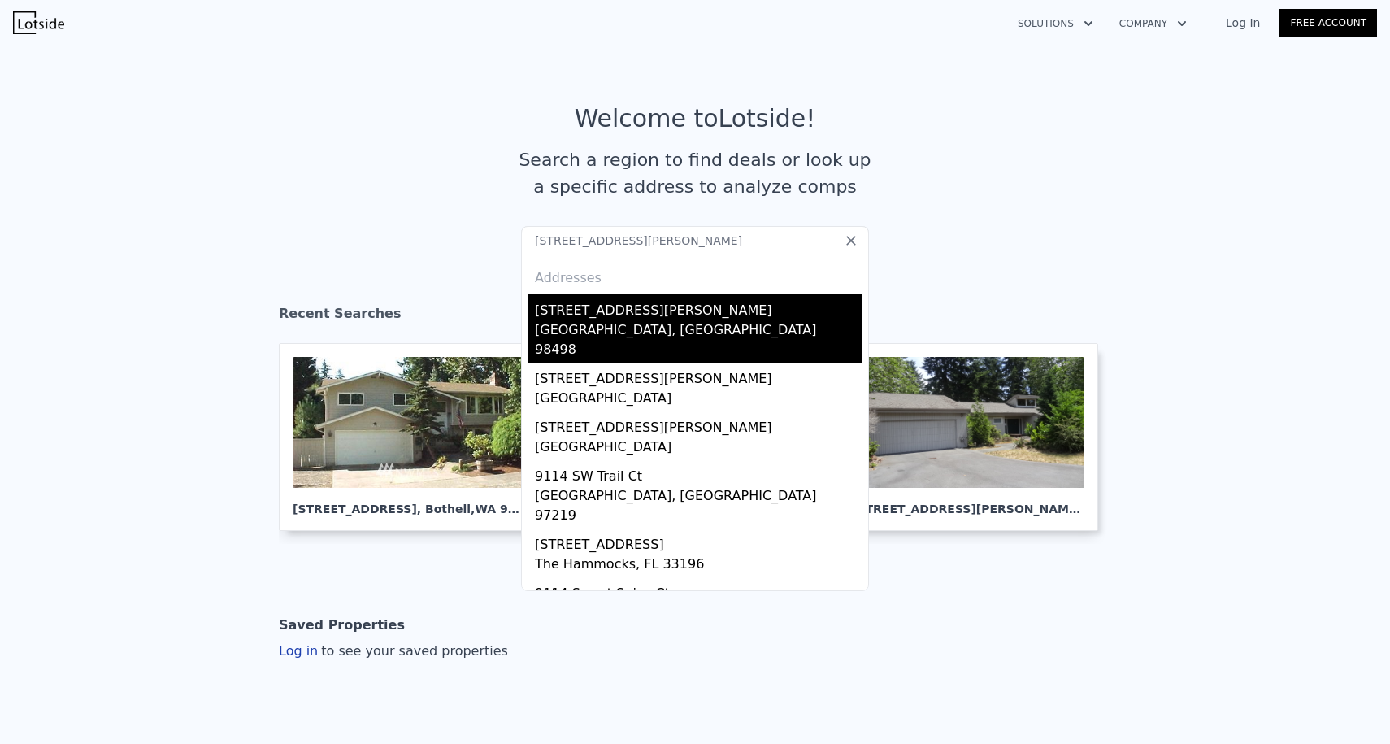
type input "9114 Thomas Ct SW"
click at [622, 302] on div "9114 Thomas Ct SW" at bounding box center [698, 307] width 327 height 26
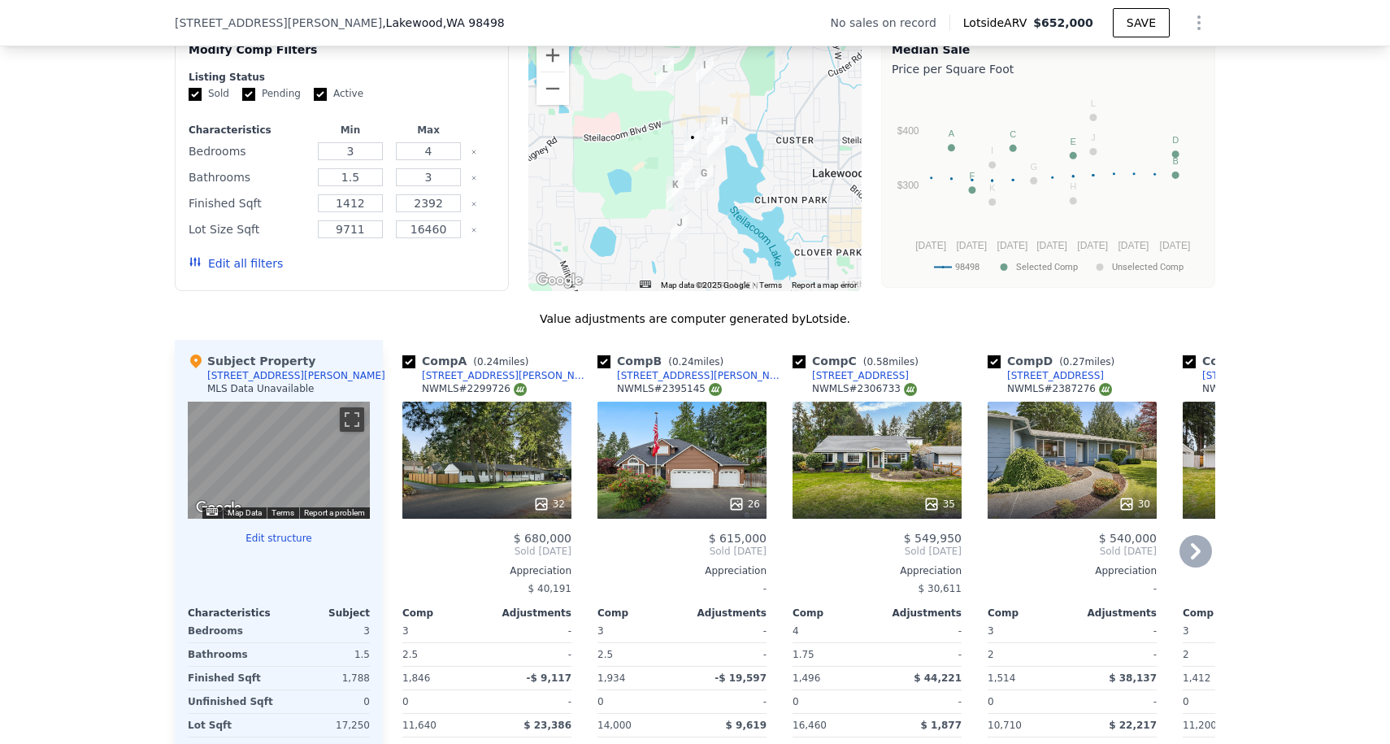
scroll to position [1143, 0]
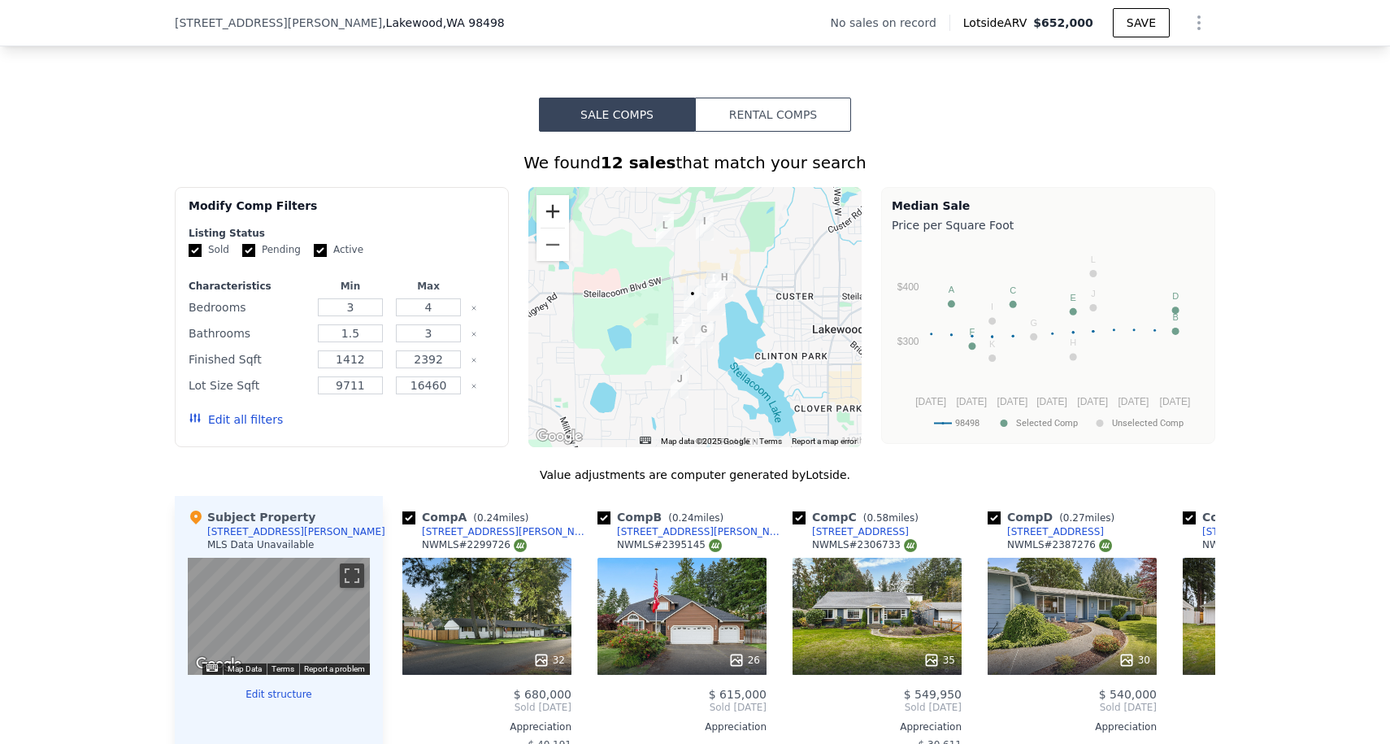
click at [539, 206] on button "Zoom in" at bounding box center [552, 211] width 33 height 33
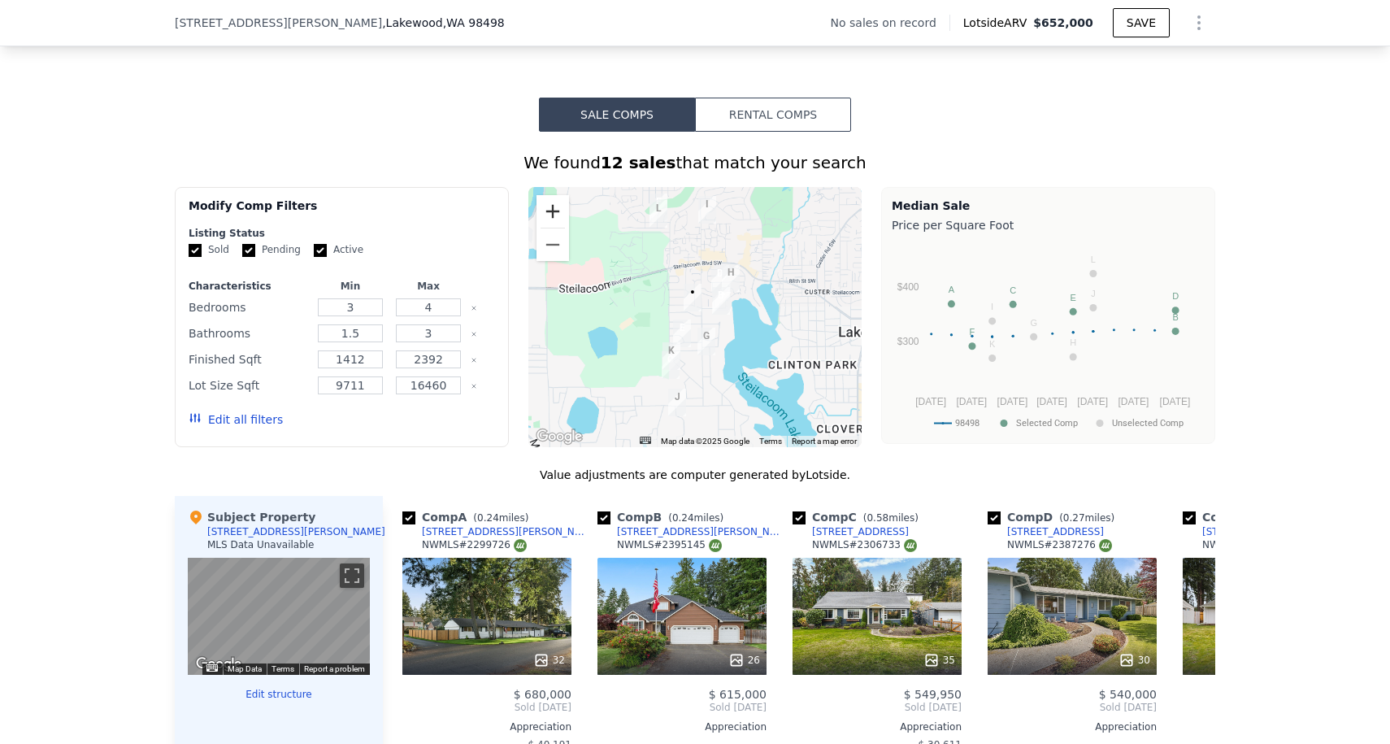
click at [539, 206] on button "Zoom in" at bounding box center [552, 211] width 33 height 33
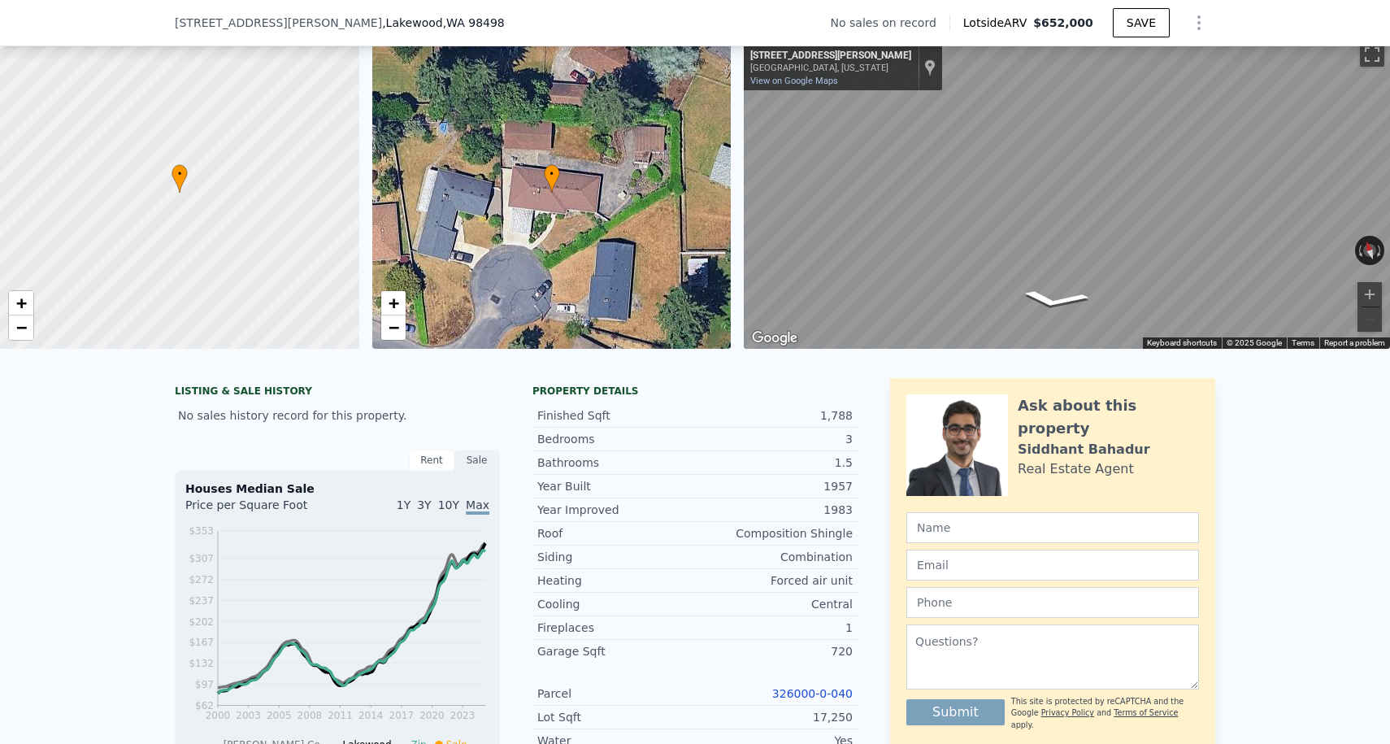
scroll to position [127, 0]
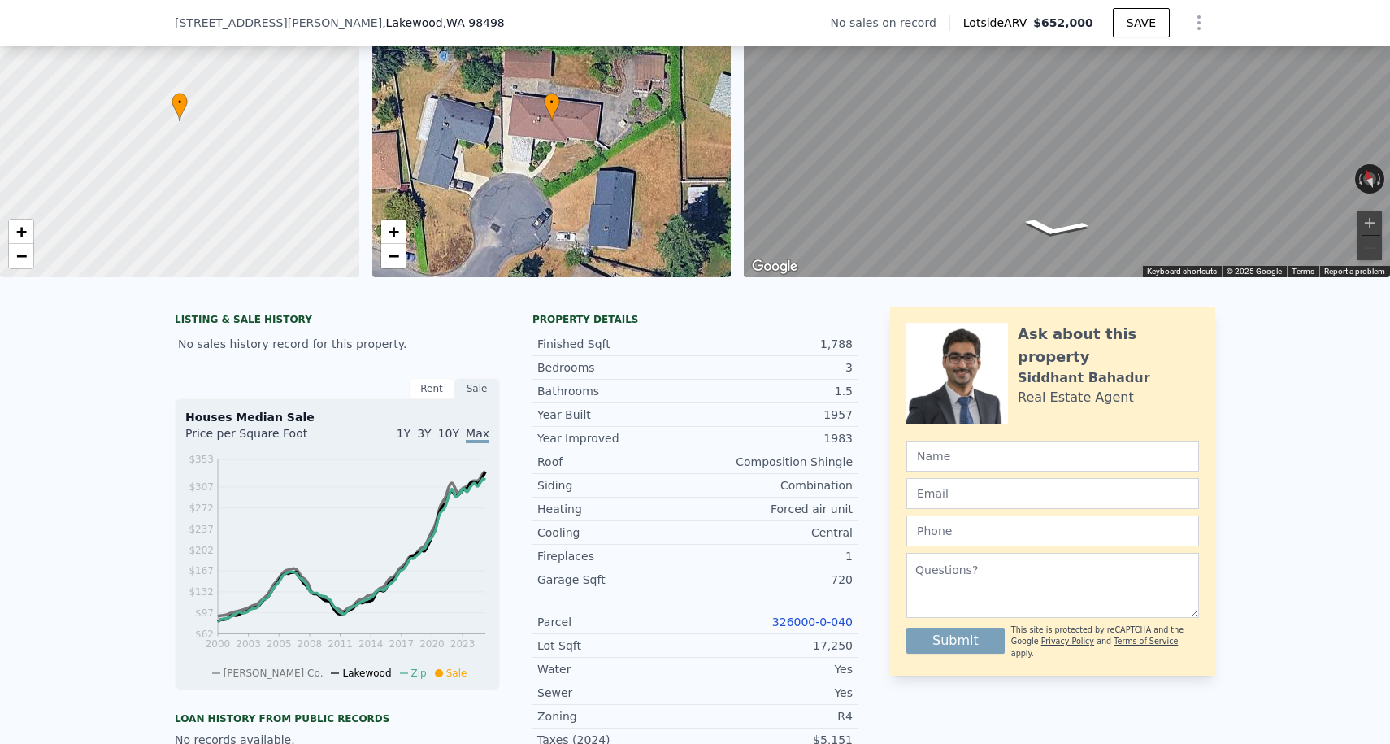
click at [792, 616] on link "326000-0-040" at bounding box center [812, 621] width 80 height 13
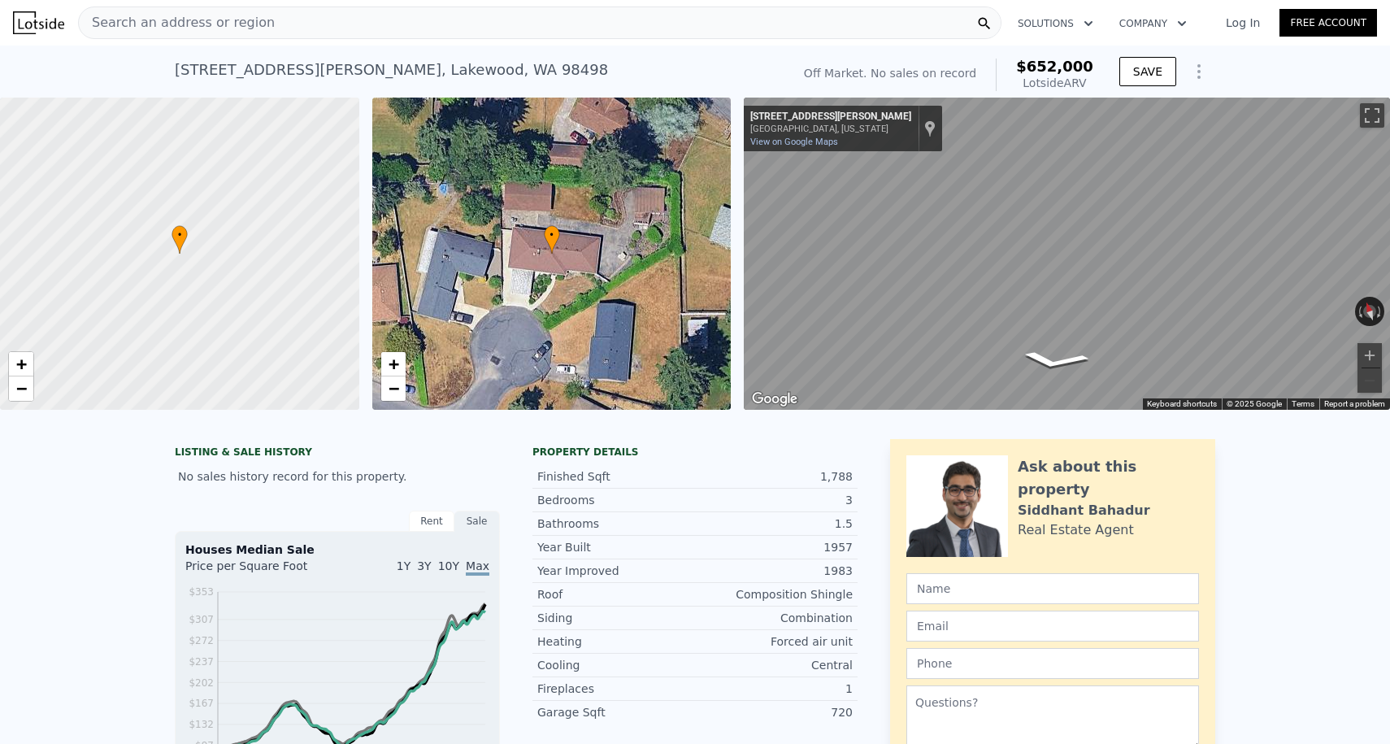
scroll to position [0, 0]
click at [242, 39] on div "Search an address or region Solutions Company Open main menu Log In Free Account" at bounding box center [695, 22] width 1364 height 39
click at [237, 34] on div "Search an address or region" at bounding box center [177, 22] width 196 height 31
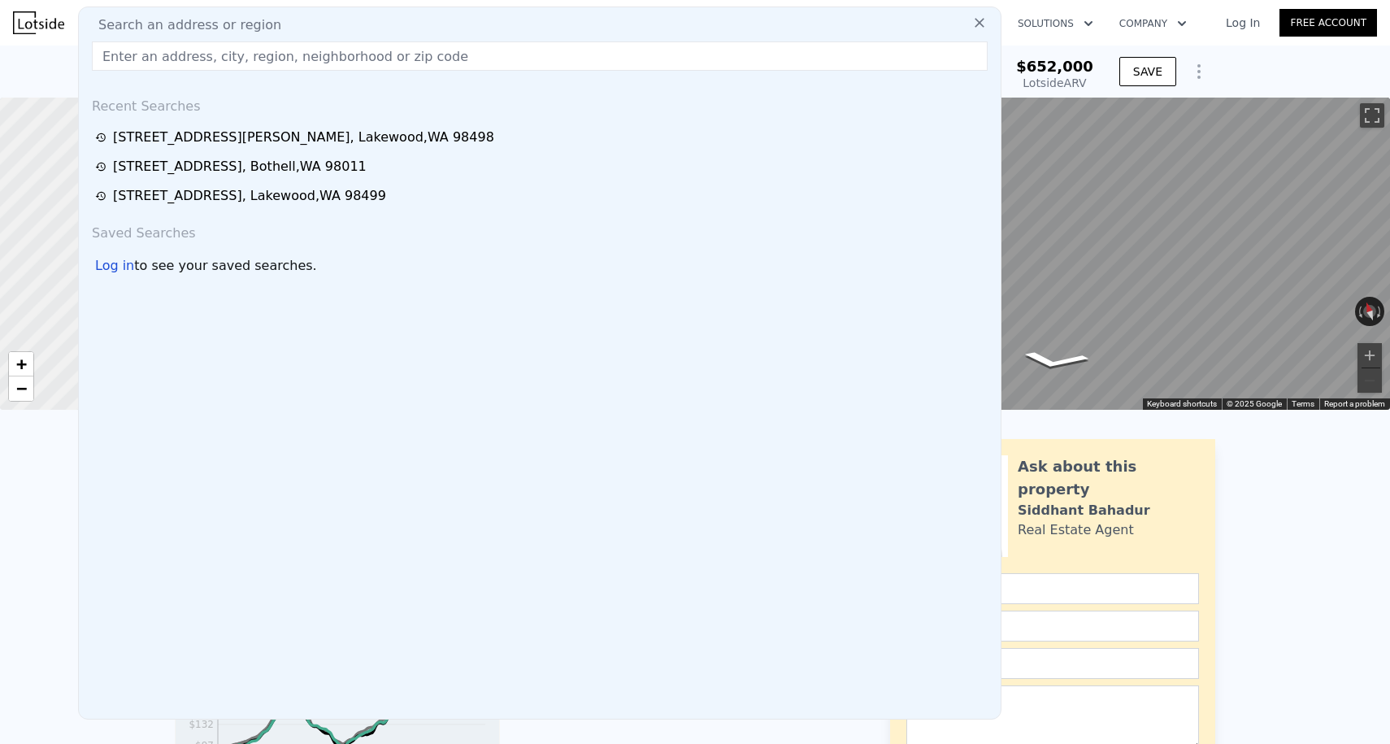
click at [55, 24] on img at bounding box center [38, 22] width 51 height 23
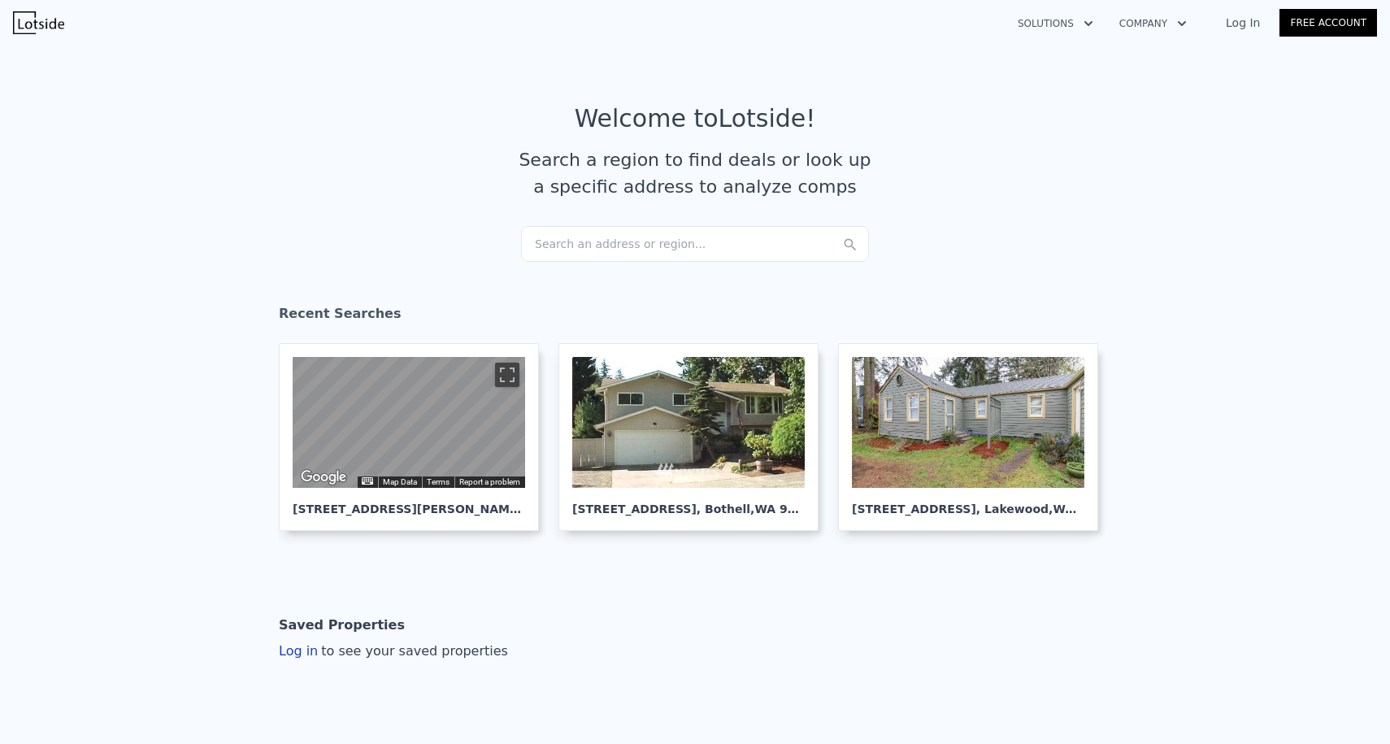
click at [567, 258] on div "Search an address or region..." at bounding box center [695, 244] width 348 height 36
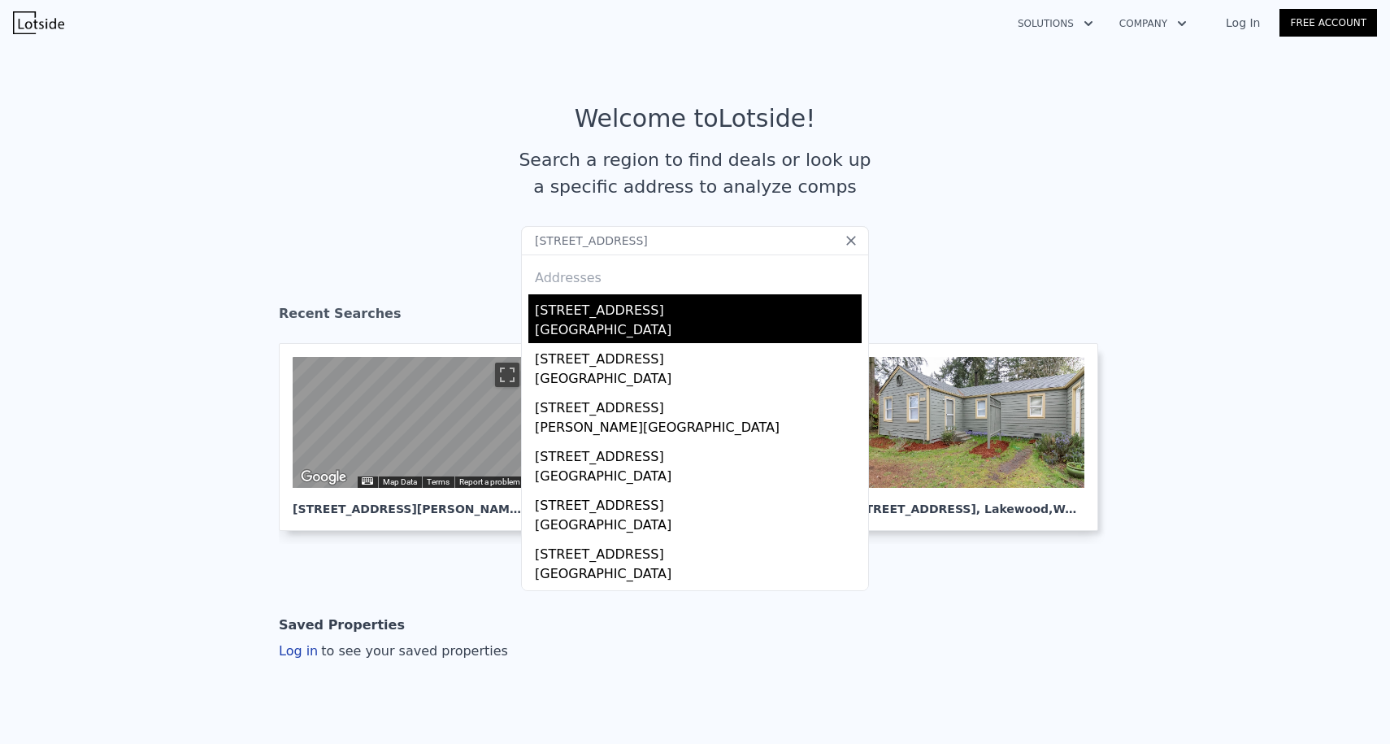
type input "8107 214th Pl SE, Woodinville"
click at [614, 321] on div "Woodinville, WA 98072" at bounding box center [698, 331] width 327 height 23
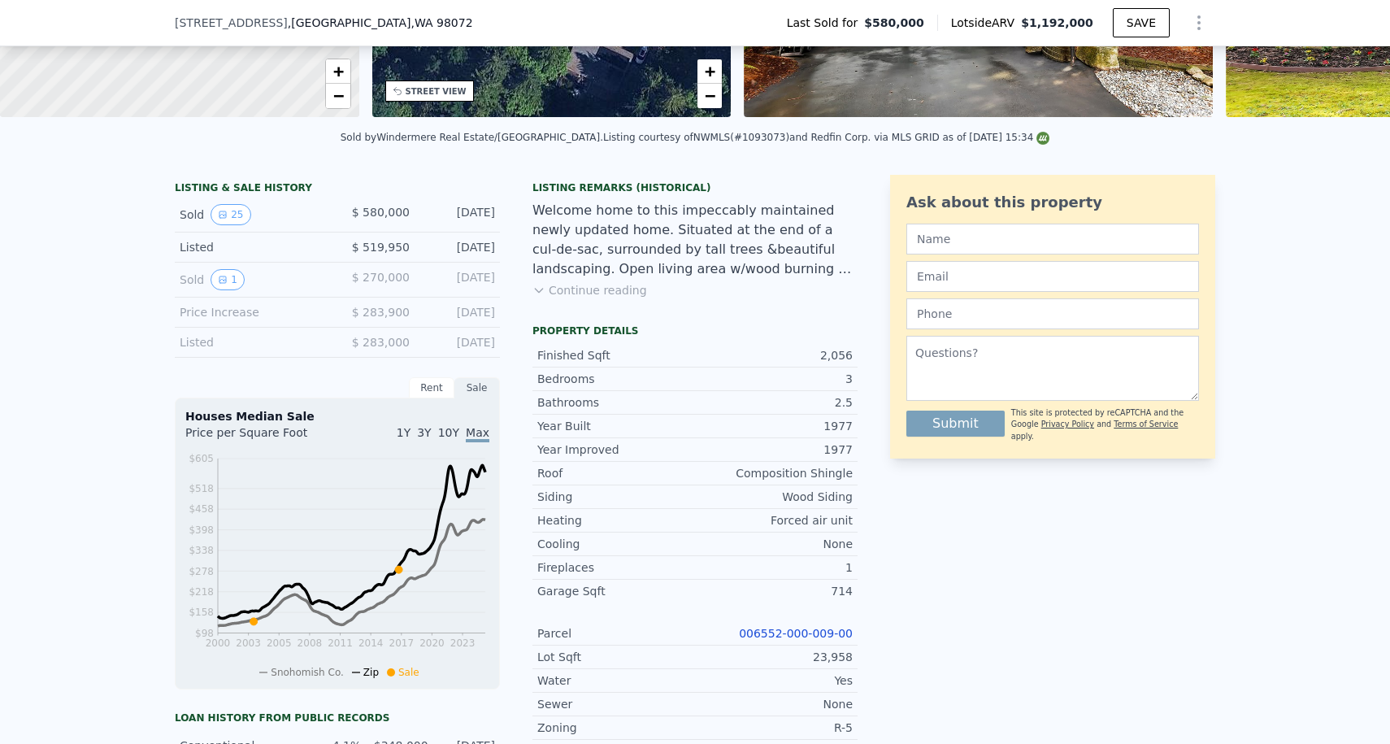
scroll to position [304, 0]
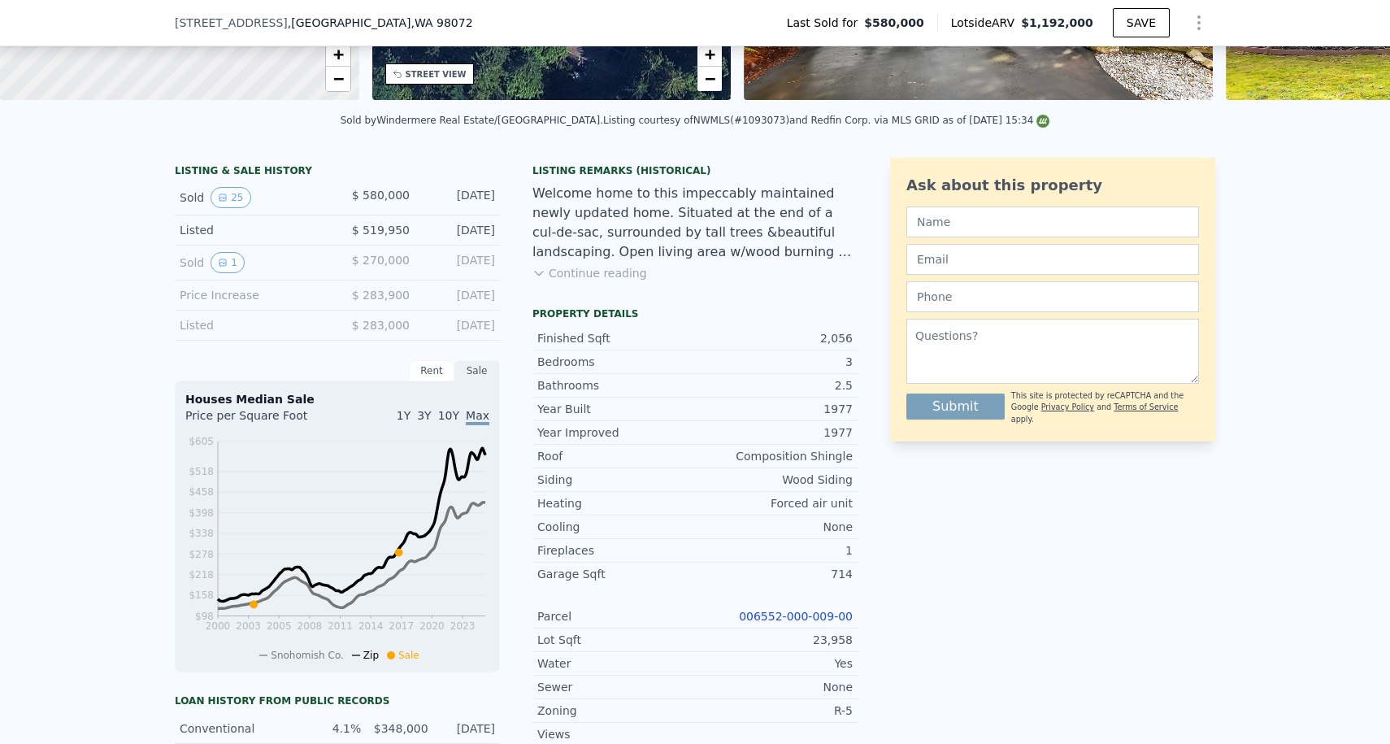
click at [795, 615] on link "006552-000-009-00" at bounding box center [796, 616] width 114 height 13
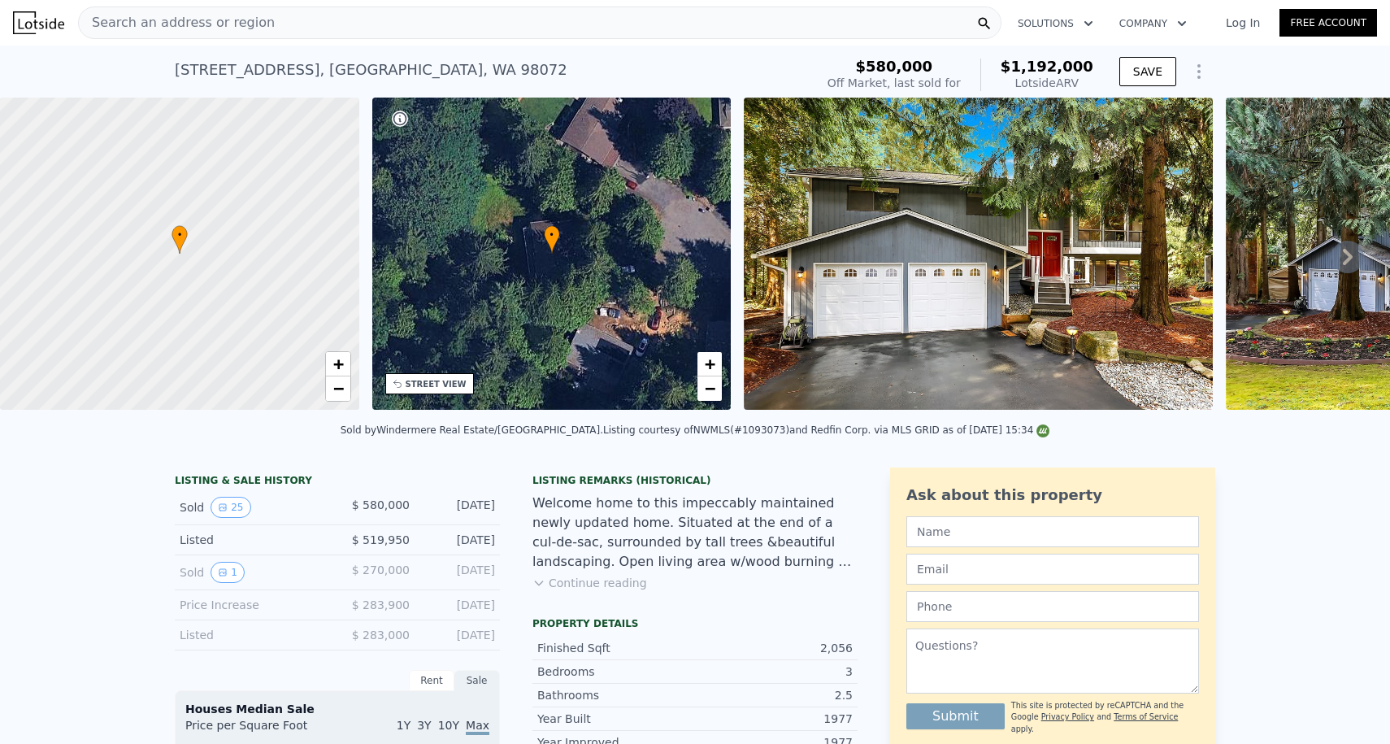
scroll to position [0, 0]
click at [145, 28] on span "Search an address or region" at bounding box center [177, 23] width 196 height 20
click at [36, 28] on img at bounding box center [38, 22] width 51 height 23
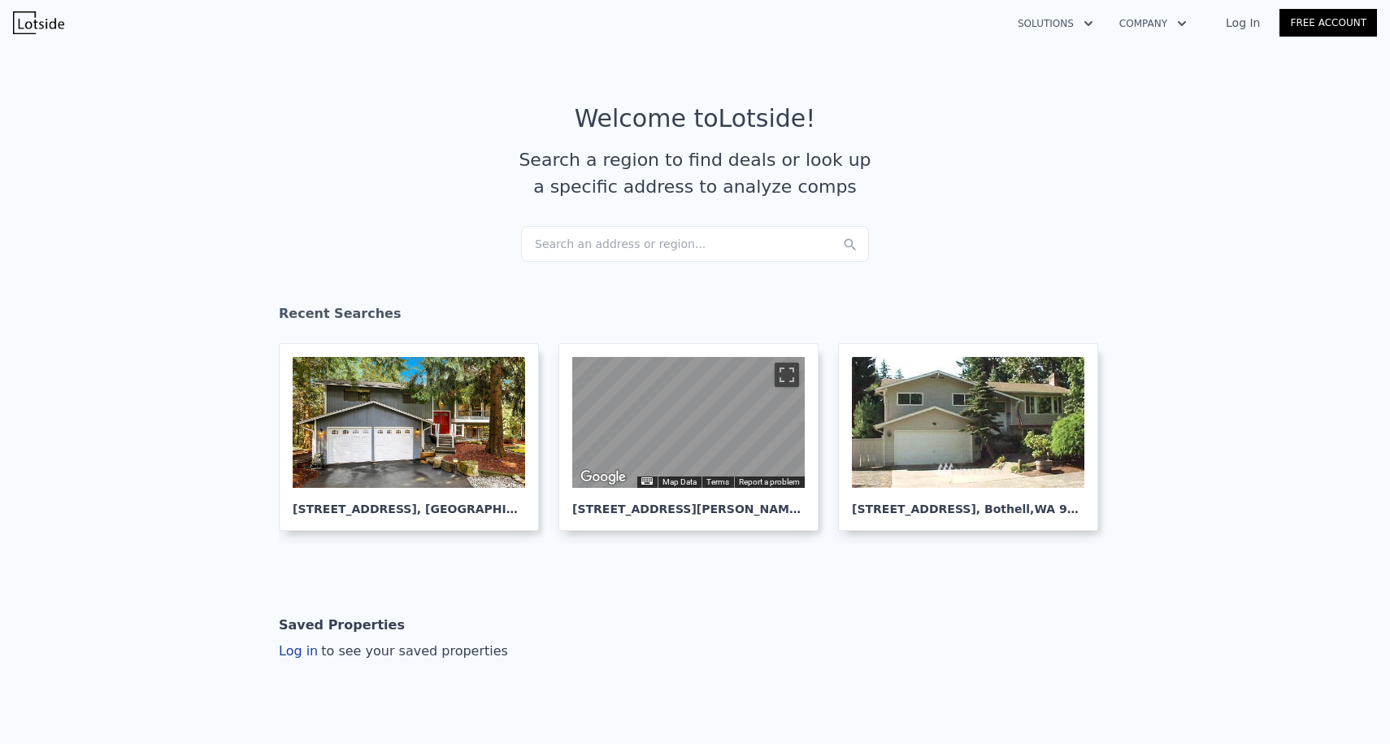
click at [560, 250] on div "Search an address or region..." at bounding box center [695, 244] width 348 height 36
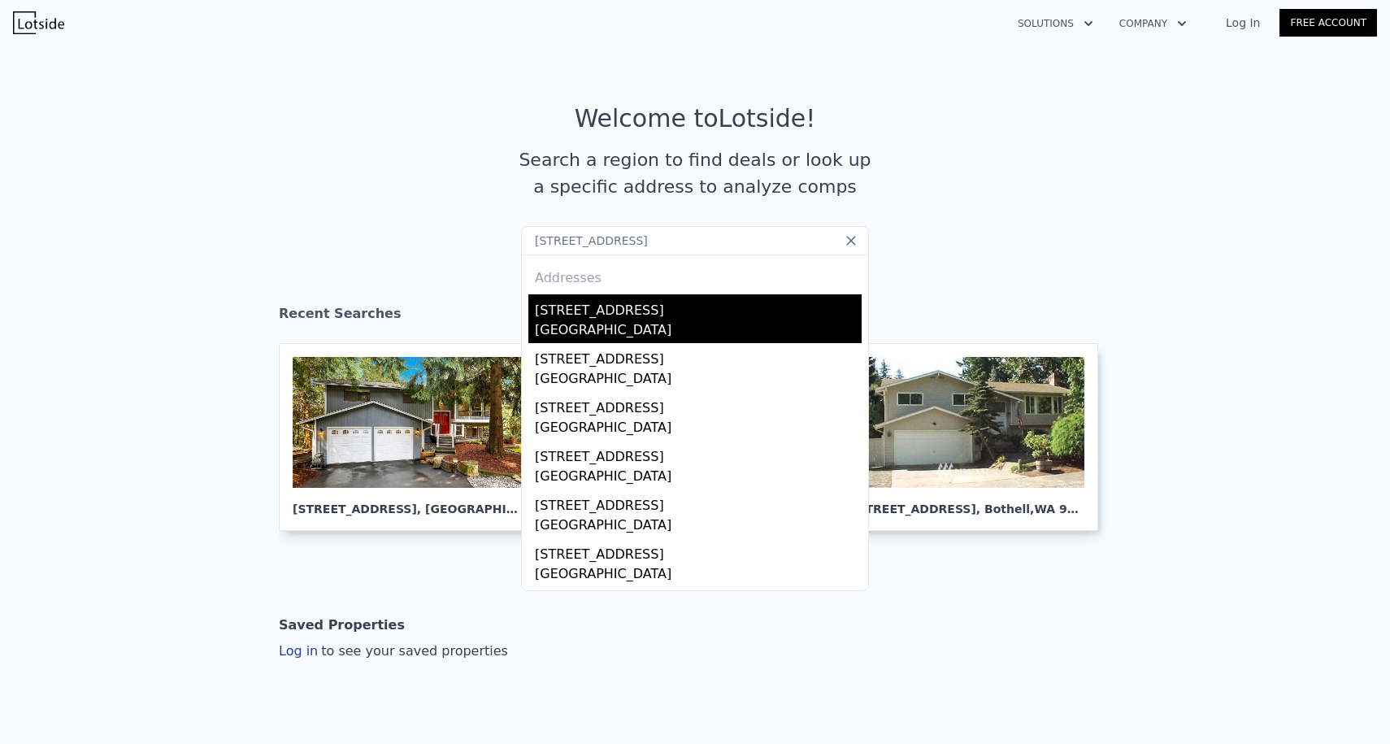
type input "10713 15th Ave NE Seattle, WA 98125, King County"
click at [655, 332] on div "Seattle, WA 98125" at bounding box center [698, 331] width 327 height 23
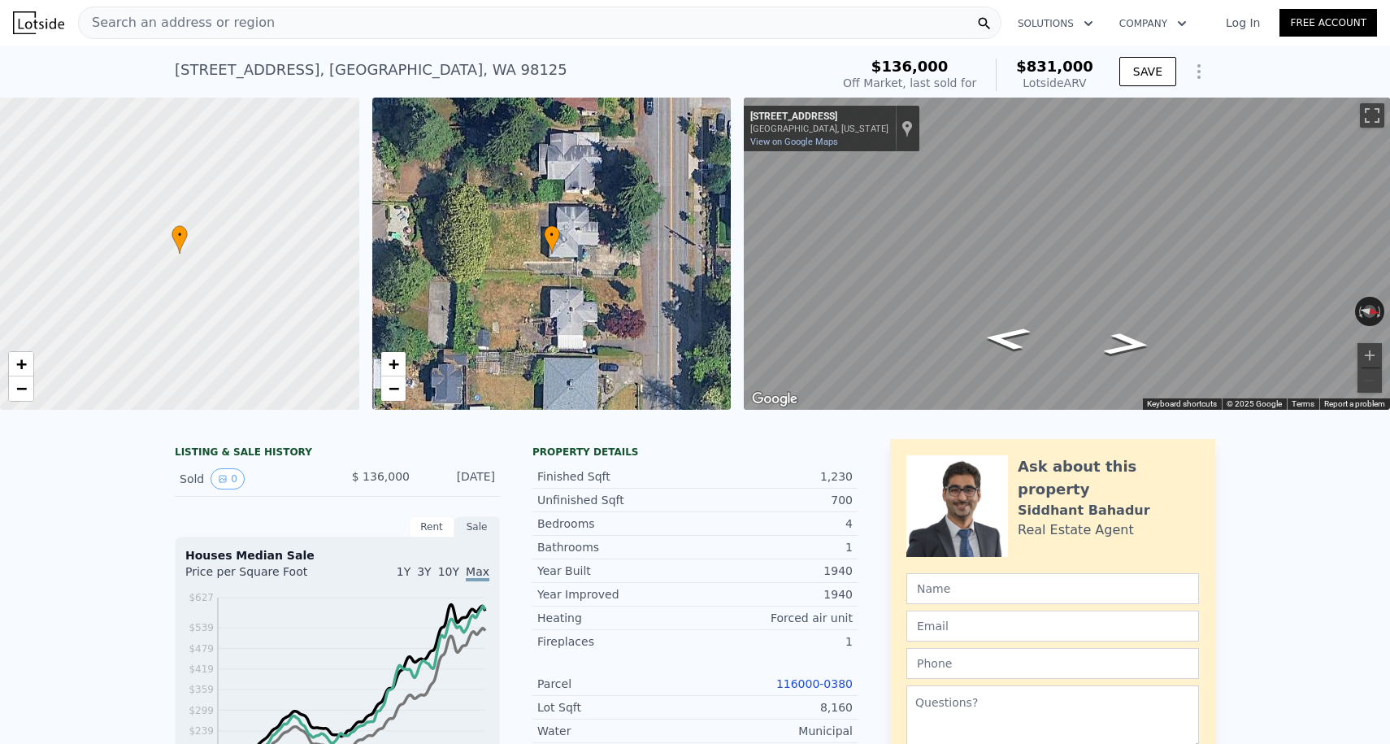
scroll to position [146, 0]
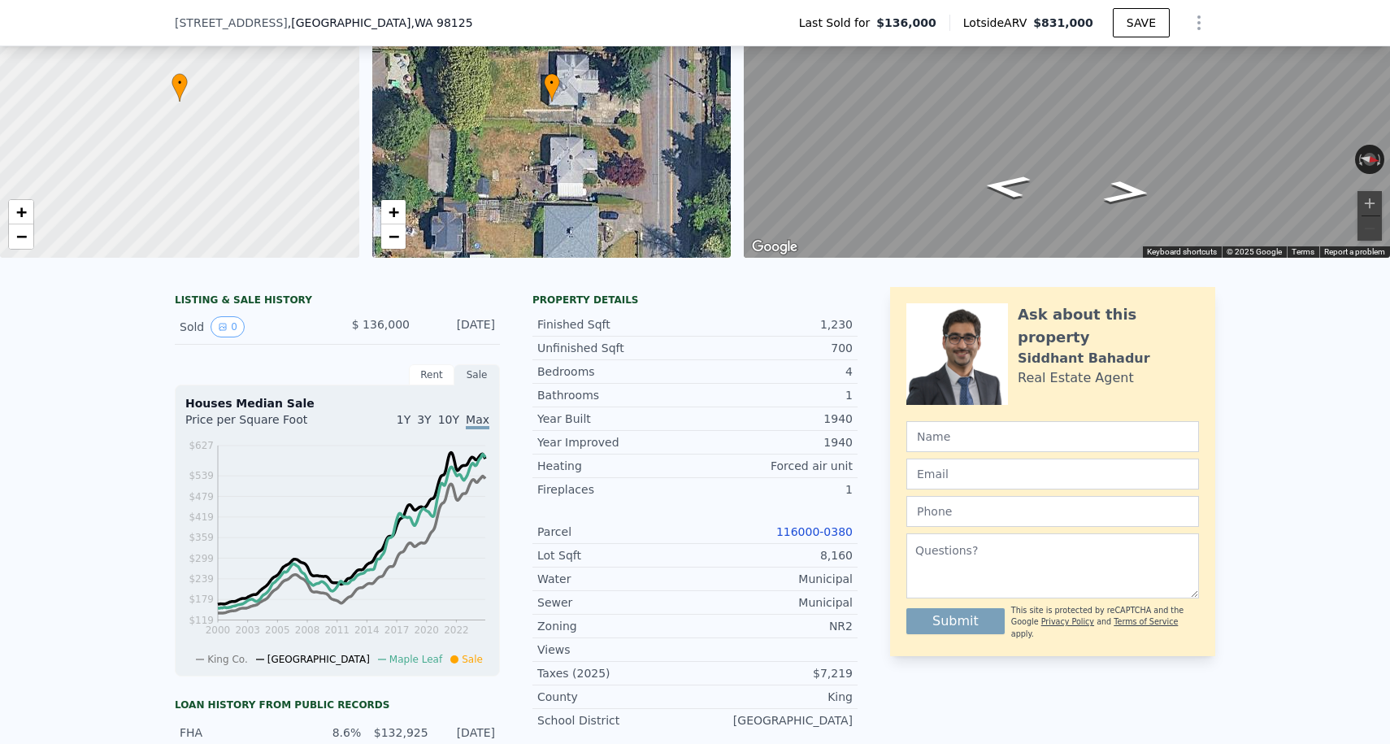
click at [810, 534] on link "116000-0380" at bounding box center [814, 531] width 76 height 13
